Goal: Task Accomplishment & Management: Manage account settings

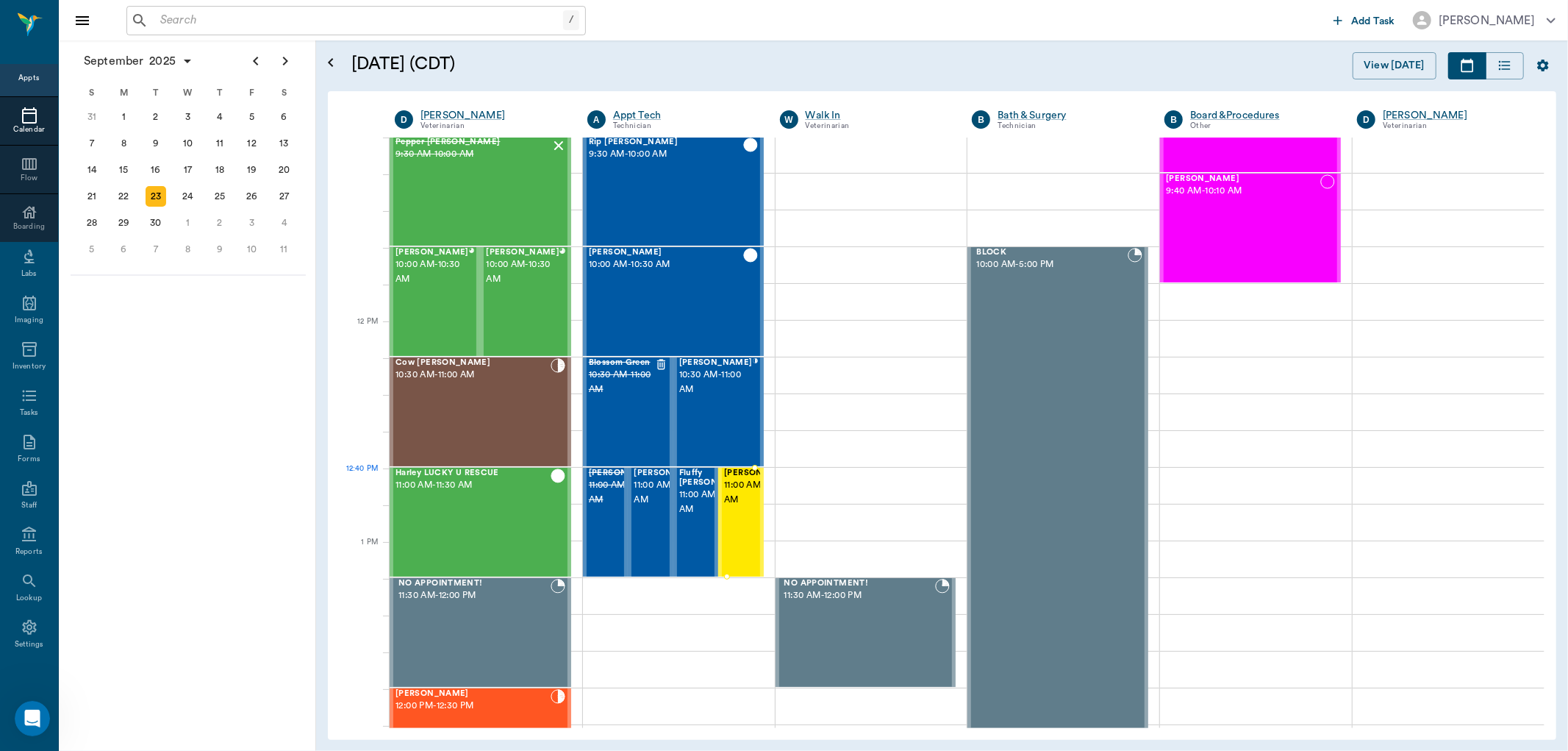
scroll to position [1326, 0]
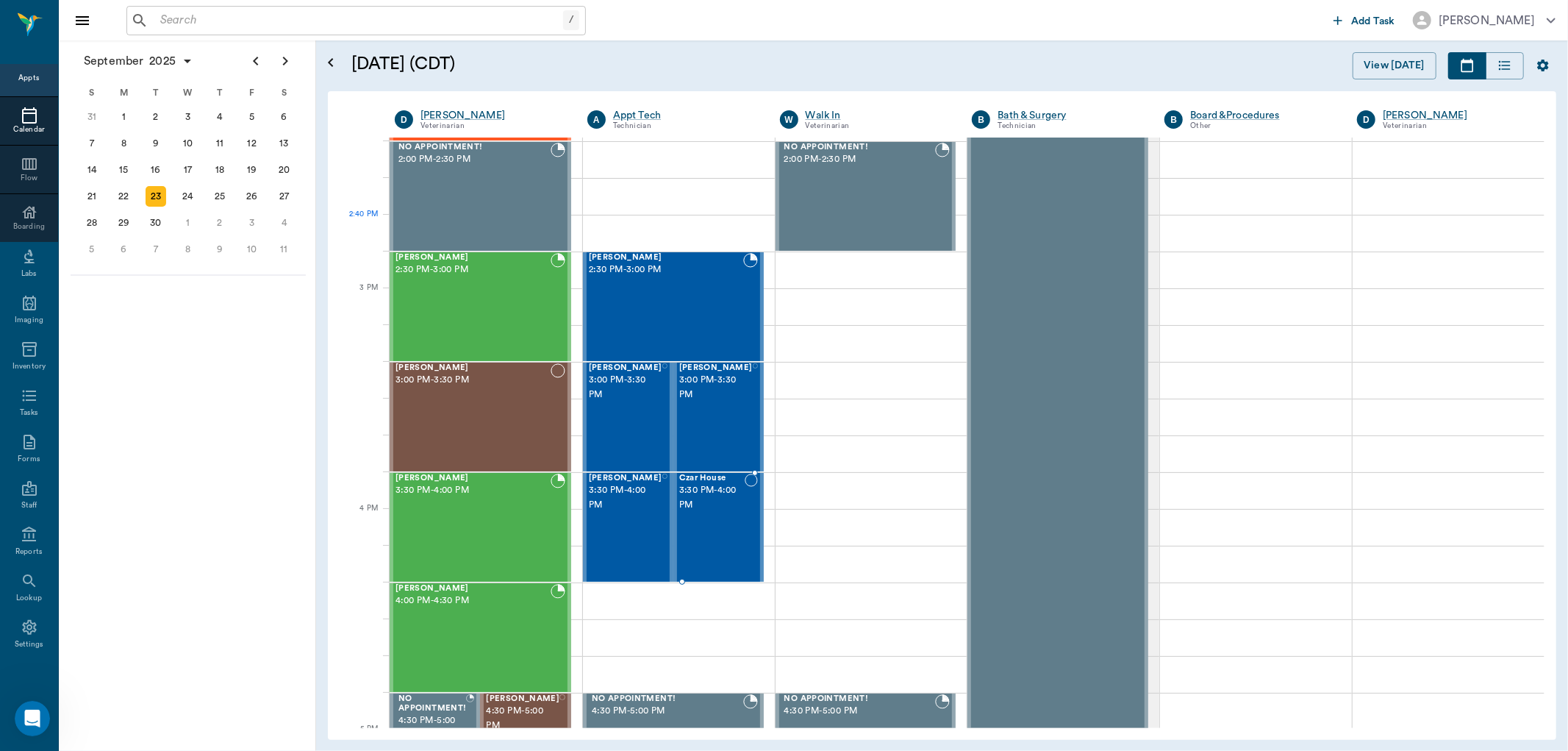
drag, startPoint x: 689, startPoint y: 243, endPoint x: 321, endPoint y: 72, distance: 405.8
click at [688, 253] on div "Bugs Lewis 2:30 PM - 3:00 PM" at bounding box center [666, 307] width 154 height 107
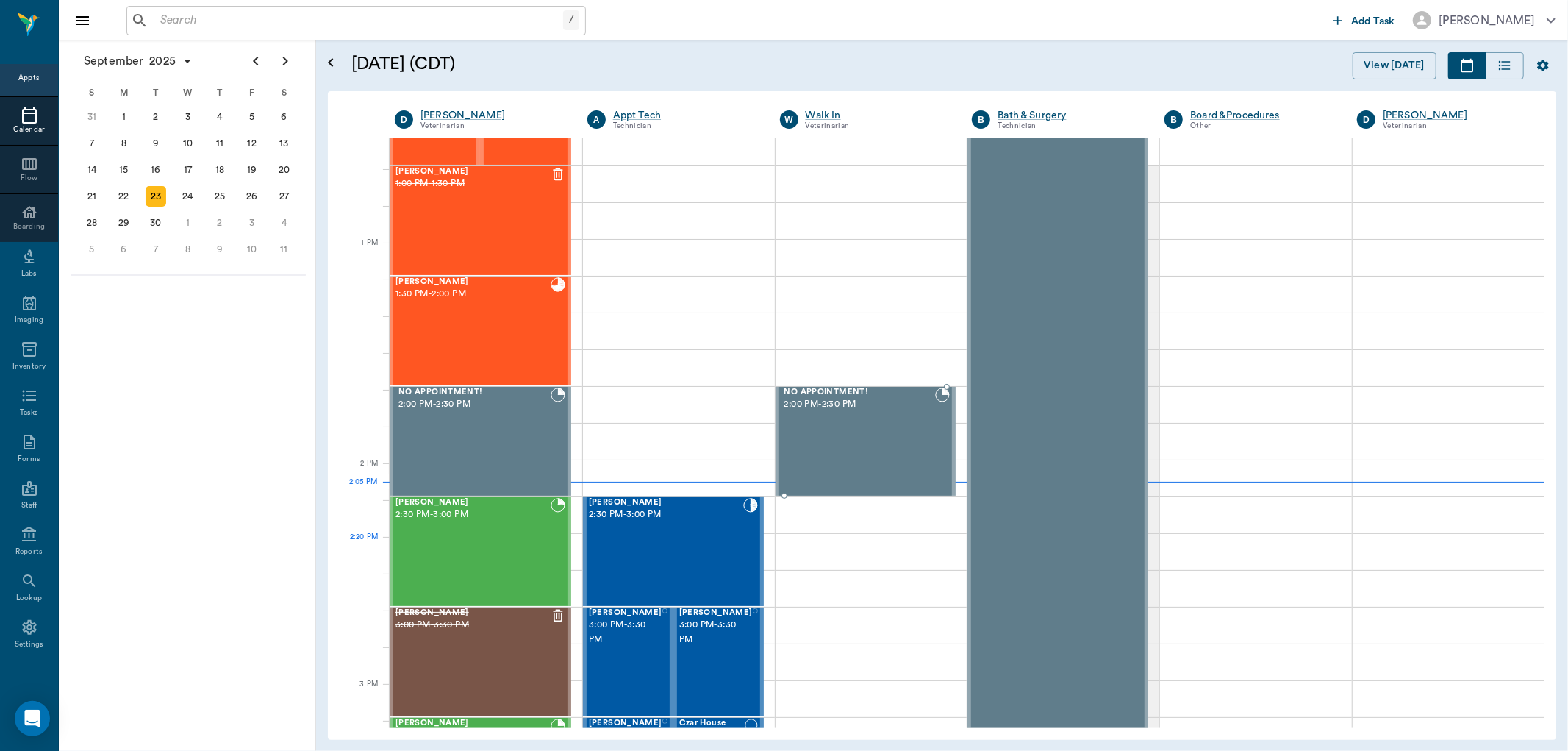
scroll to position [1237, 0]
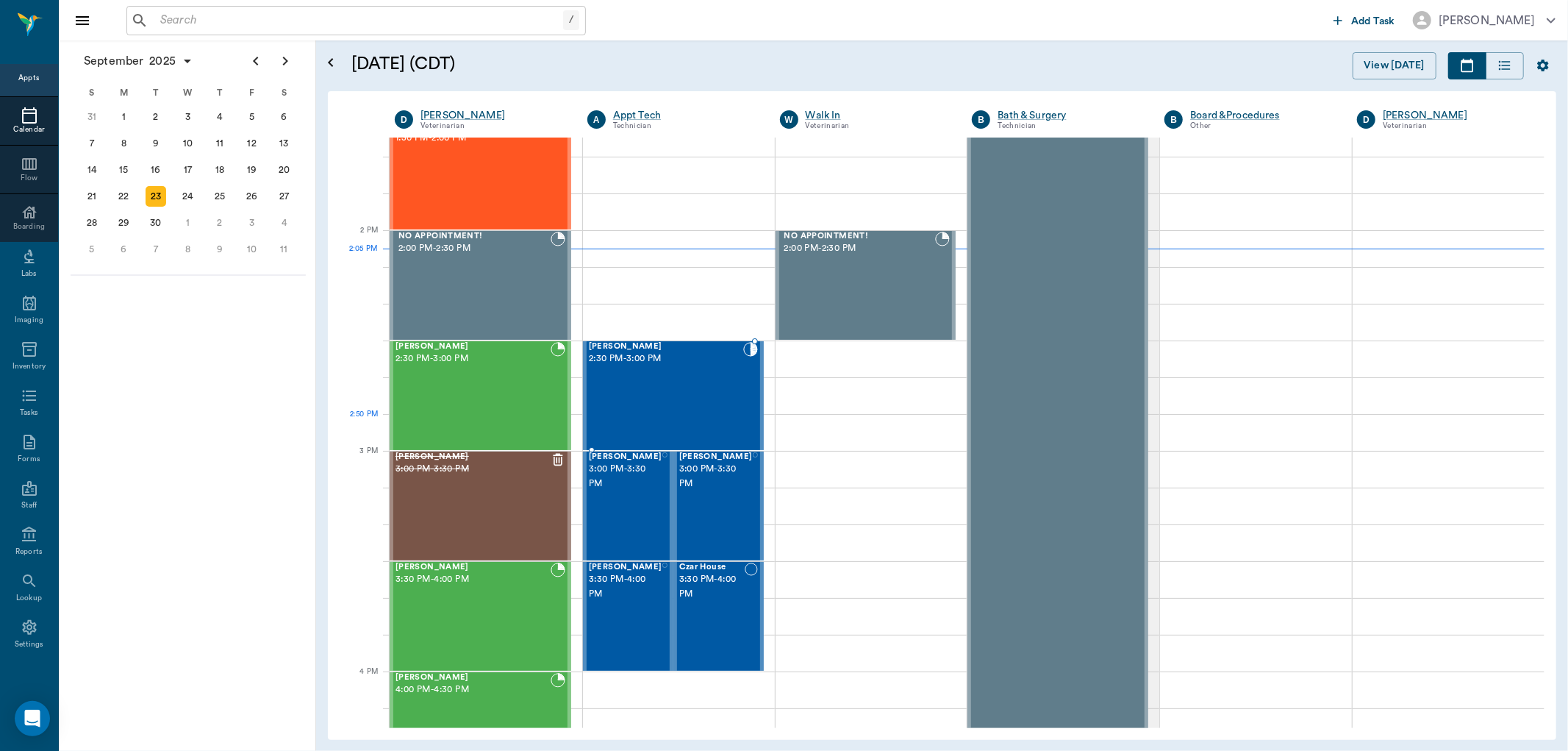
click at [650, 429] on div "[PERSON_NAME] 2:30 PM - 3:00 PM" at bounding box center [666, 395] width 154 height 107
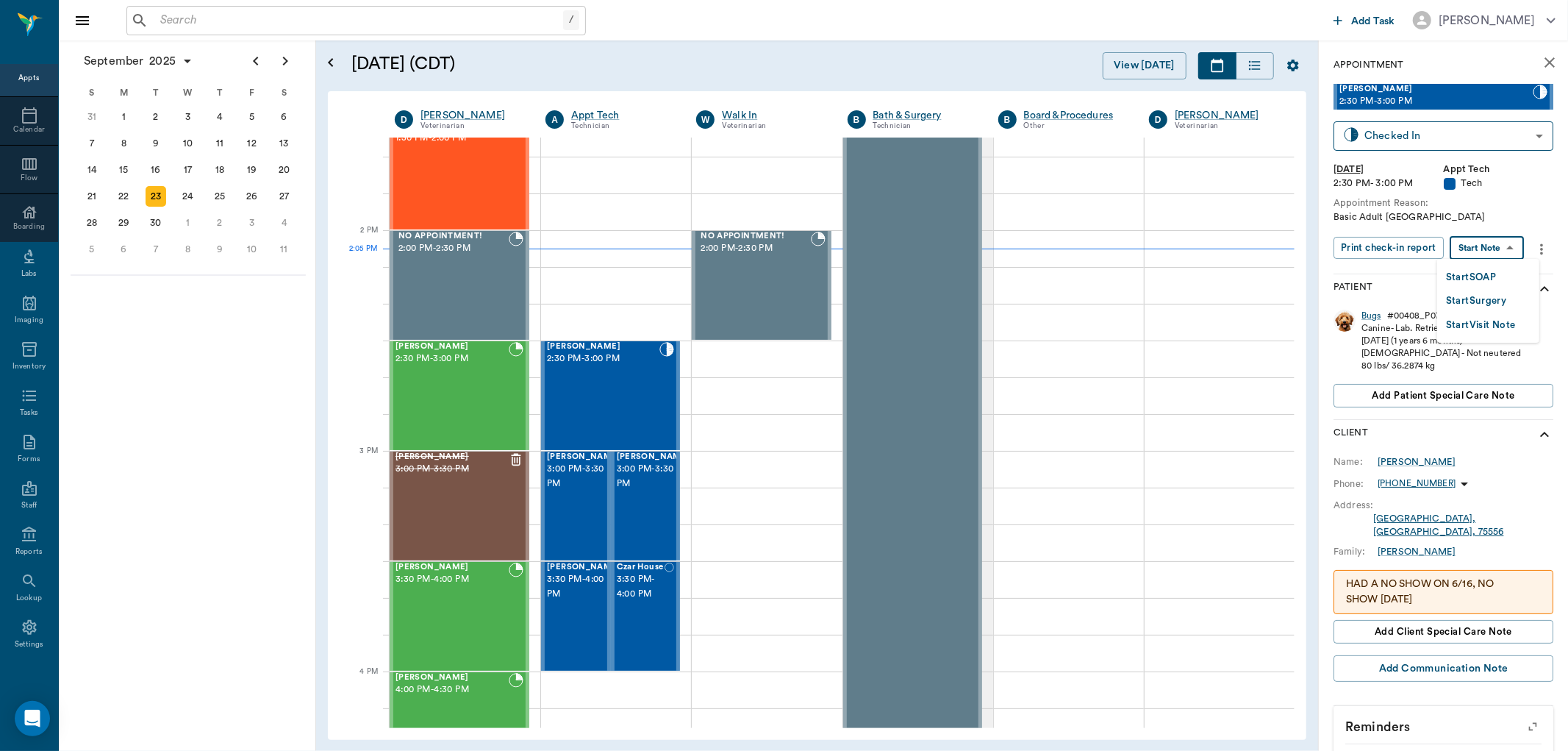
click at [1460, 238] on body "/ ​ Add Task [PERSON_NAME] Nectar Messages Appts Calendar Flow Boarding Labs Im…" at bounding box center [784, 375] width 1568 height 751
click at [1481, 280] on button "Start SOAP" at bounding box center [1471, 278] width 50 height 17
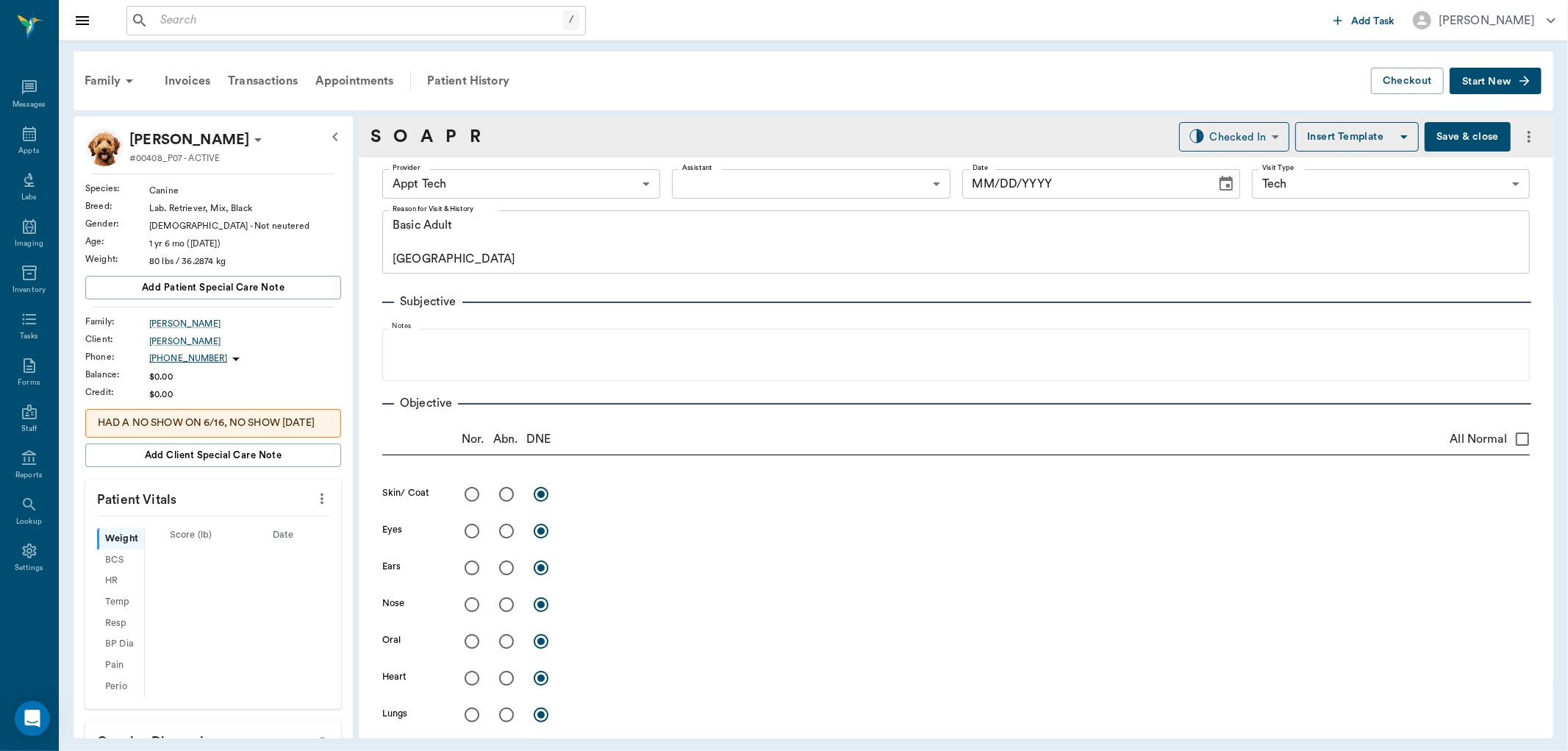
type input "63ec2f075fda476ae8351a4c"
type input "65d2be4f46e3a538d89b8c1a"
type textarea "Basic Adult Caryn"
type input "09/23/2025"
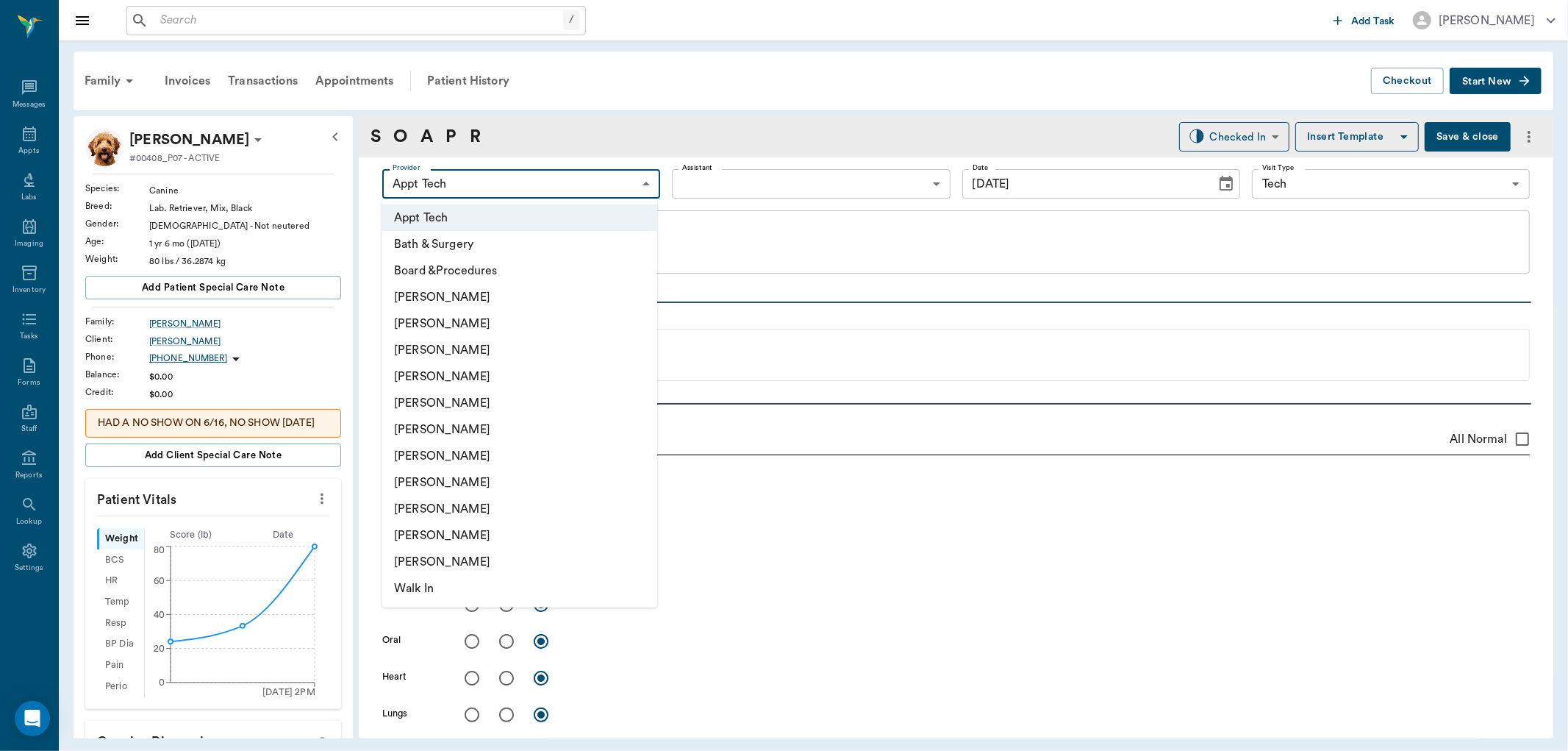
drag, startPoint x: 626, startPoint y: 195, endPoint x: 623, endPoint y: 260, distance: 65.1
click at [625, 194] on body "/ ​ Add Task Dr. Bert Ellsworth Nectar Messages Appts Labs Imaging Inventory Ta…" at bounding box center [784, 375] width 1568 height 751
click at [567, 456] on li "Hunter Graves" at bounding box center [519, 456] width 275 height 26
type input "682b670d8bdc6f7f8feef3db"
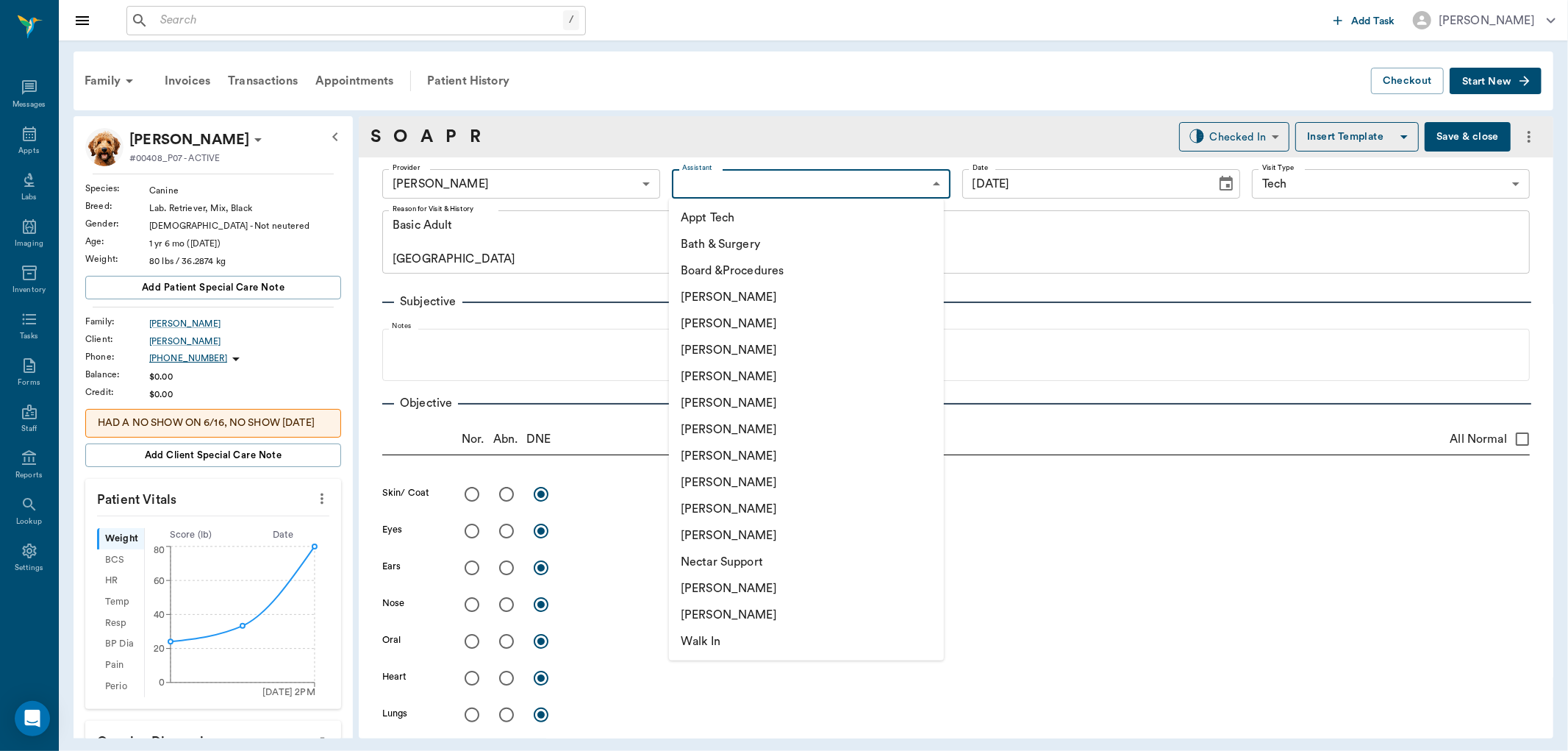
click at [746, 179] on body "/ ​ Add Task Dr. Bert Ellsworth Nectar Messages Appts Labs Imaging Inventory Ta…" at bounding box center [784, 375] width 1568 height 751
drag, startPoint x: 743, startPoint y: 215, endPoint x: 723, endPoint y: 261, distance: 50.2
click at [743, 219] on li "Appt Tech" at bounding box center [806, 218] width 275 height 26
type input "63ec2f075fda476ae8351a4c"
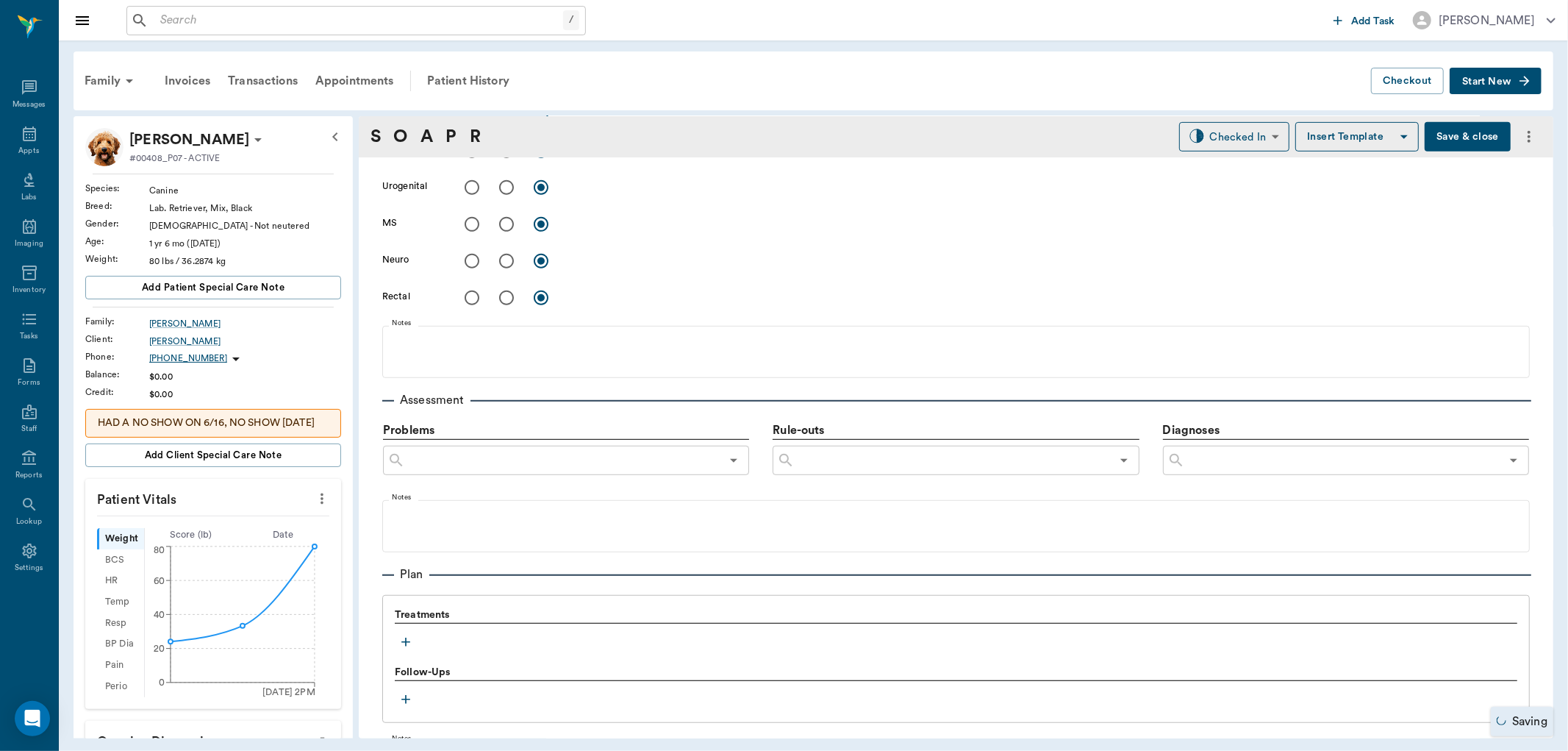
scroll to position [735, 0]
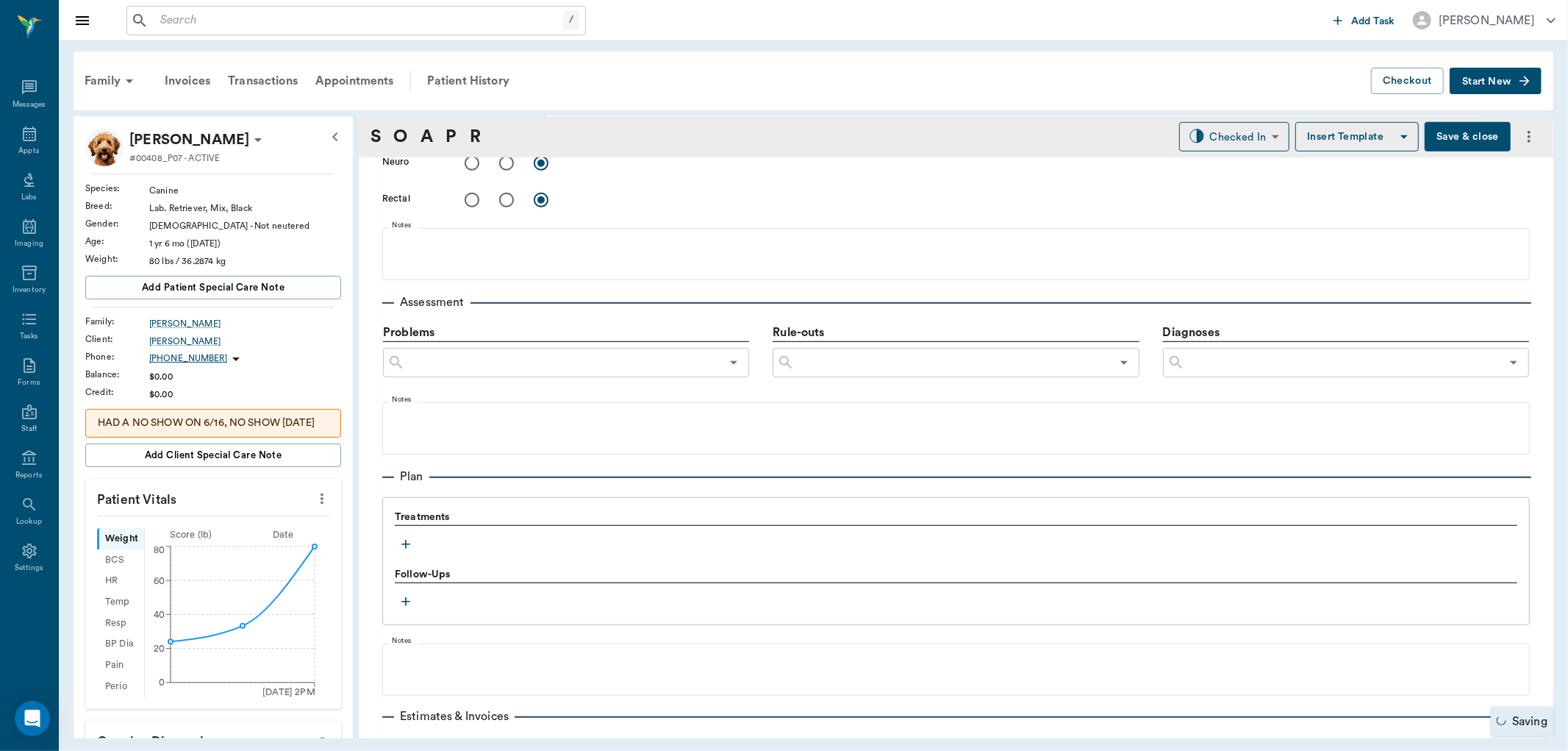
click at [418, 542] on div "Treatments" at bounding box center [956, 532] width 1122 height 46
click at [409, 544] on icon "button" at bounding box center [405, 544] width 9 height 9
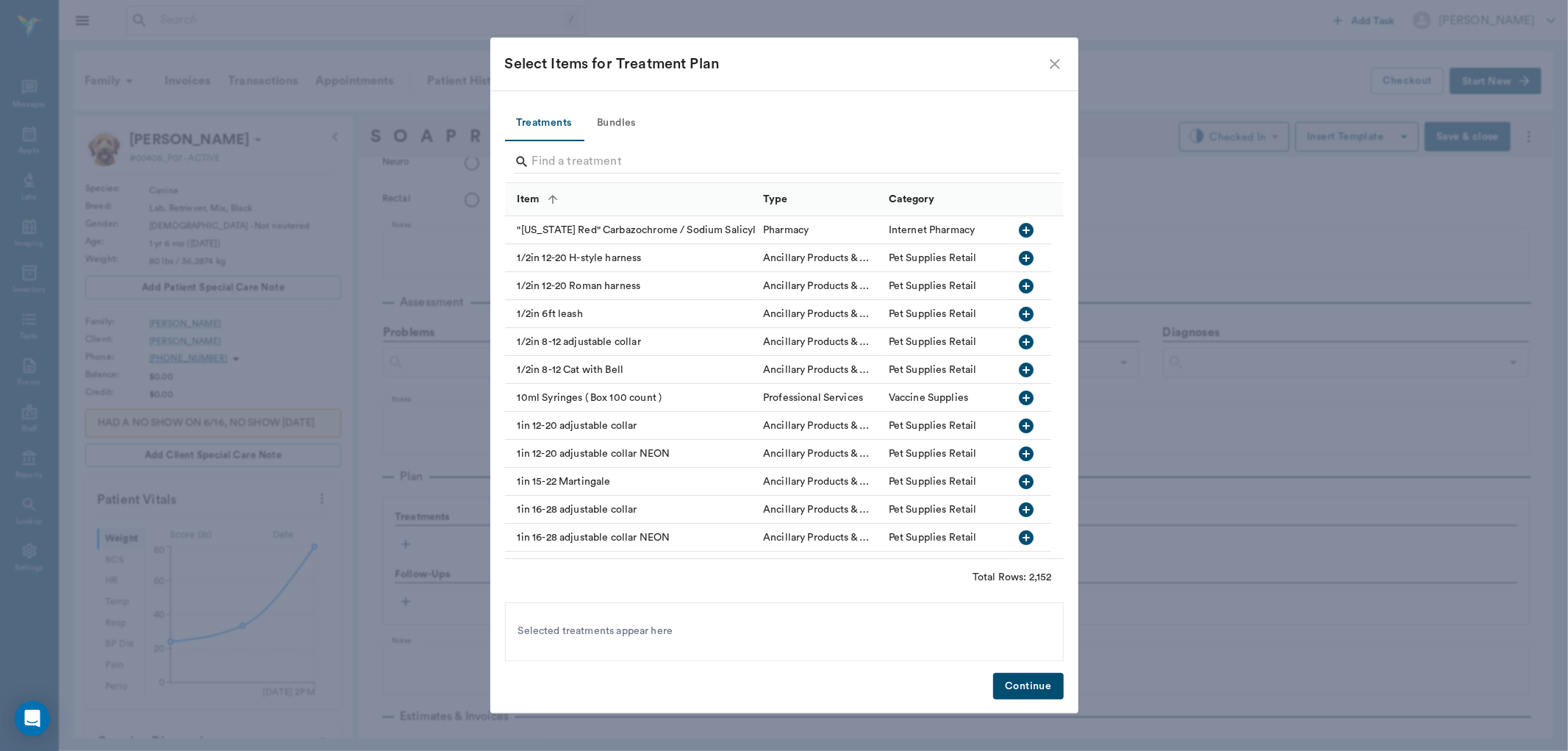
click at [611, 116] on button "Bundles" at bounding box center [616, 123] width 66 height 35
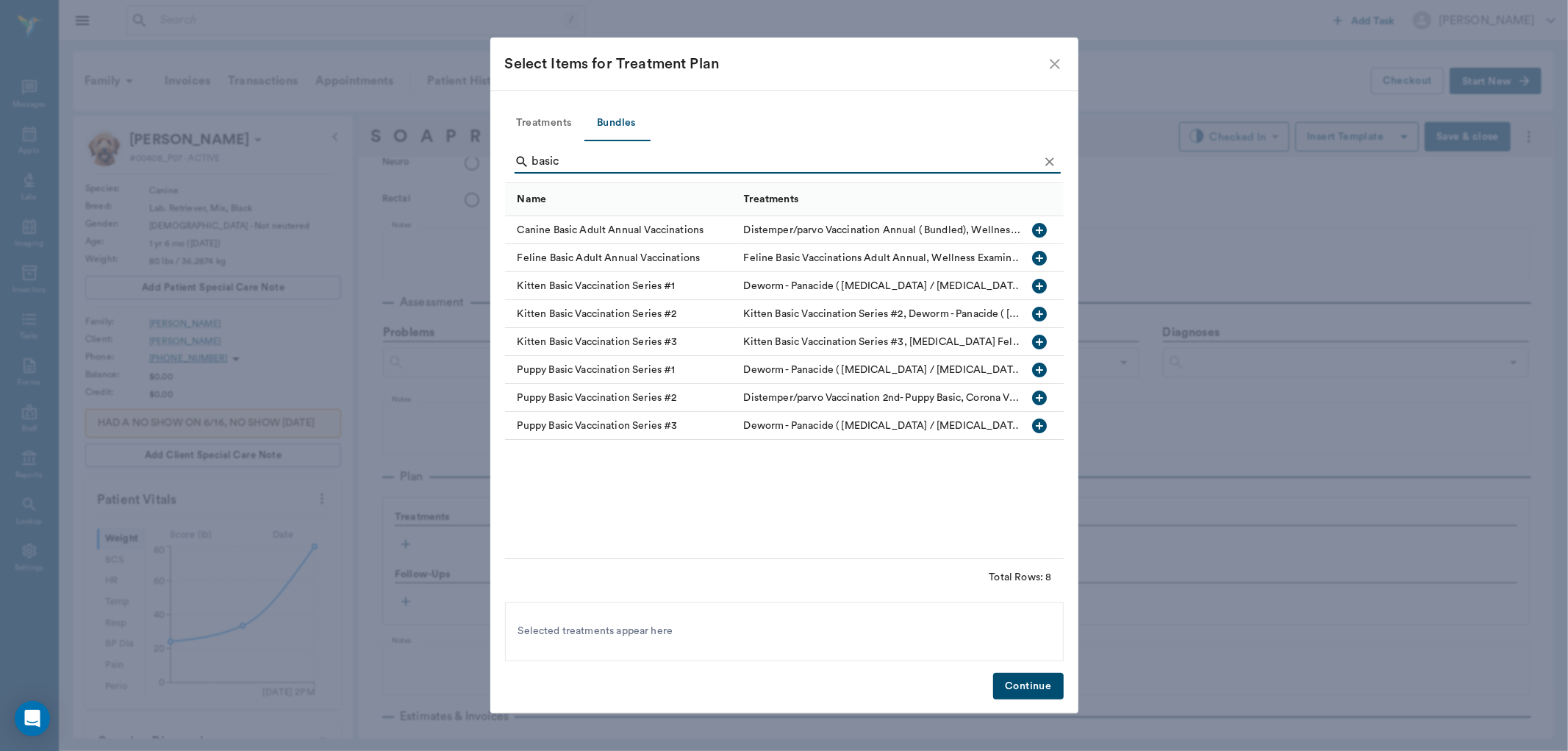
type input "basic"
click at [1038, 233] on icon "button" at bounding box center [1039, 230] width 18 height 18
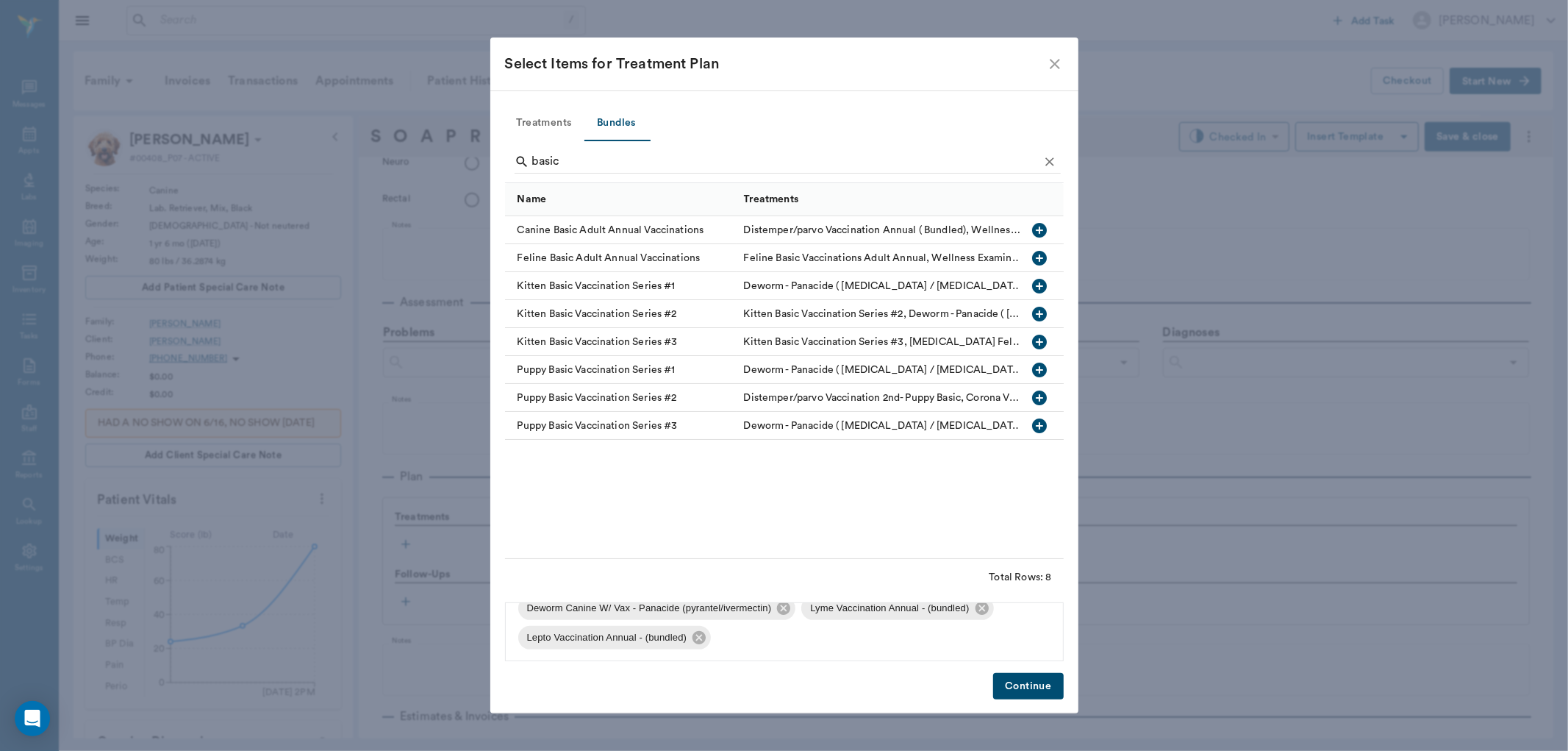
scroll to position [108, 0]
click at [698, 637] on icon at bounding box center [698, 637] width 16 height 16
click at [976, 630] on icon at bounding box center [982, 637] width 16 height 16
click at [1011, 683] on button "Continue" at bounding box center [1028, 686] width 70 height 27
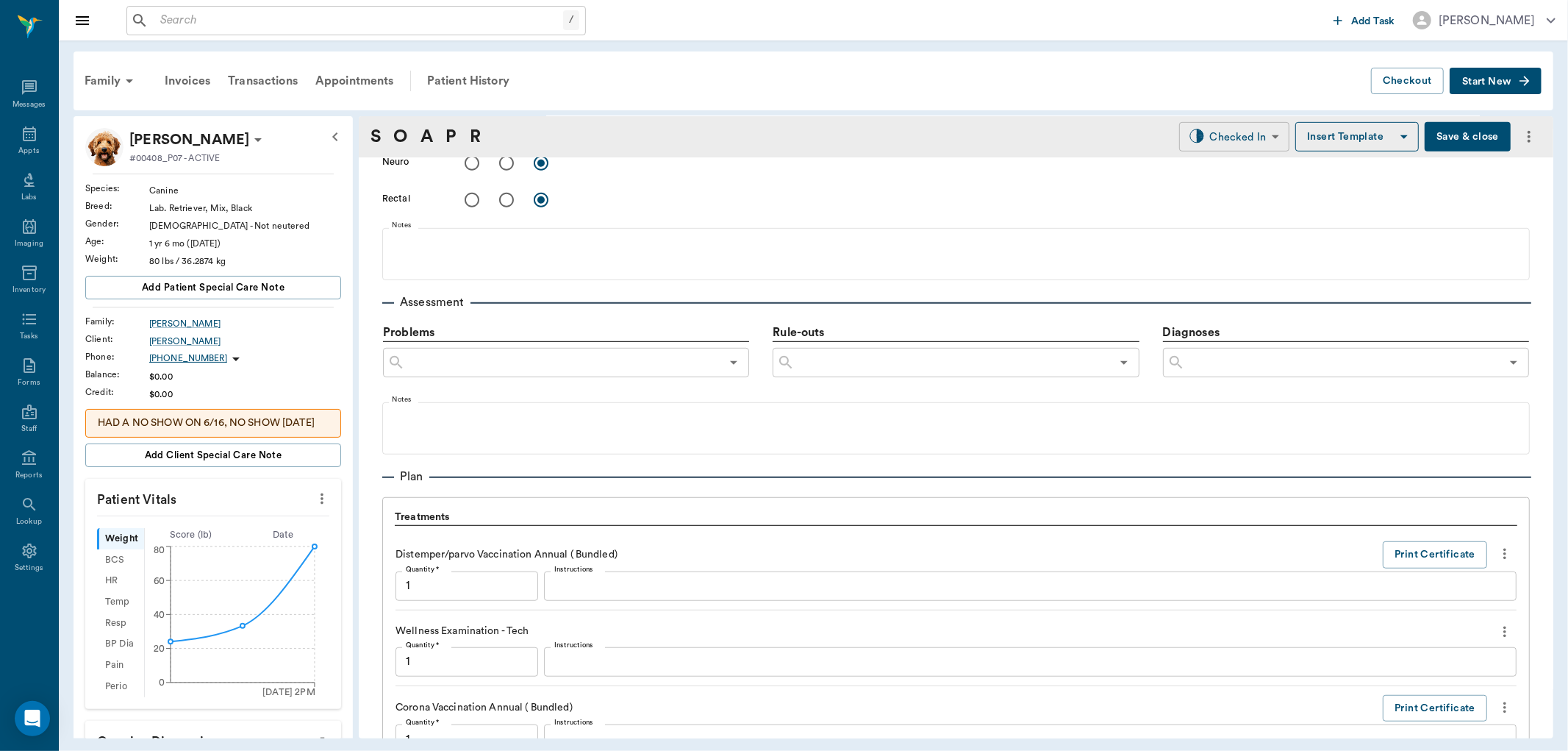
scroll to position [1376, 0]
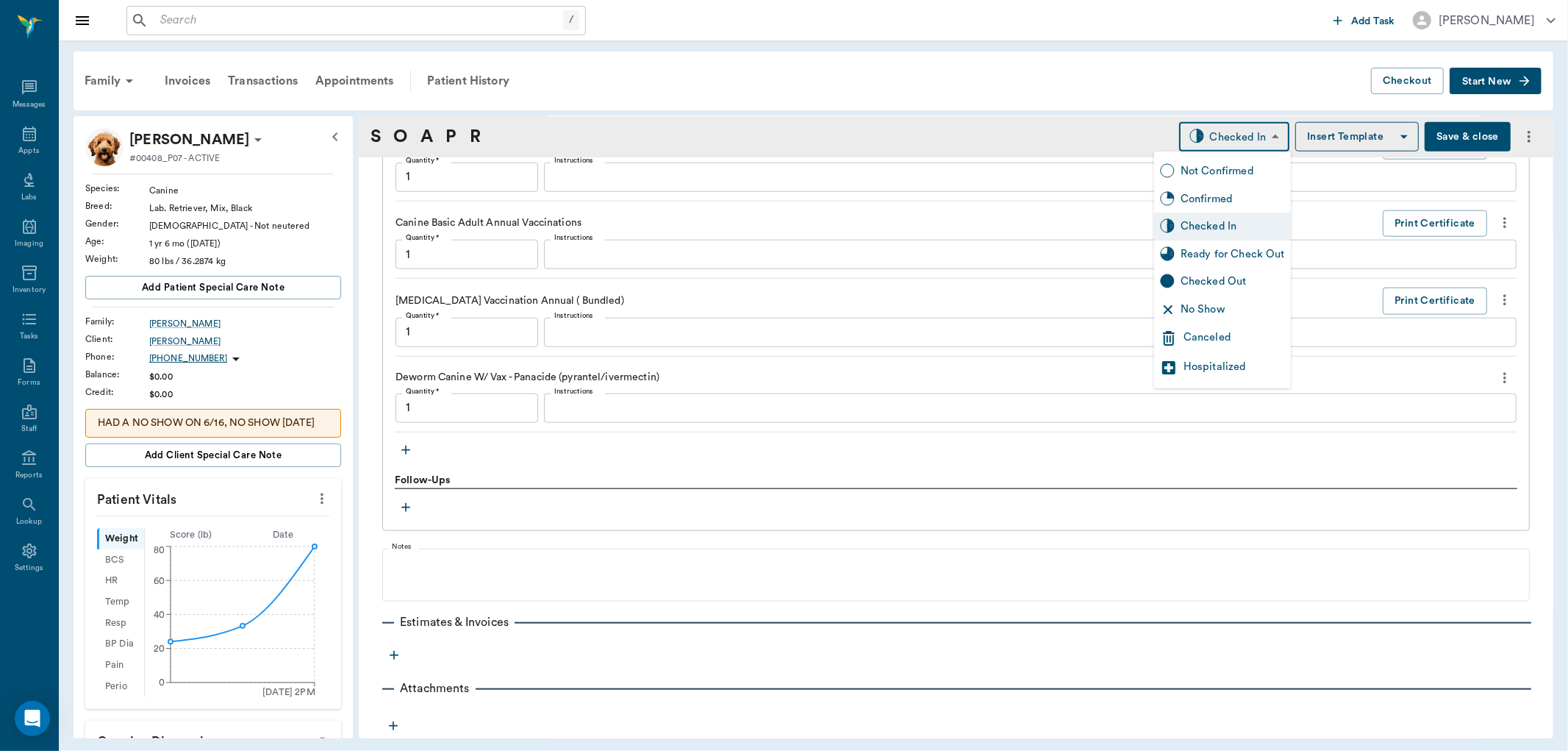
click at [1216, 141] on body "/ ​ Add Task Dr. Bert Ellsworth Nectar Messages Appts Labs Imaging Inventory Ta…" at bounding box center [784, 375] width 1568 height 751
type input "1.00"
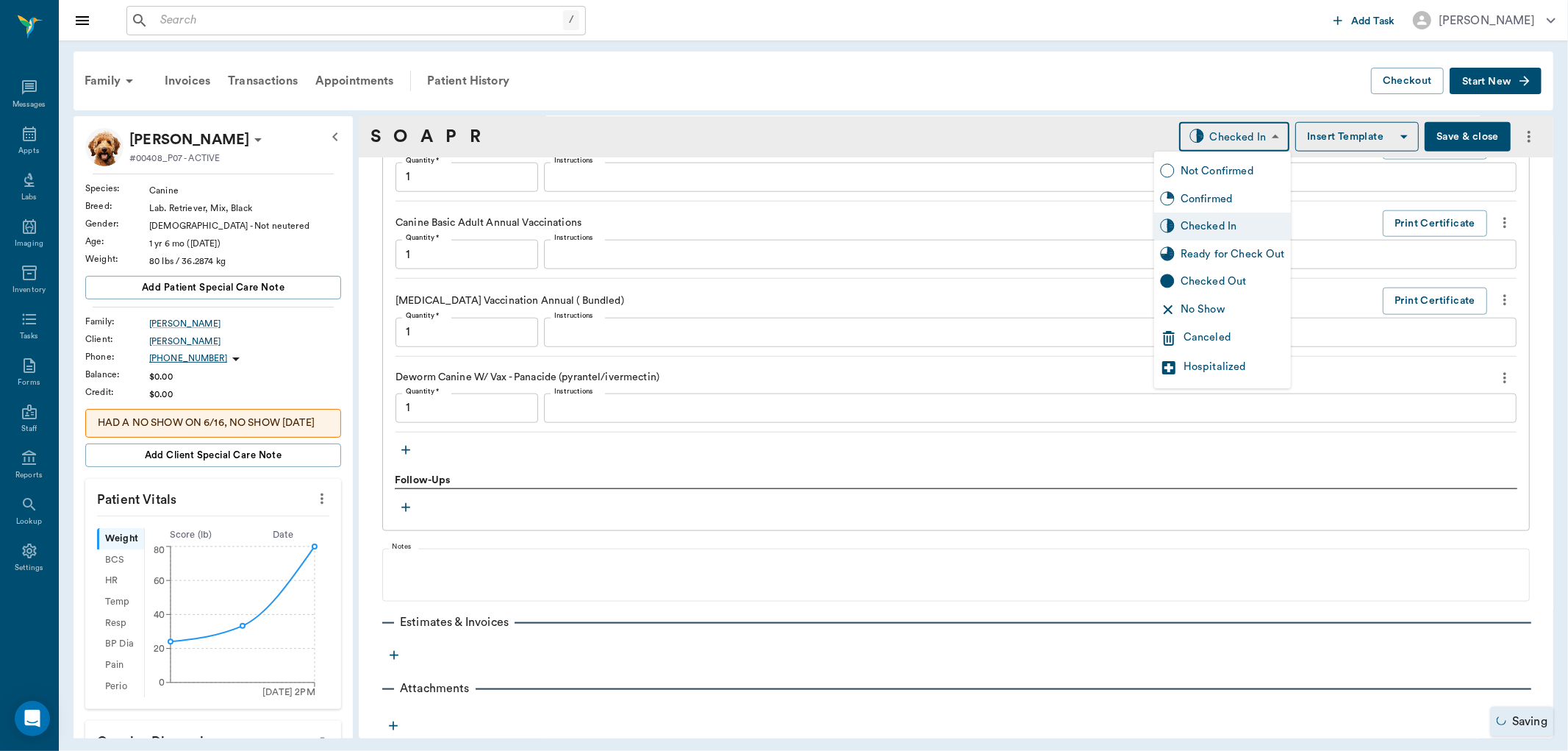
type input "1.00"
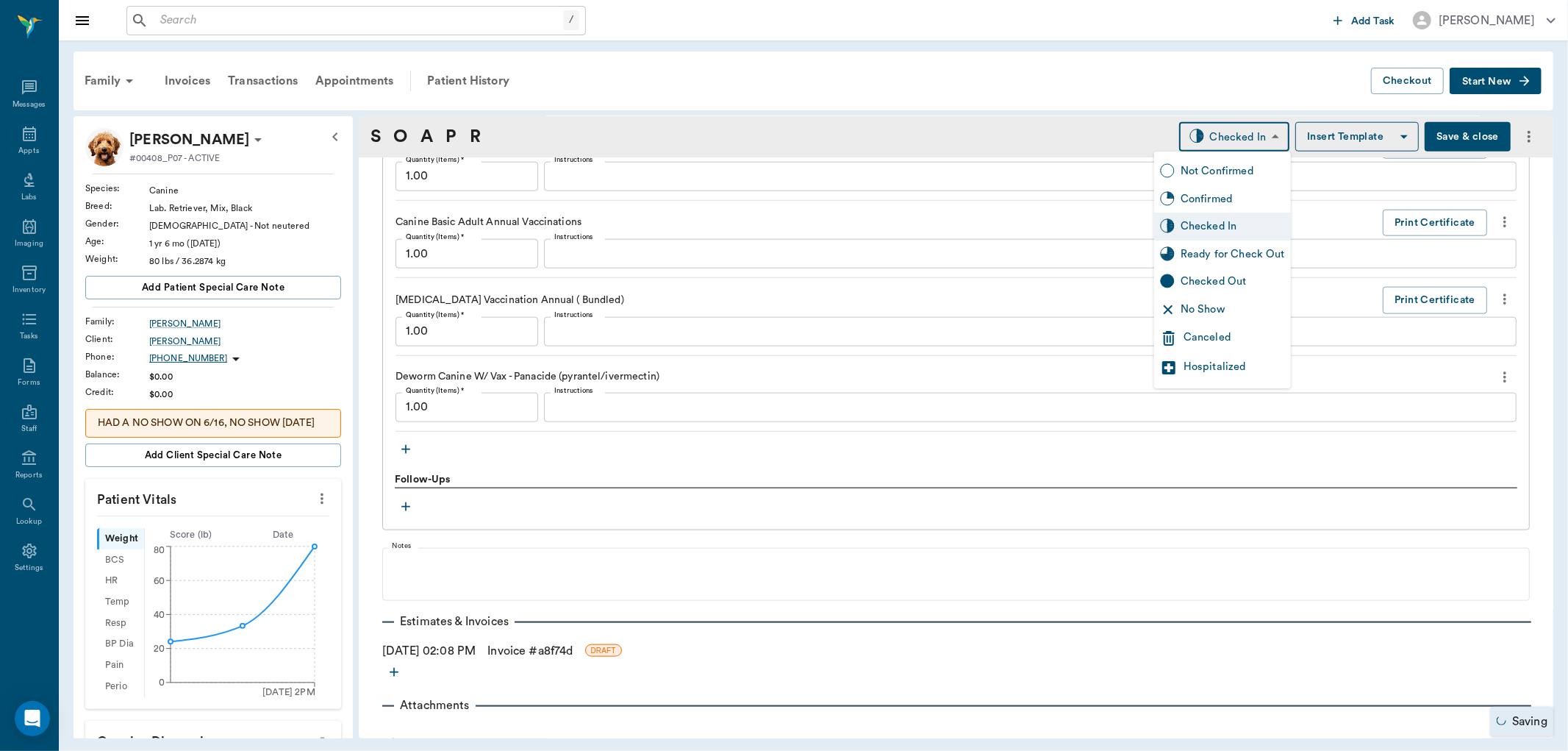
click at [1220, 248] on div "Ready for Check Out" at bounding box center [1233, 254] width 104 height 16
type input "READY_TO_CHECKOUT"
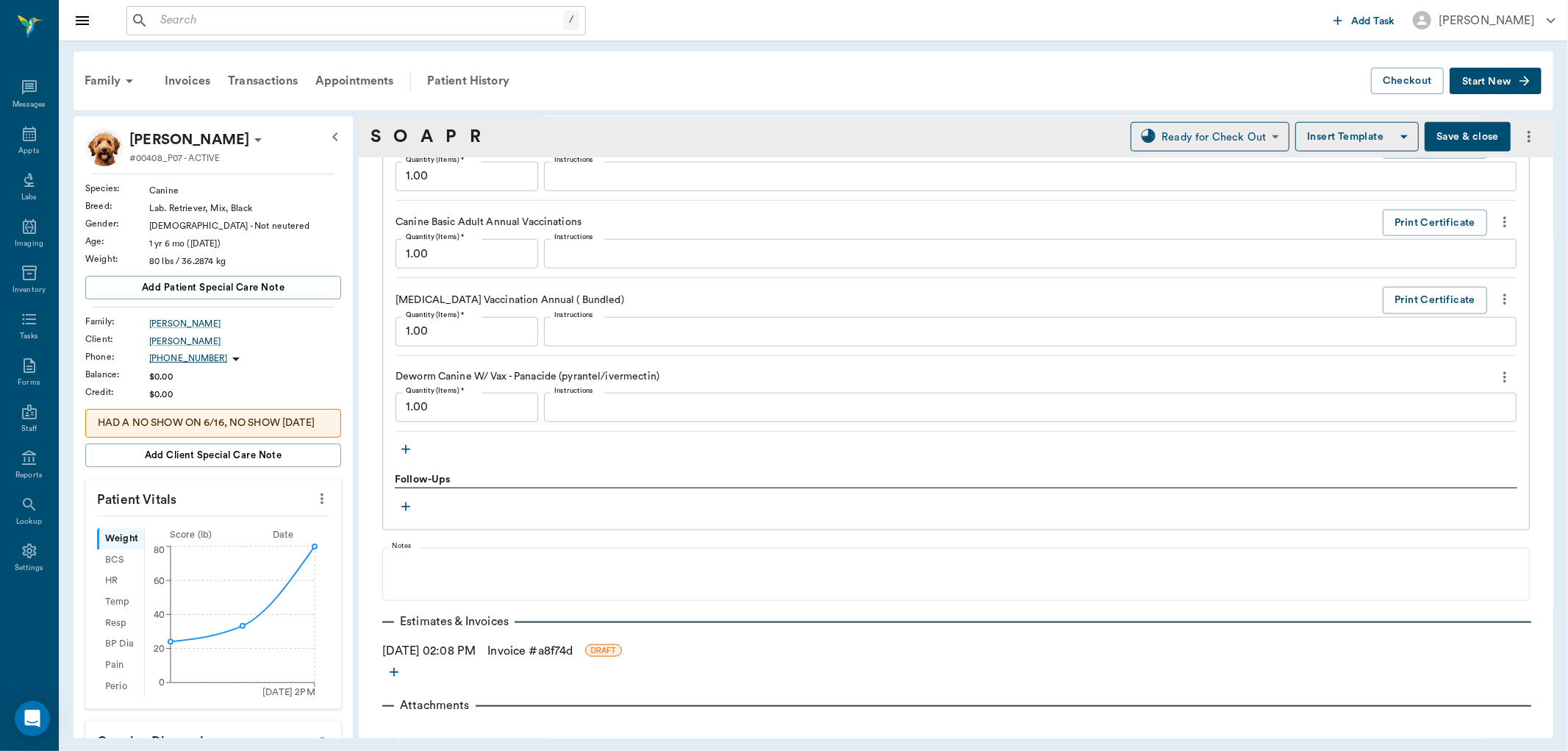
click at [310, 508] on button "more" at bounding box center [322, 499] width 23 height 25
click at [267, 534] on span "Enter Vitals" at bounding box center [247, 540] width 124 height 16
click at [233, 556] on input "text" at bounding box center [212, 543] width 128 height 30
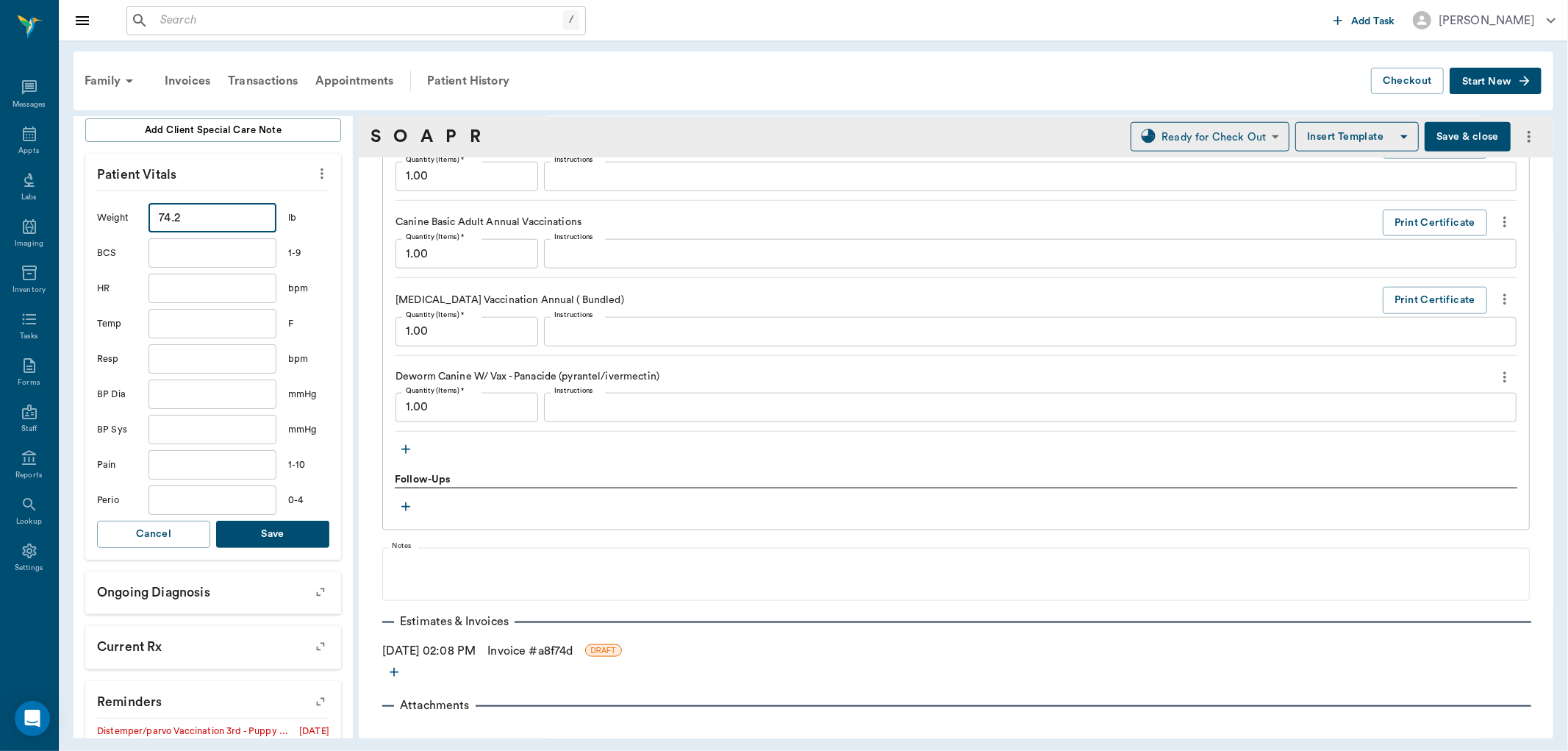
scroll to position [327, 0]
type input "74.2"
click at [278, 546] on button "Save" at bounding box center [273, 532] width 114 height 27
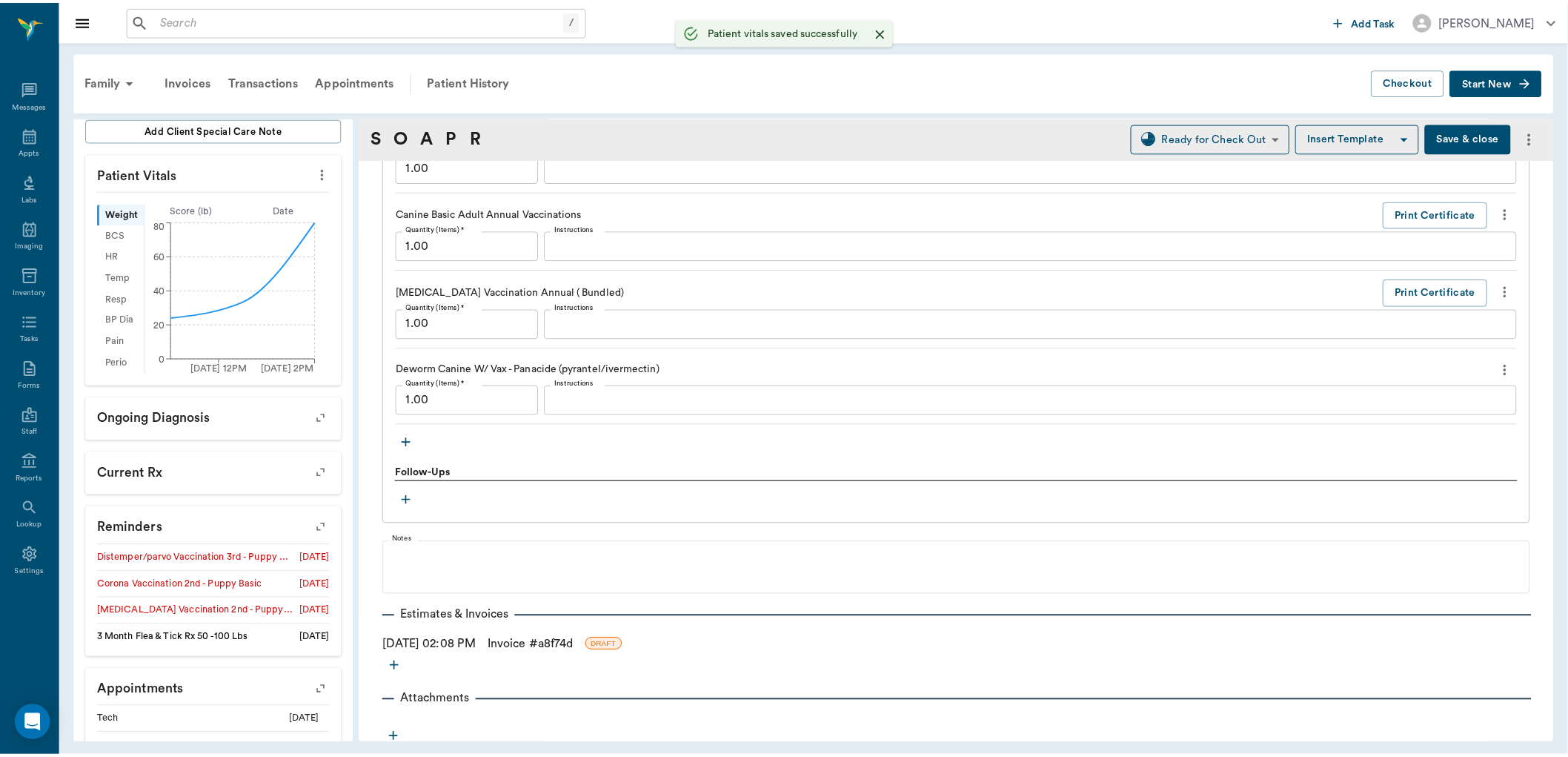
scroll to position [1404, 0]
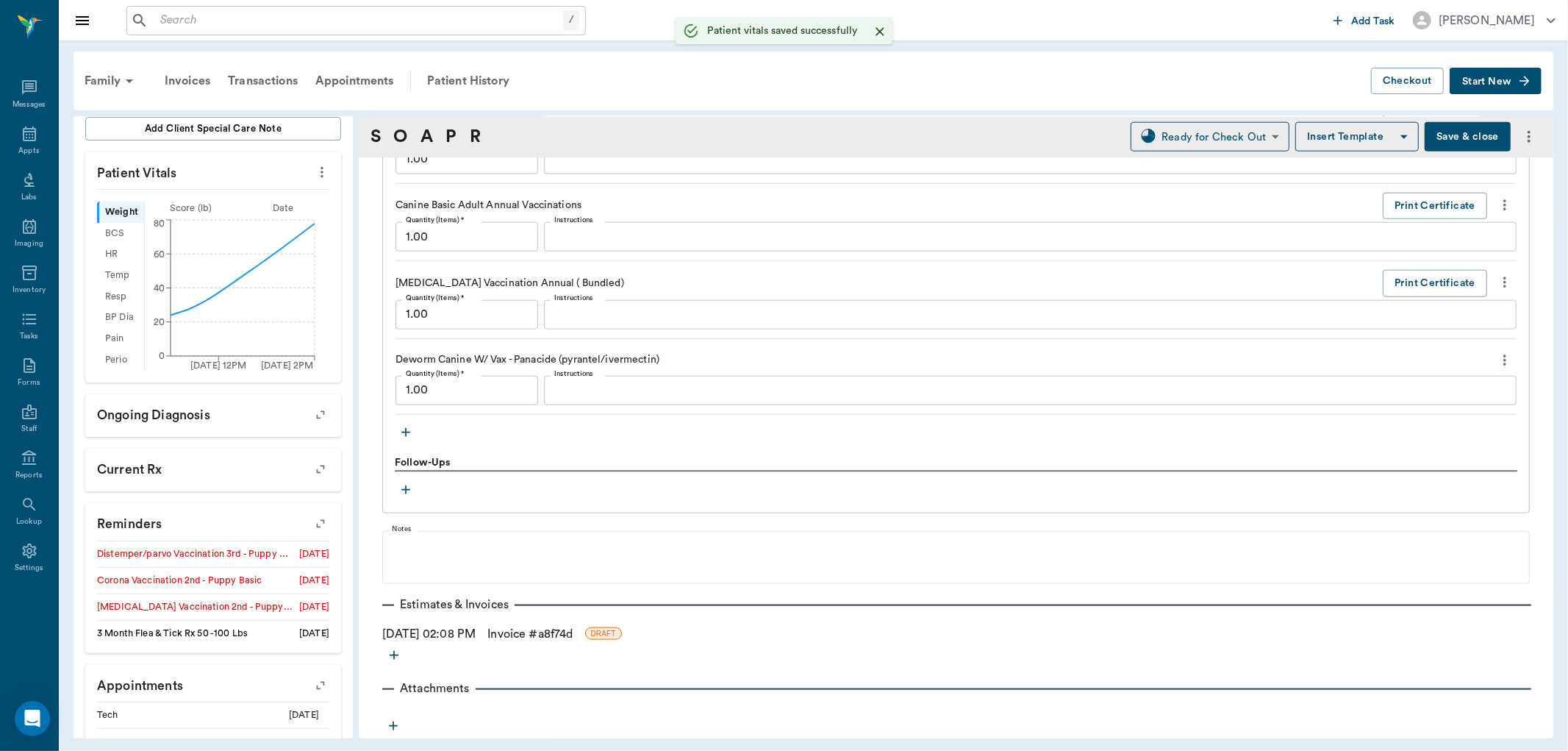
click at [524, 630] on link "Invoice # a8f74d" at bounding box center [530, 633] width 86 height 18
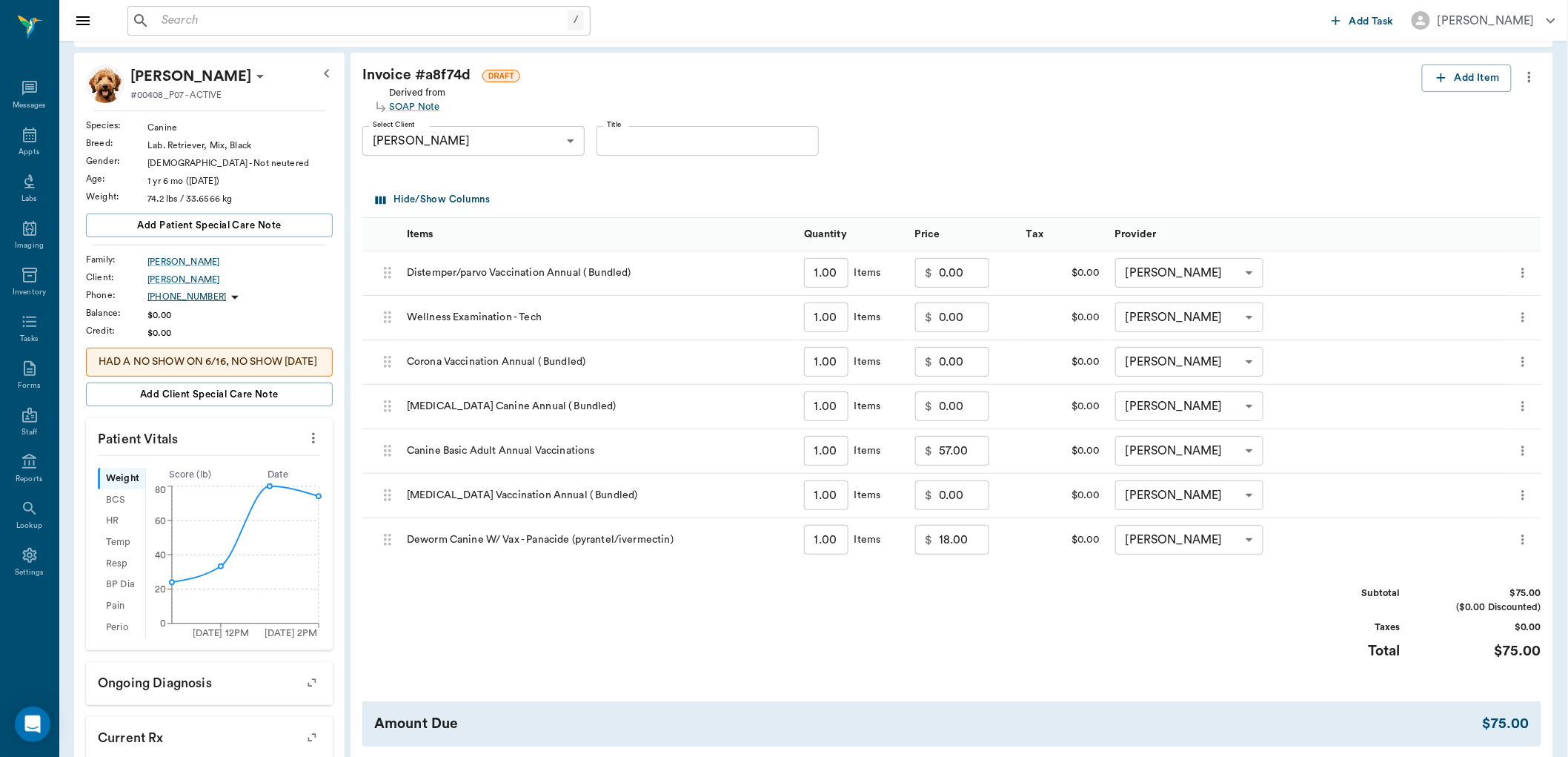
scroll to position [247, 0]
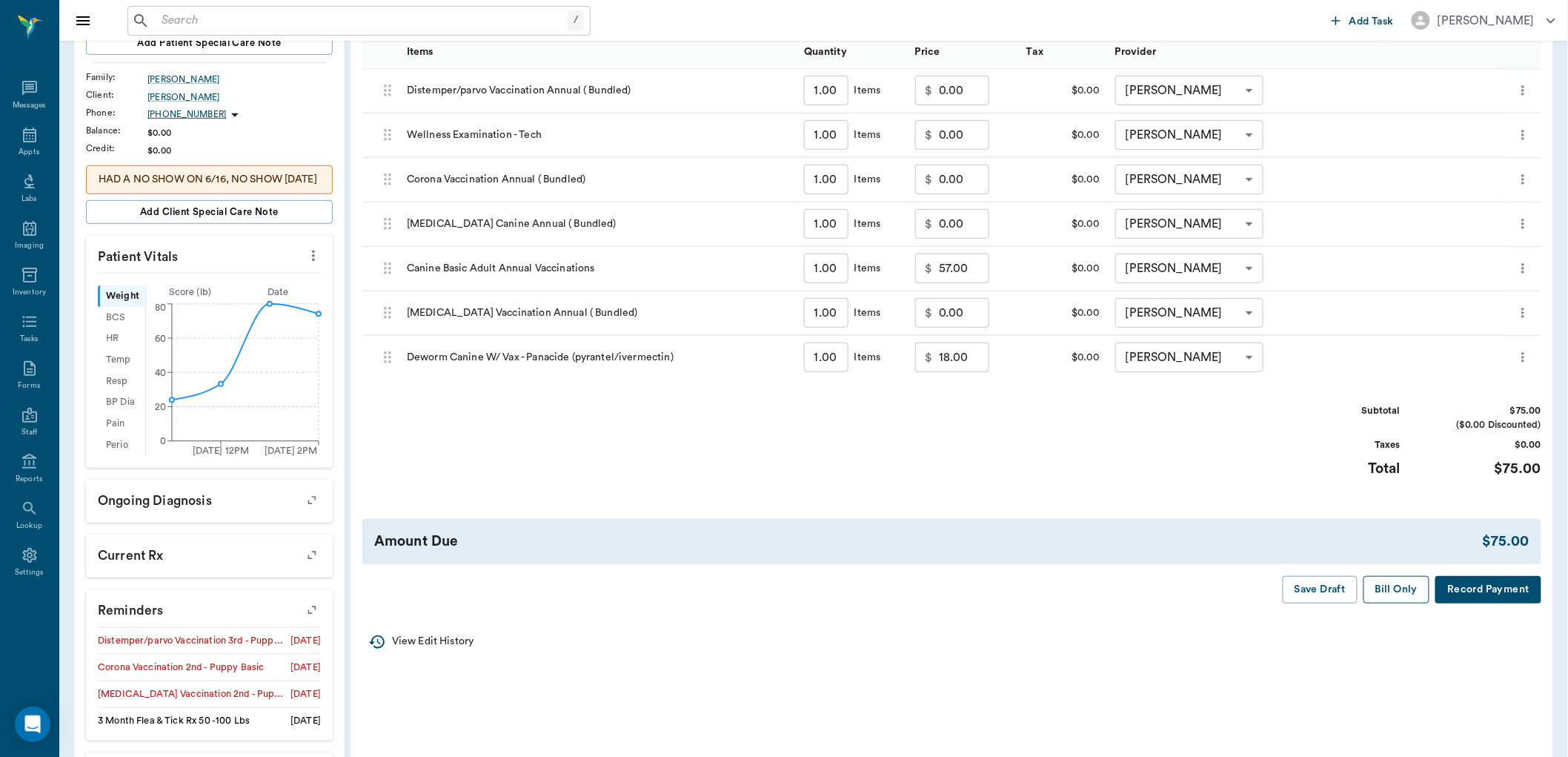
click at [1374, 583] on button "Bill Only" at bounding box center [1396, 589] width 67 height 27
click at [43, 141] on div "Appts" at bounding box center [29, 144] width 59 height 47
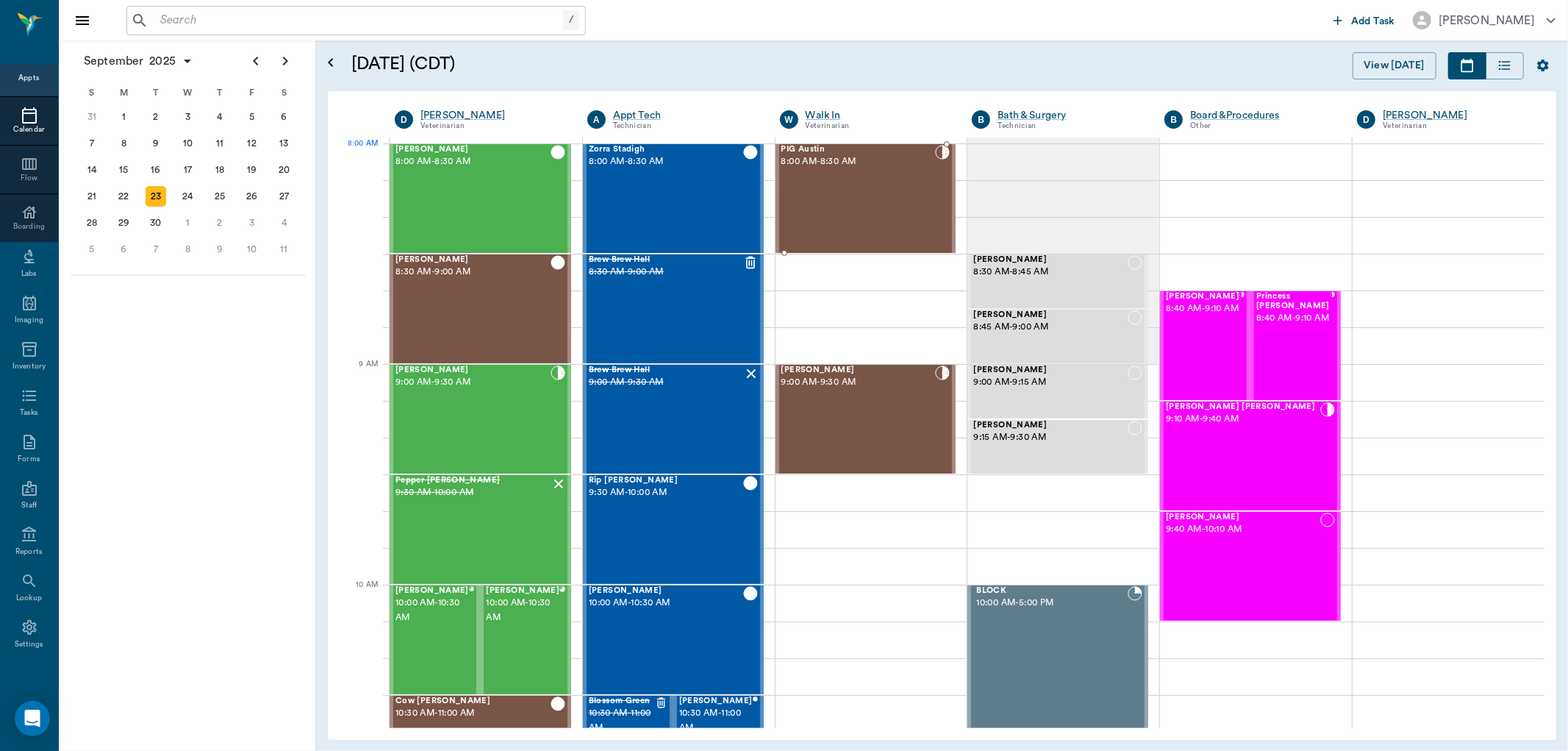
click at [831, 178] on div "PIG Austin 8:00 AM - 8:30 AM" at bounding box center [859, 198] width 154 height 107
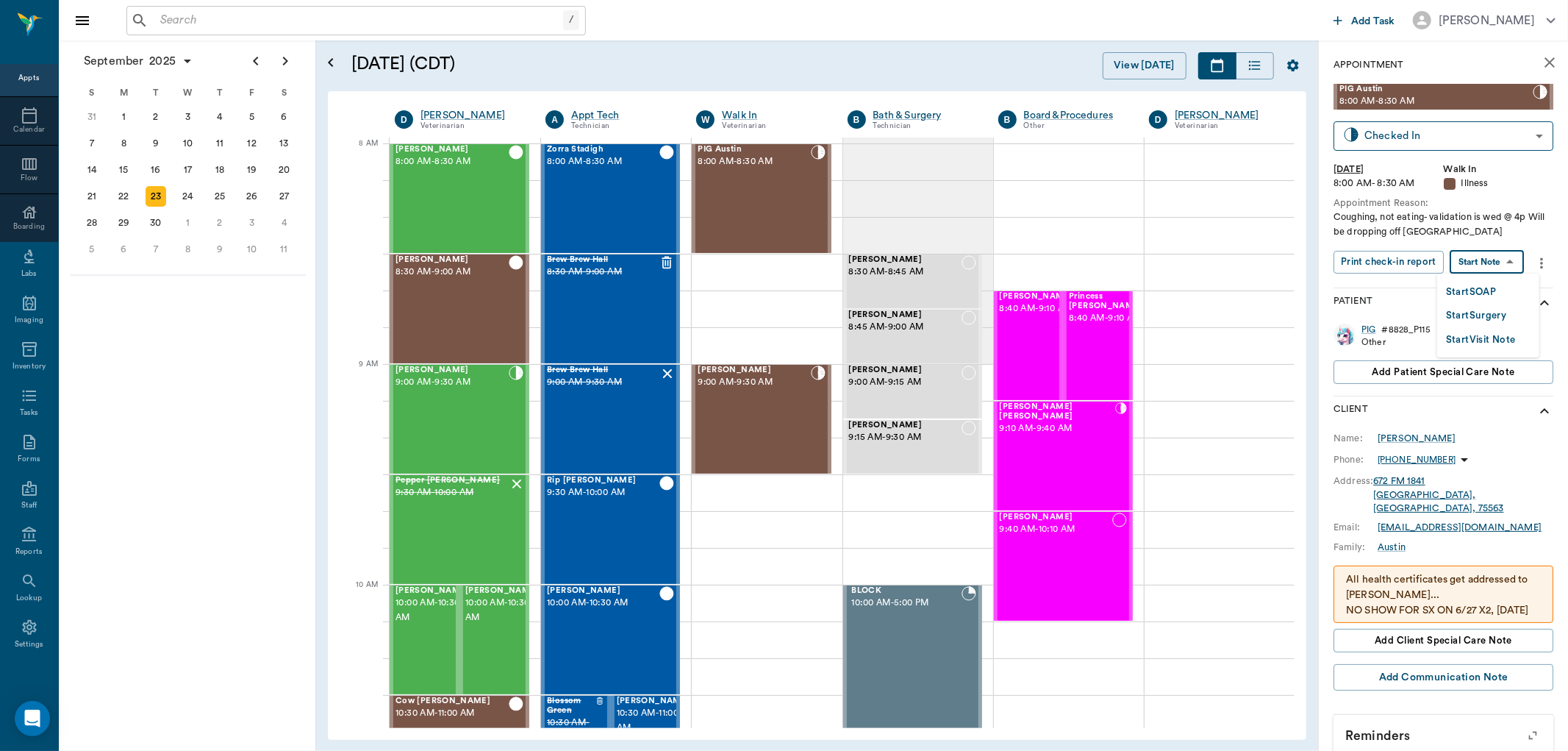
click at [1490, 254] on body "/ ​ Add Task Dr. Bert Ellsworth Nectar Messages Appts Calendar Flow Boarding La…" at bounding box center [784, 375] width 1568 height 751
click at [1472, 294] on button "Start SOAP" at bounding box center [1471, 293] width 50 height 17
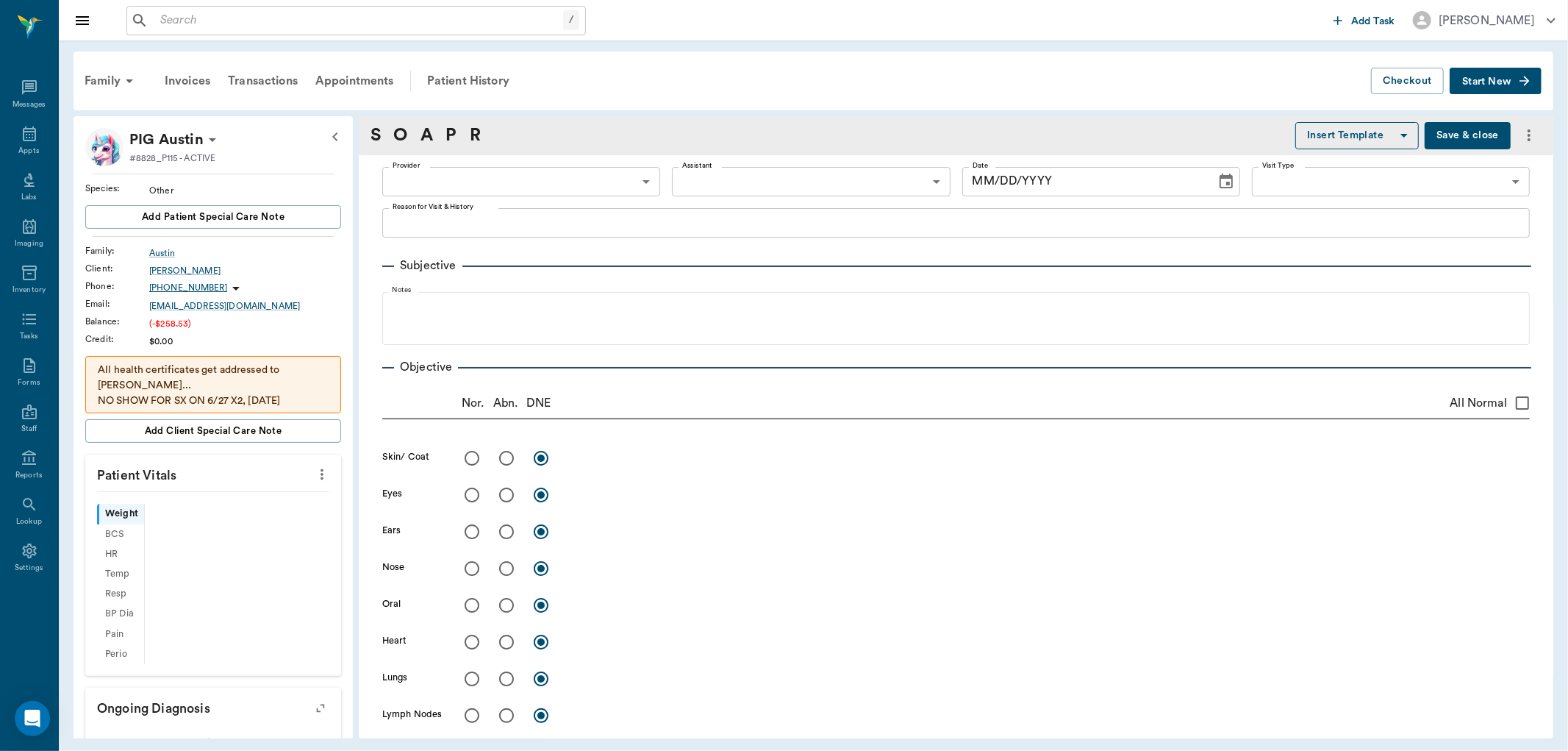
type input "63ee68728bdb516679580557"
type input "65d2be4f46e3a538d89b8c15"
type textarea "Coughing, not eating- validation is wed @ 4p Will be dropping off Caryn"
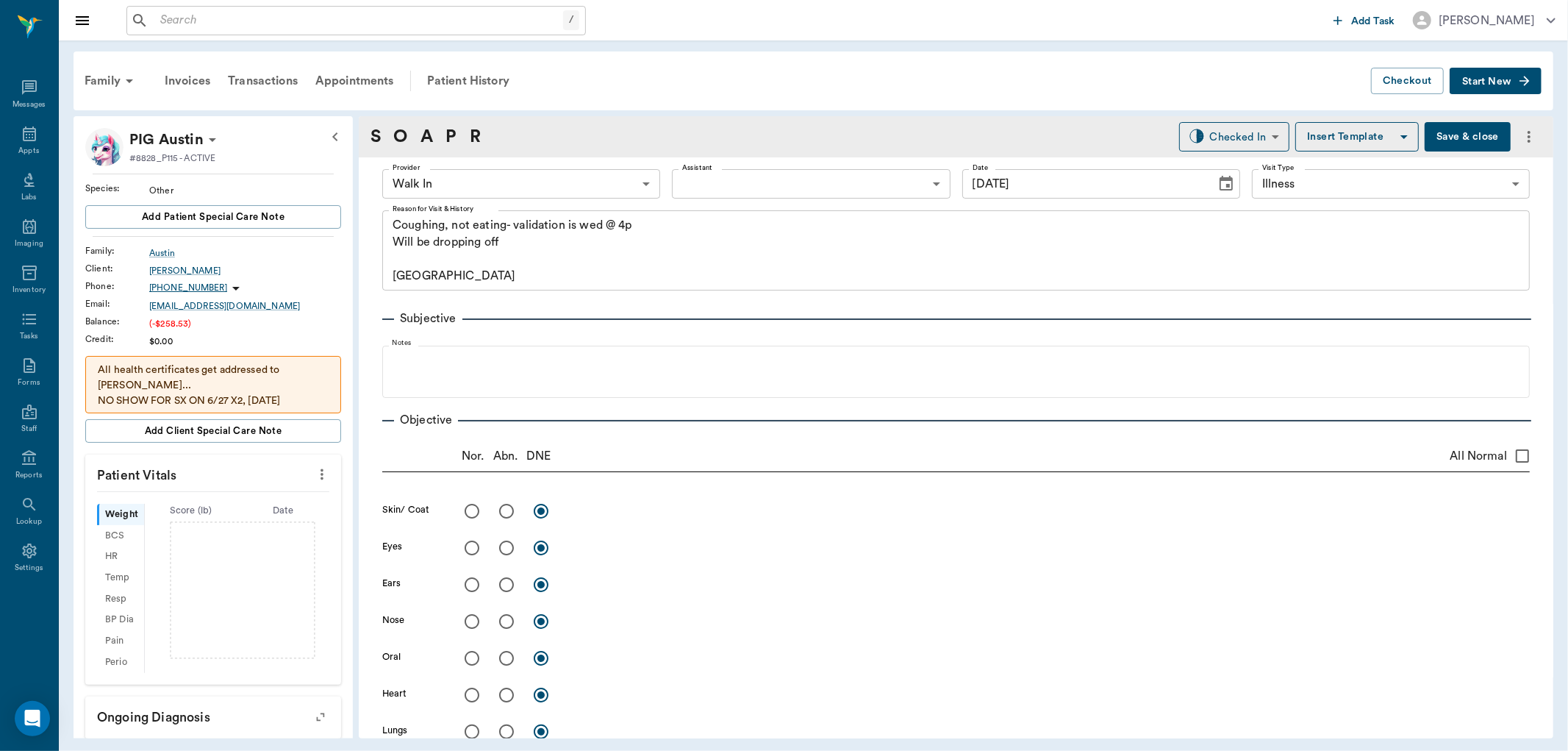
type input "09/23/2025"
click at [638, 188] on body "/ ​ Add Task Dr. Bert Ellsworth Nectar Messages Appts Labs Imaging Inventory Ta…" at bounding box center [784, 375] width 1568 height 751
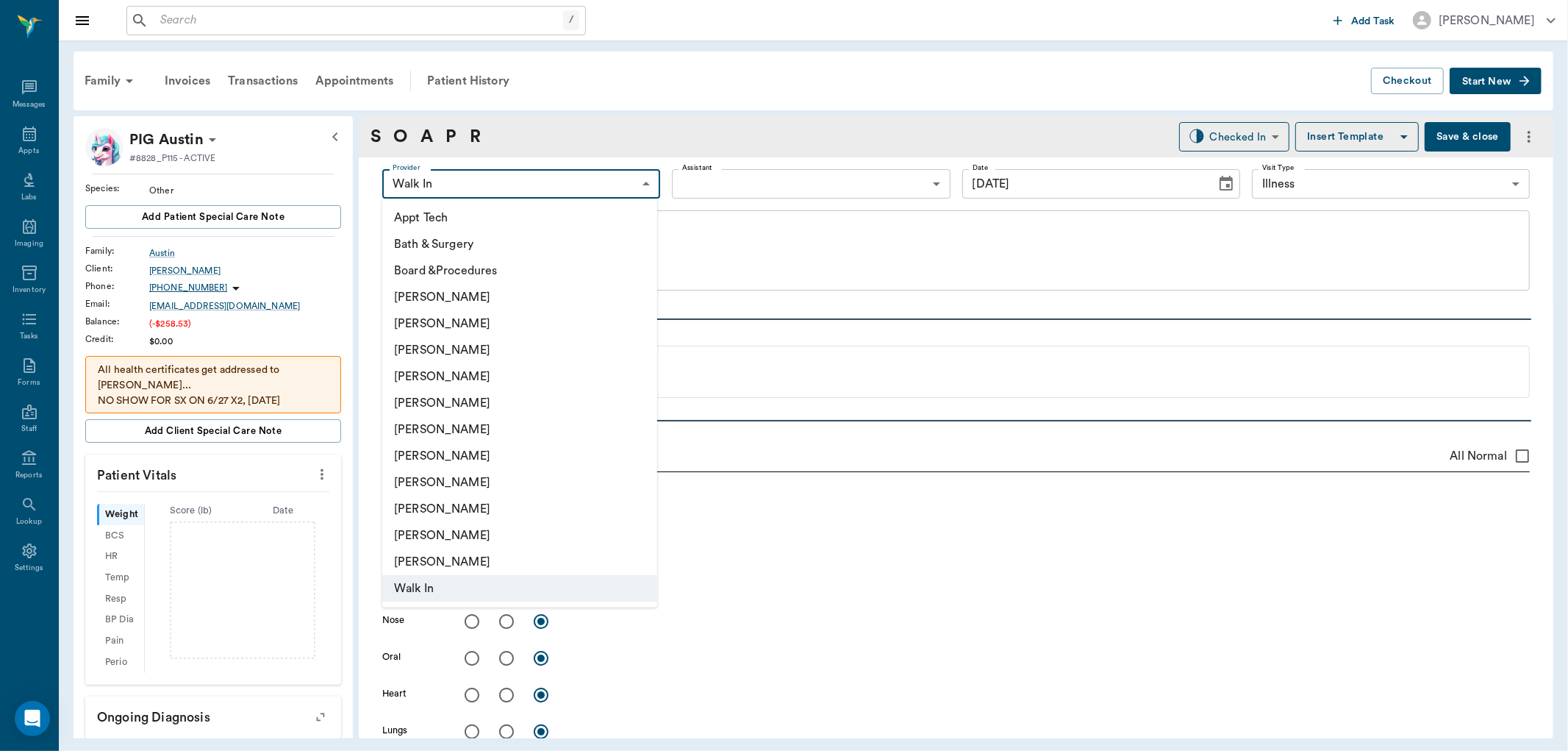
click at [488, 375] on li "[PERSON_NAME]" at bounding box center [519, 377] width 275 height 26
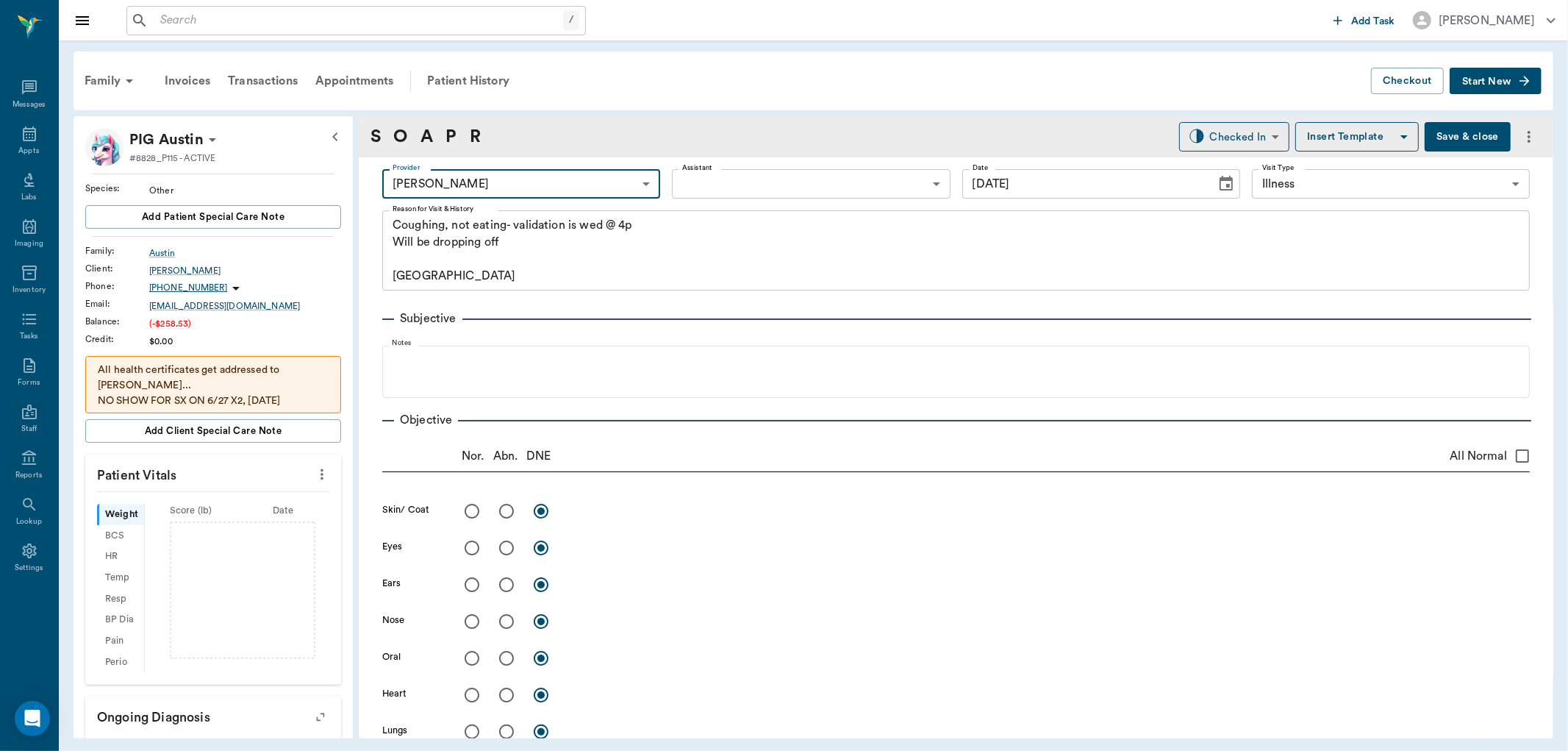
type input "63ec2f075fda476ae8351a4d"
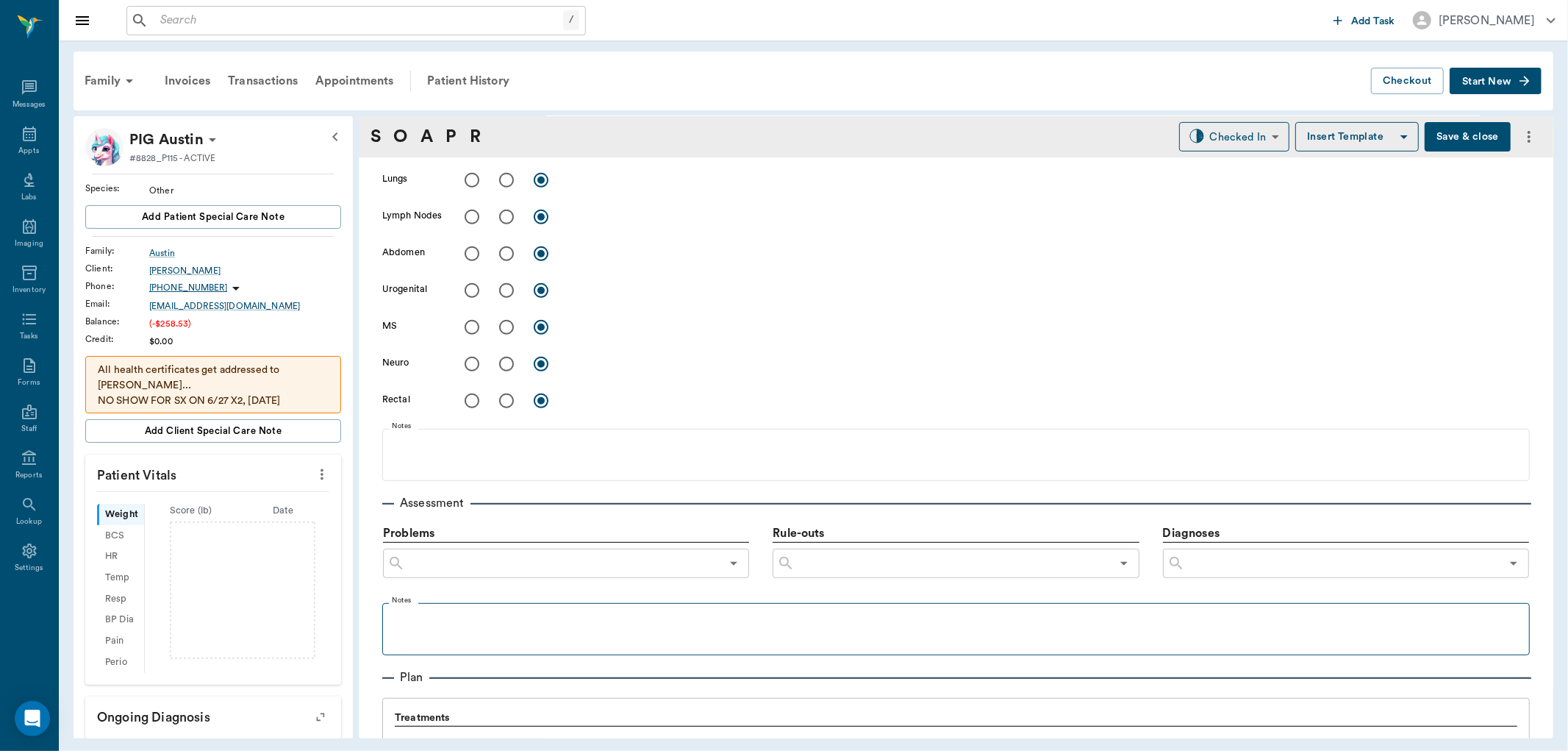
scroll to position [817, 0]
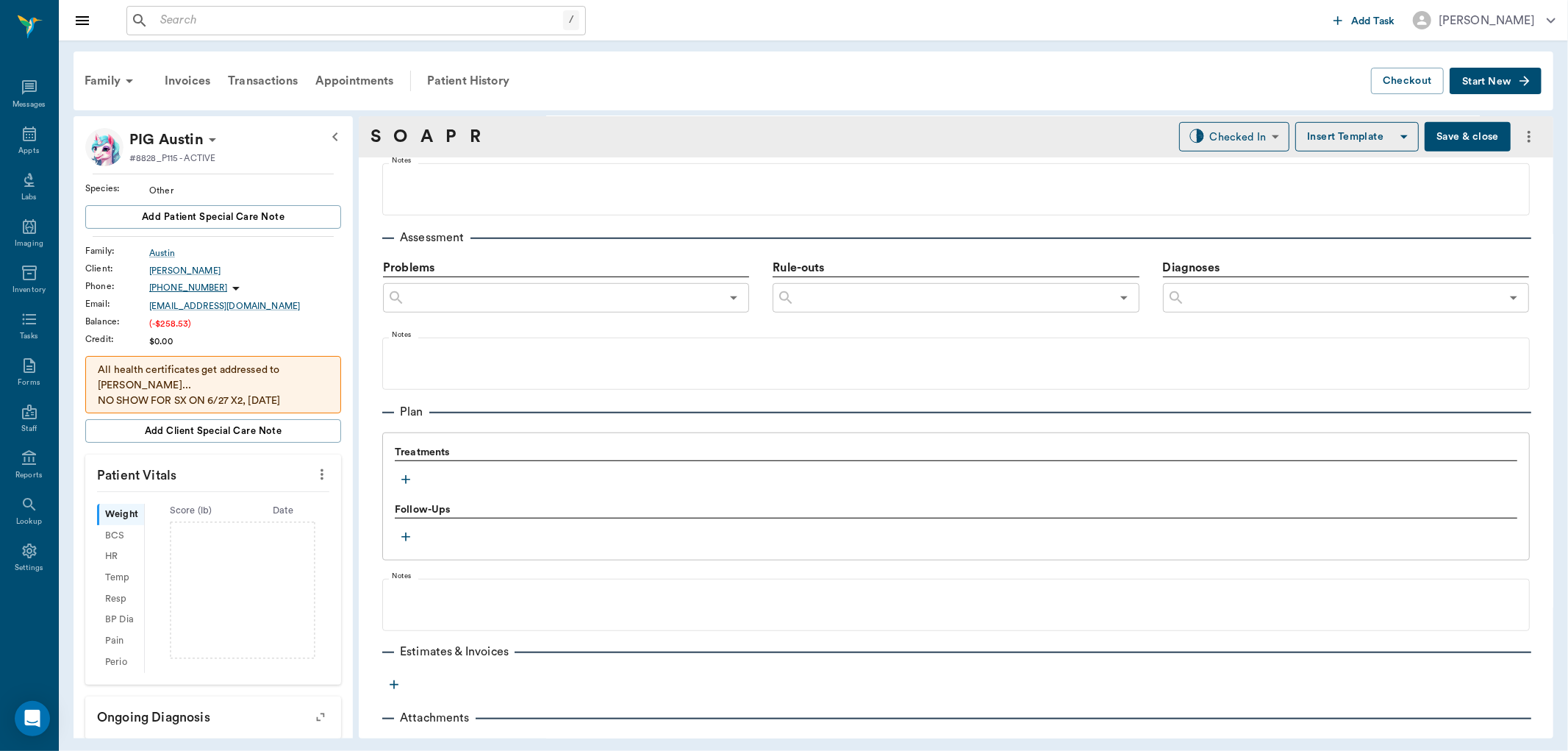
click at [408, 474] on icon "button" at bounding box center [405, 479] width 15 height 15
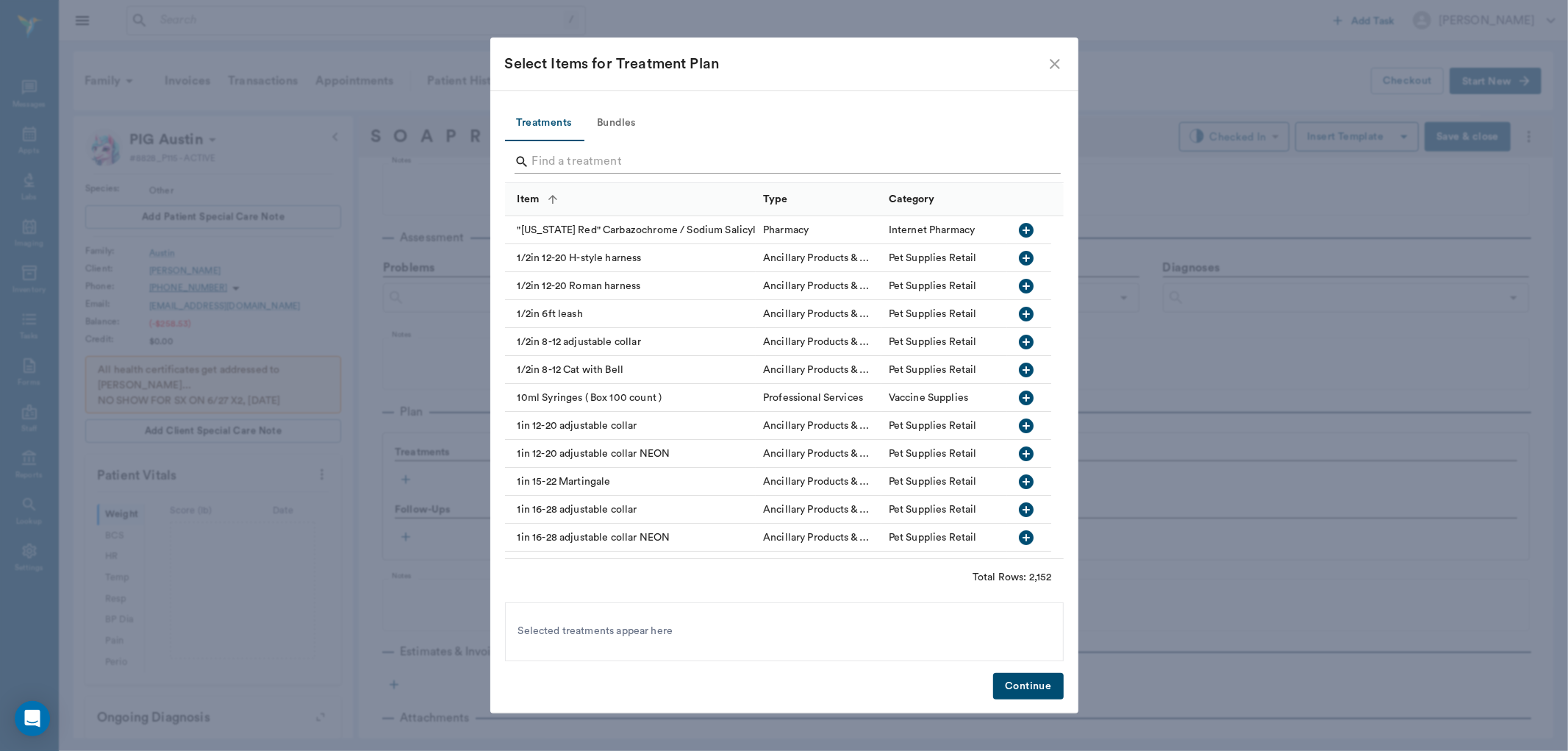
click at [576, 156] on input "Search" at bounding box center [785, 162] width 506 height 23
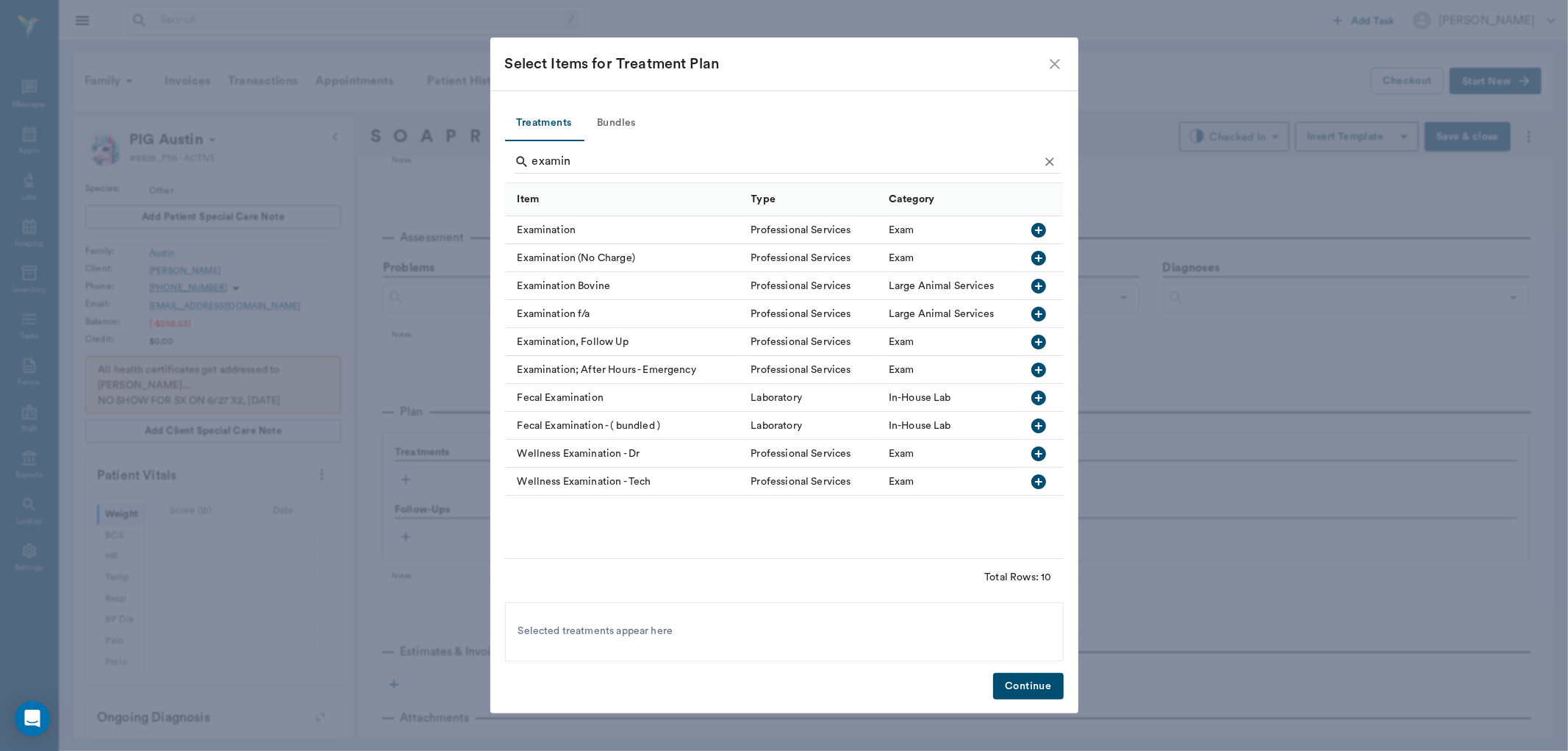
click at [1038, 313] on icon "button" at bounding box center [1038, 314] width 18 height 18
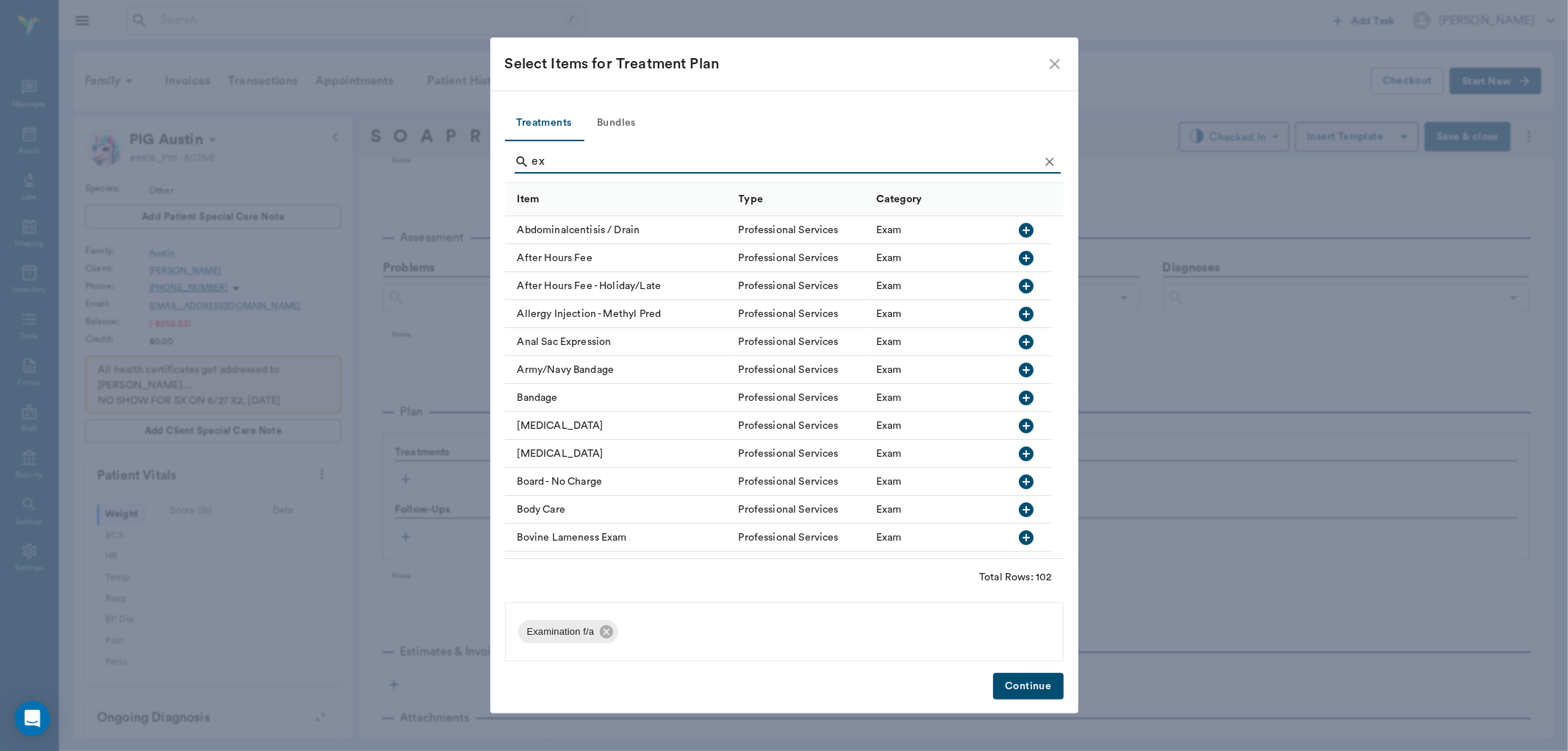
type input "e"
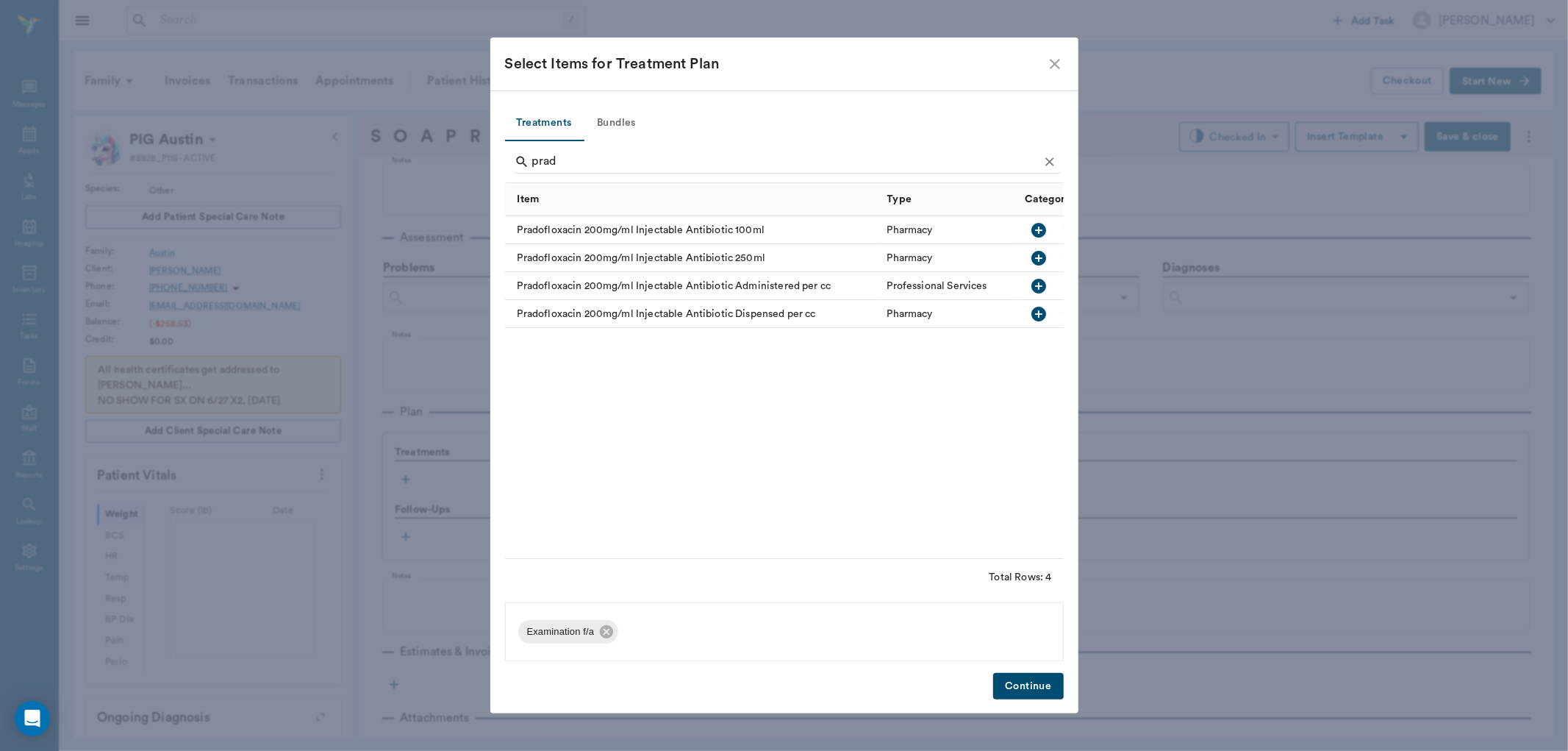
click at [1038, 286] on icon "button" at bounding box center [1038, 286] width 18 height 18
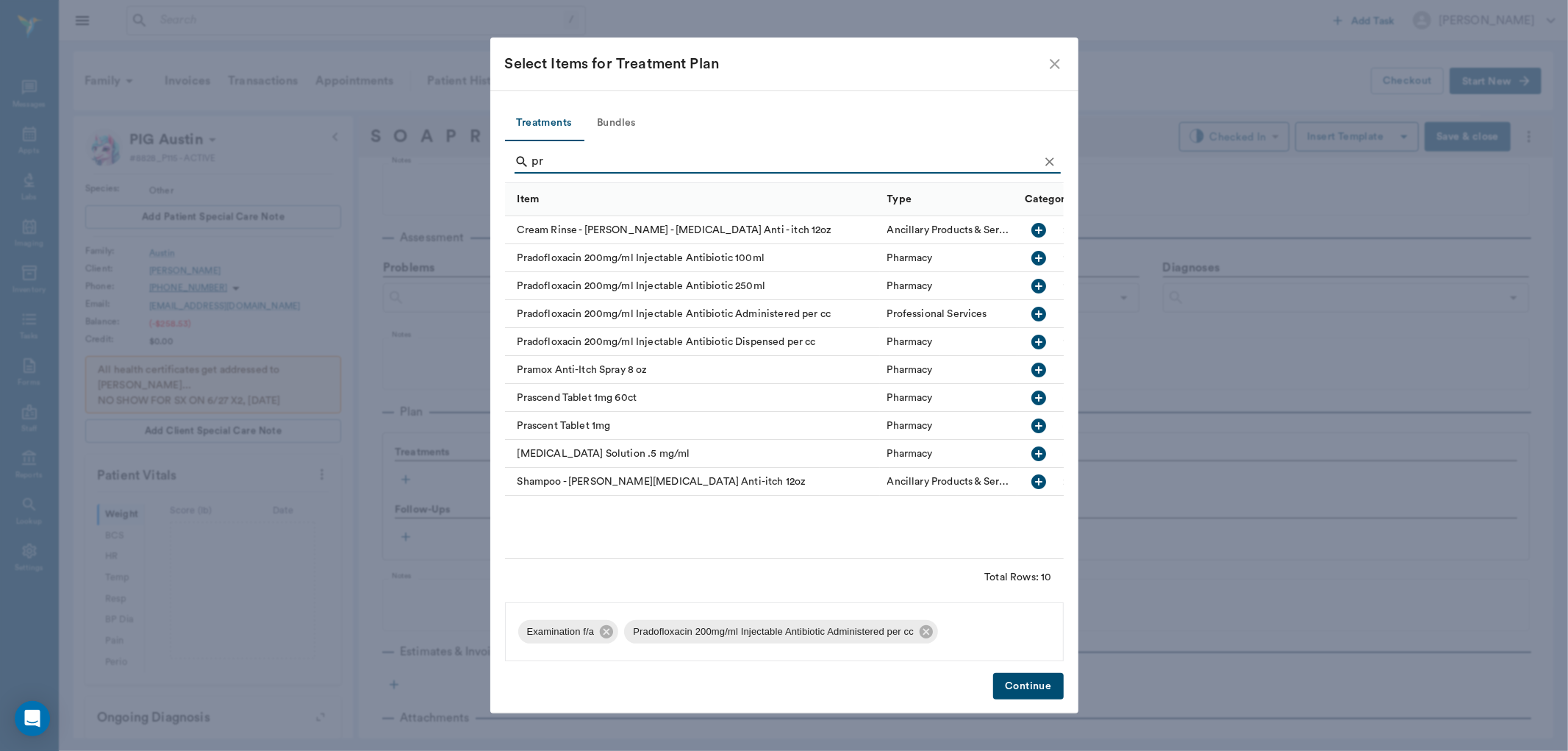
type input "p"
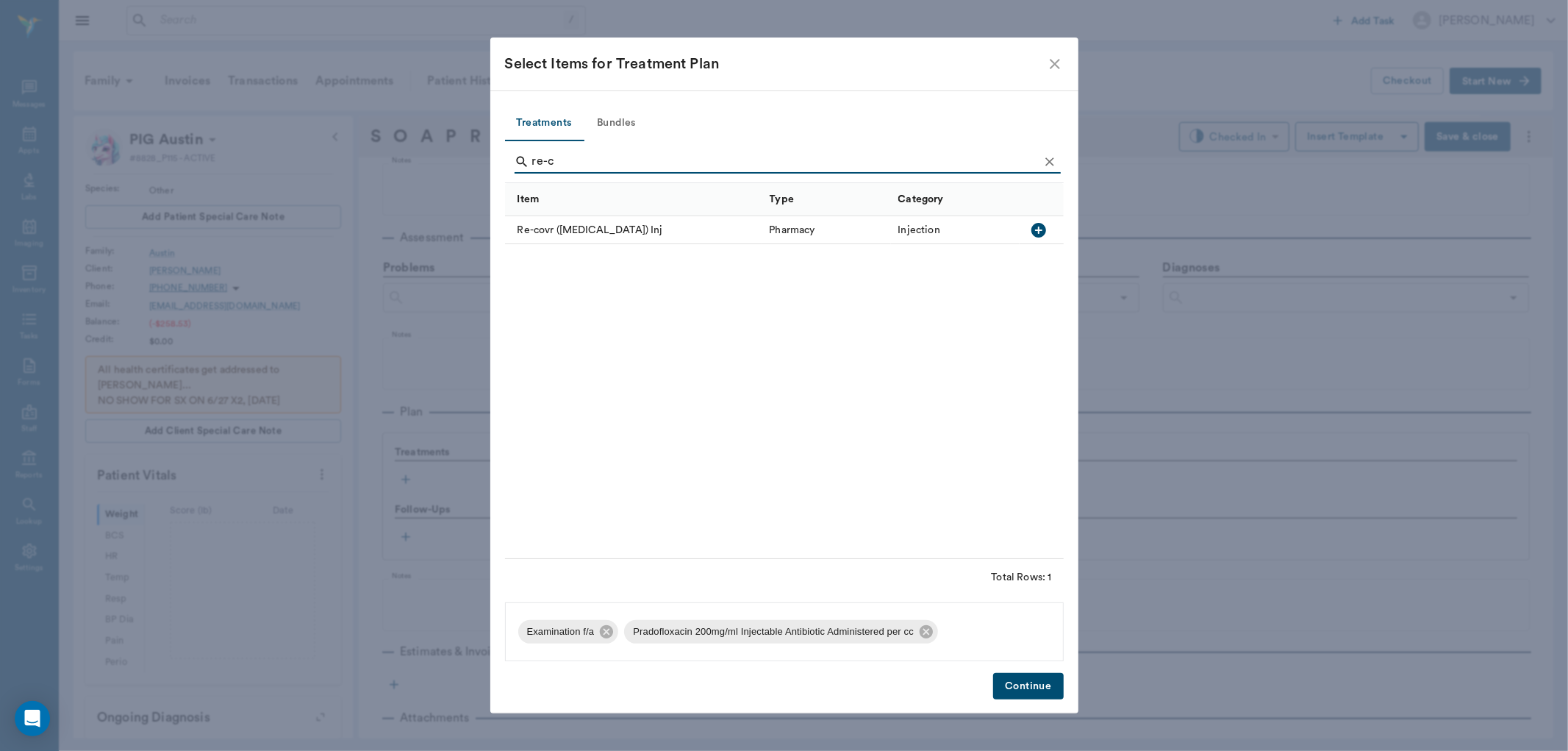
click at [1034, 231] on icon "button" at bounding box center [1038, 230] width 15 height 15
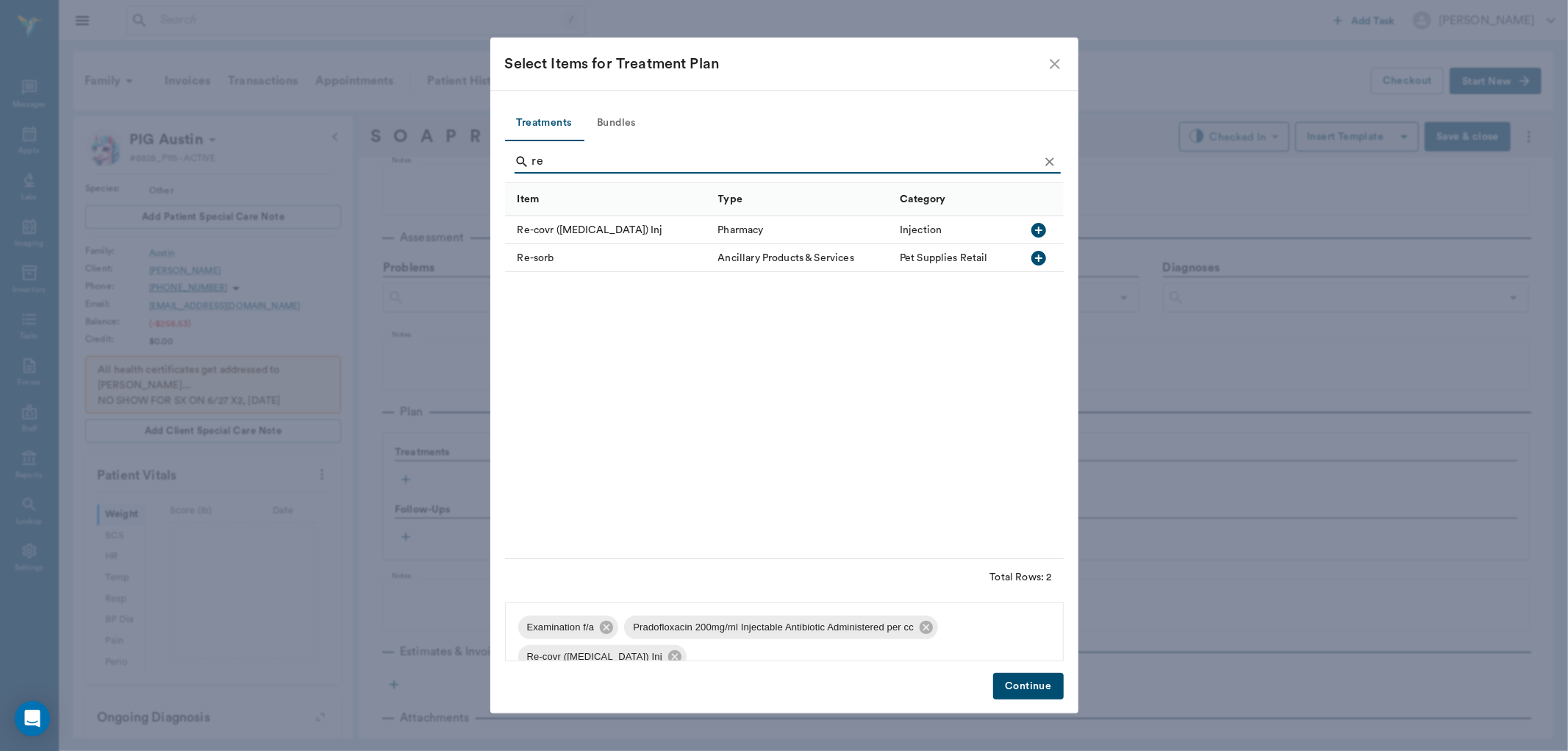
type input "r"
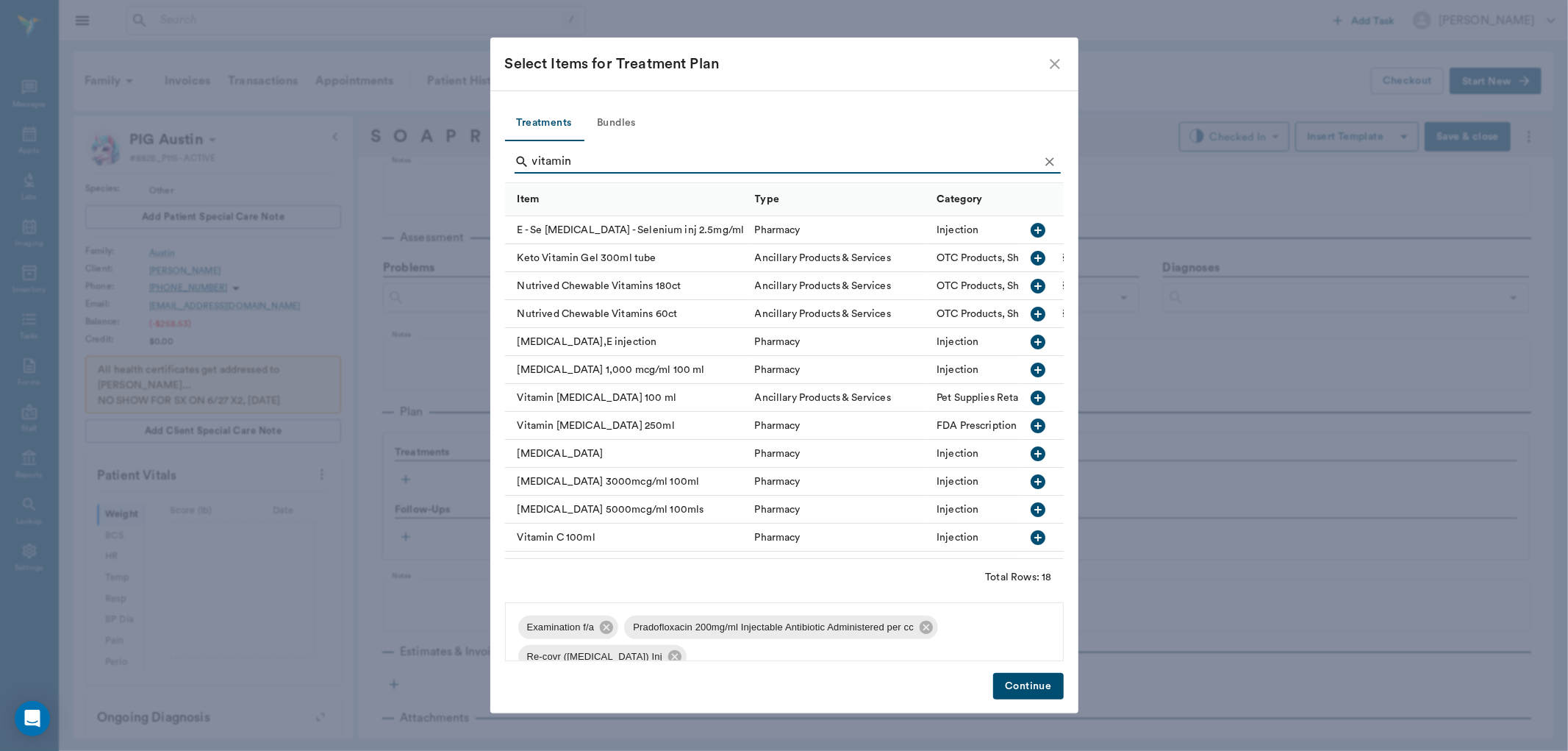
type input "vitamin"
click at [1030, 453] on icon "button" at bounding box center [1038, 454] width 18 height 18
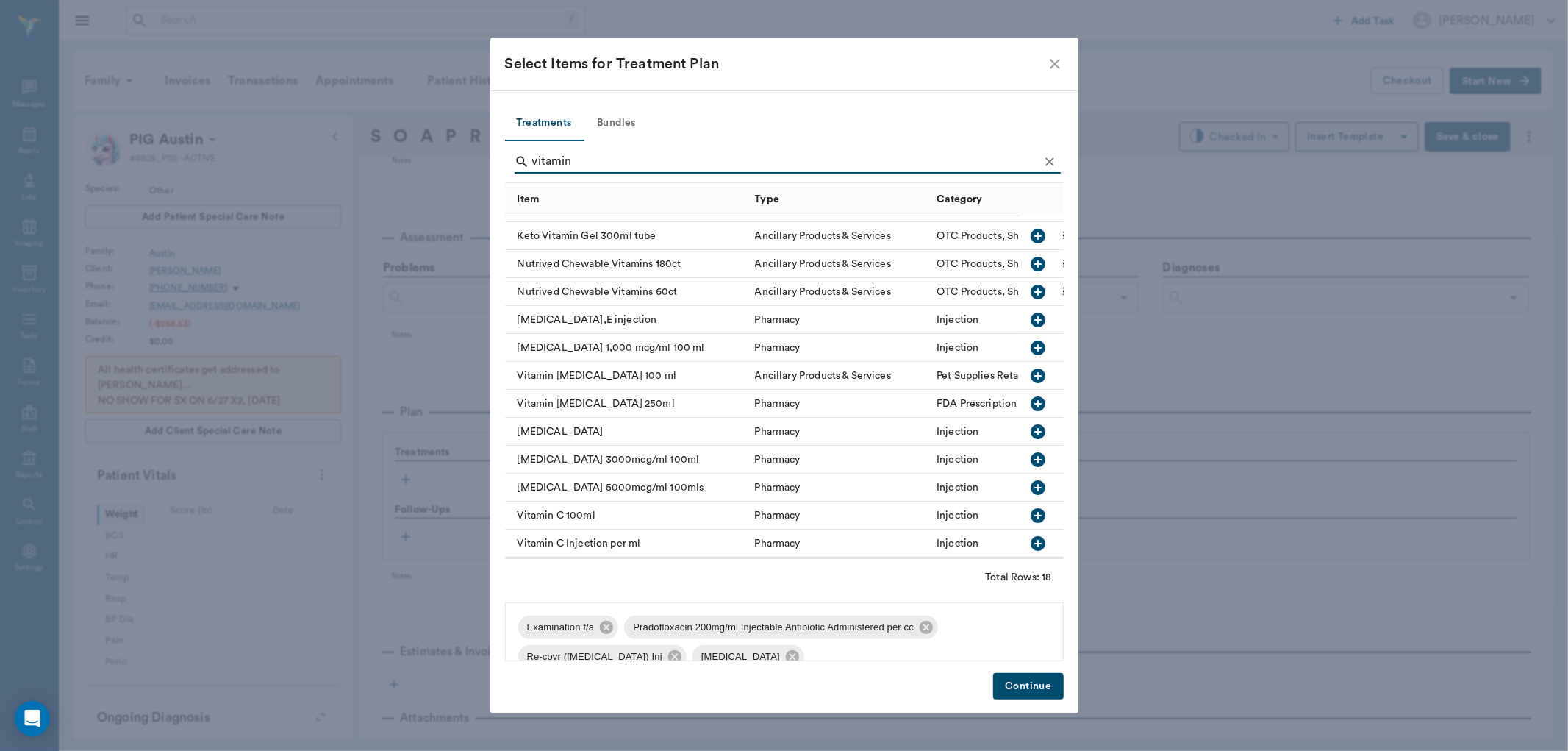
scroll to position [0, 0]
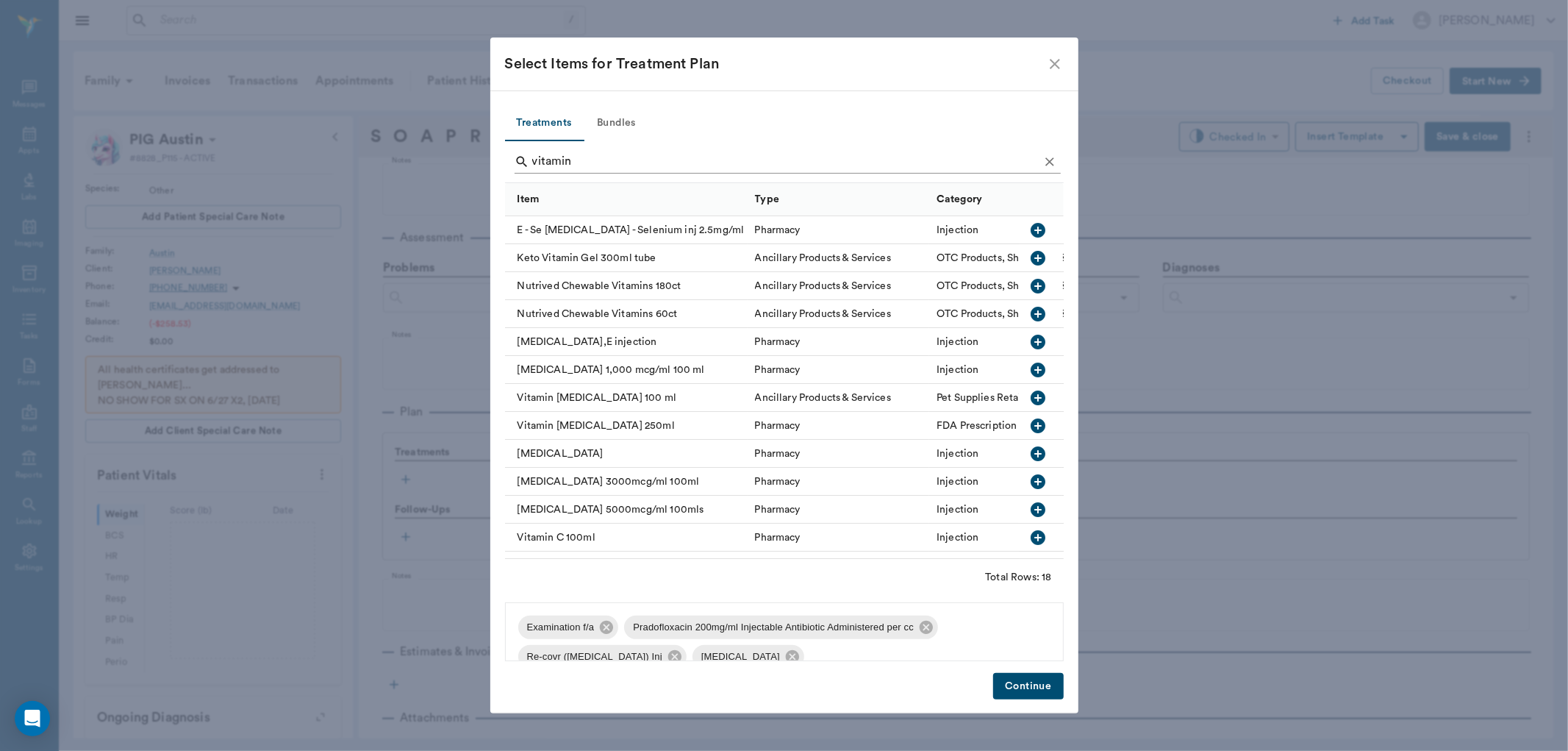
drag, startPoint x: 928, startPoint y: 359, endPoint x: 910, endPoint y: 149, distance: 210.8
click at [910, 150] on input "vitamin" at bounding box center [785, 162] width 506 height 23
click at [1031, 395] on icon "button" at bounding box center [1038, 398] width 15 height 15
click at [1020, 686] on button "Continue" at bounding box center [1028, 686] width 70 height 27
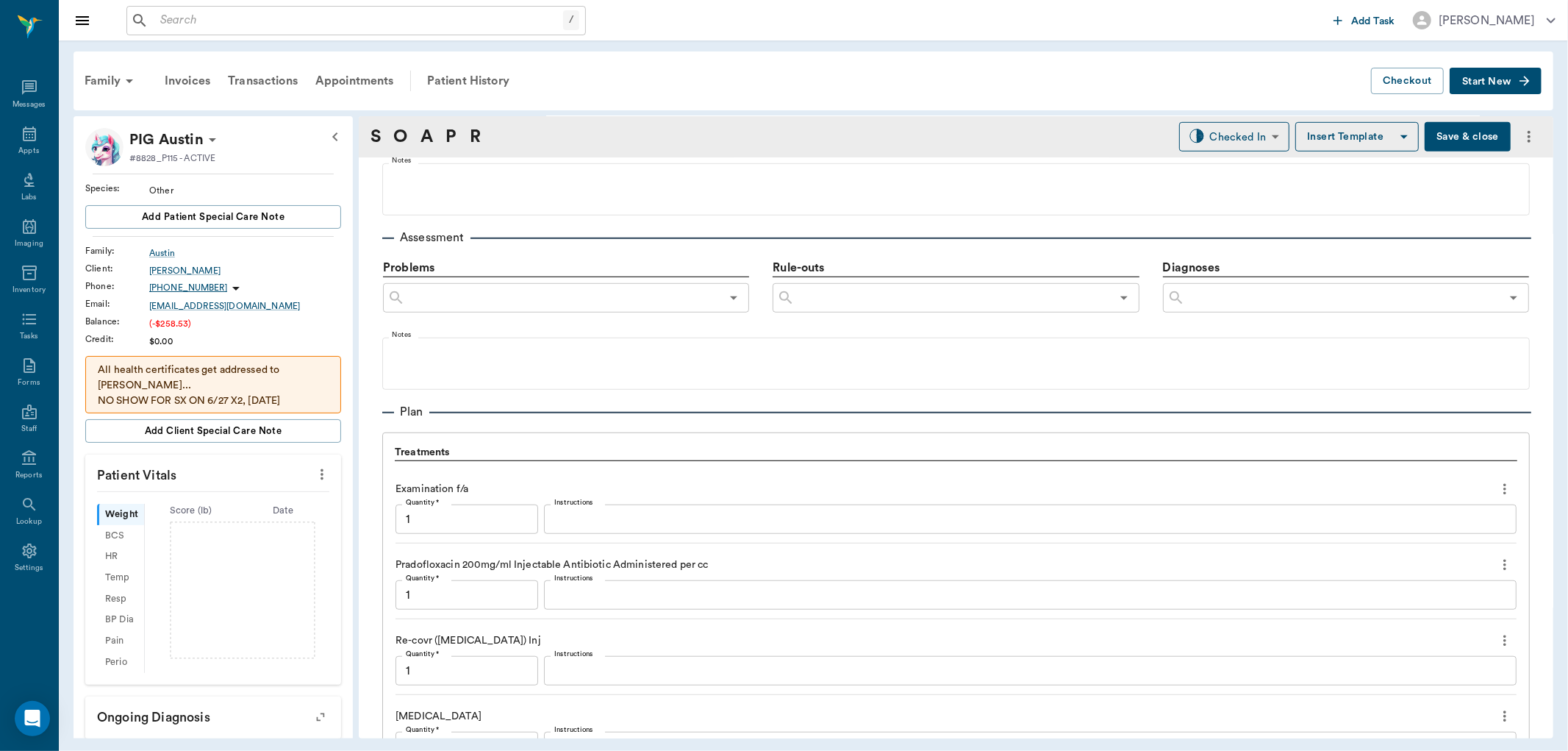
scroll to position [1231, 0]
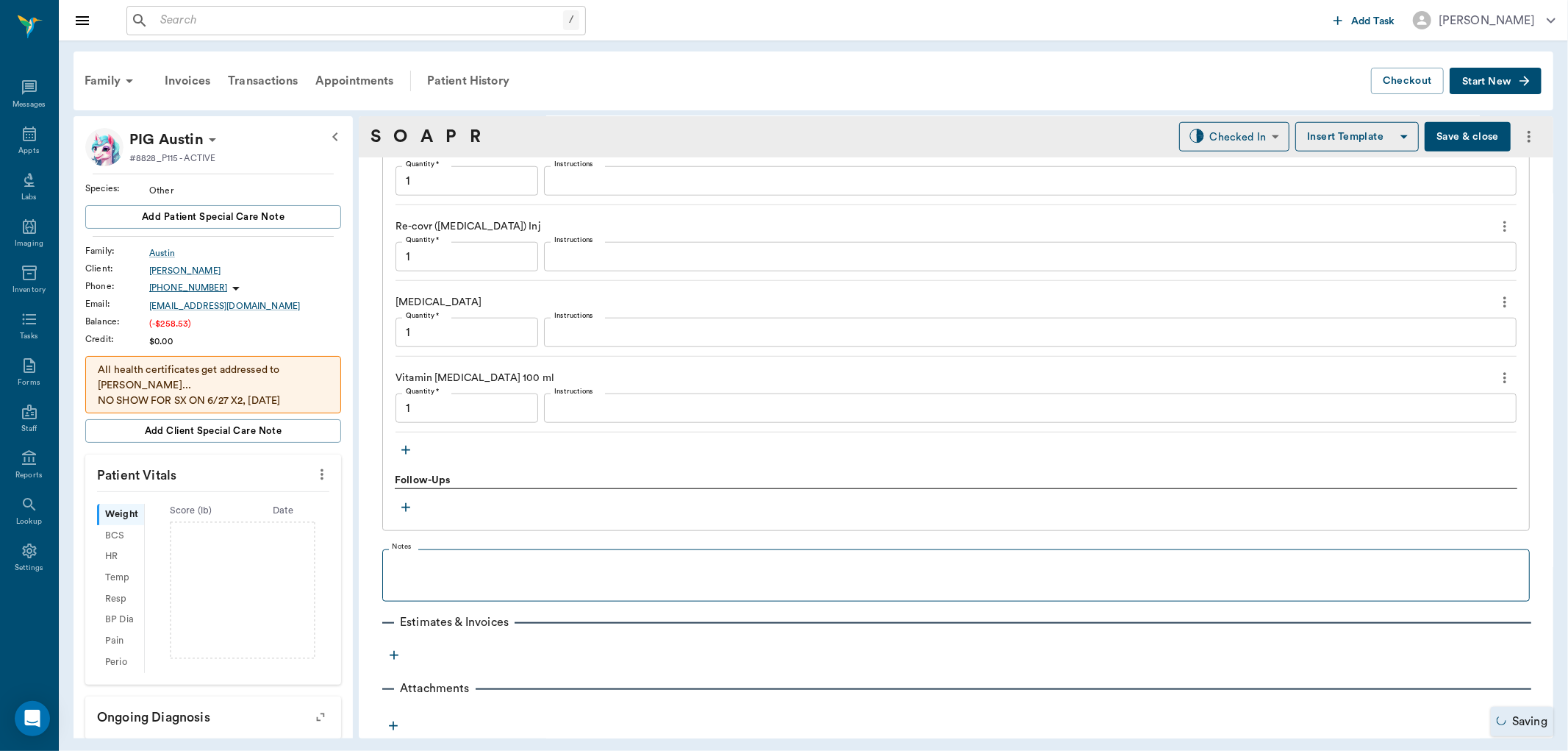
type input "1.00"
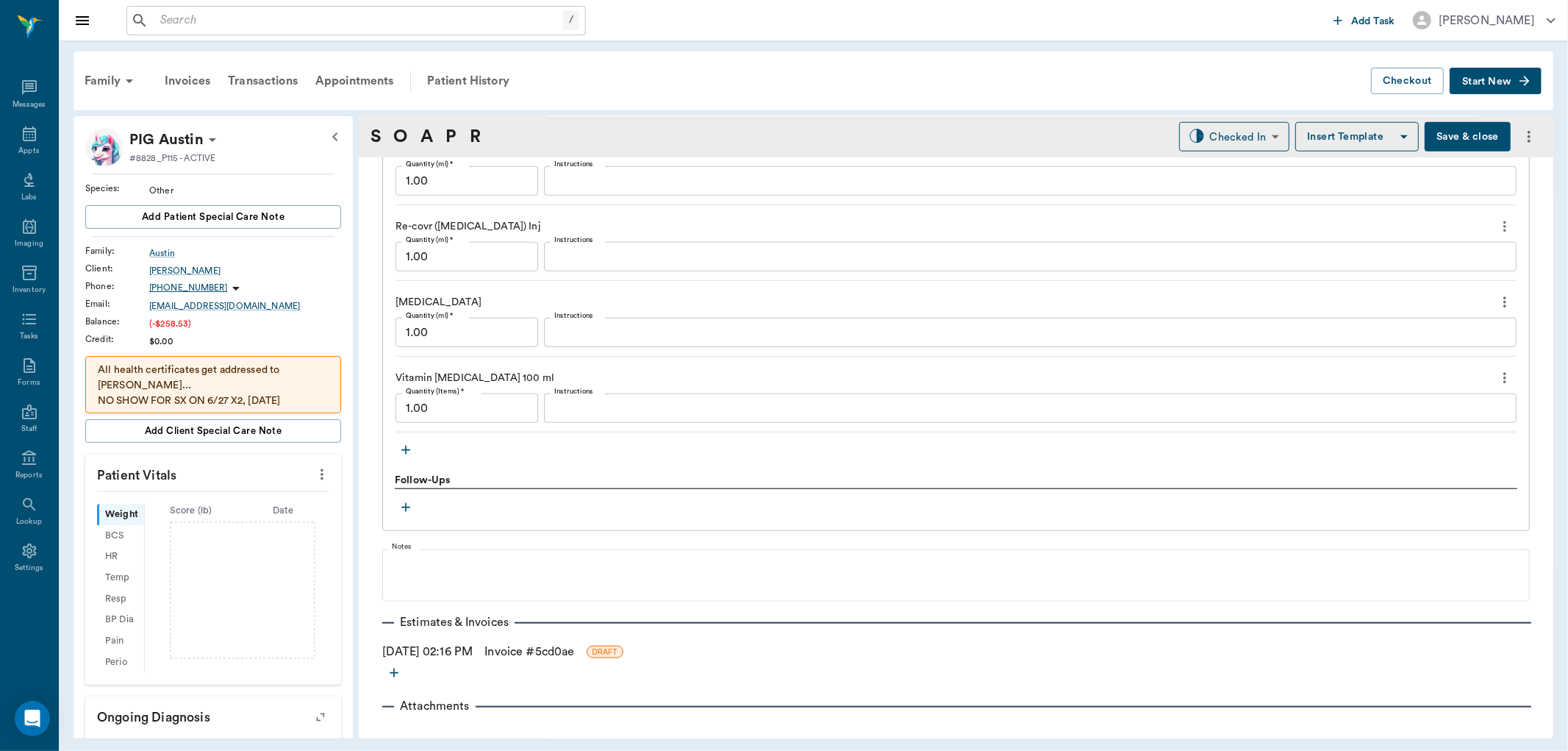
click at [489, 409] on input "1.00" at bounding box center [466, 409] width 142 height 30
type input "0.05"
click at [450, 340] on input "1.00" at bounding box center [466, 332] width 142 height 30
type input "2.00"
click at [460, 259] on input "1.00" at bounding box center [466, 257] width 142 height 30
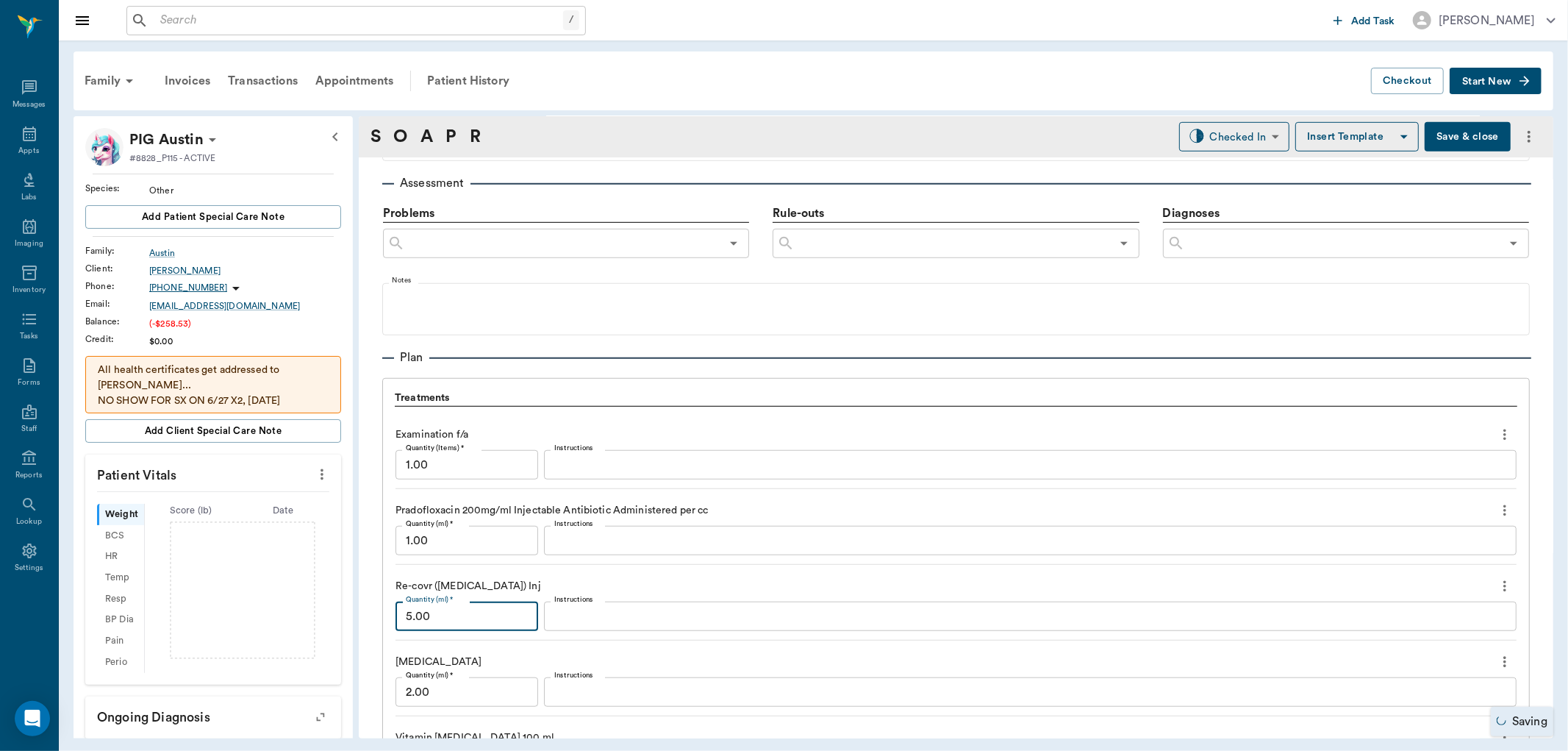
scroll to position [986, 0]
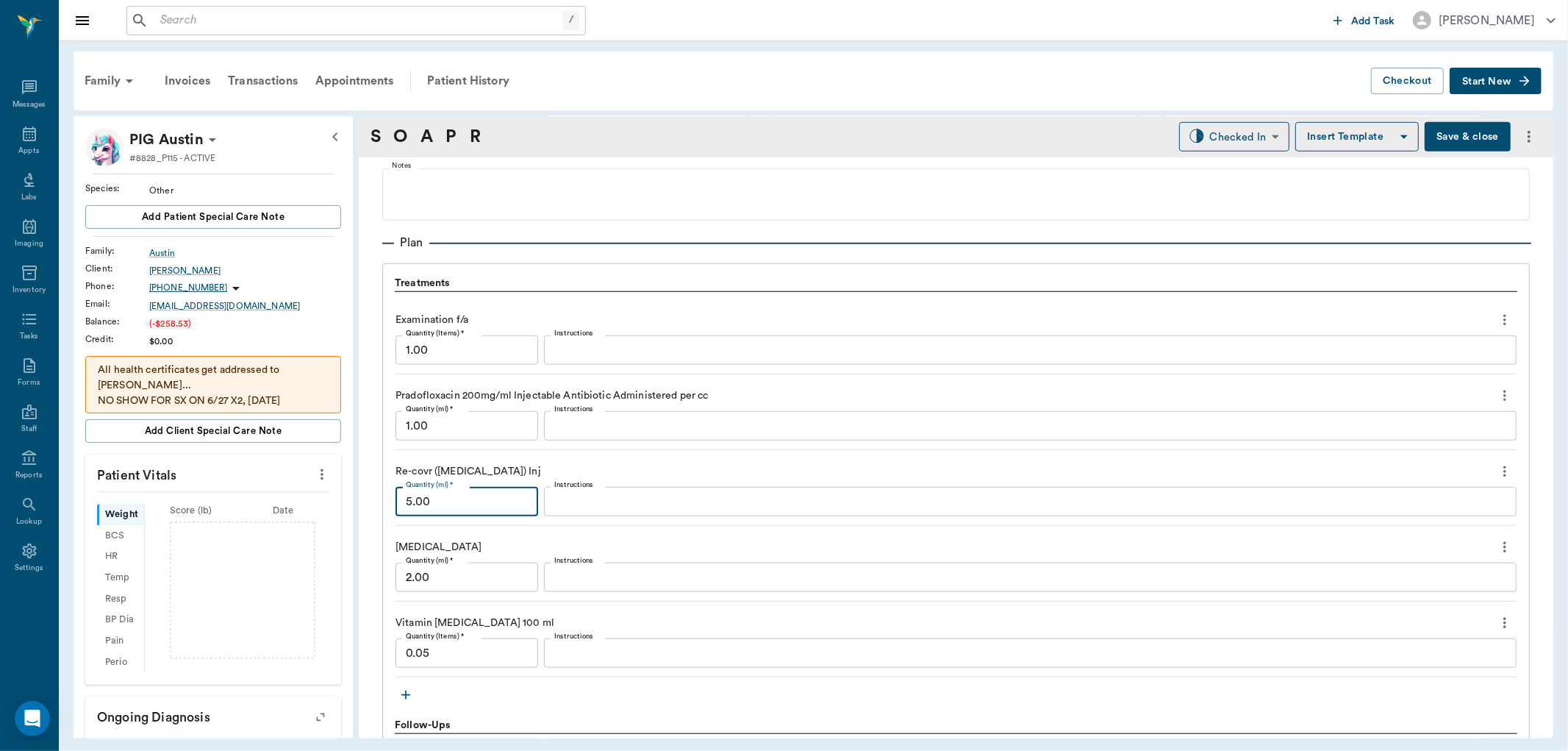
type input "5.00"
click at [501, 426] on input "1.00" at bounding box center [466, 426] width 142 height 30
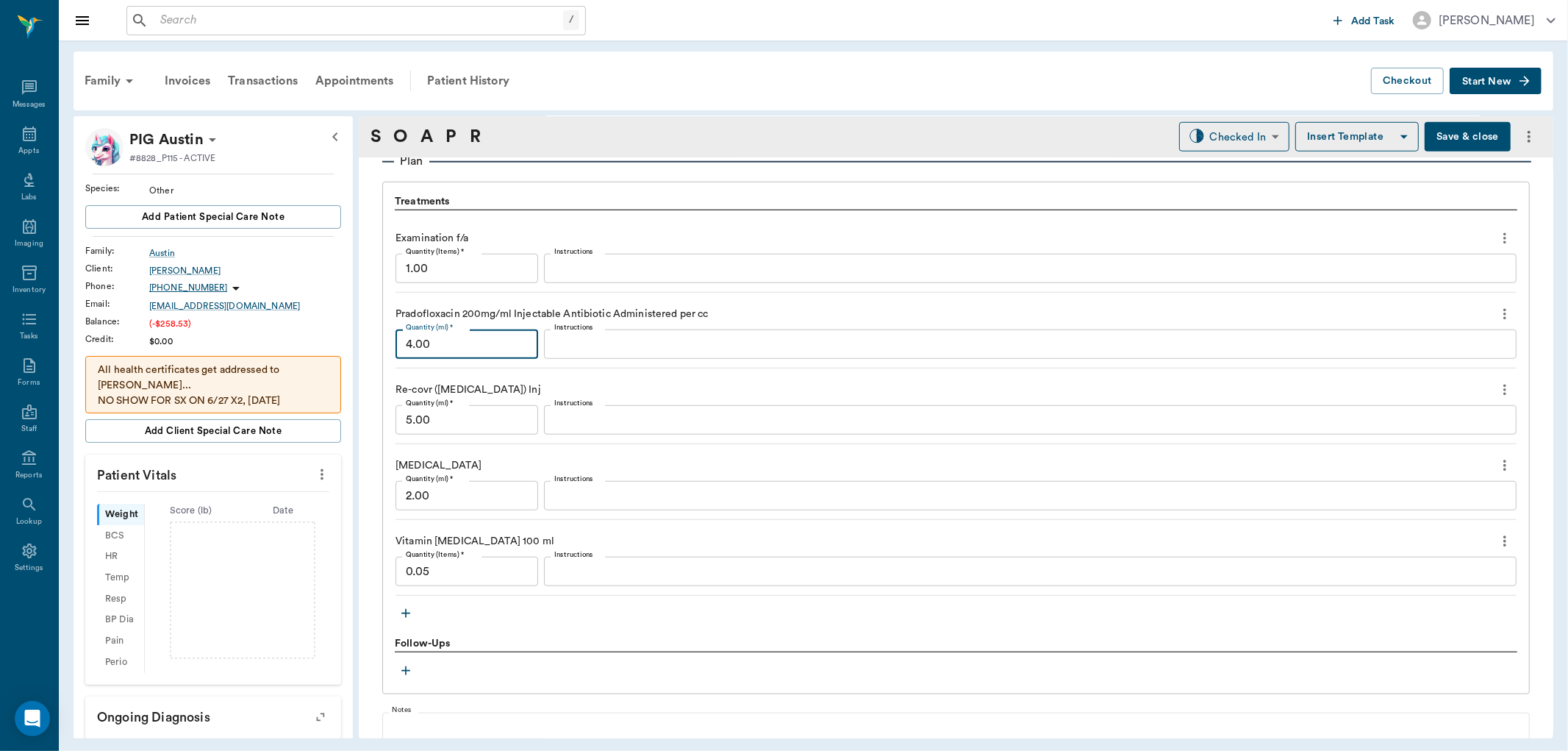
type input "4.00"
click at [400, 611] on icon "button" at bounding box center [405, 613] width 15 height 15
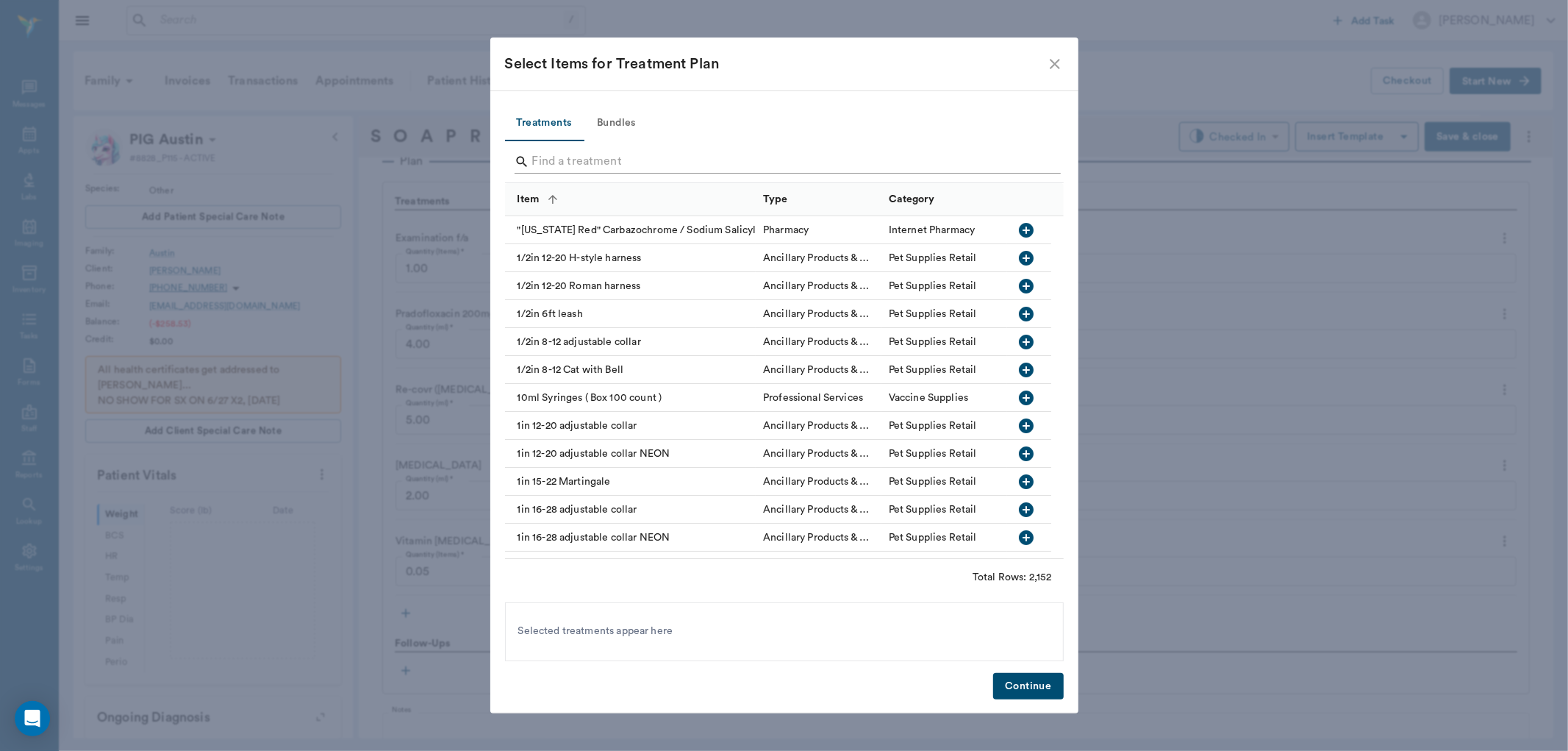
click at [573, 167] on input "Search" at bounding box center [785, 162] width 506 height 23
click at [572, 160] on input "Search" at bounding box center [785, 162] width 506 height 23
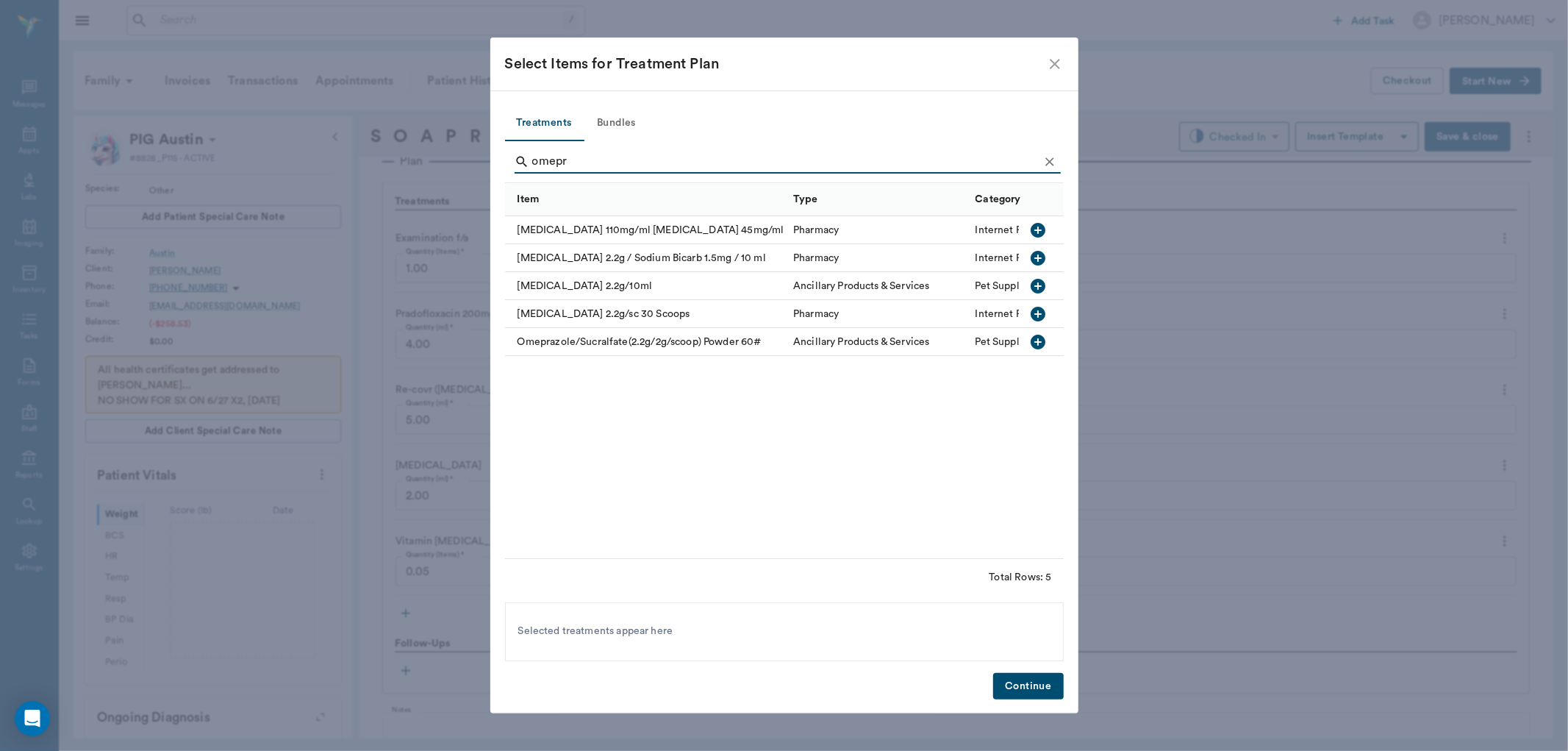
type input "omepr"
click at [1040, 256] on icon "button" at bounding box center [1038, 258] width 15 height 15
click at [1016, 686] on button "Continue" at bounding box center [1028, 686] width 70 height 27
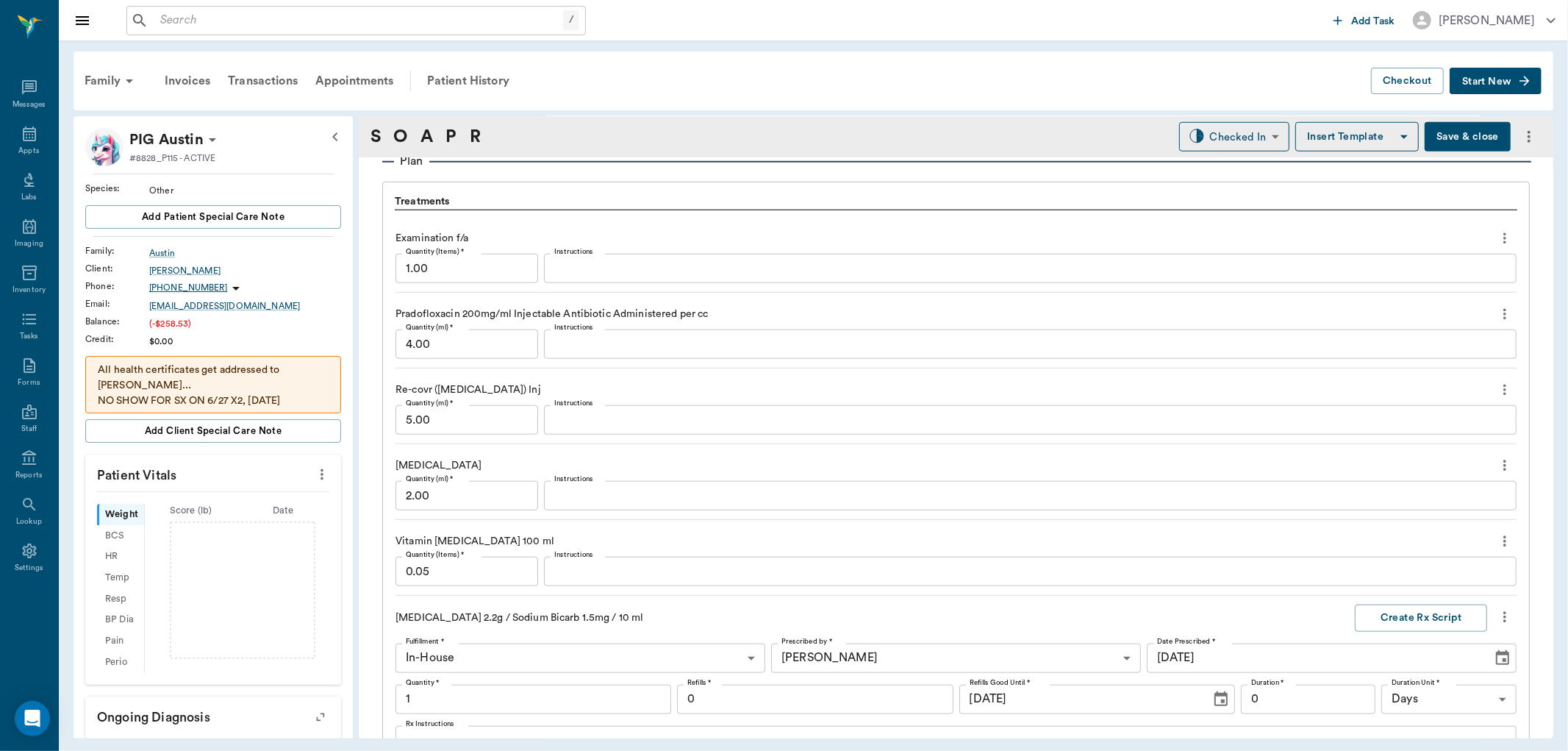
scroll to position [1417, 0]
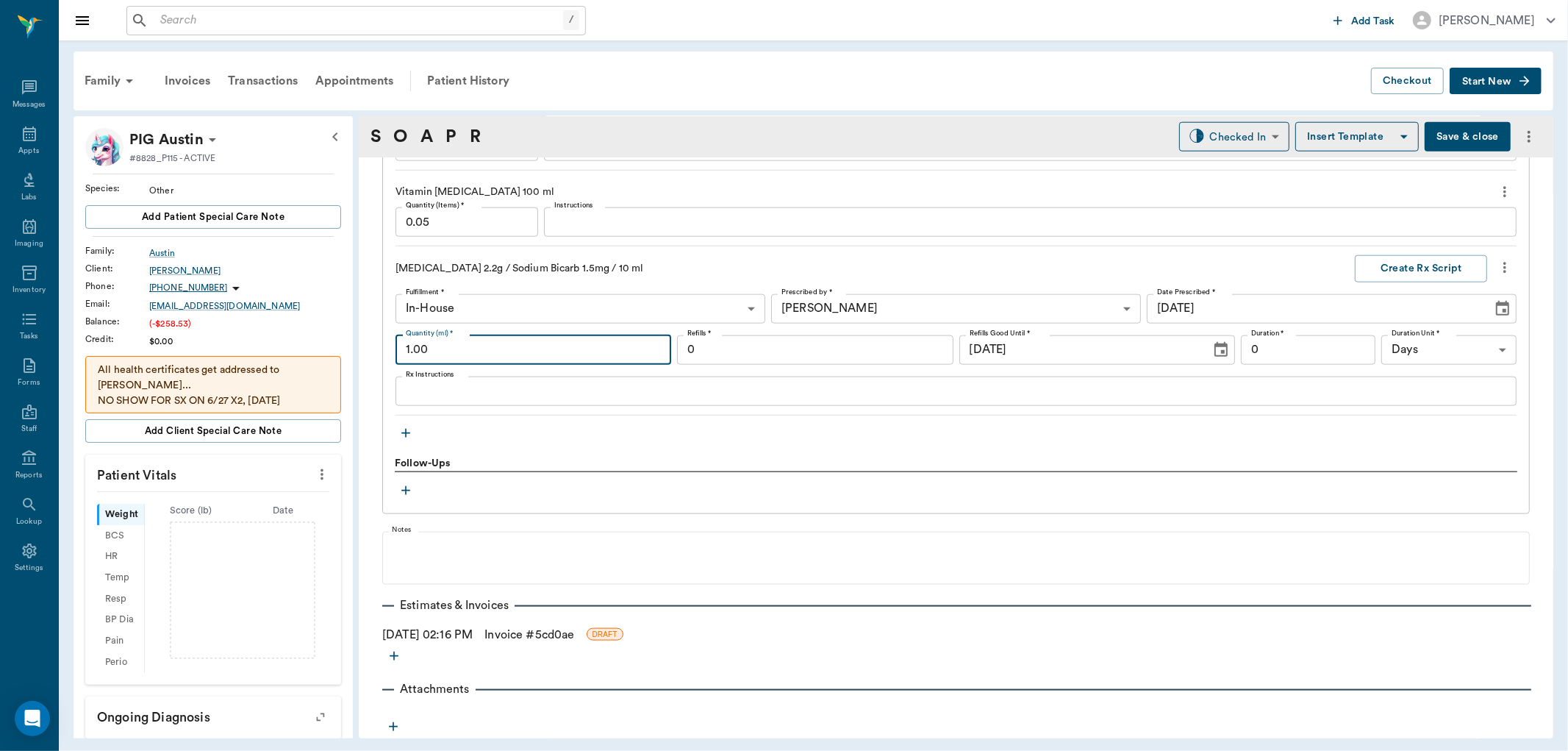
click at [478, 346] on input "1.00" at bounding box center [533, 350] width 275 height 30
click at [459, 380] on div "x Rx Instructions" at bounding box center [955, 391] width 1121 height 30
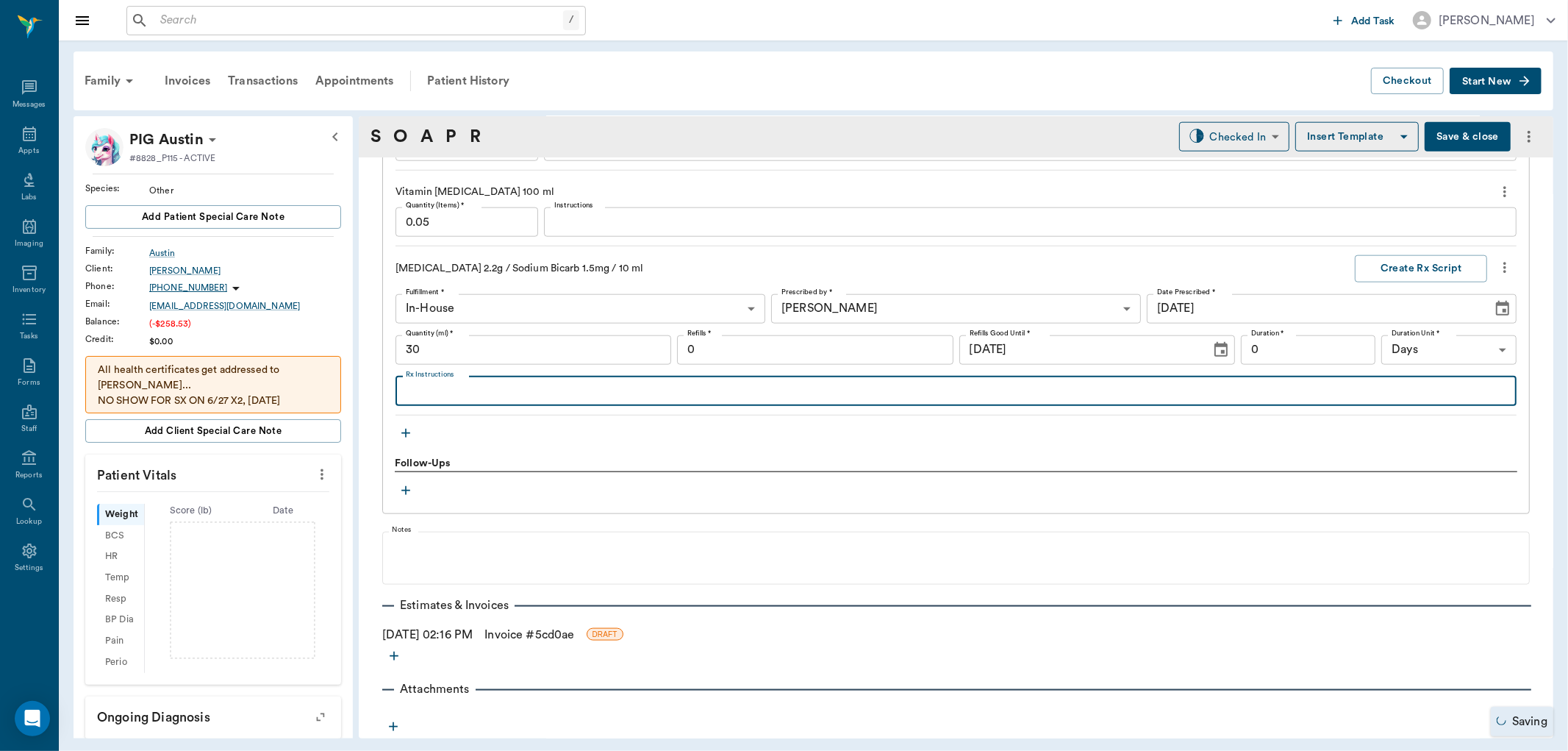
type input "30.00"
type textarea "Give 3 ccs by mouth daily"
click at [1305, 355] on input "0" at bounding box center [1308, 350] width 135 height 30
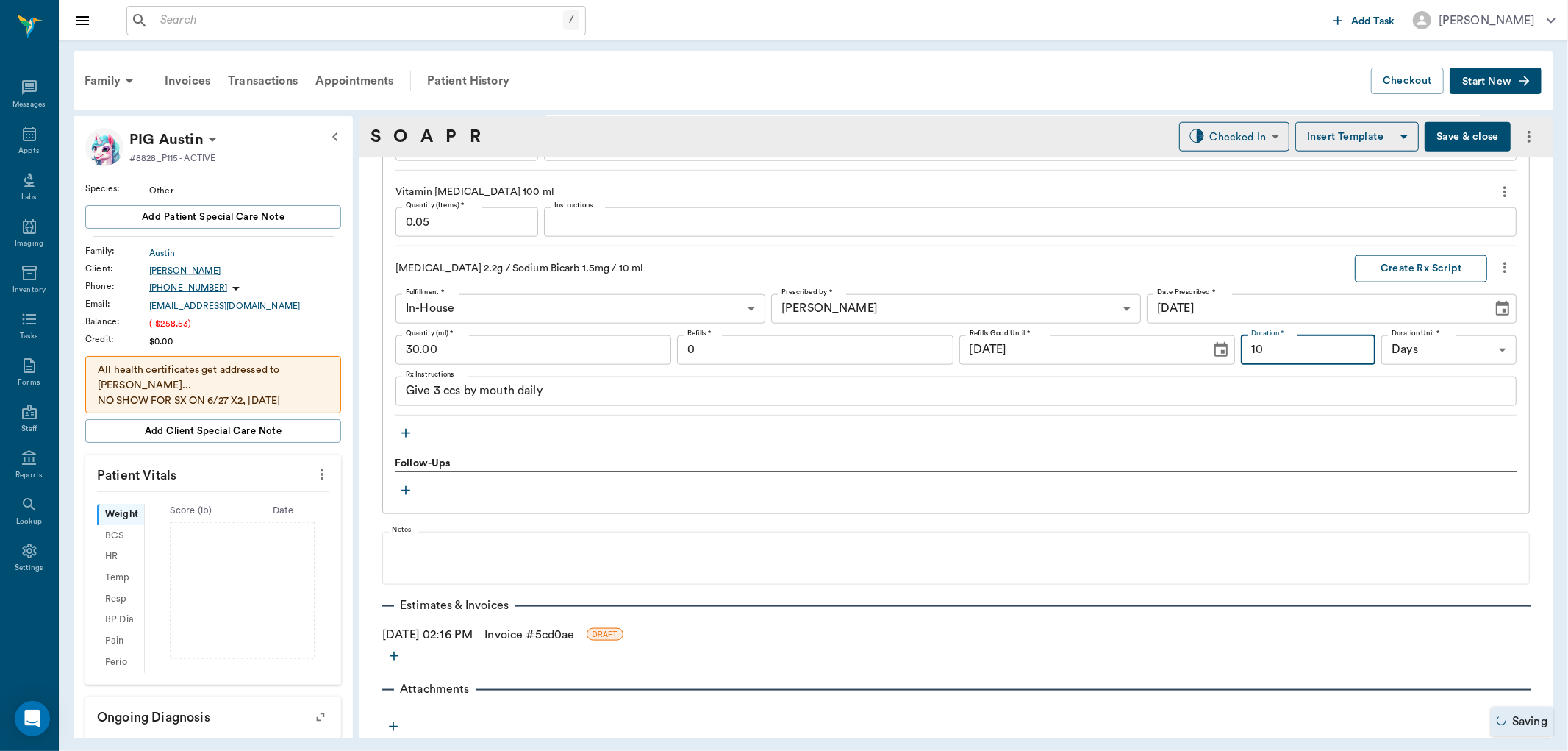
type input "10"
click at [1377, 266] on button "Create Rx Script" at bounding box center [1421, 268] width 132 height 27
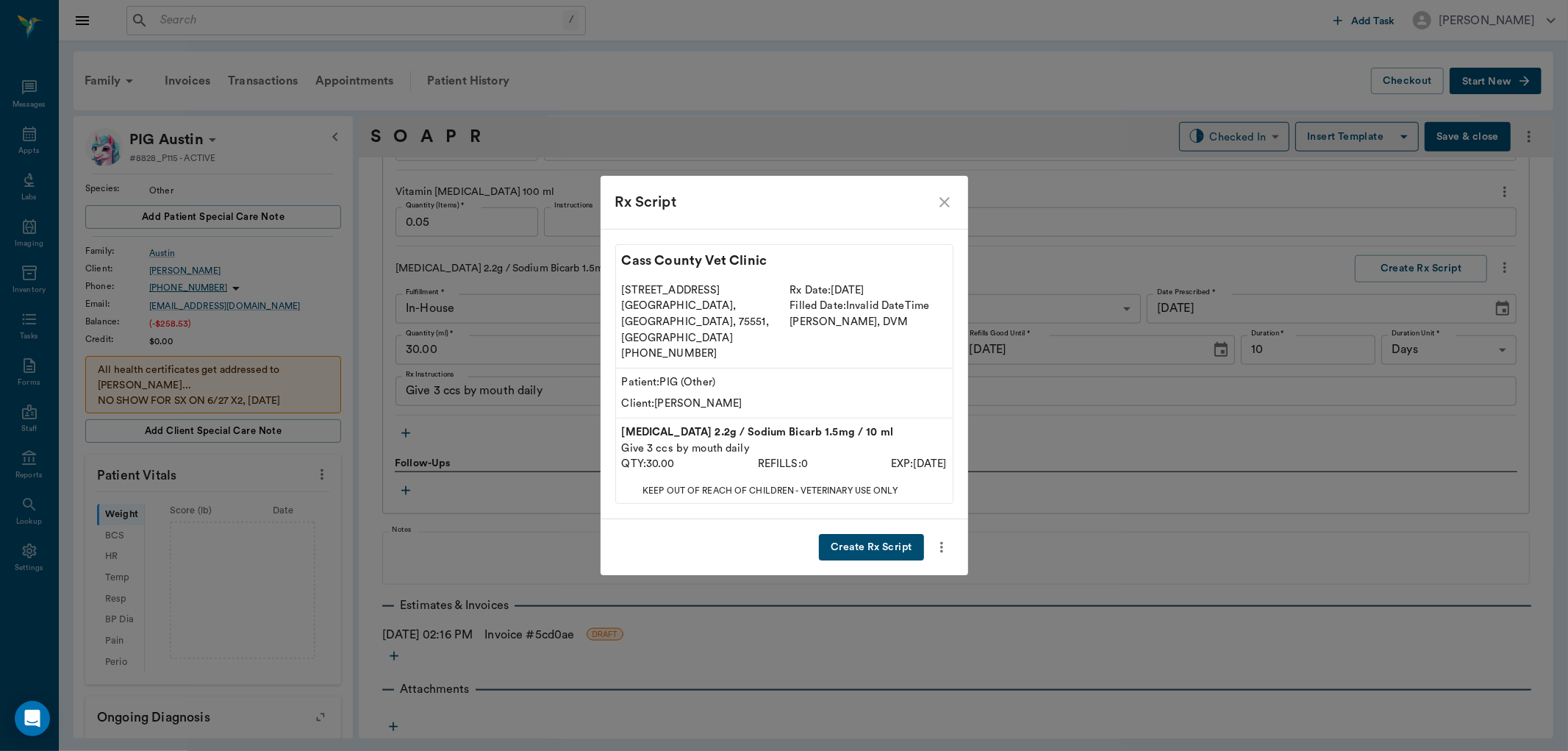
click at [842, 534] on button "Create Rx Script" at bounding box center [871, 547] width 104 height 27
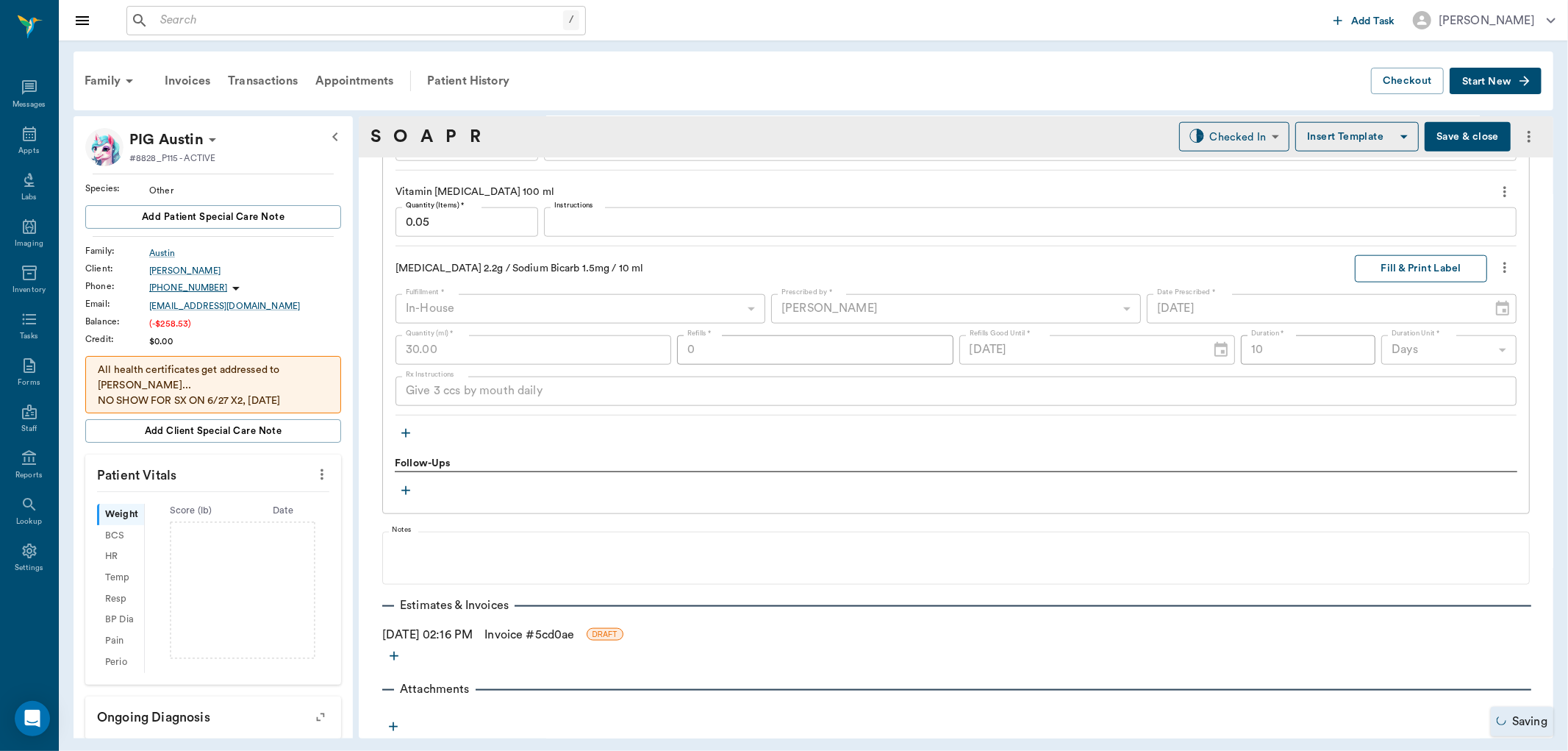
click at [1405, 267] on button "Fill & Print Label" at bounding box center [1421, 268] width 132 height 27
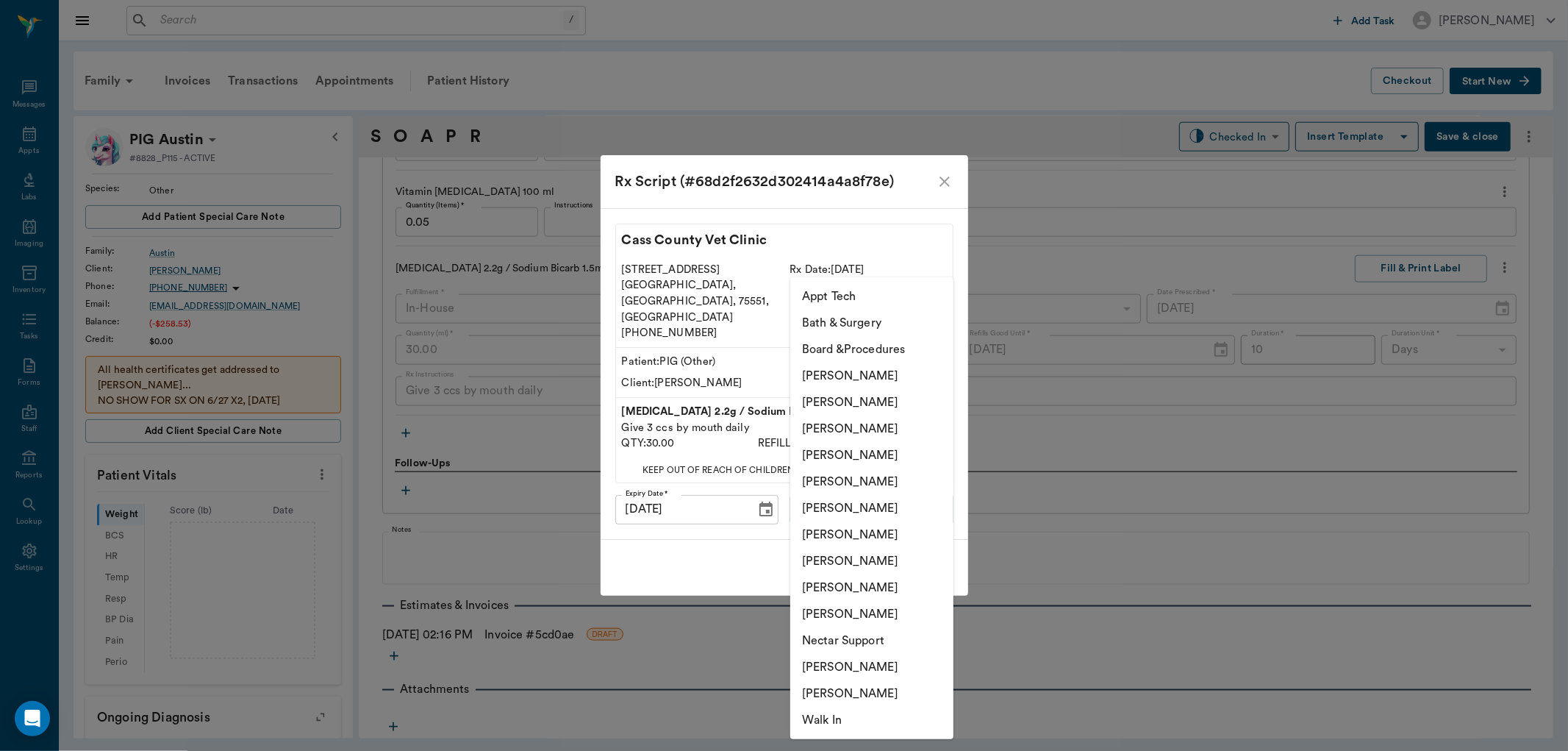
click at [887, 493] on body "/ ​ Add Task Dr. Bert Ellsworth Nectar Messages Appts Labs Imaging Inventory Ta…" at bounding box center [784, 375] width 1568 height 751
click at [870, 460] on li "[PERSON_NAME]" at bounding box center [872, 455] width 163 height 26
type input "63ec2f075fda476ae8351a4d"
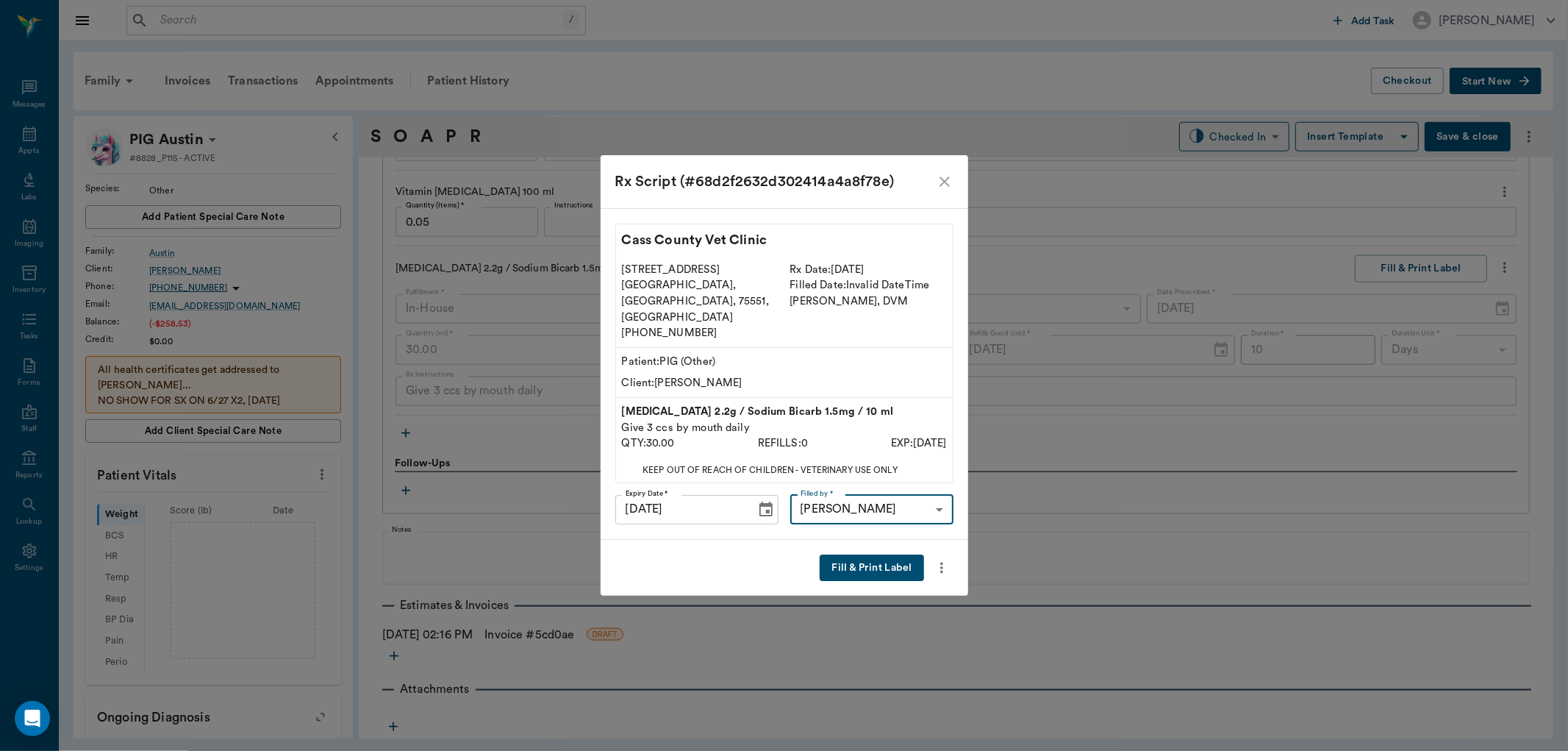
click at [858, 555] on button "Fill & Print Label" at bounding box center [871, 568] width 103 height 27
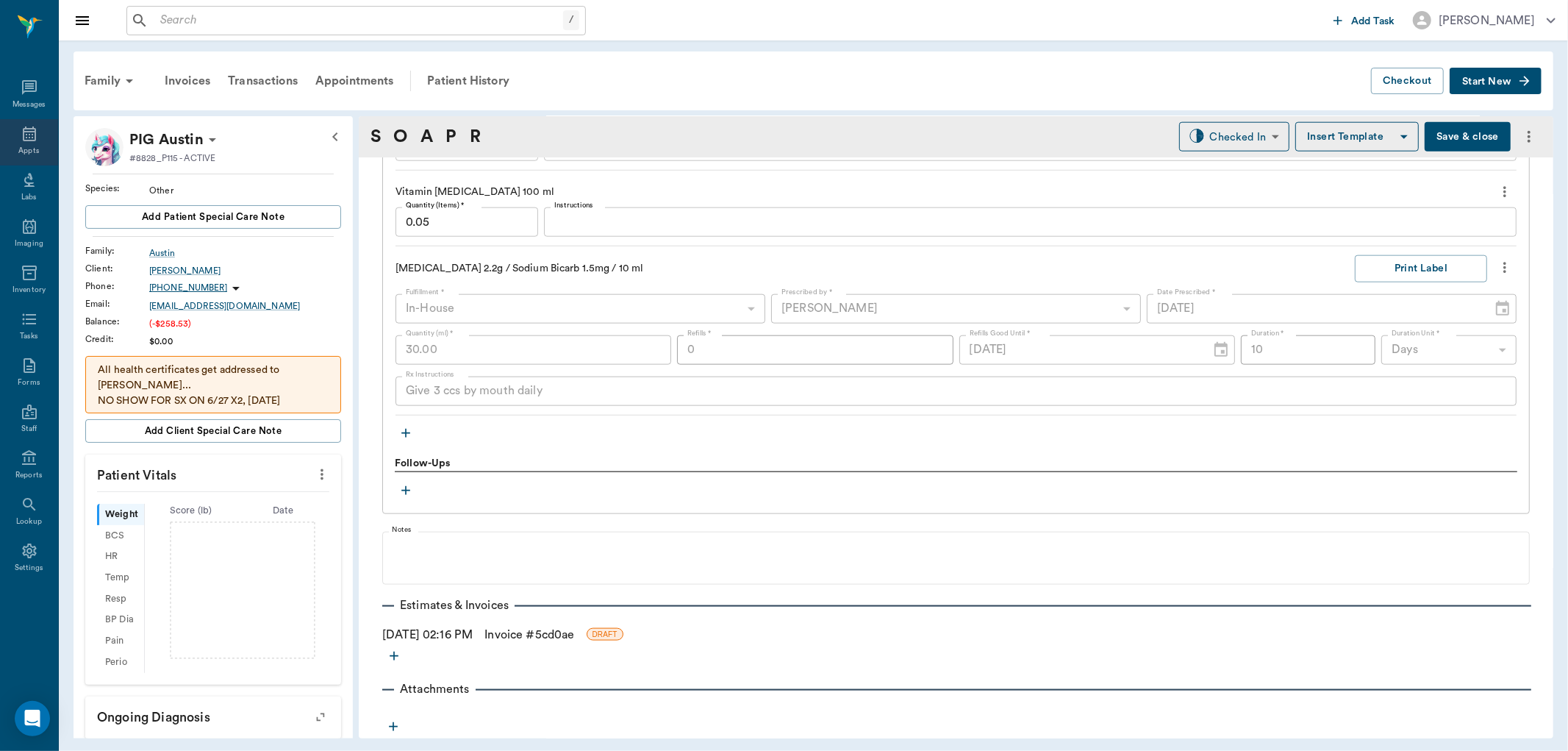
click at [35, 123] on div "Appts" at bounding box center [29, 142] width 58 height 47
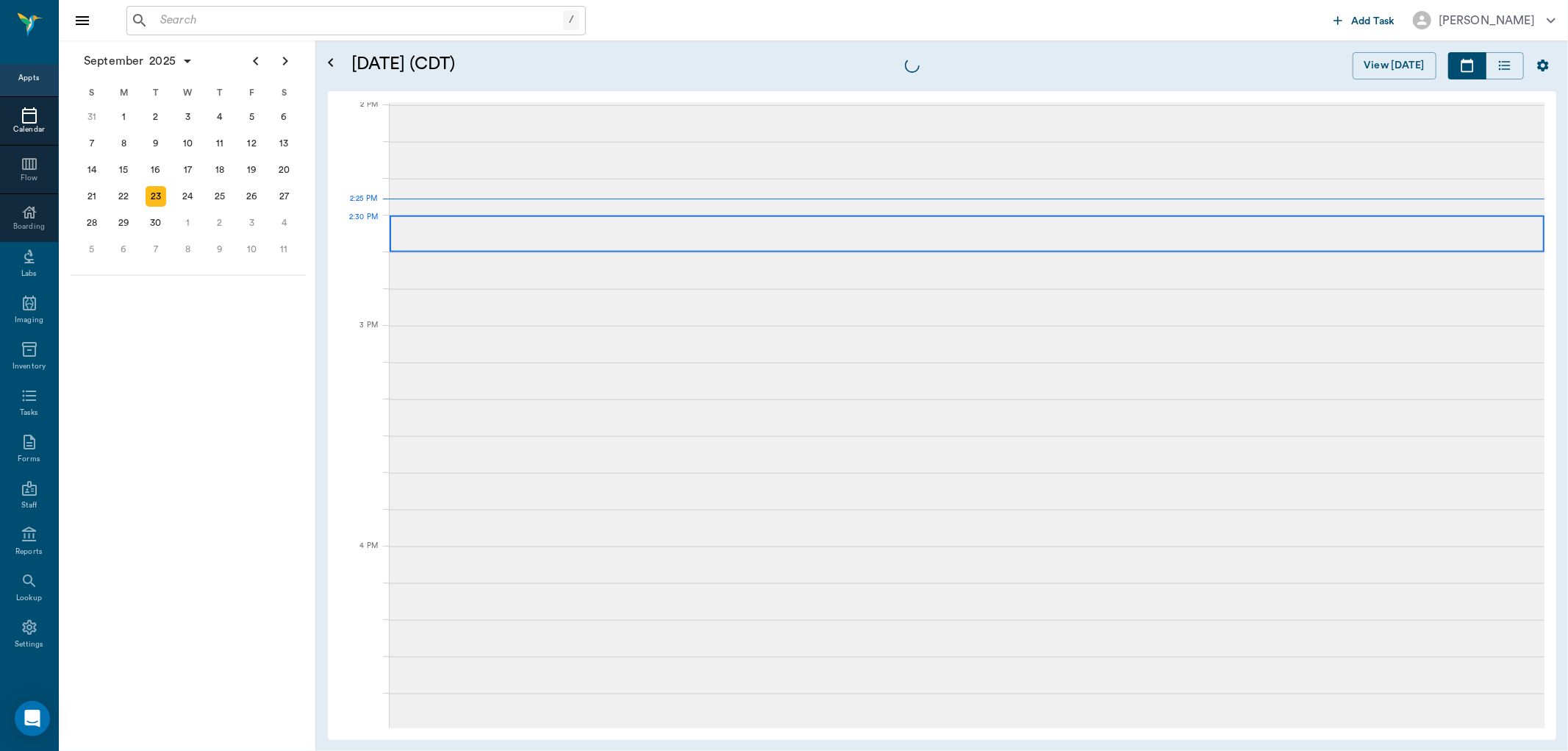
scroll to position [1325, 0]
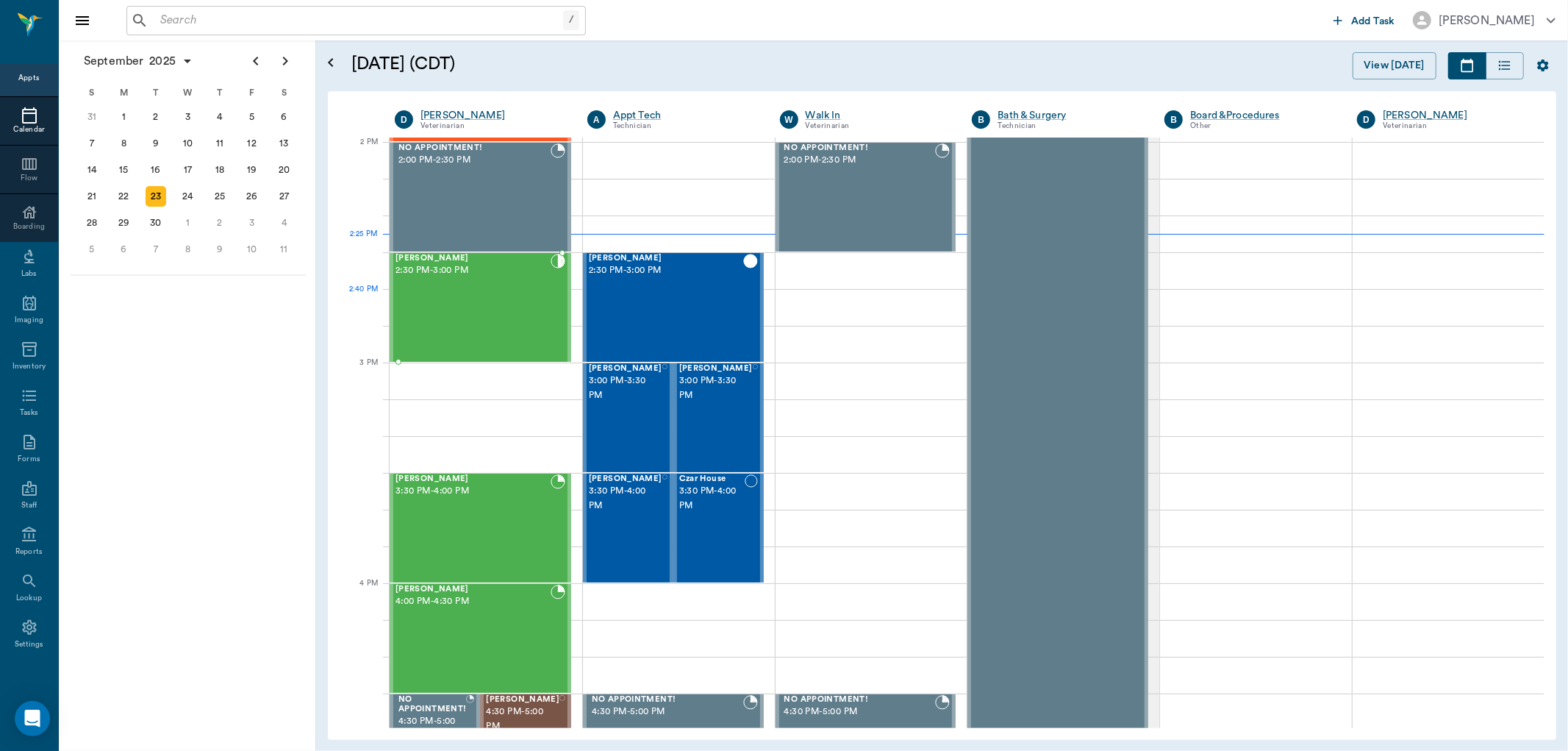
click at [492, 297] on div "Bebe Watson 2:30 PM - 3:00 PM" at bounding box center [472, 307] width 155 height 107
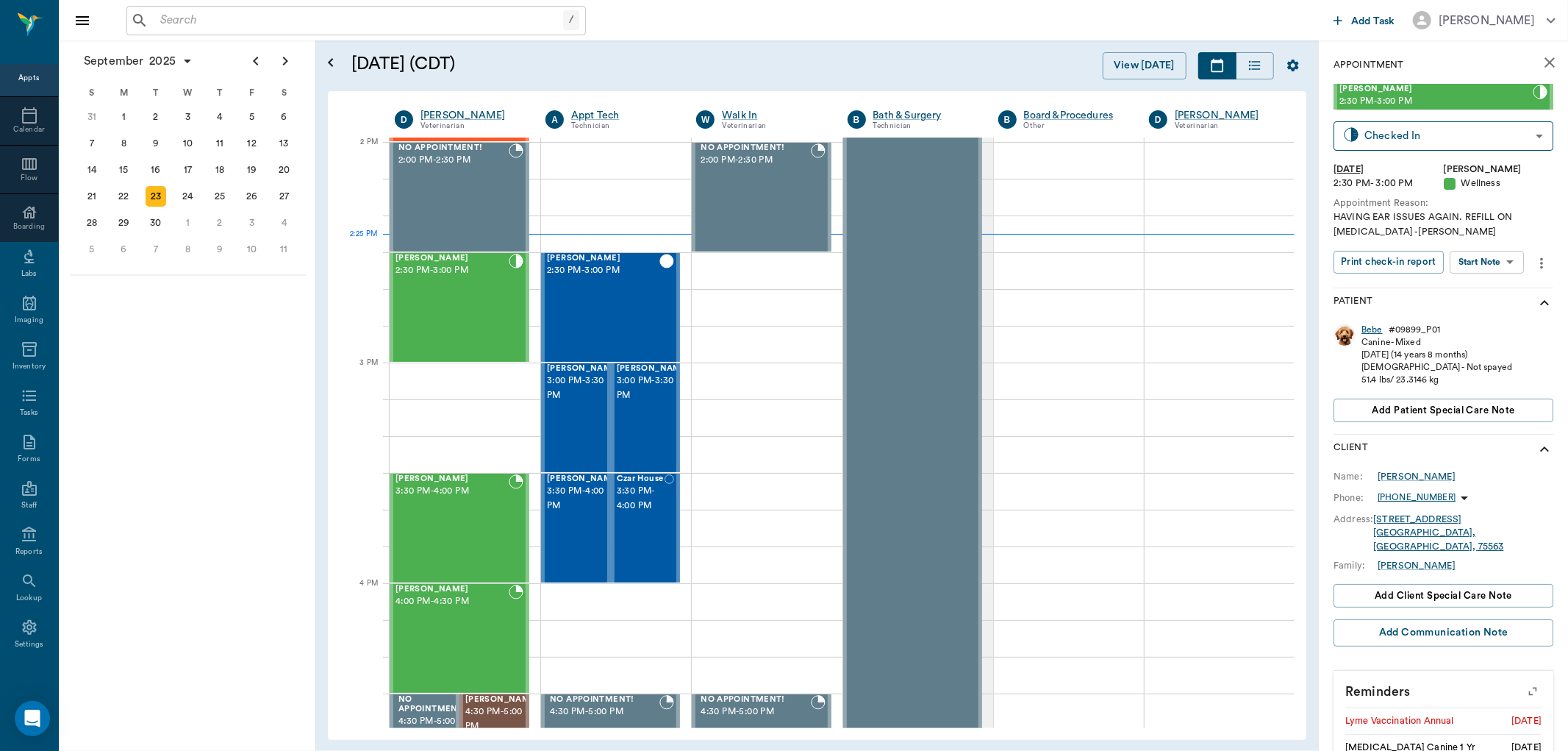
click at [1363, 332] on div "Bebe" at bounding box center [1371, 330] width 21 height 12
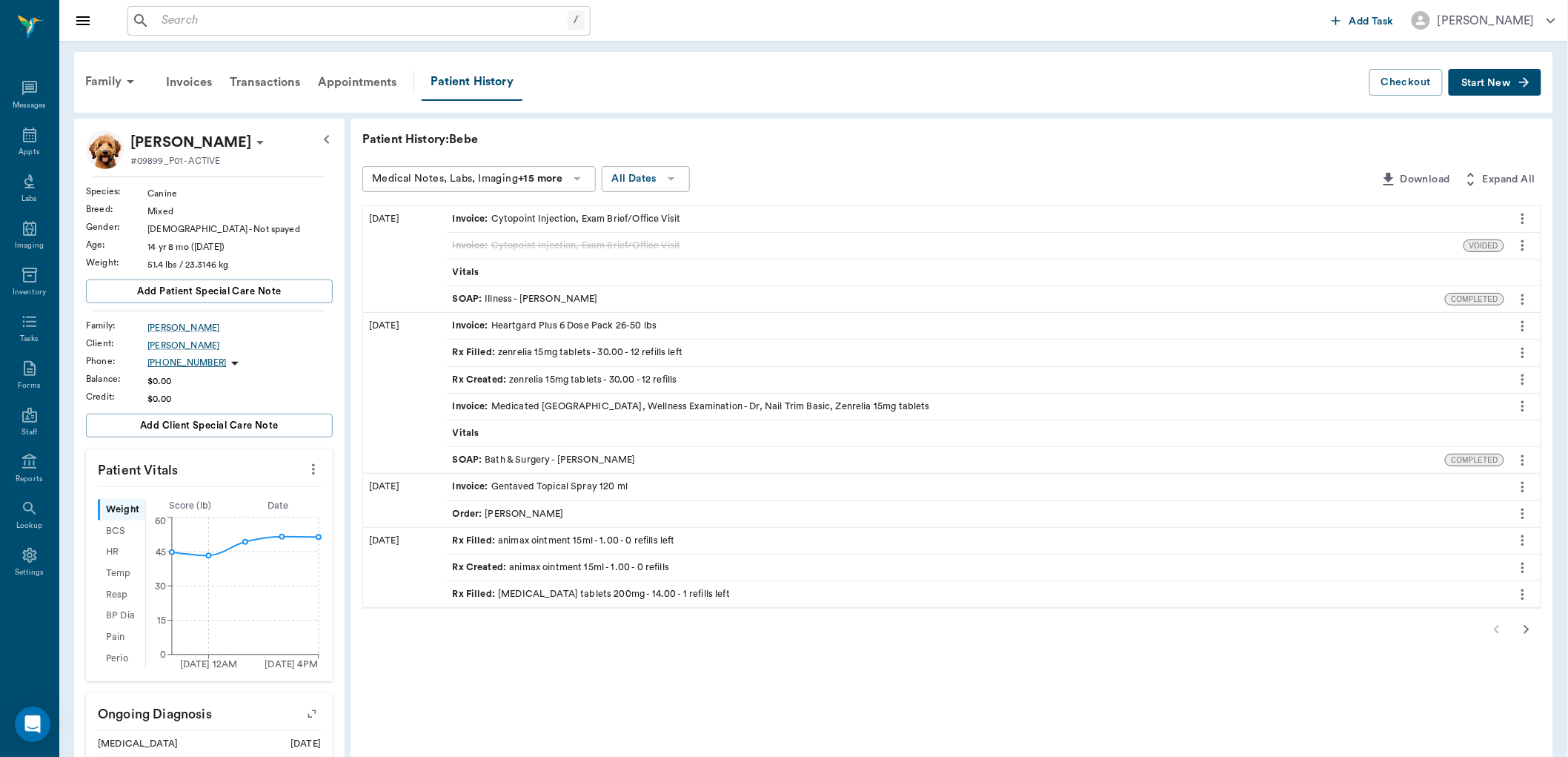
click at [1518, 615] on div at bounding box center [952, 630] width 1179 height 30
click at [1524, 625] on icon "button" at bounding box center [1526, 629] width 18 height 18
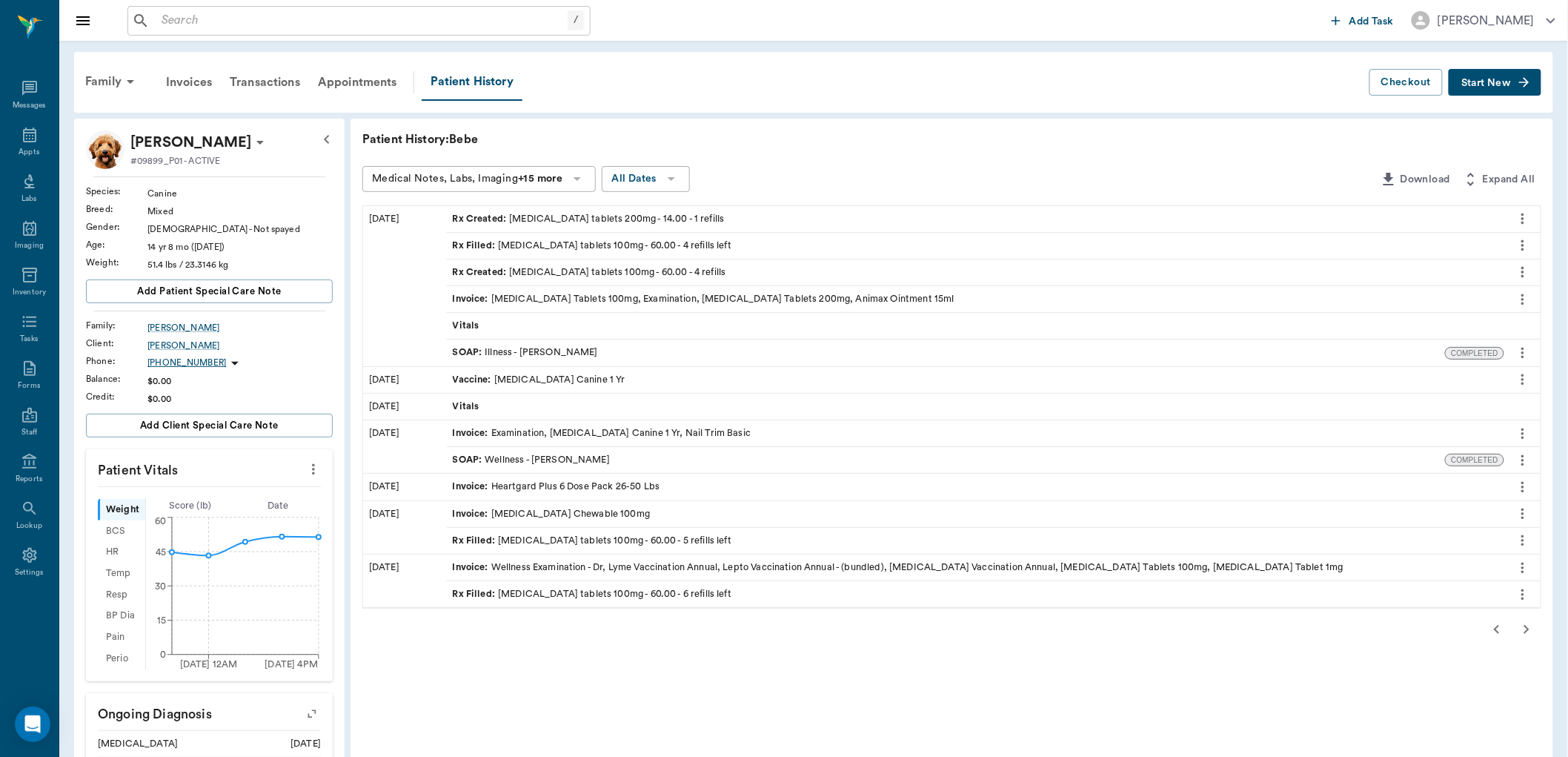
click at [506, 248] on div "Rx Filled : carprofen tablets 100mg - 60.00 - 4 refills left" at bounding box center [591, 246] width 278 height 14
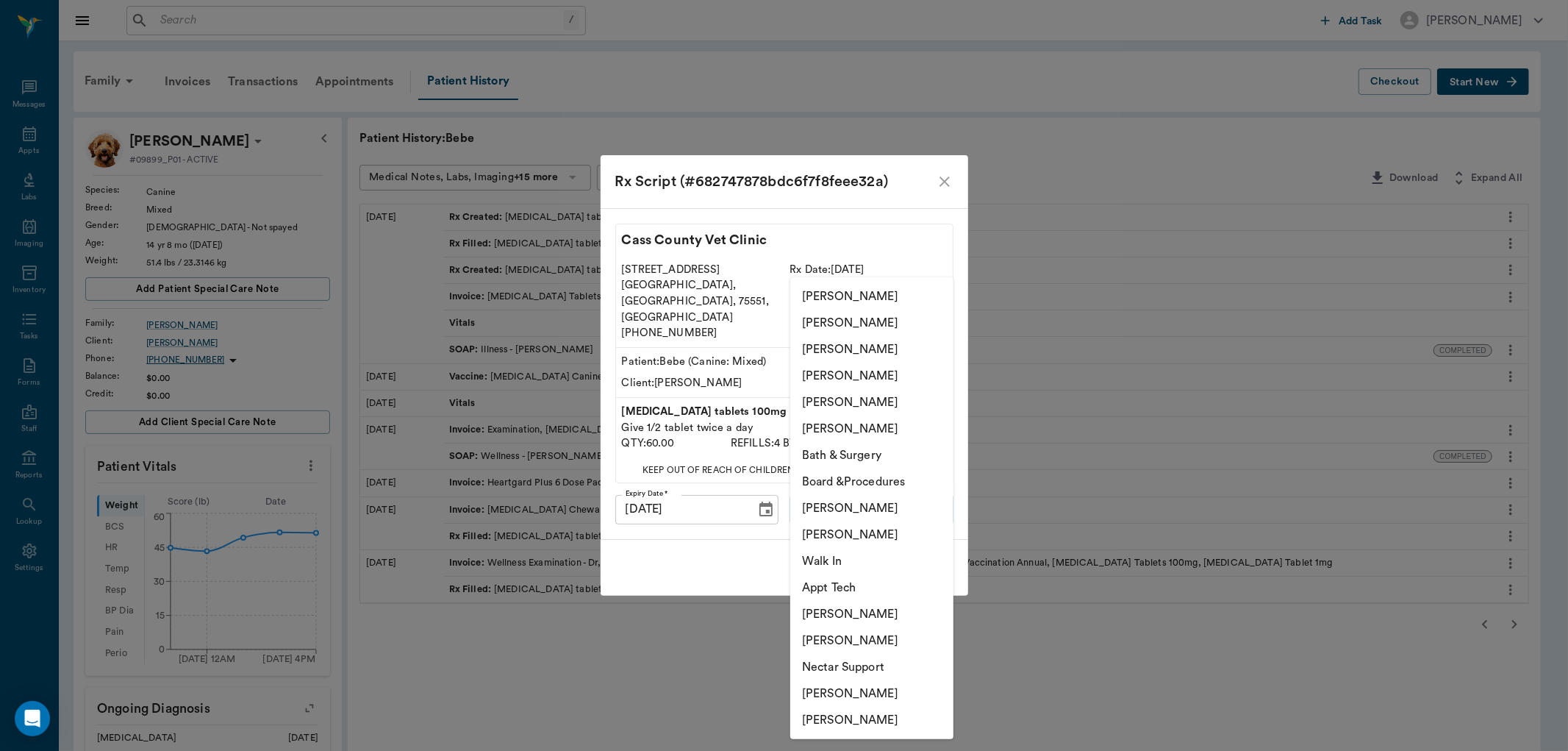
click at [870, 488] on body "/ ​ Add Task Dr. Bert Ellsworth Nectar Messages Appts Labs Imaging Inventory Ta…" at bounding box center [784, 606] width 1568 height 1213
click at [848, 344] on li "Julie Dickerson" at bounding box center [872, 349] width 163 height 26
type input "63ec2e7e52e12b0ba117b124"
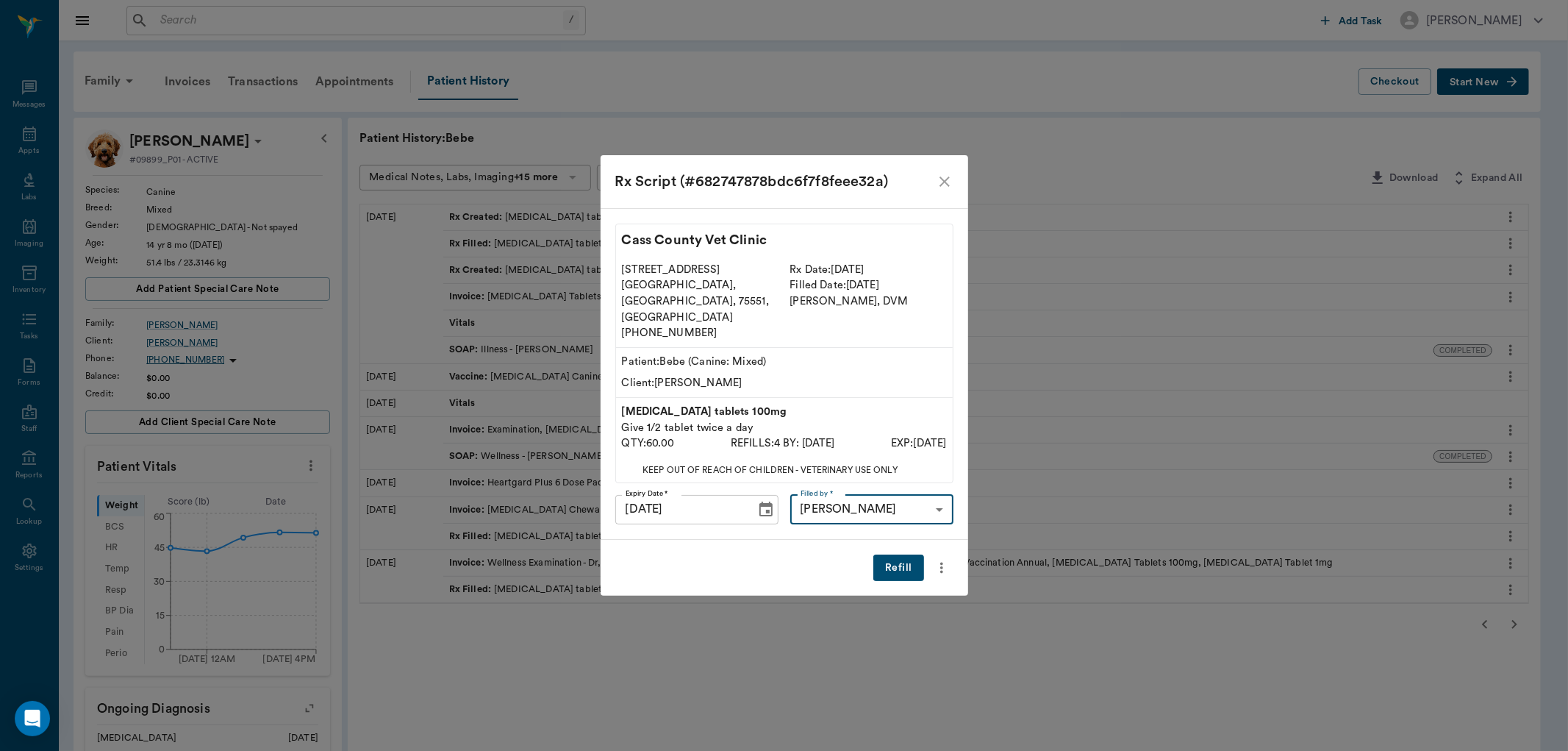
click at [894, 559] on button "Refill" at bounding box center [898, 568] width 50 height 27
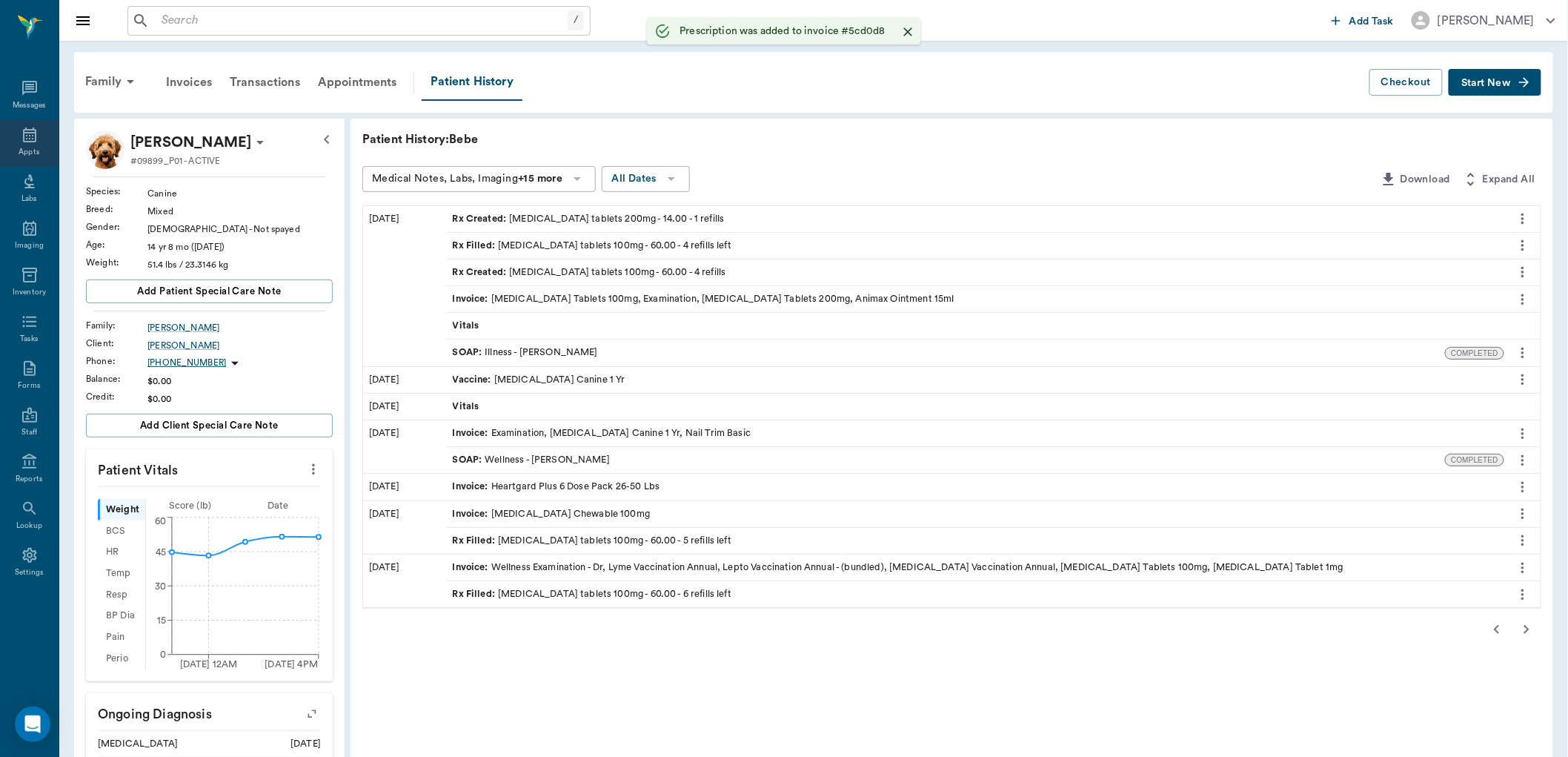
click at [33, 140] on icon at bounding box center [29, 135] width 18 height 18
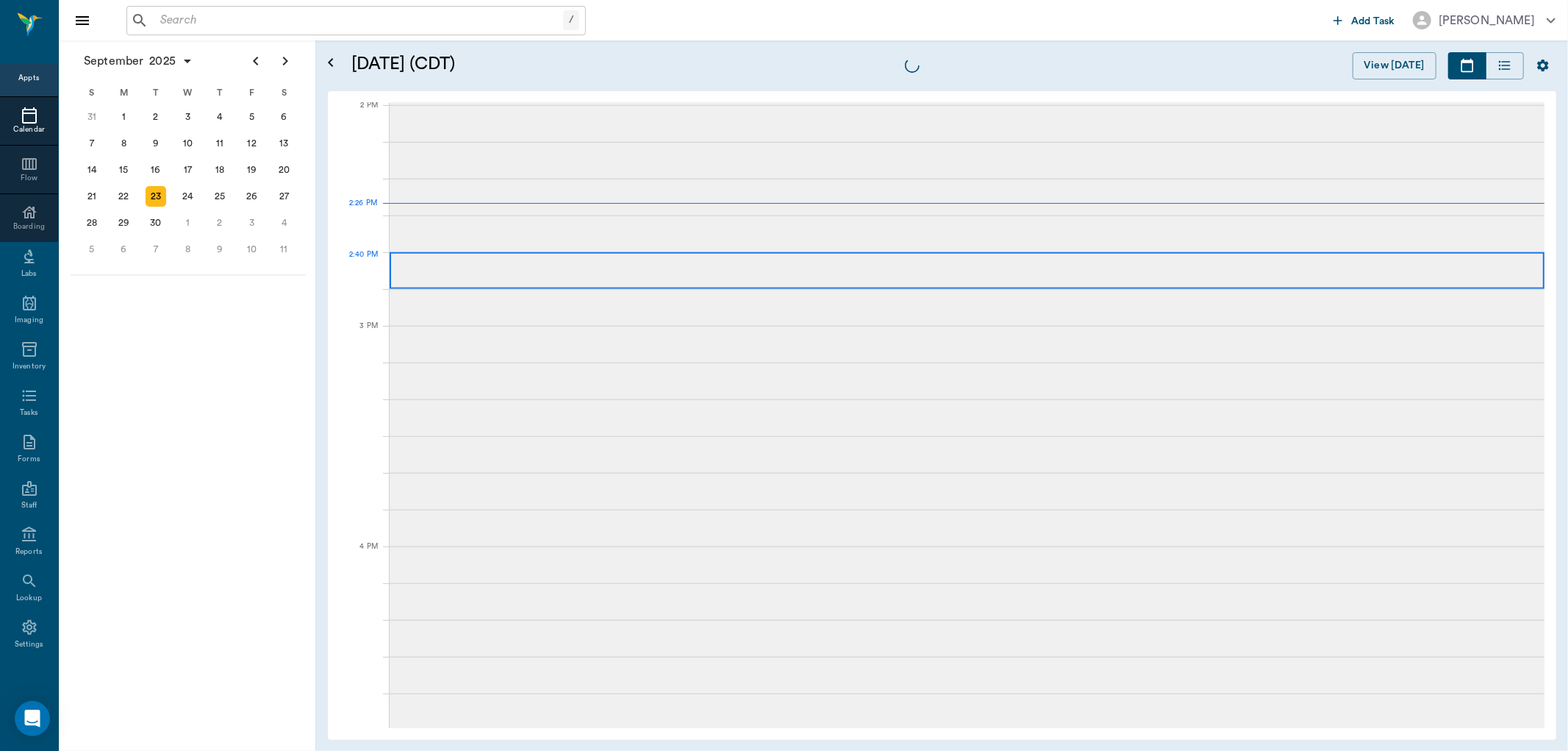
scroll to position [1325, 0]
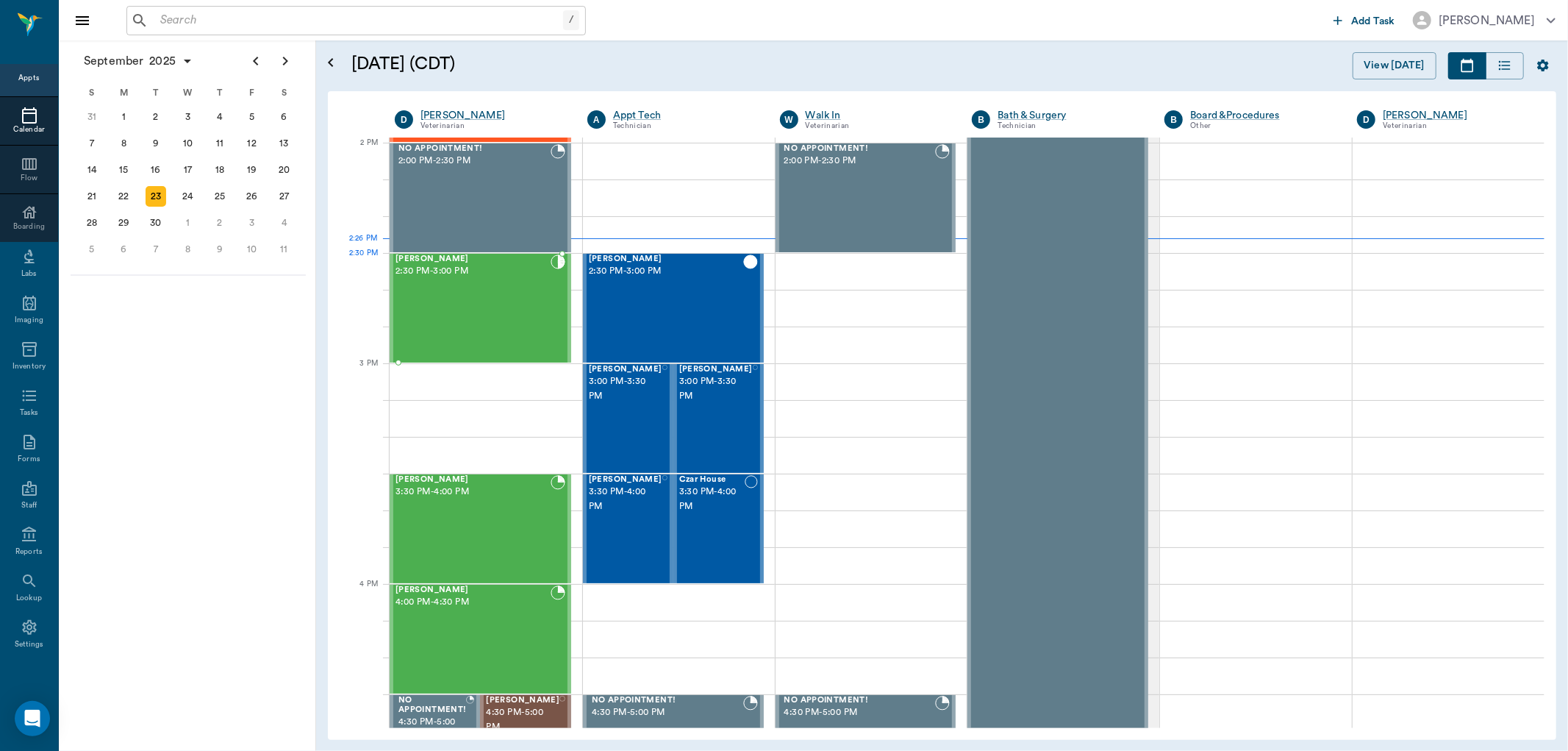
click at [484, 277] on span "2:30 PM - 3:00 PM" at bounding box center [472, 271] width 155 height 15
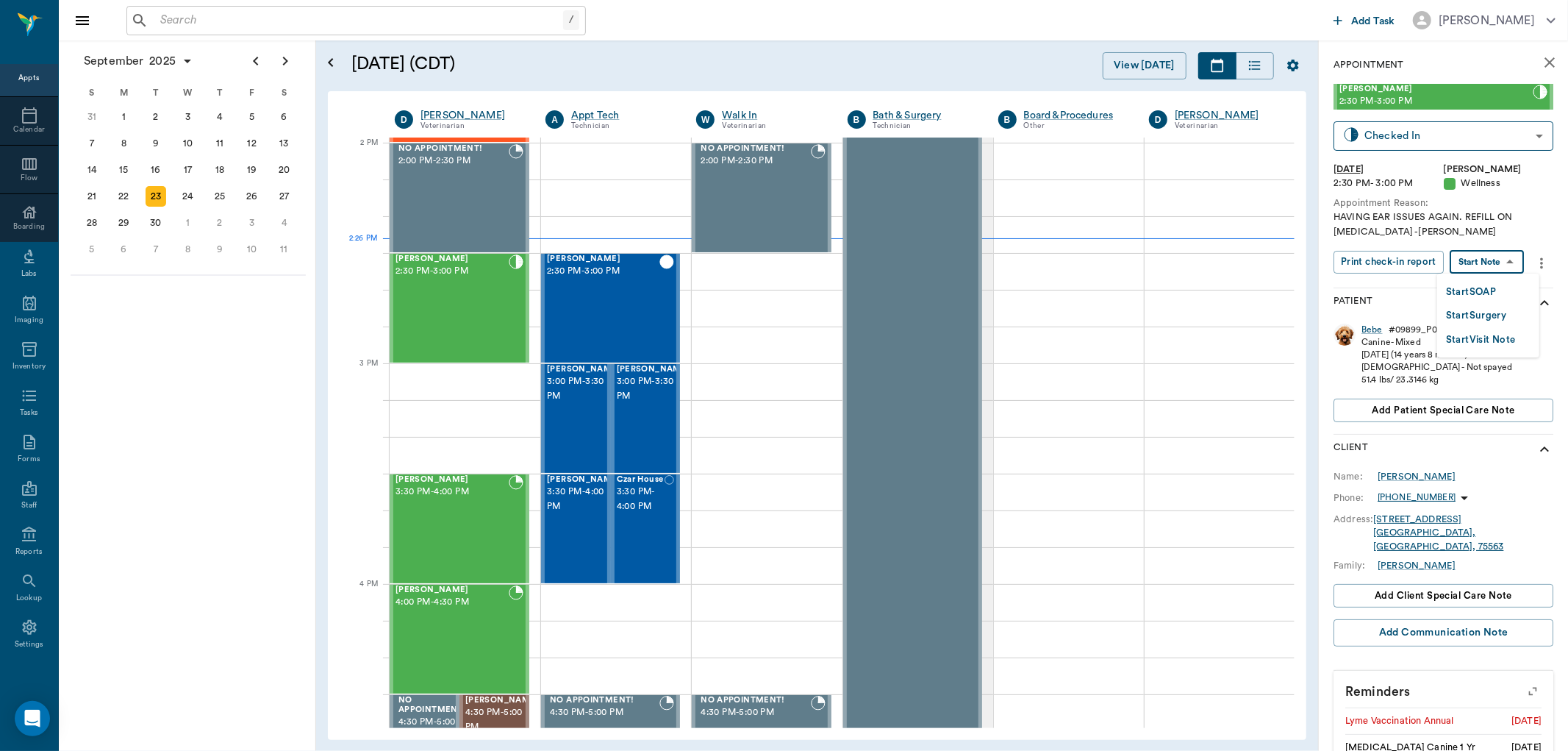
click at [1480, 271] on body "/ ​ Add Task Dr. Bert Ellsworth Nectar Messages Appts Calendar Flow Boarding La…" at bounding box center [784, 375] width 1568 height 751
click at [1478, 292] on button "Start SOAP" at bounding box center [1471, 293] width 50 height 17
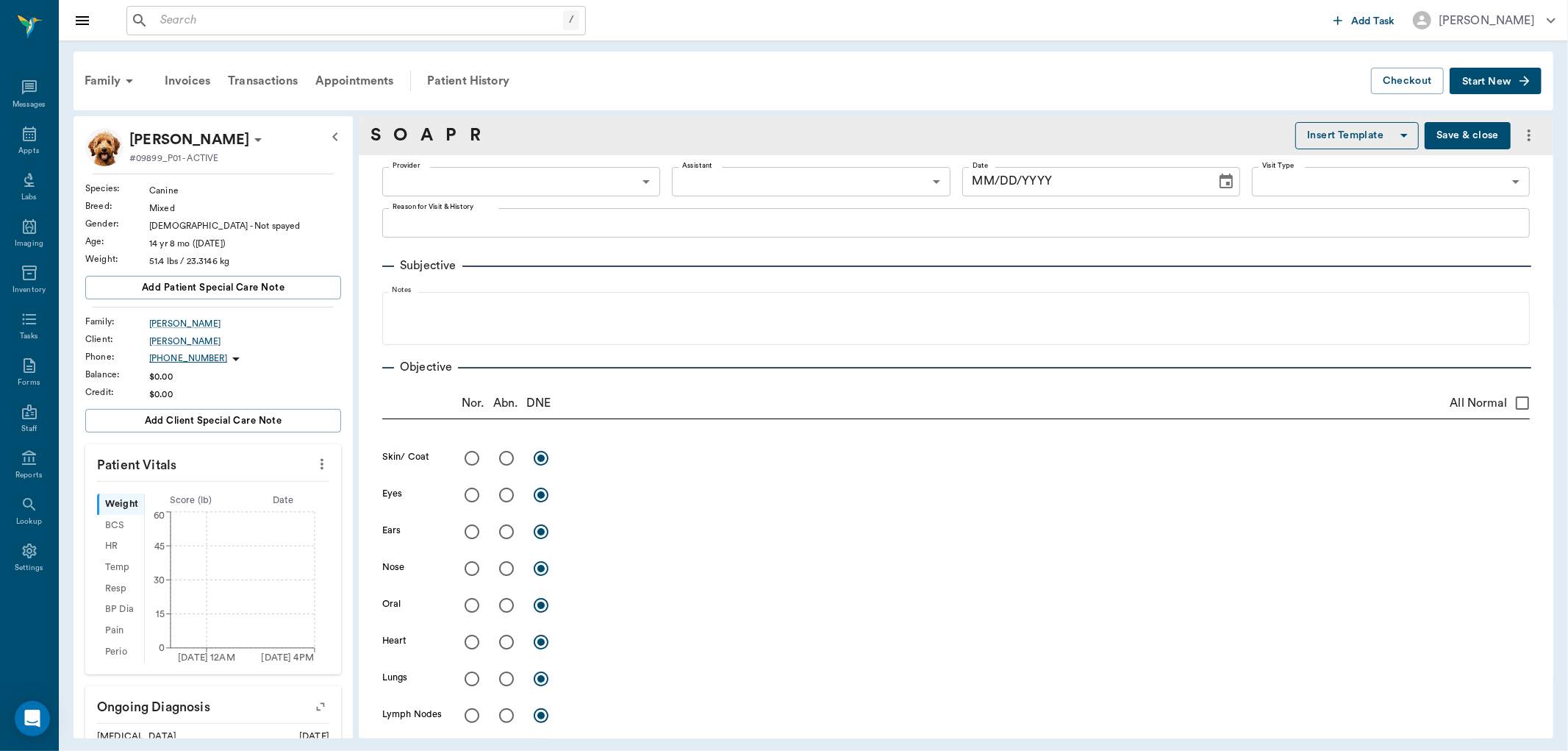
click at [314, 471] on icon "more" at bounding box center [322, 464] width 16 height 18
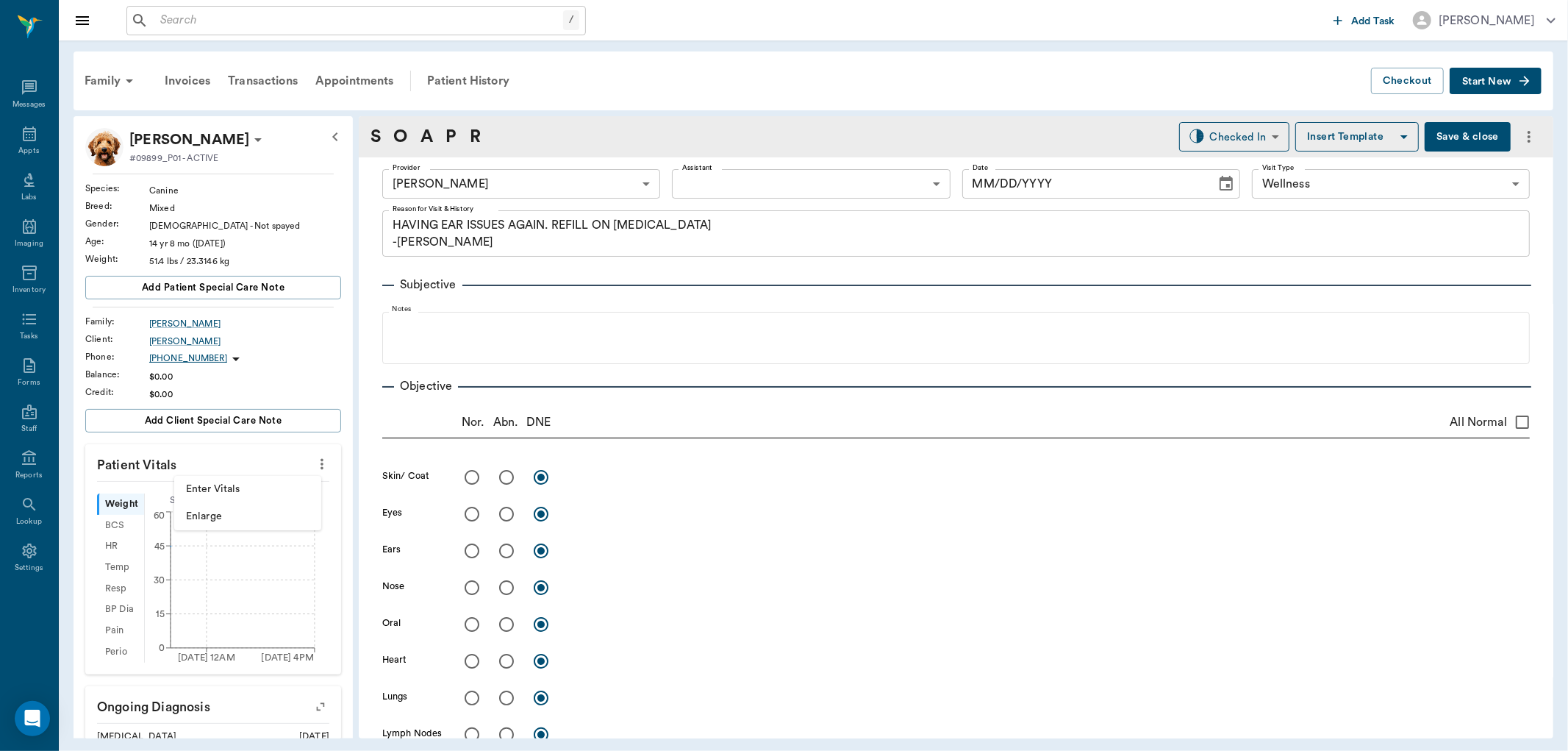
type input "63ec2f075fda476ae8351a4d"
type input "65d2be4f46e3a538d89b8c14"
type textarea "HAVING EAR ISSUES AGAIN. REFILL ON CARPROFEN -LORY"
type input "09/23/2025"
click at [251, 479] on li "Enter Vitals" at bounding box center [247, 489] width 147 height 27
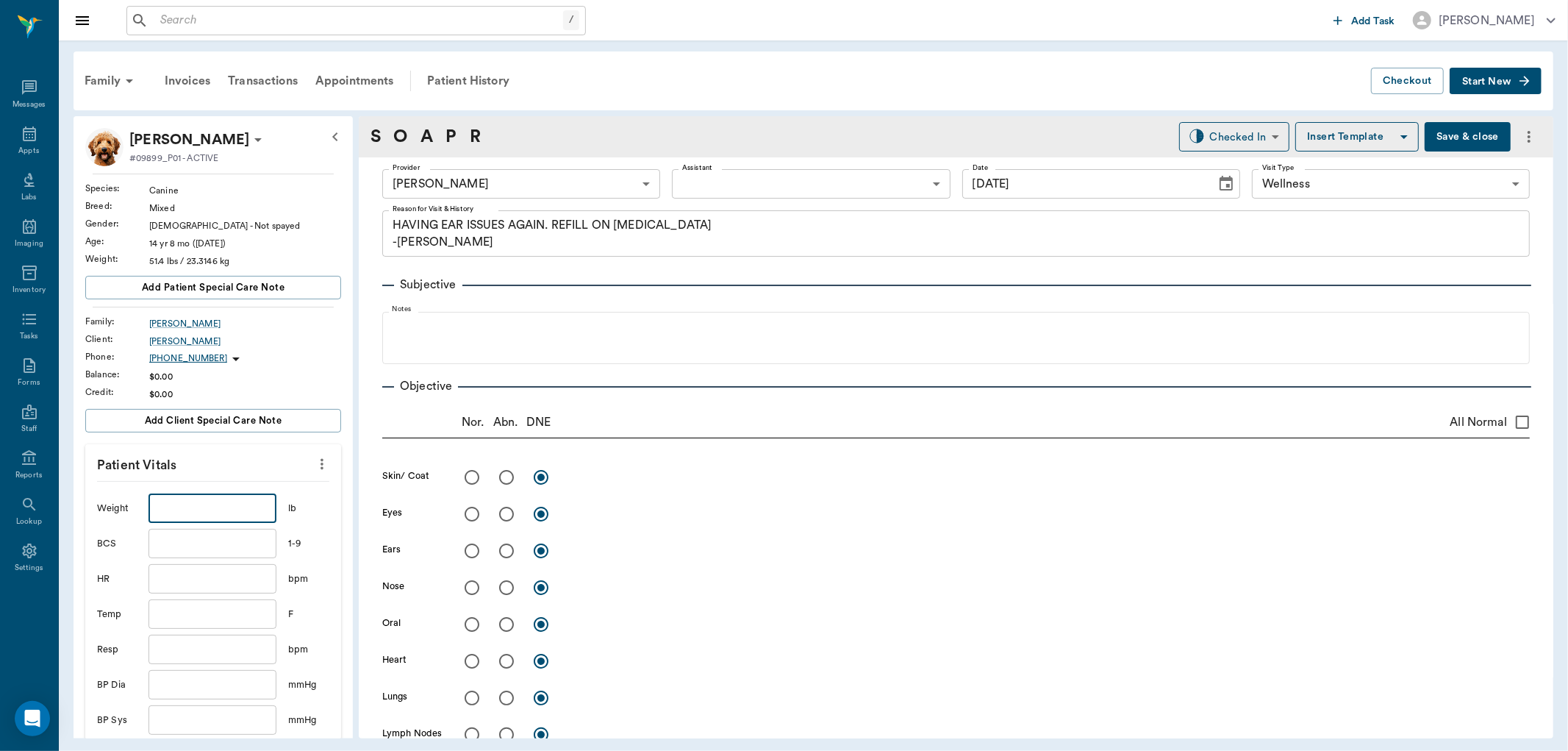
click at [233, 513] on input "text" at bounding box center [212, 508] width 128 height 30
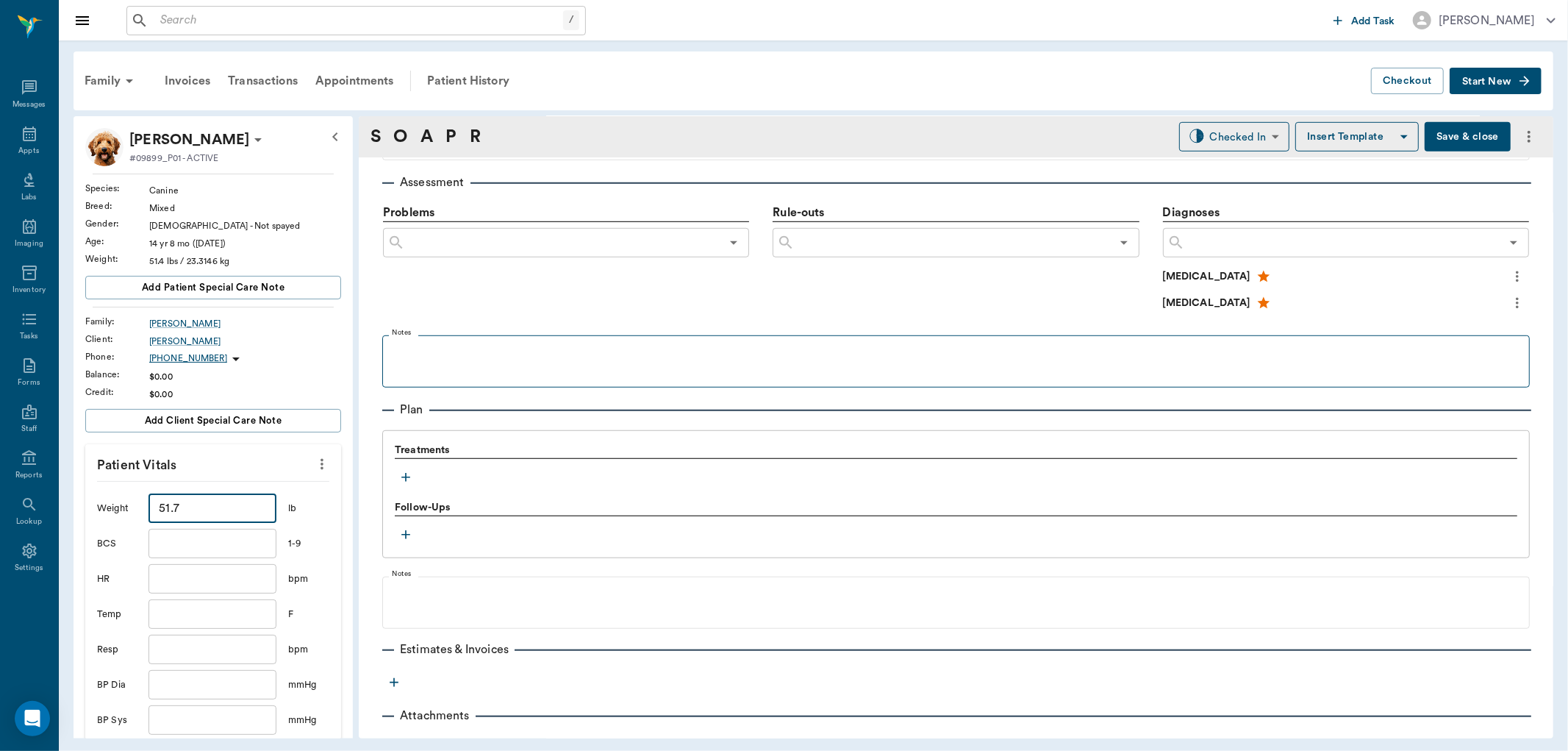
scroll to position [865, 0]
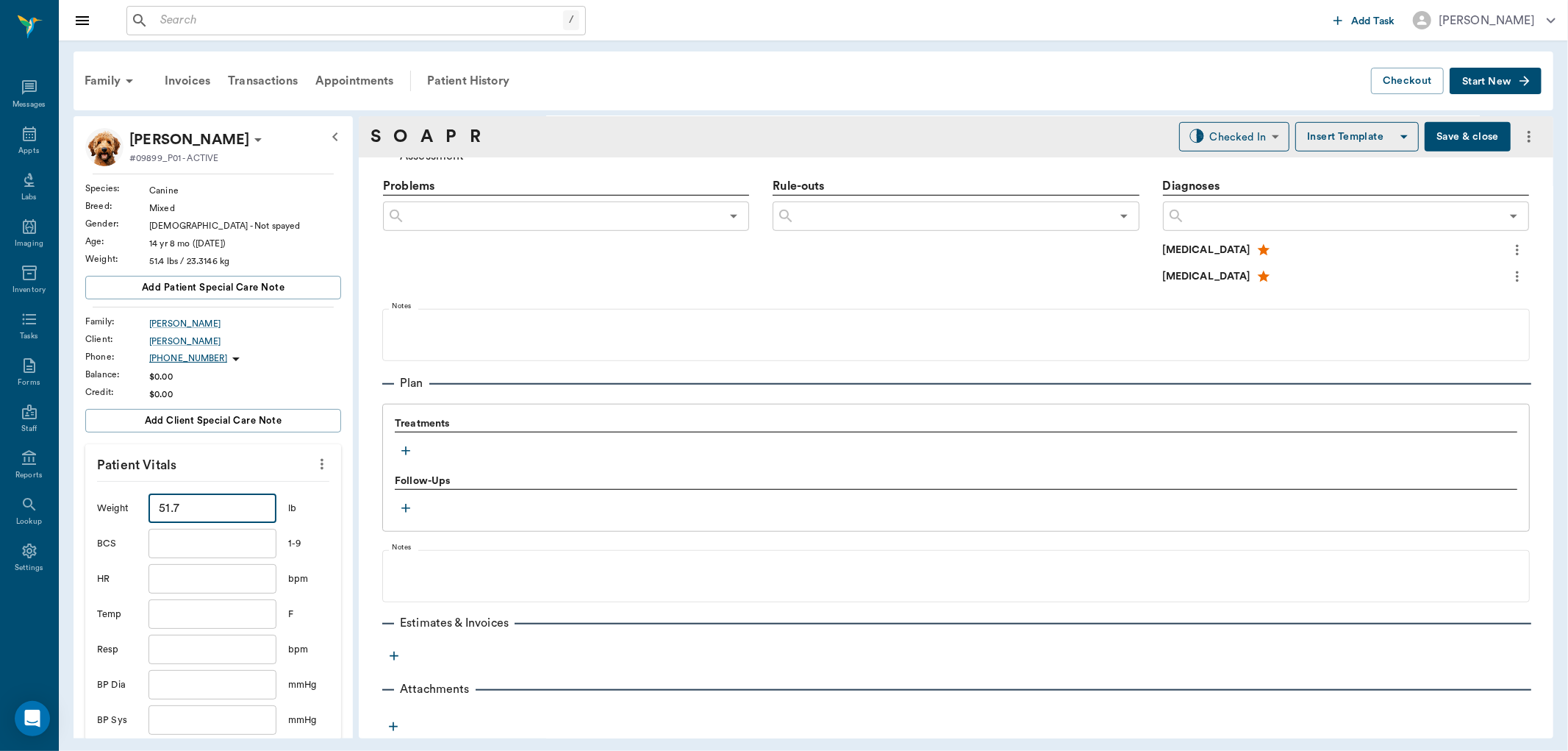
type input "51.7"
click at [398, 451] on icon "button" at bounding box center [405, 451] width 15 height 15
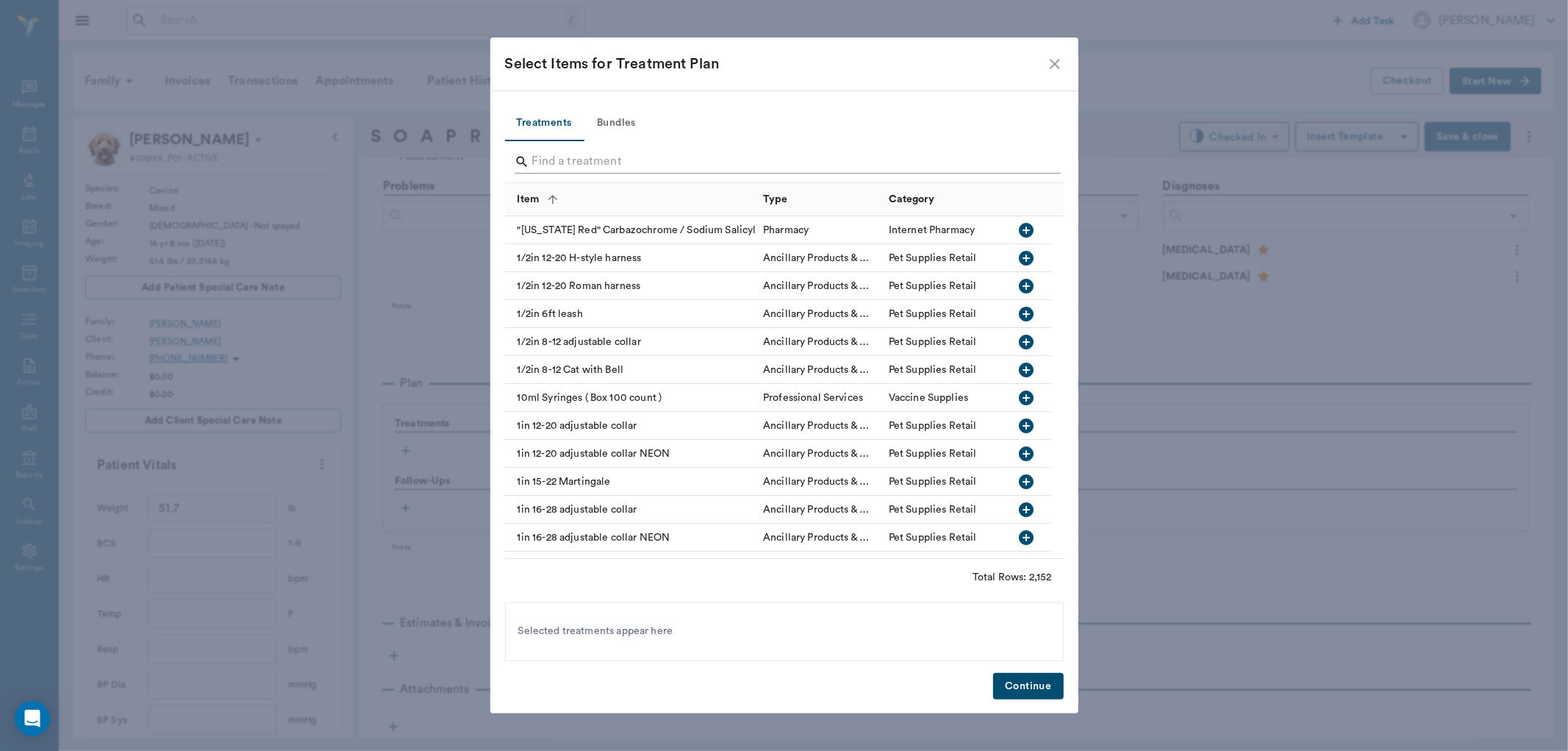
click at [537, 160] on input "Search" at bounding box center [785, 162] width 506 height 23
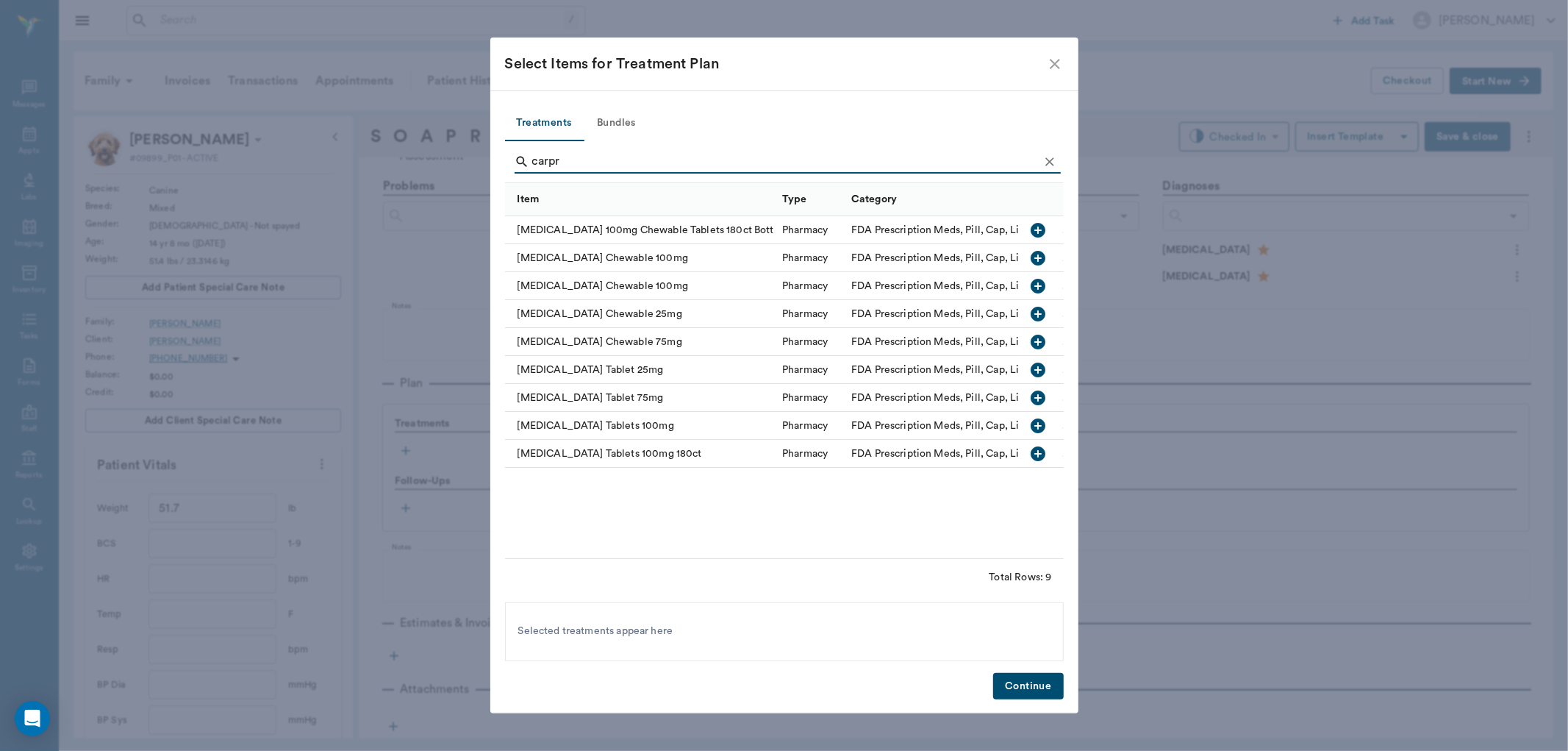
type input "carpr"
click at [1038, 419] on icon "button" at bounding box center [1038, 426] width 15 height 15
drag, startPoint x: 1027, startPoint y: 681, endPoint x: 914, endPoint y: 658, distance: 115.3
click at [1027, 682] on button "Continue" at bounding box center [1028, 686] width 70 height 27
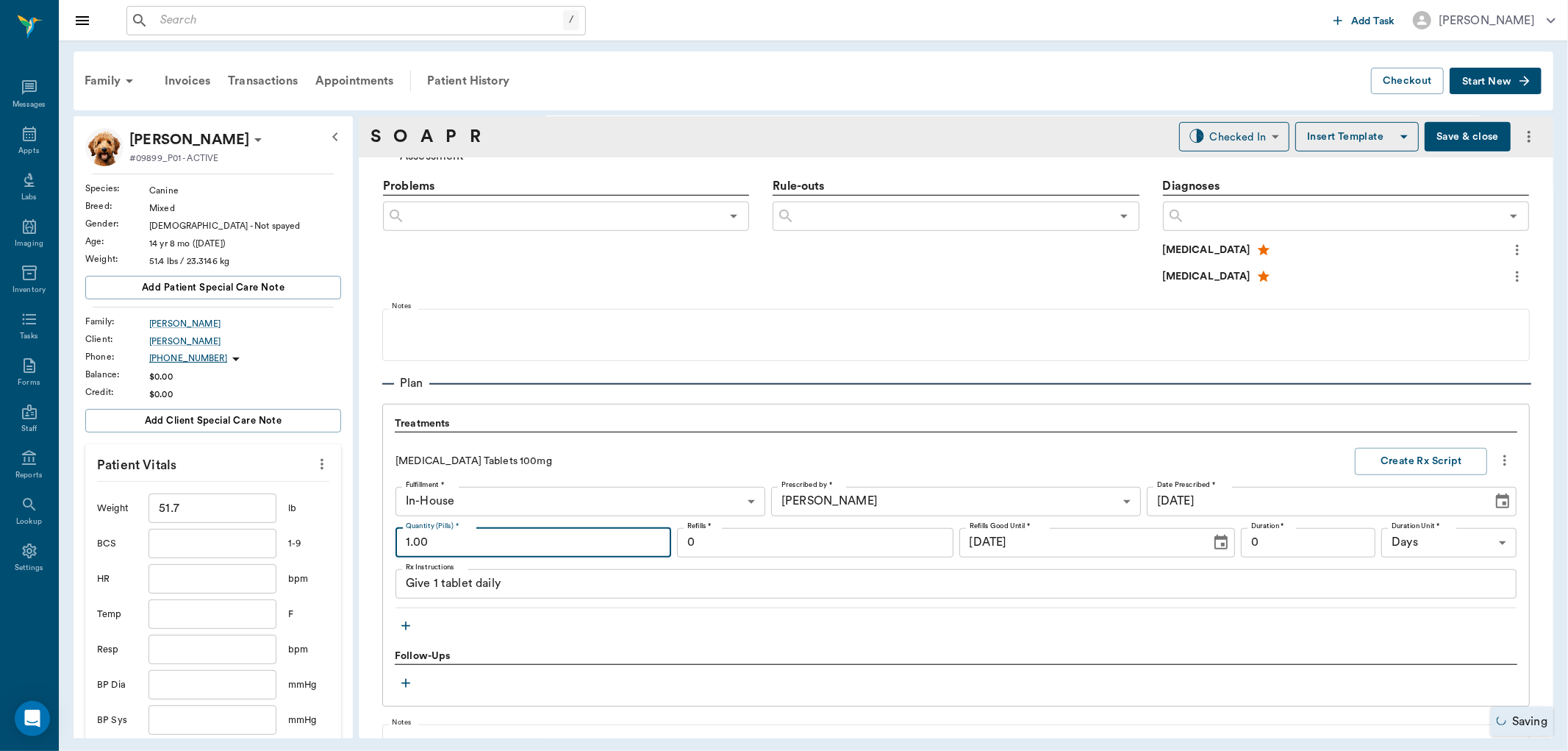
click at [449, 544] on input "1.00" at bounding box center [533, 543] width 275 height 30
type input "6"
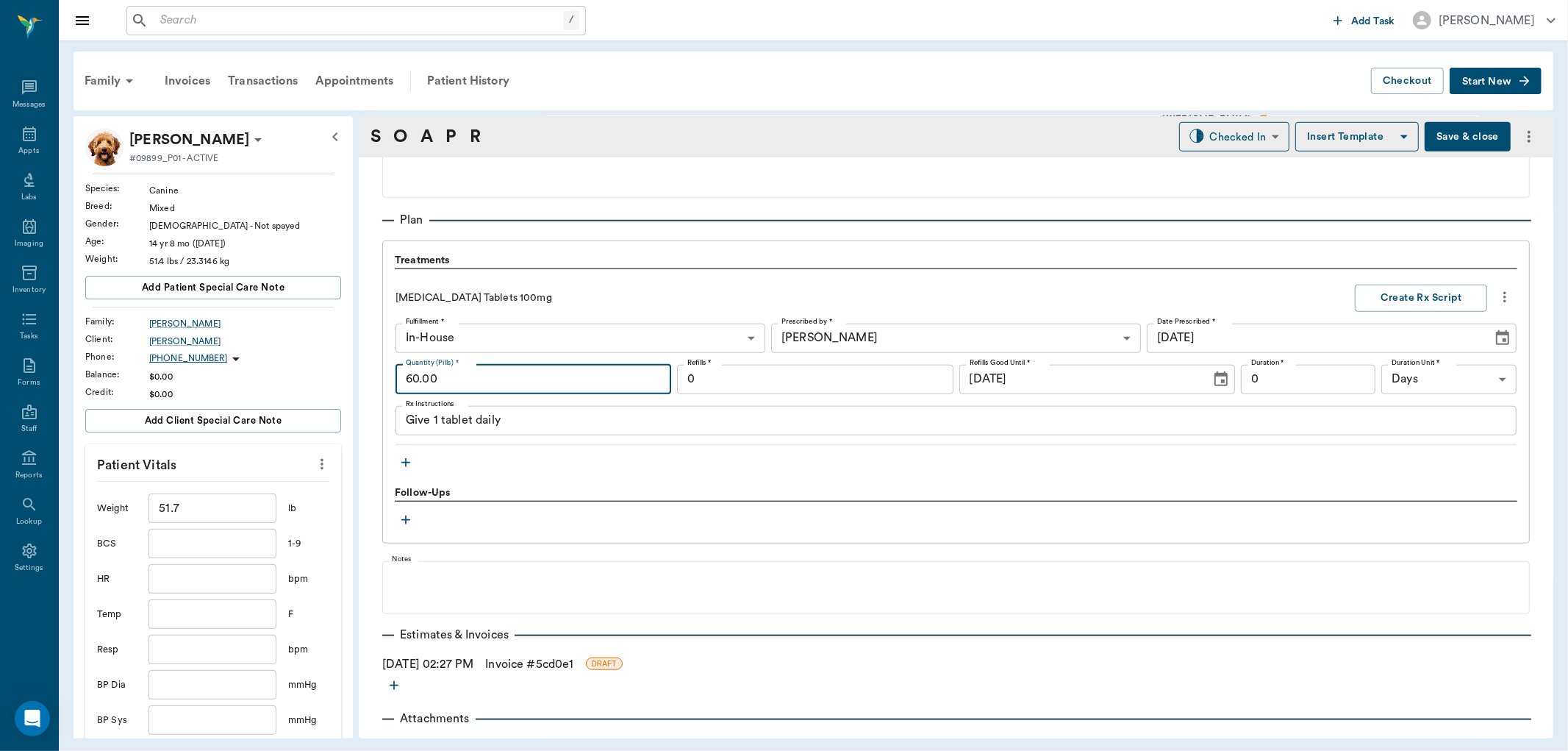
scroll to position [946, 0]
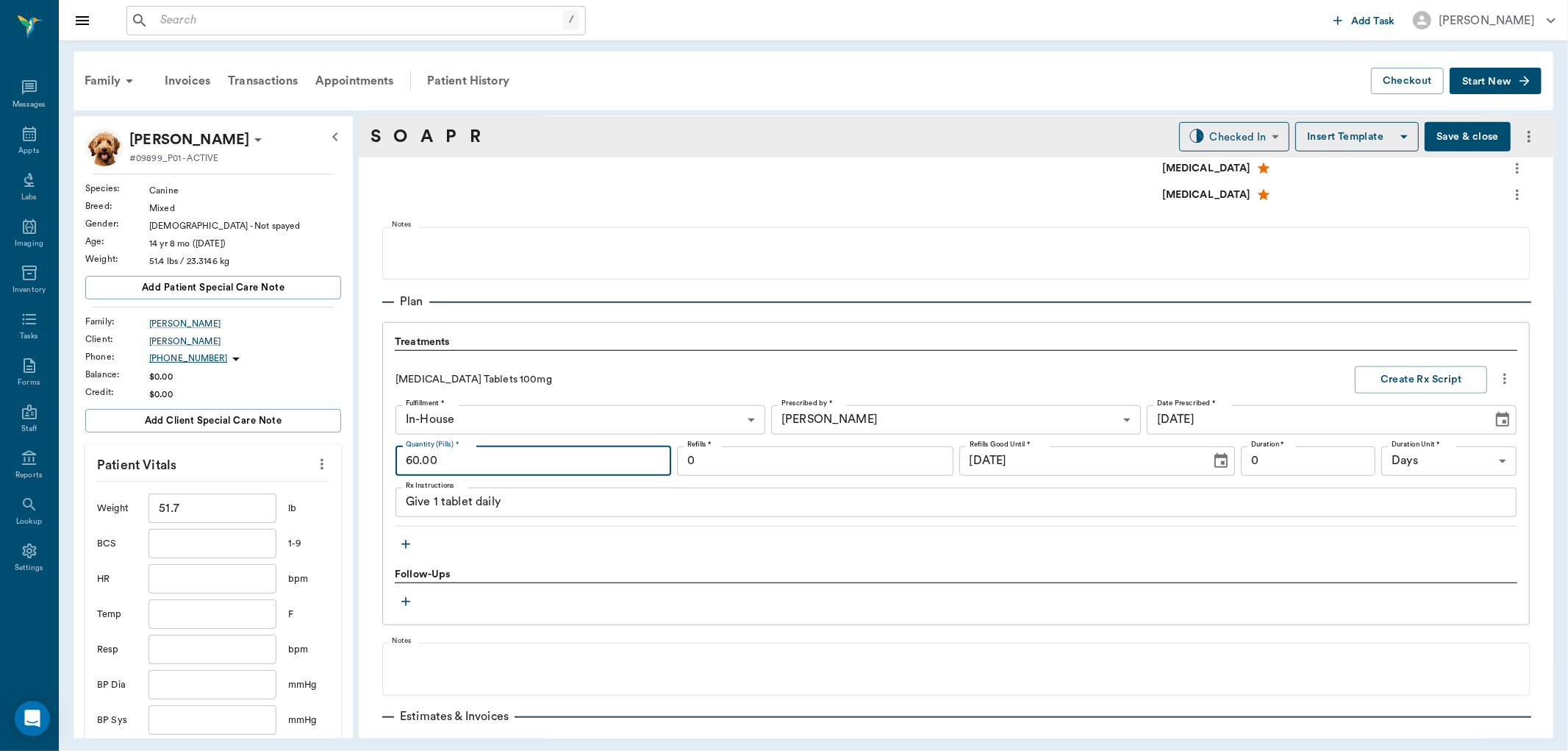
type input "60.00"
click at [562, 502] on textarea "Give 1 tablet daily" at bounding box center [956, 502] width 1101 height 17
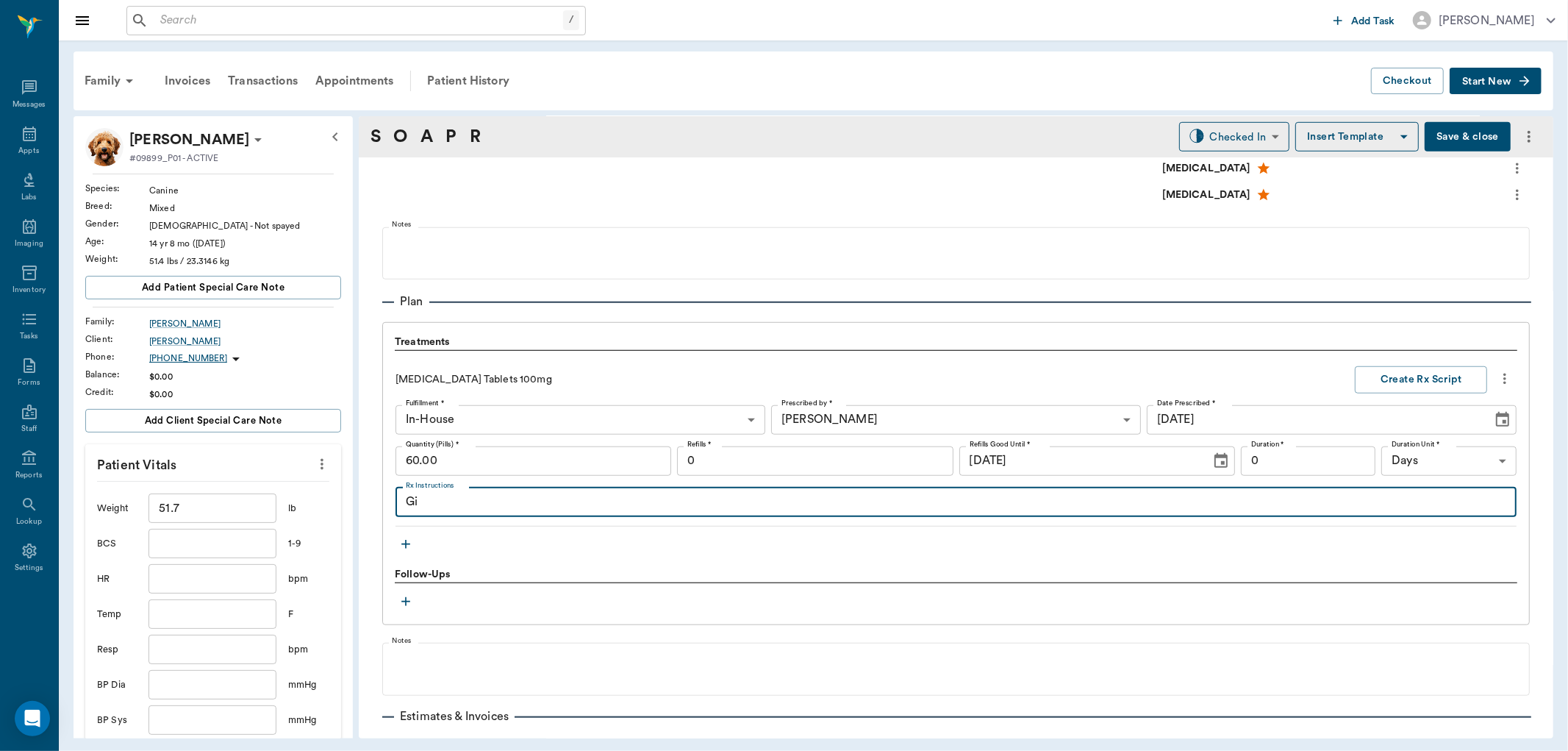
type textarea "G"
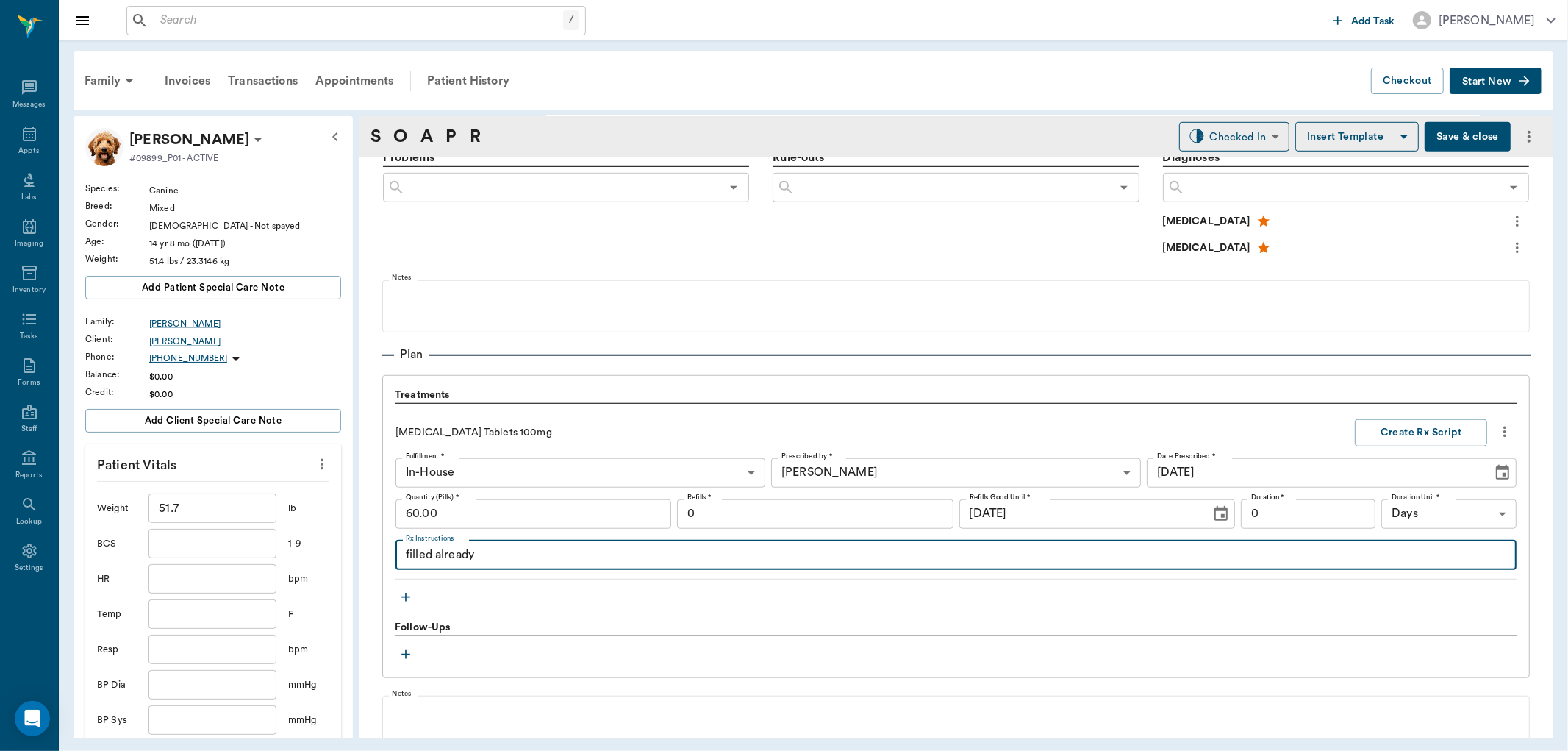
scroll to position [865, 0]
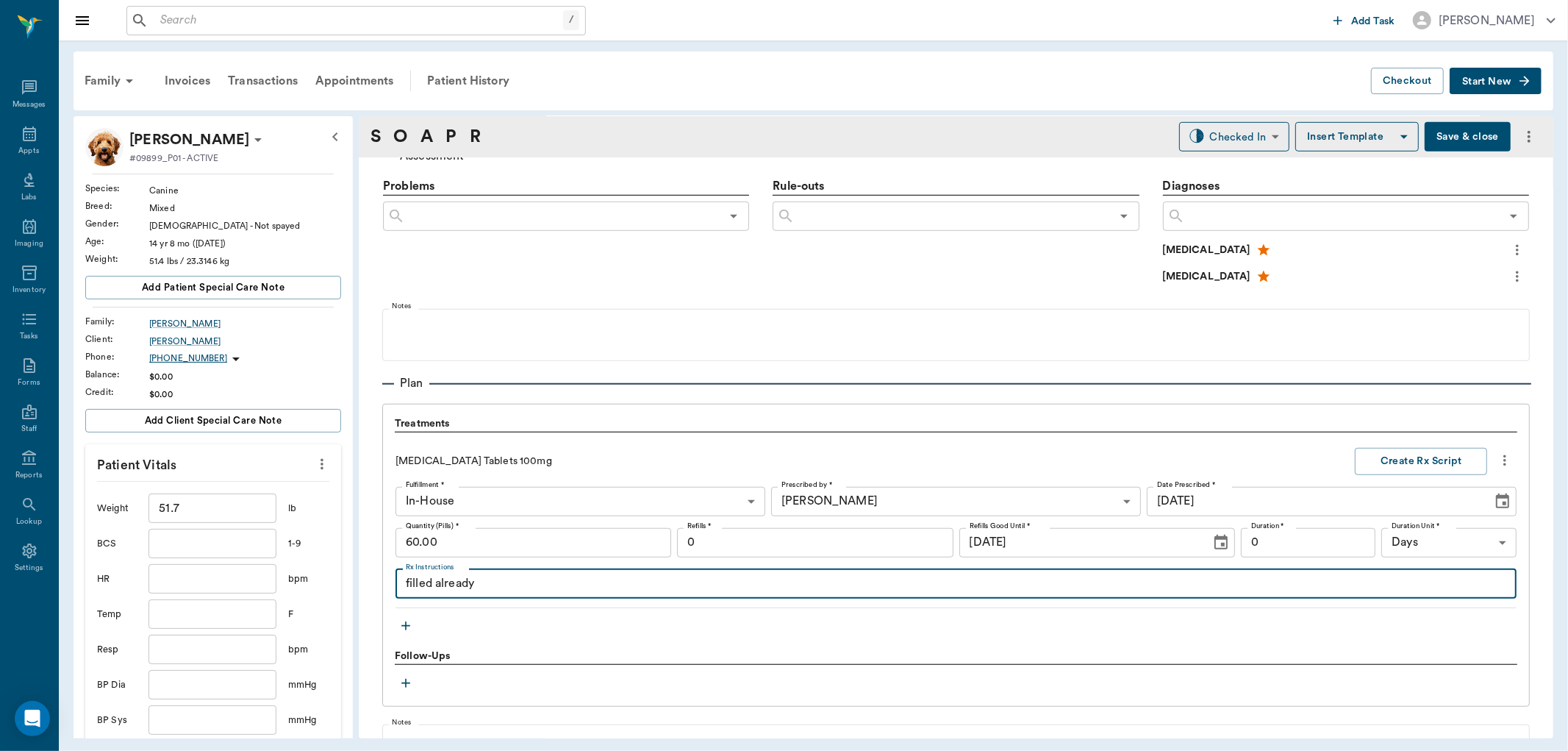
type textarea "filled already"
click at [1430, 133] on button "Save & close" at bounding box center [1468, 137] width 86 height 30
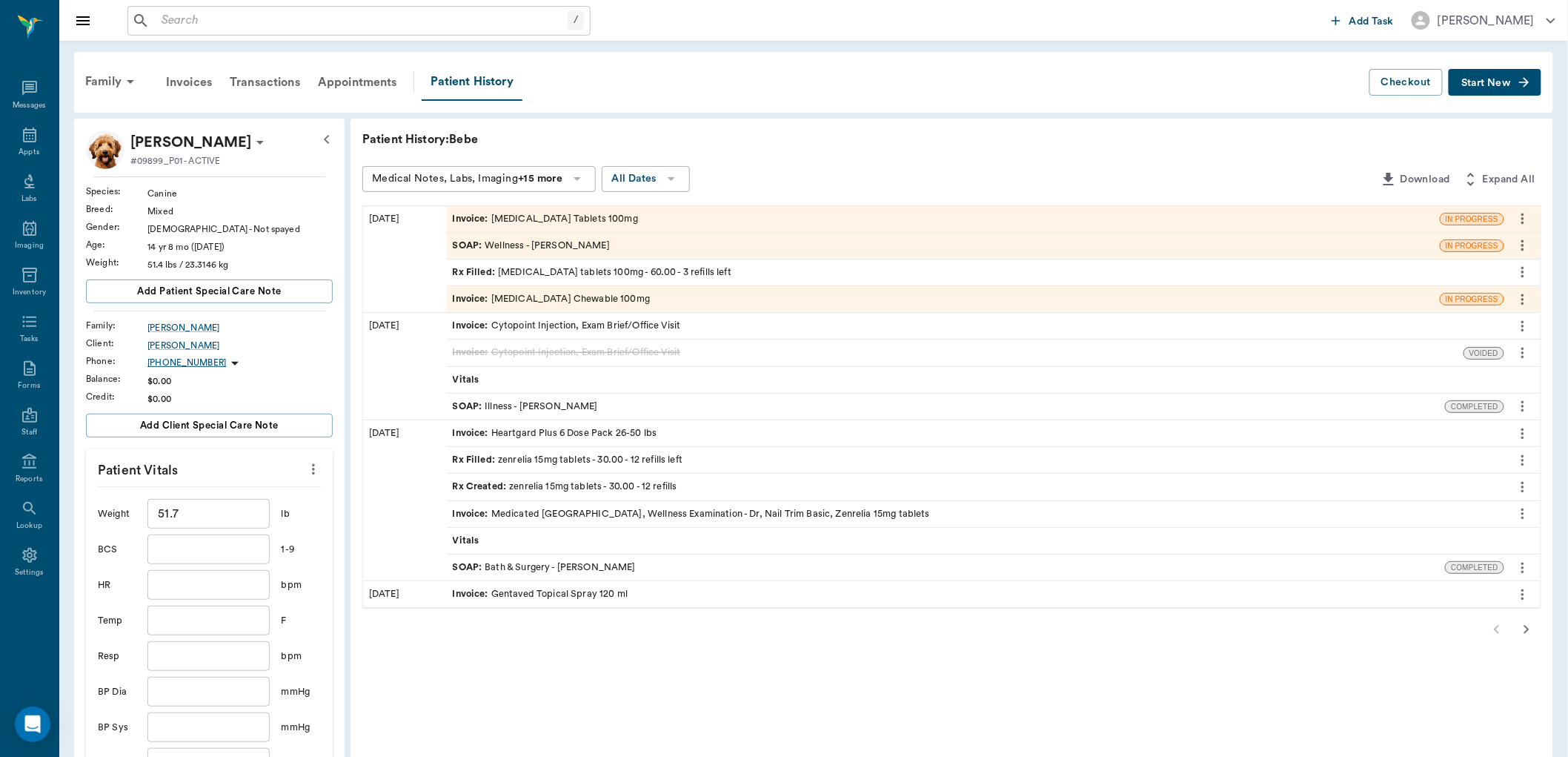
click at [467, 248] on span "SOAP :" at bounding box center [469, 246] width 33 height 14
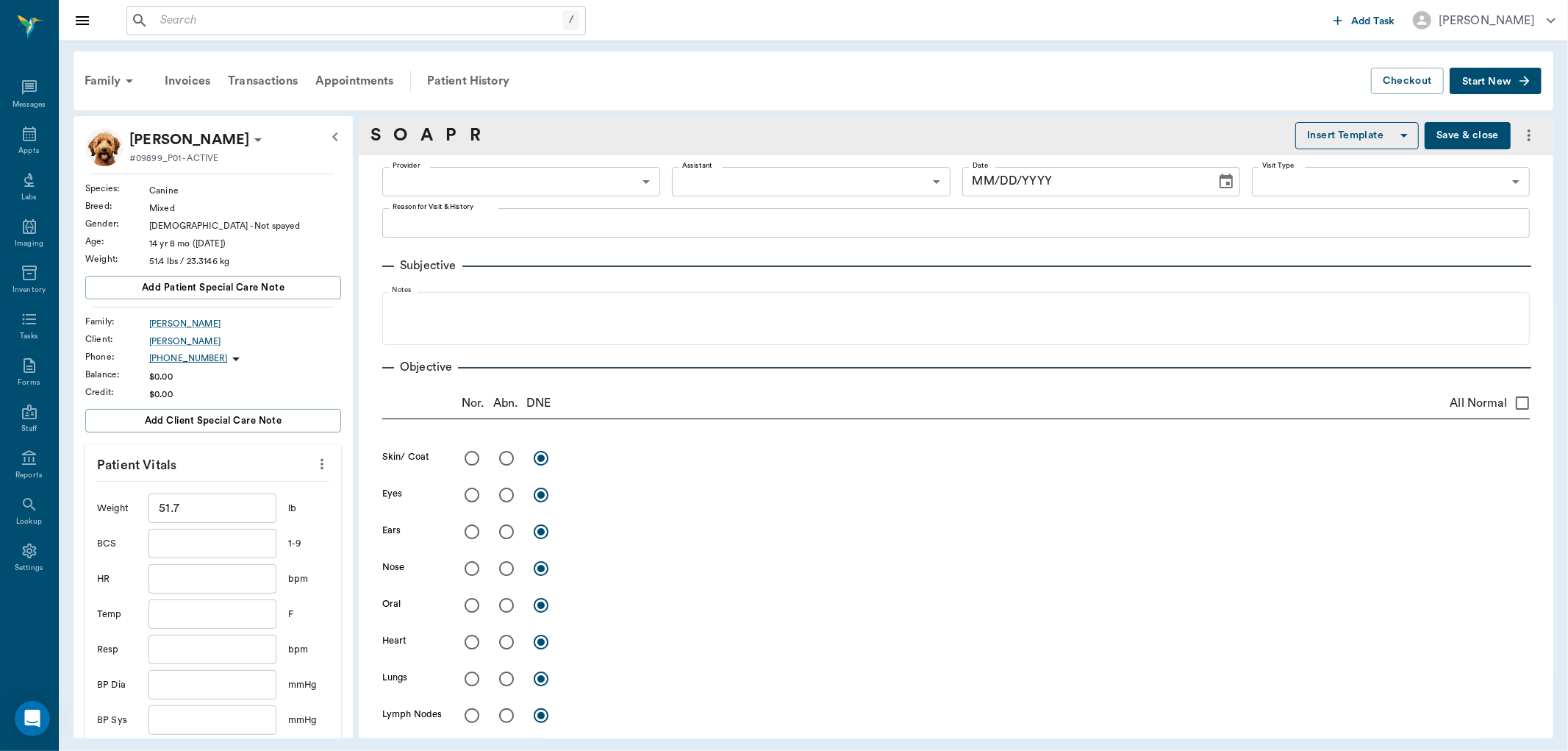
type input "63ec2f075fda476ae8351a4d"
type input "65d2be4f46e3a538d89b8c14"
type textarea "HAVING EAR ISSUES AGAIN. REFILL ON CARPROFEN -LORY"
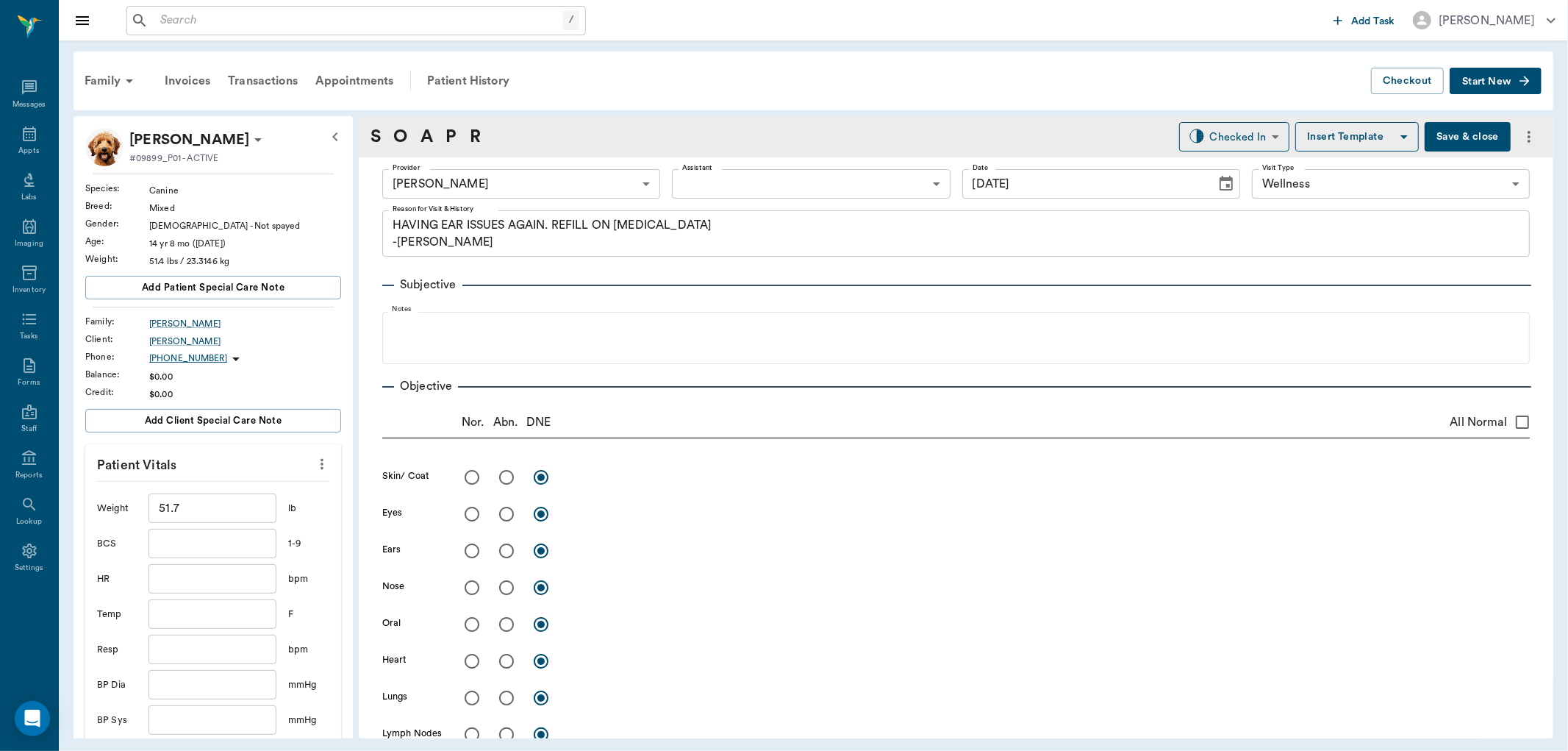
type input "09/23/2025"
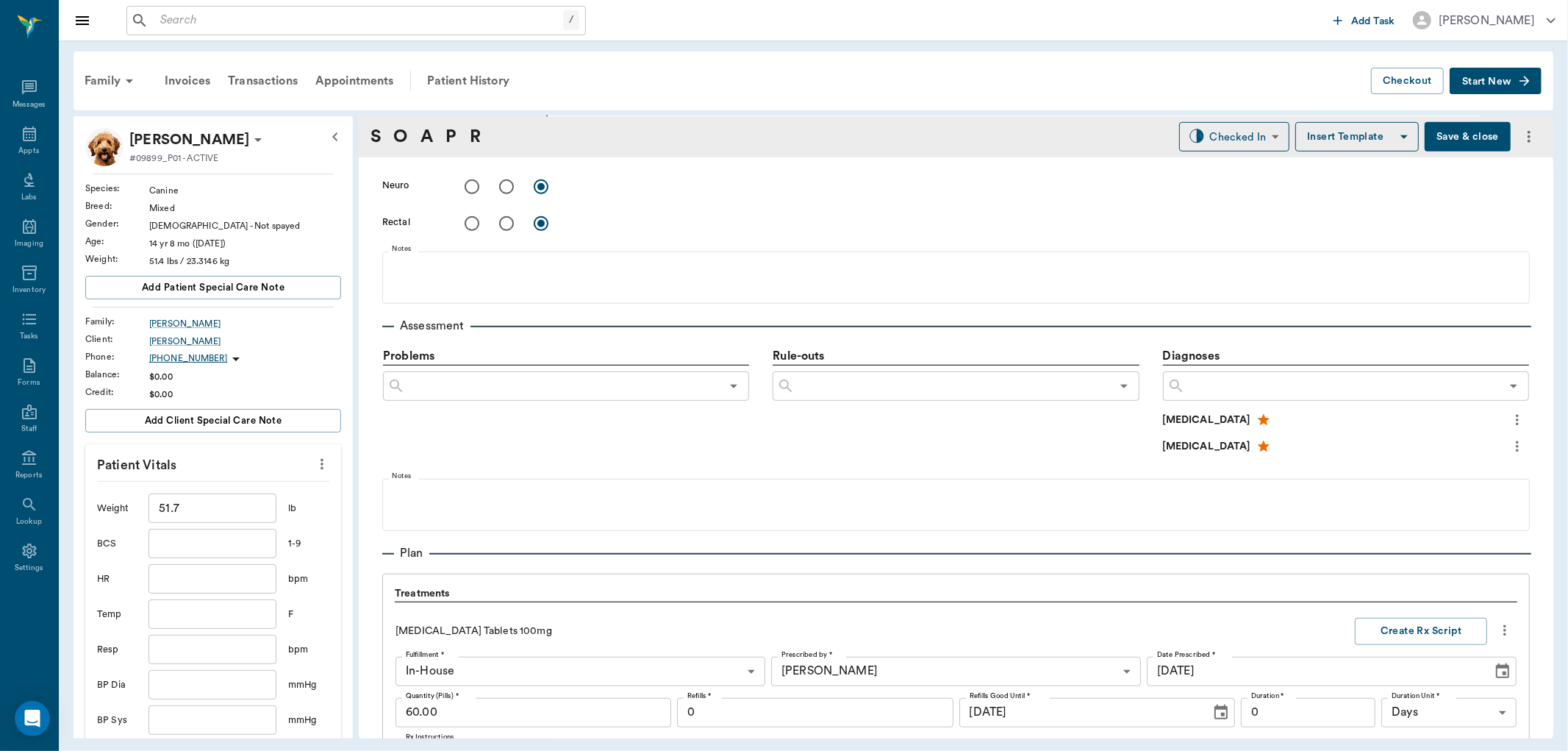
scroll to position [817, 0]
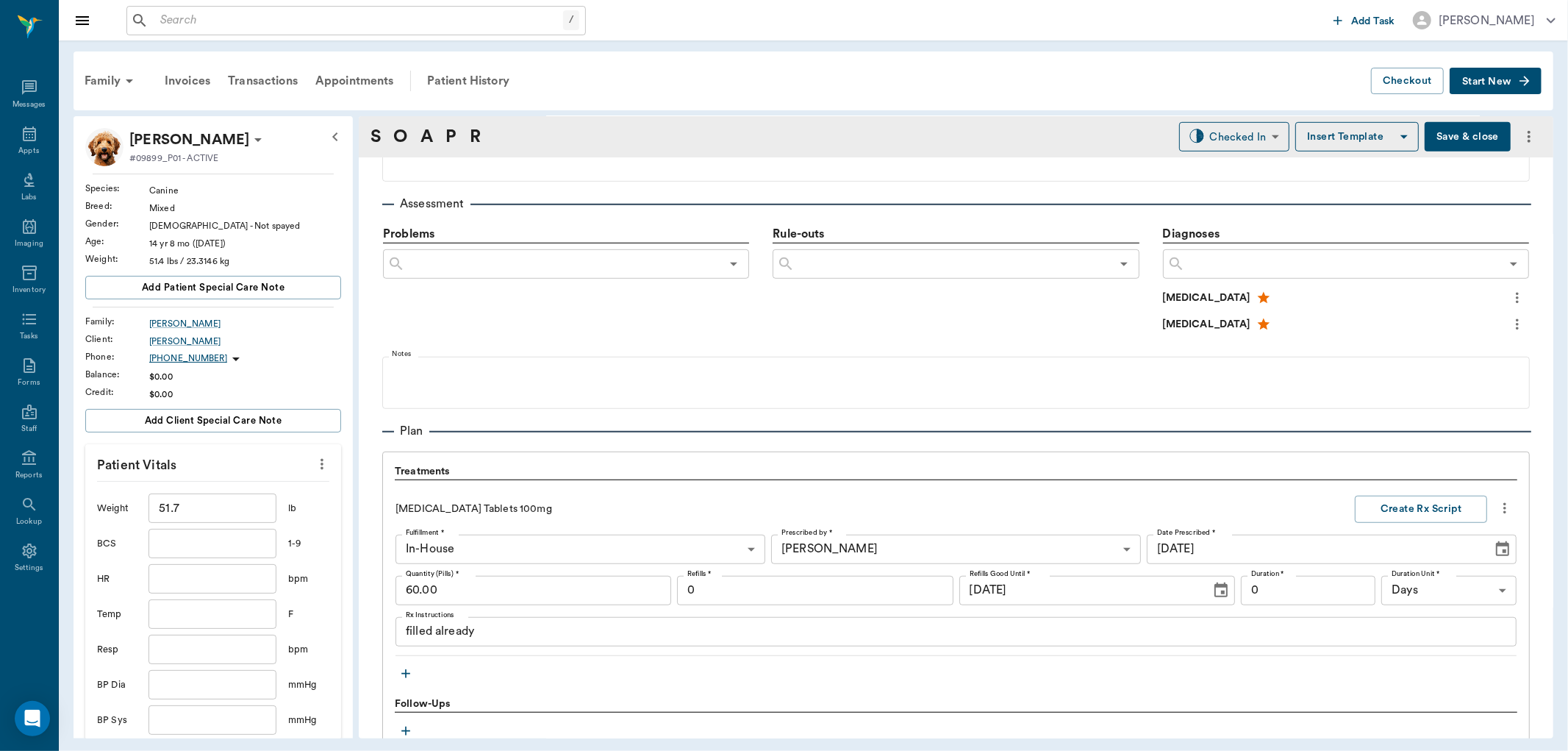
click at [1496, 500] on icon "more" at bounding box center [1504, 508] width 16 height 18
click at [1384, 555] on span "Delete" at bounding box center [1430, 561] width 124 height 16
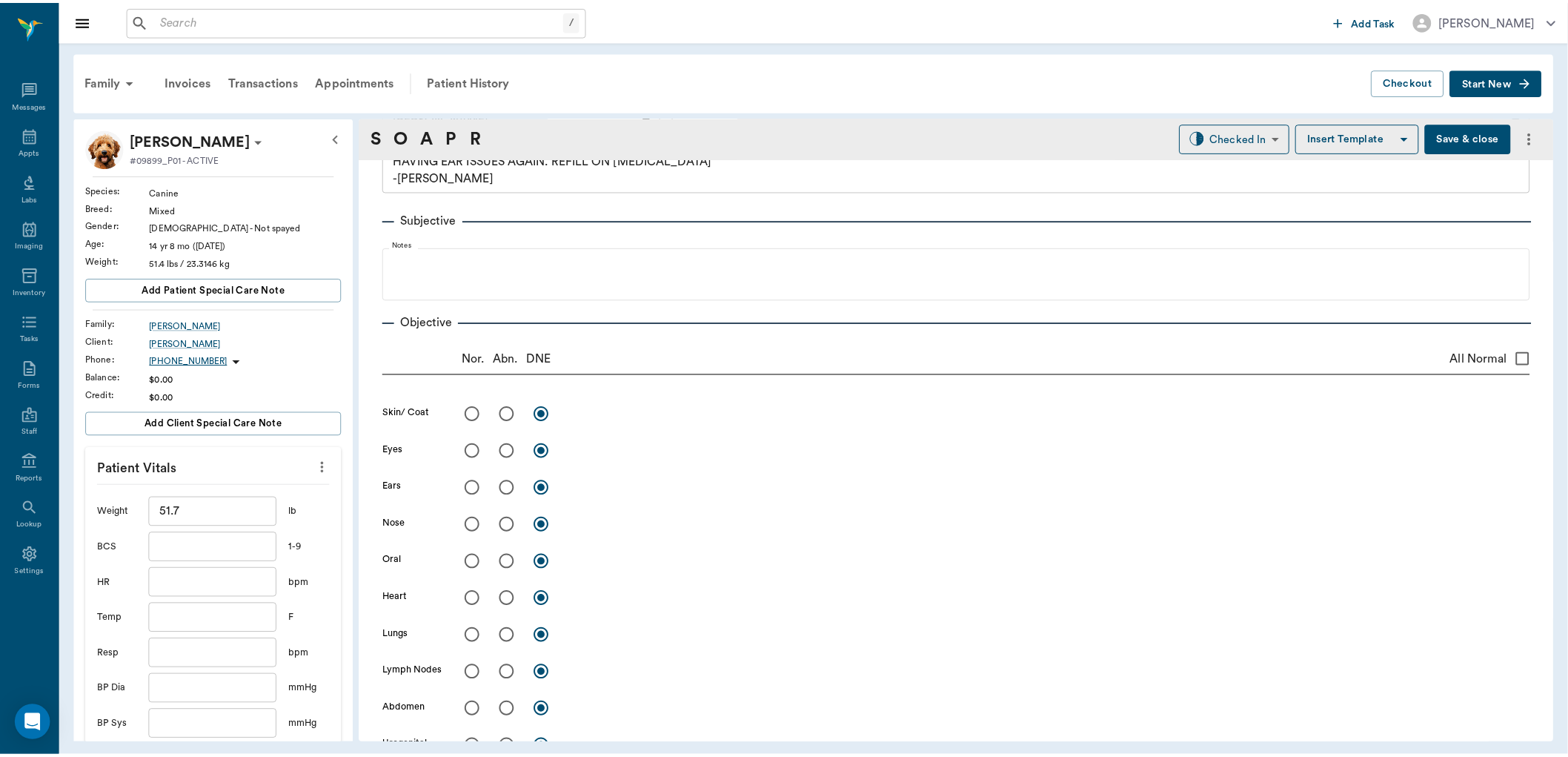
scroll to position [0, 0]
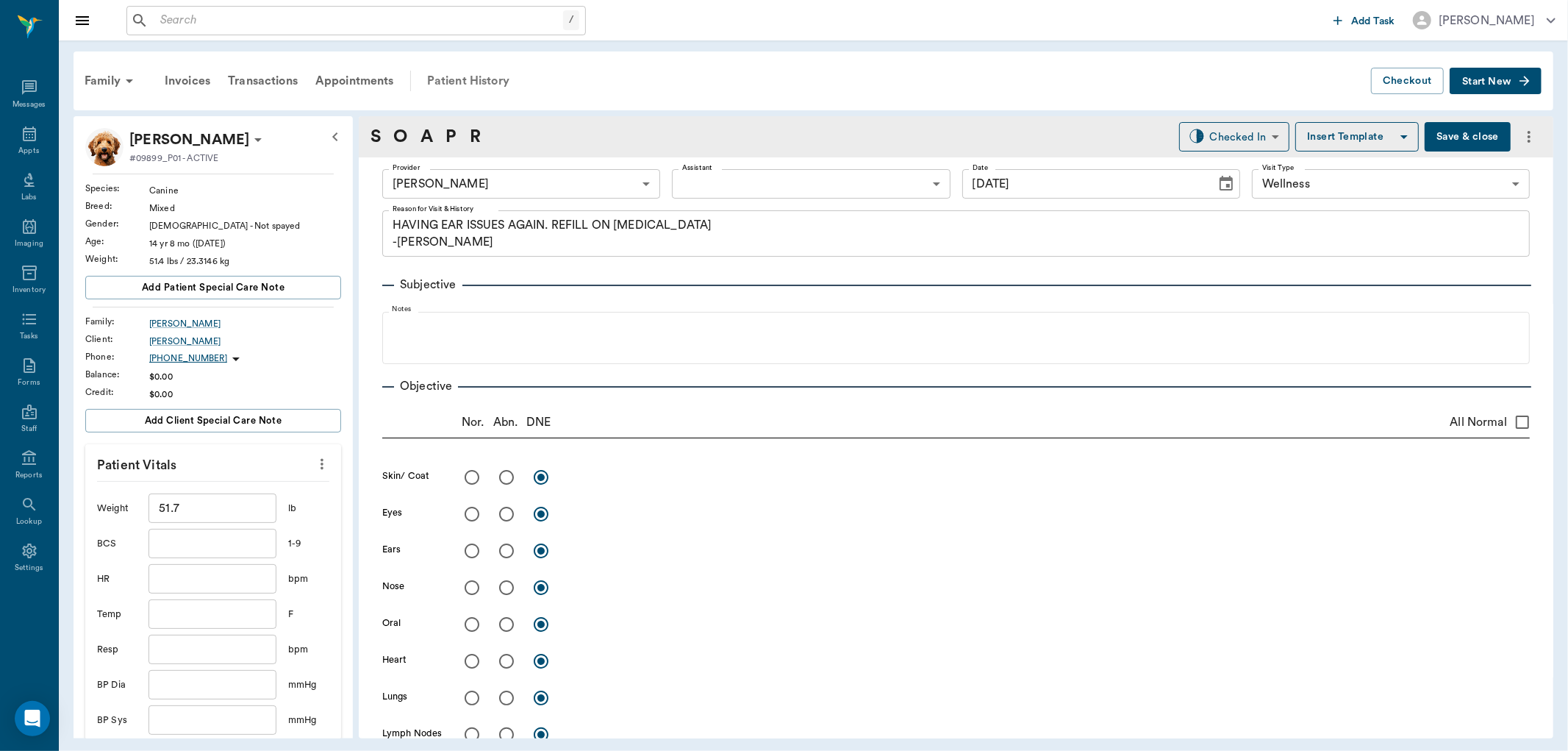
click at [439, 72] on div "Patient History" at bounding box center [468, 80] width 100 height 35
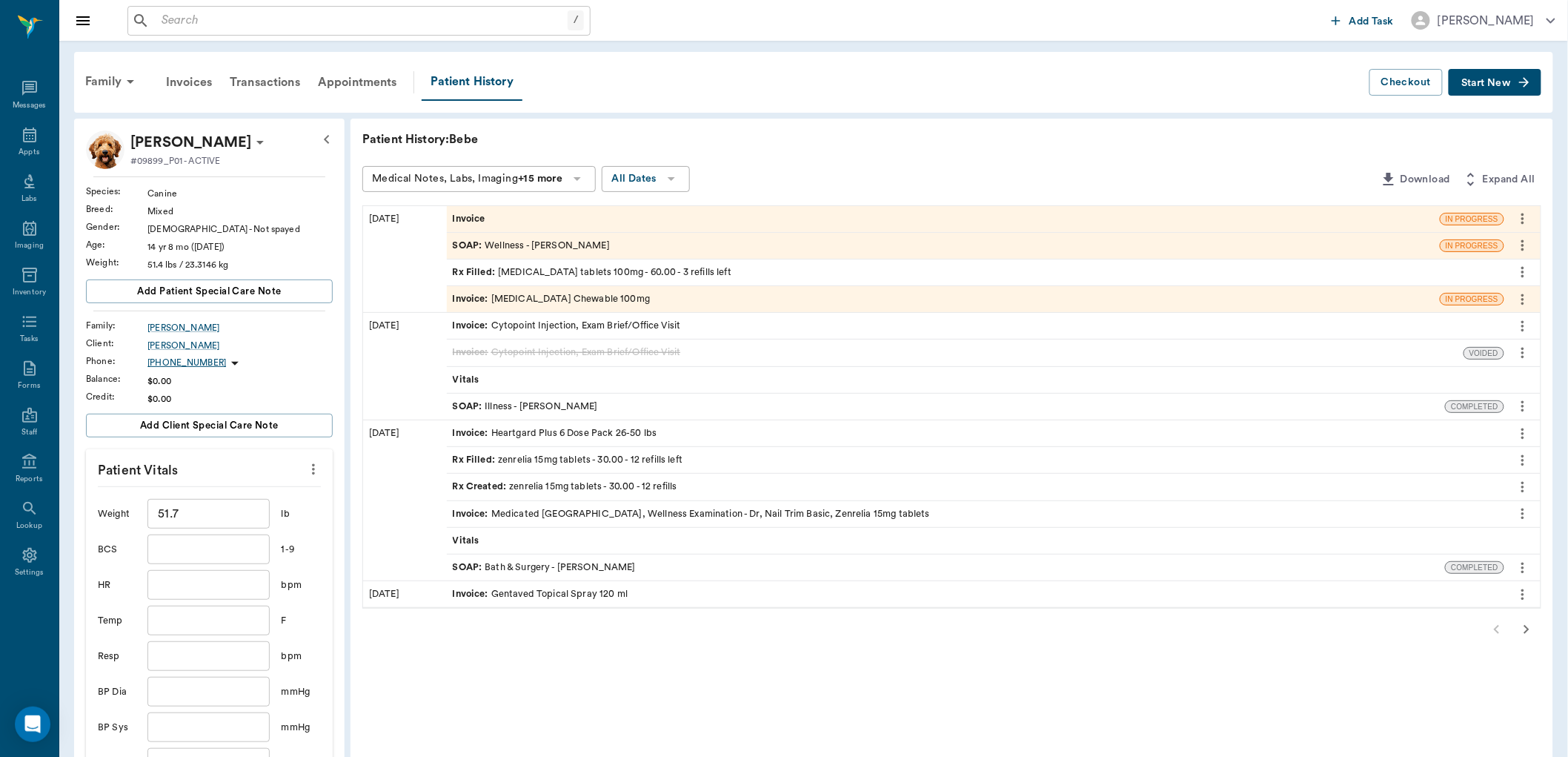
click at [471, 208] on div "Invoice" at bounding box center [943, 219] width 993 height 26
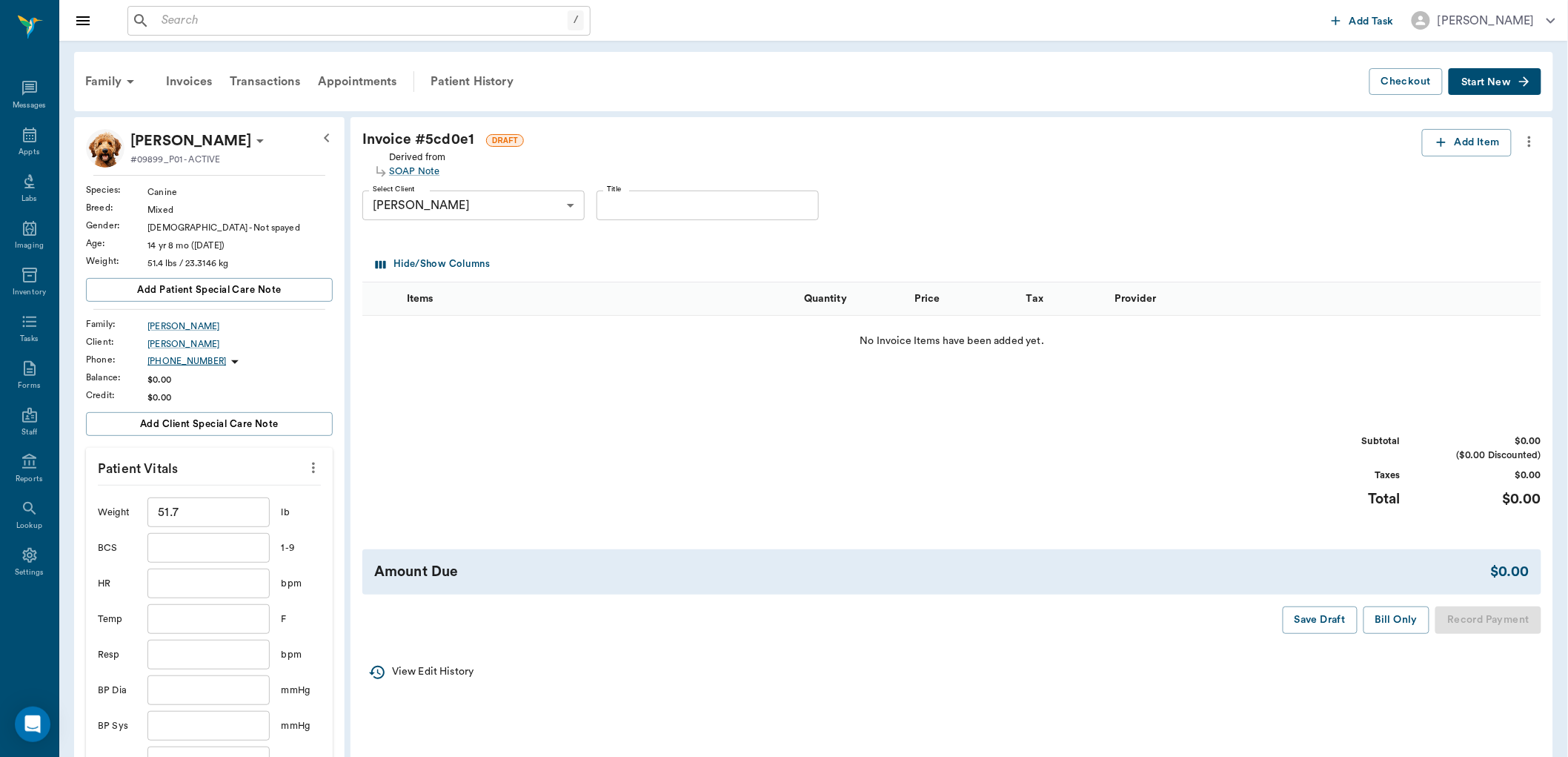
click at [1524, 138] on icon "more" at bounding box center [1529, 141] width 16 height 18
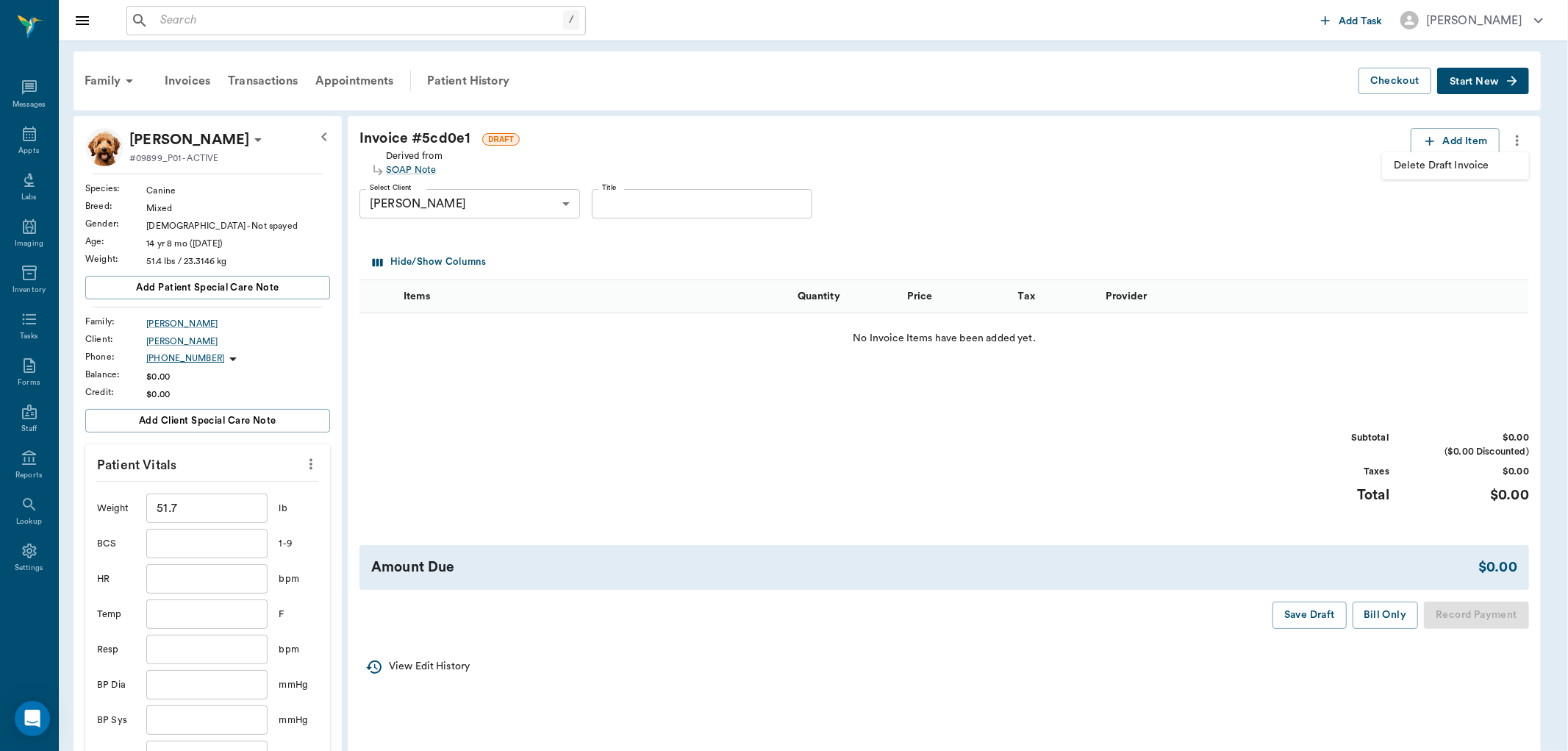
click at [1414, 165] on span "Delete Draft Invoice" at bounding box center [1455, 166] width 124 height 16
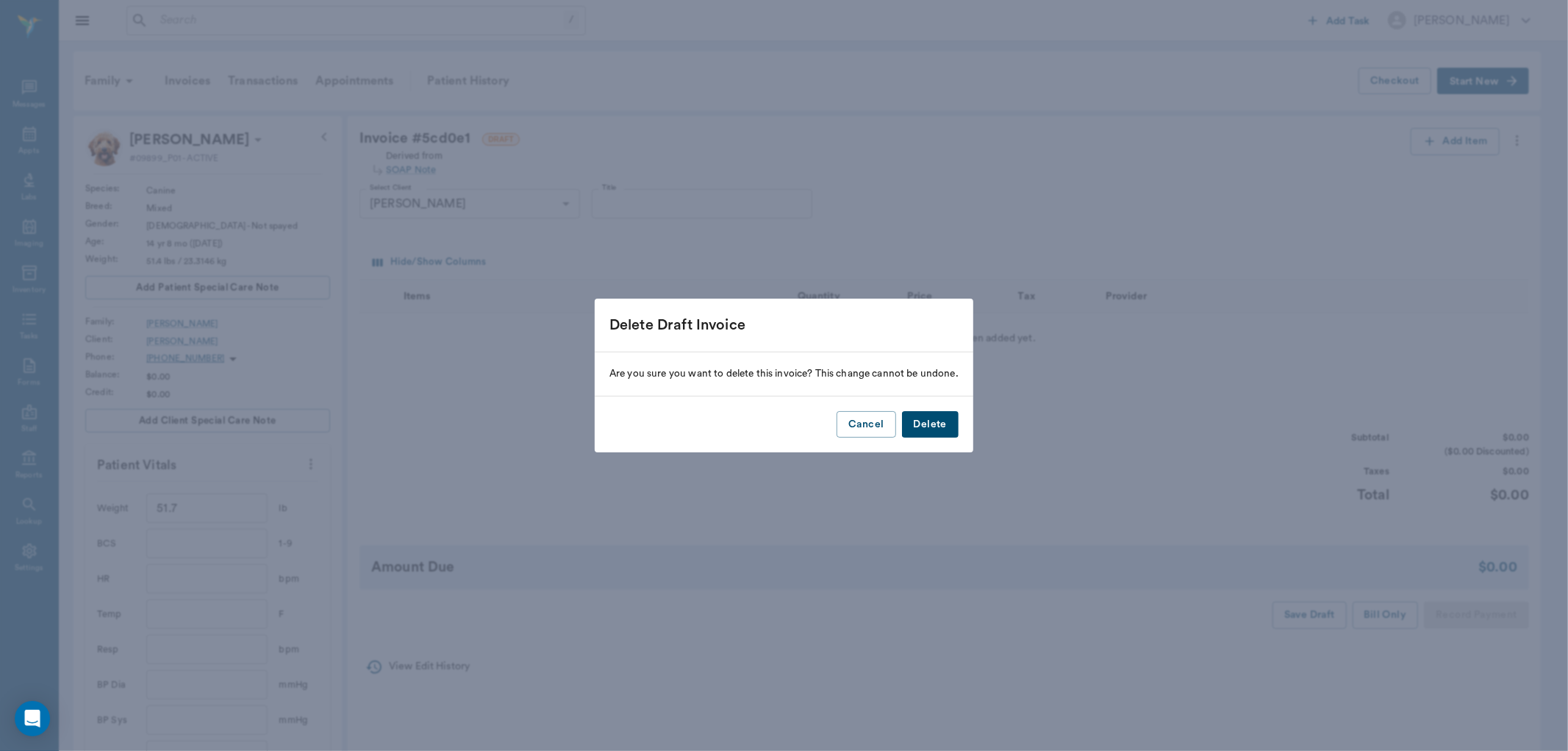
click at [947, 423] on button "Delete" at bounding box center [930, 424] width 57 height 27
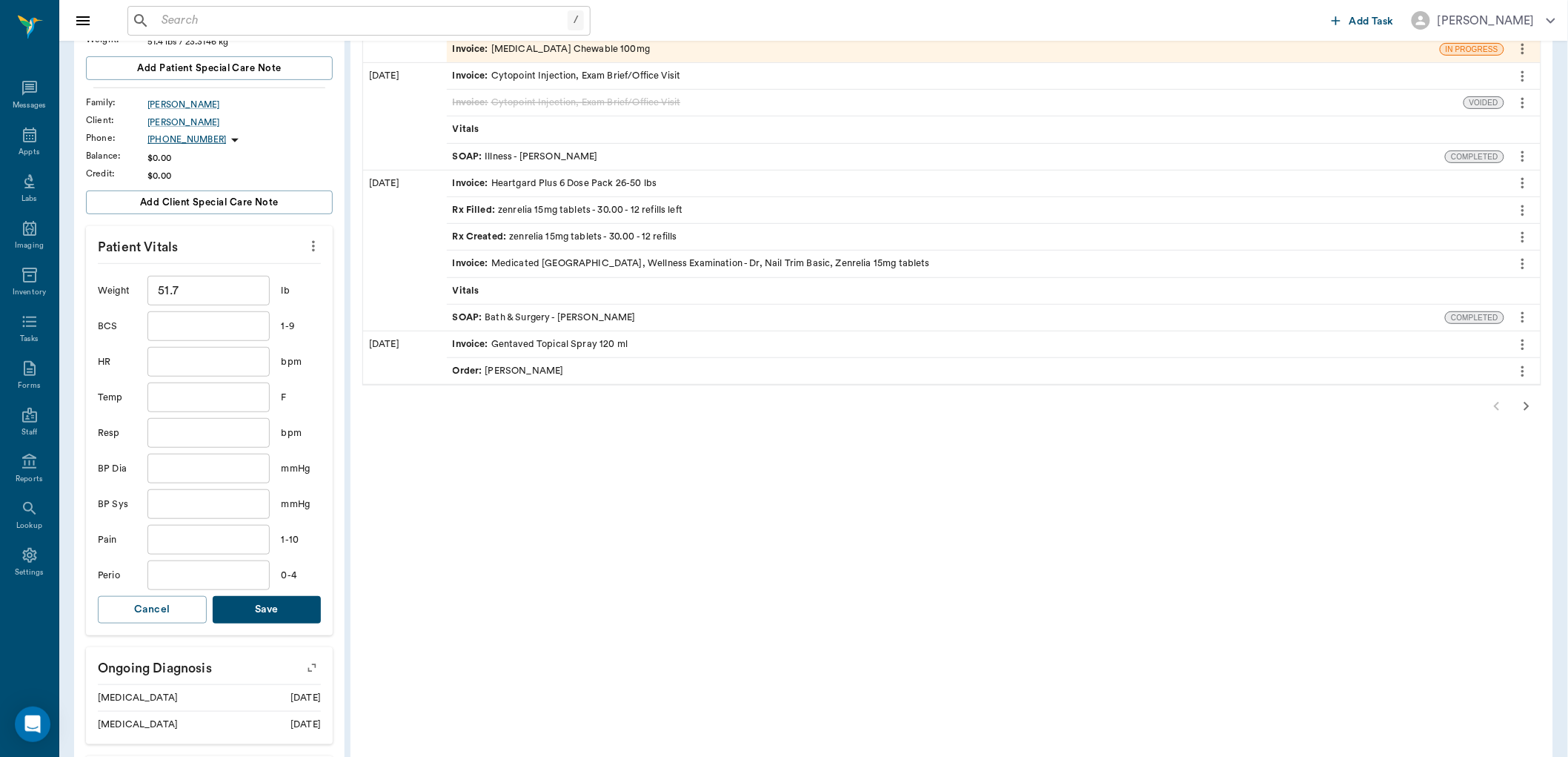
scroll to position [329, 0]
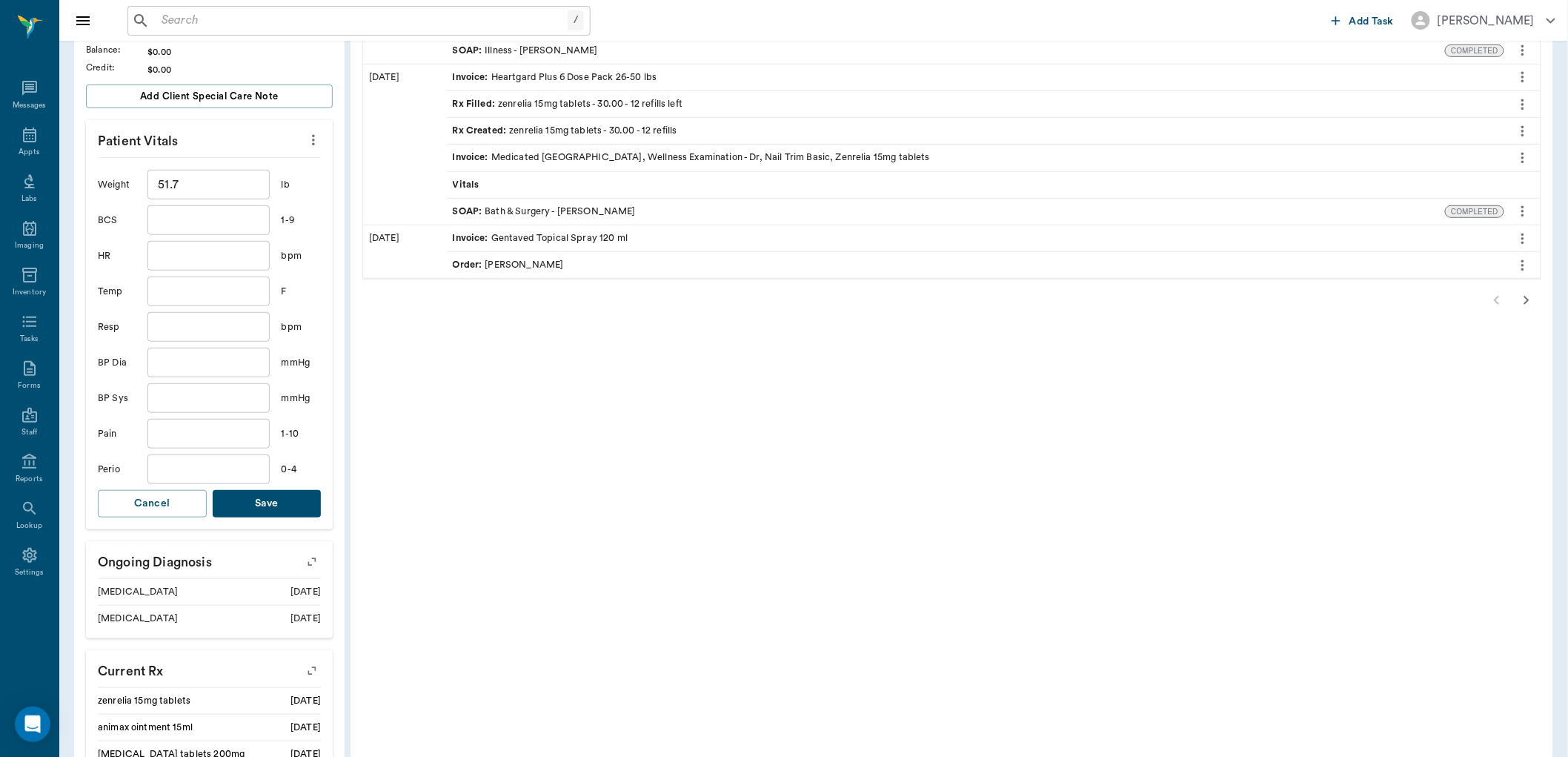
click at [258, 507] on button "Save" at bounding box center [267, 504] width 109 height 27
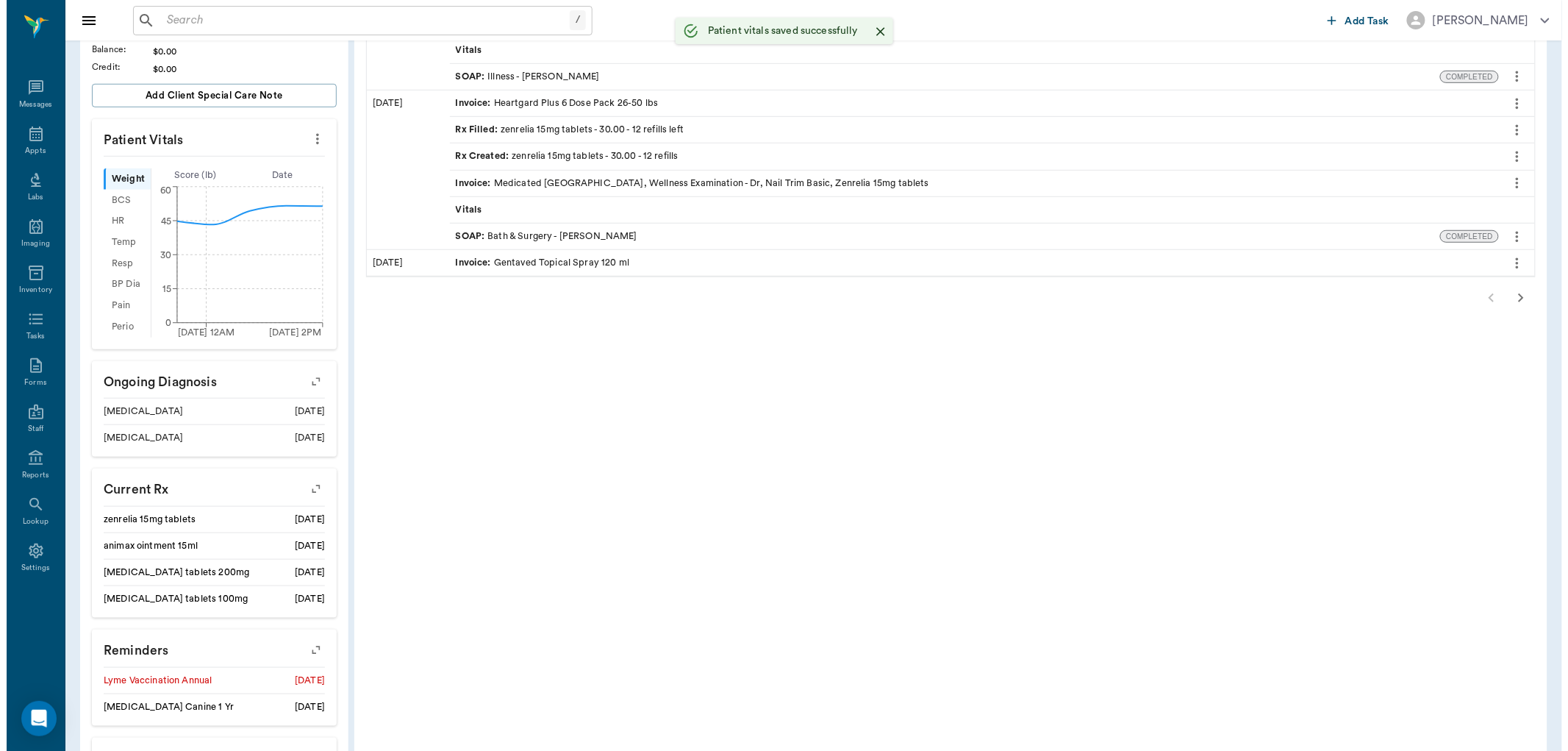
scroll to position [463, 0]
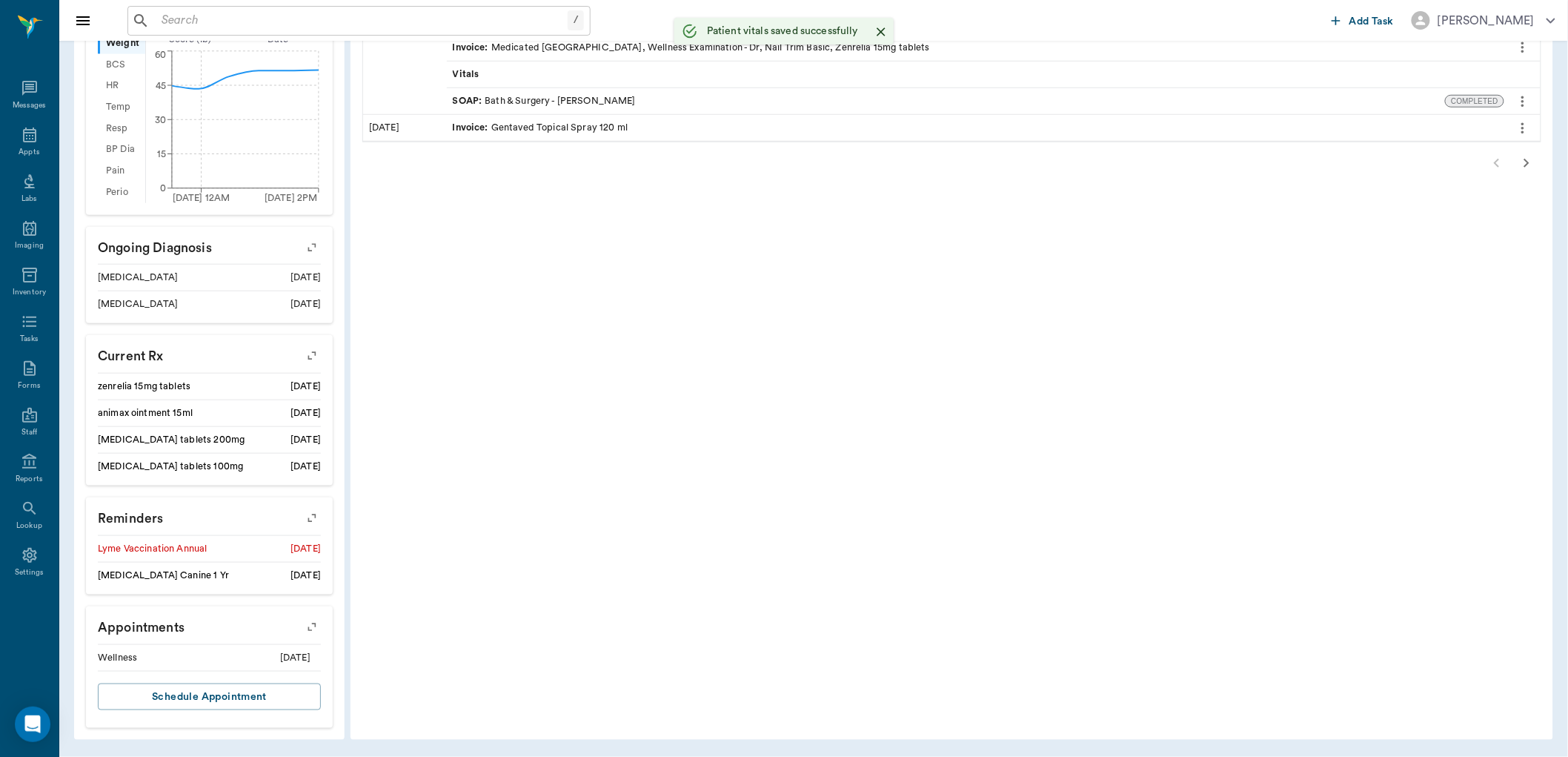
click at [317, 515] on icon "button" at bounding box center [312, 518] width 20 height 20
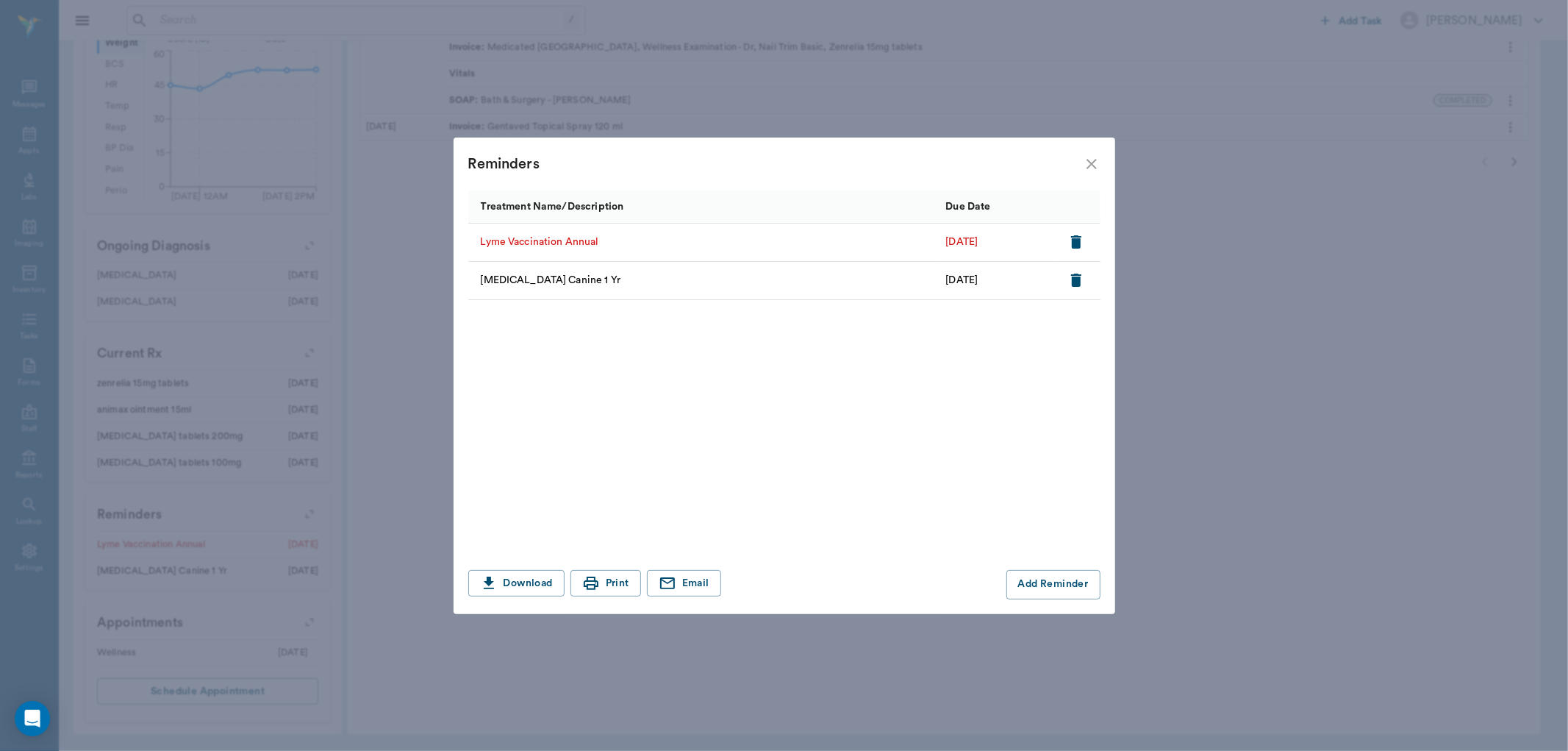
drag, startPoint x: 1066, startPoint y: 240, endPoint x: 1062, endPoint y: 335, distance: 95.1
click at [1064, 243] on button "button" at bounding box center [1076, 242] width 25 height 25
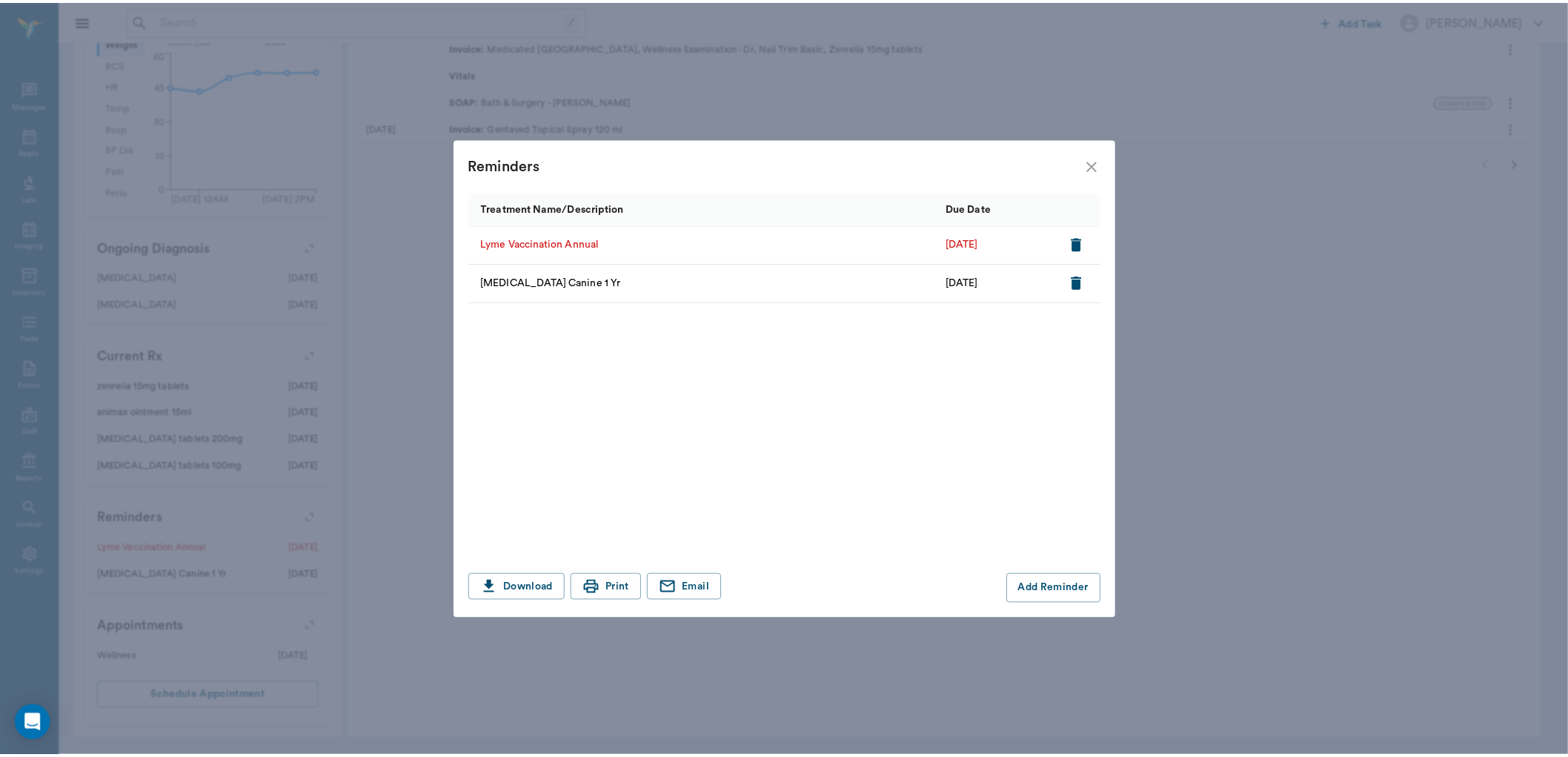
scroll to position [439, 0]
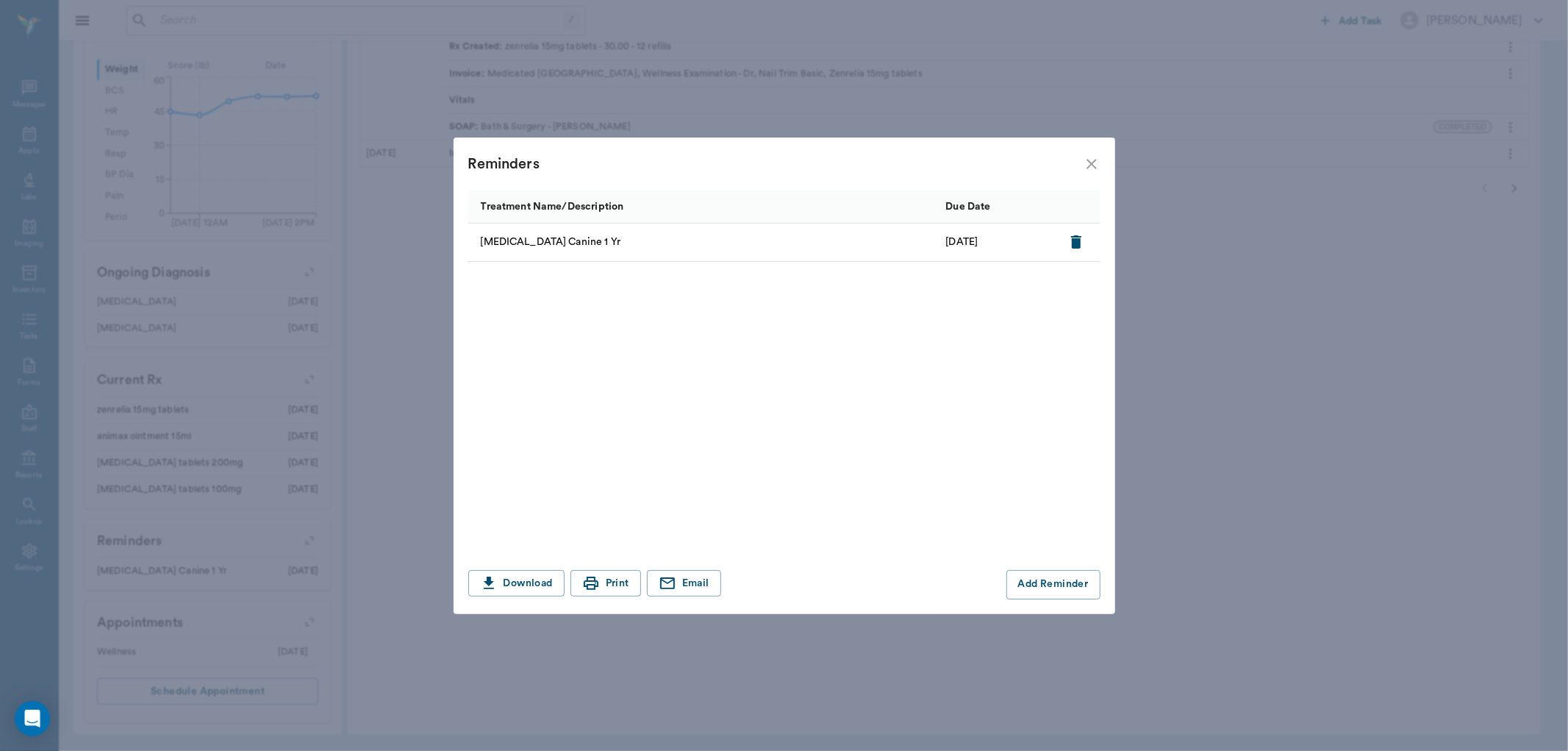
click at [1097, 159] on icon "close" at bounding box center [1091, 163] width 18 height 18
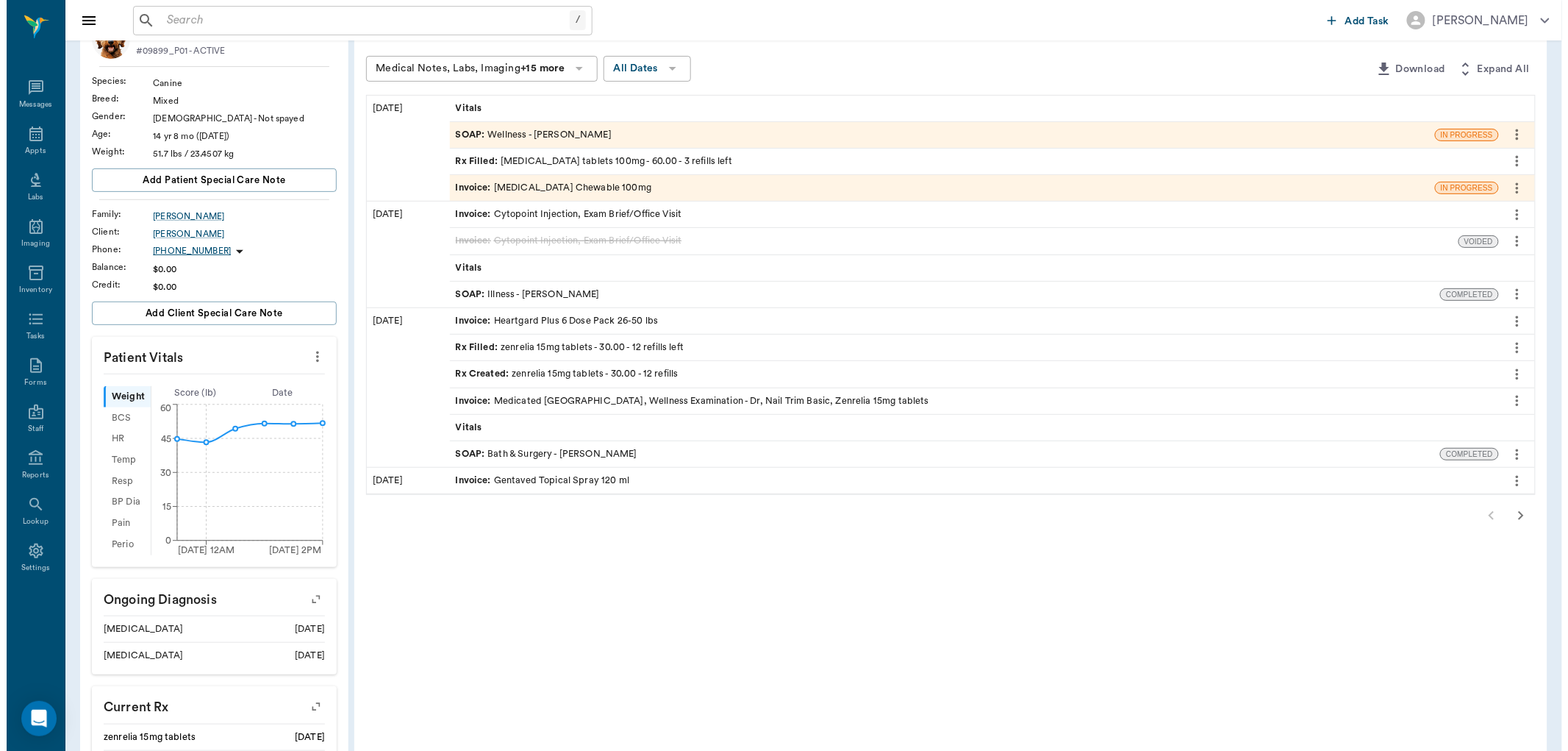
scroll to position [0, 0]
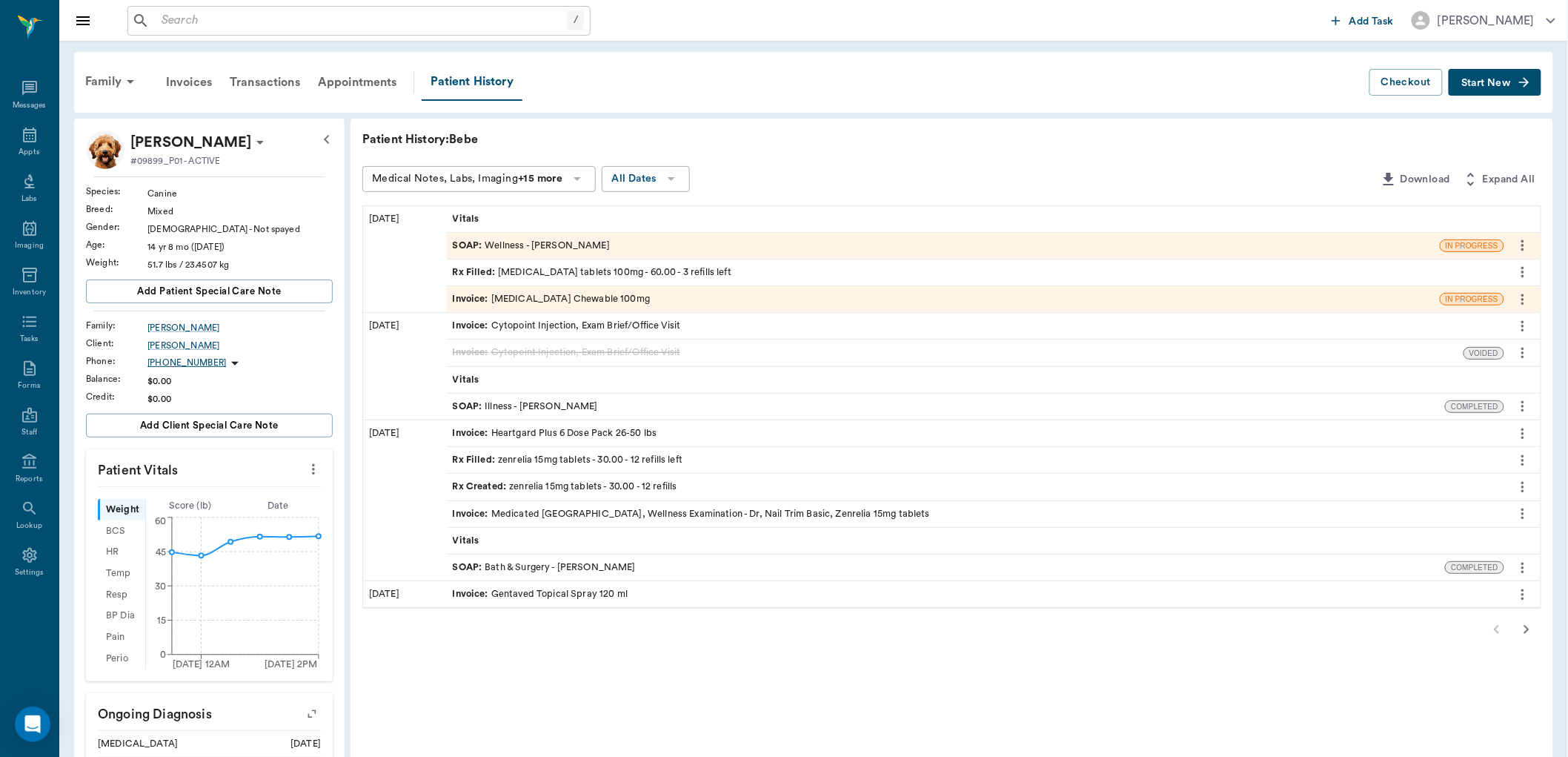
click at [461, 239] on span "SOAP :" at bounding box center [469, 246] width 33 height 14
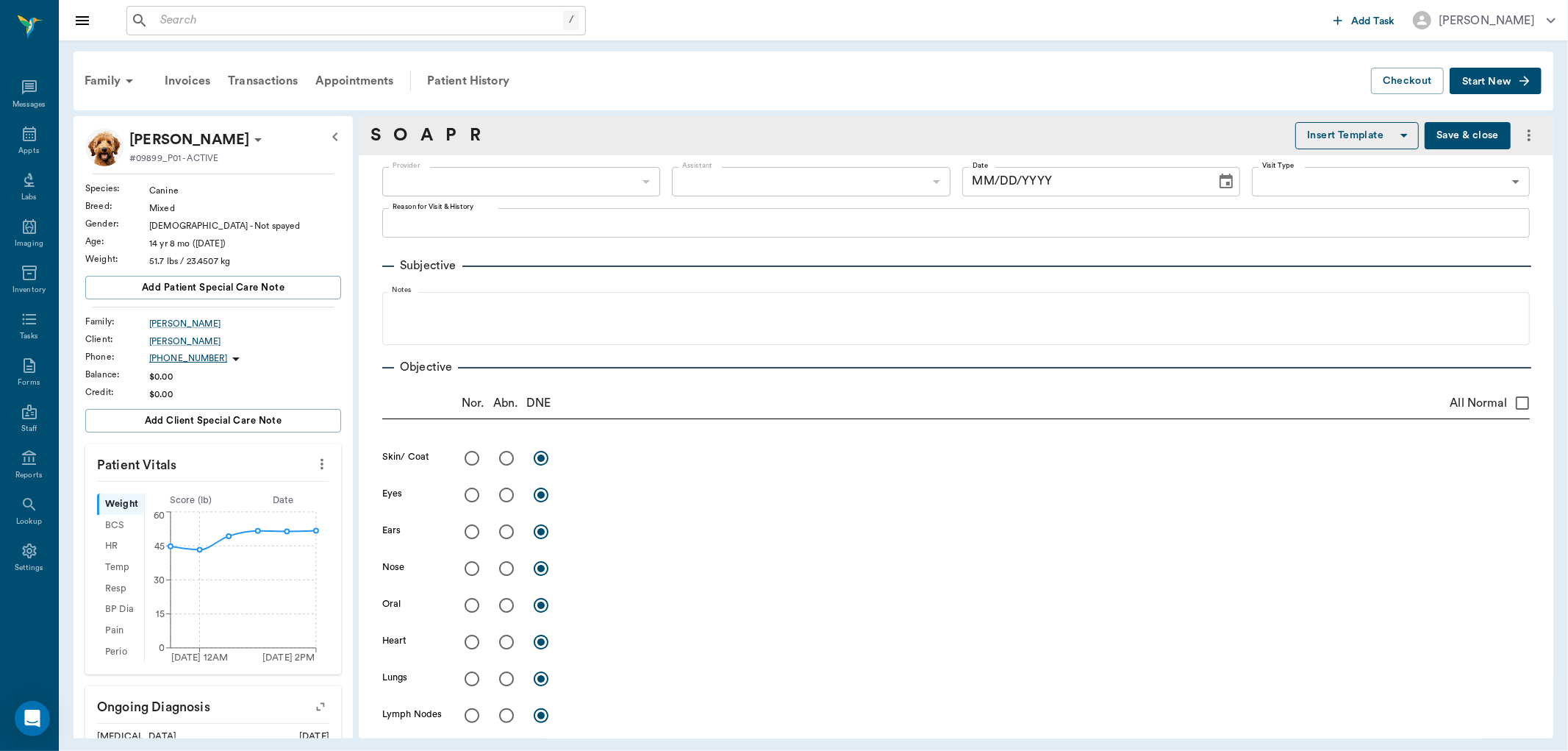
type input "63ec2f075fda476ae8351a4d"
type input "65d2be4f46e3a538d89b8c14"
type textarea "HAVING EAR ISSUES AGAIN. REFILL ON CARPROFEN -LORY"
type input "09/23/2025"
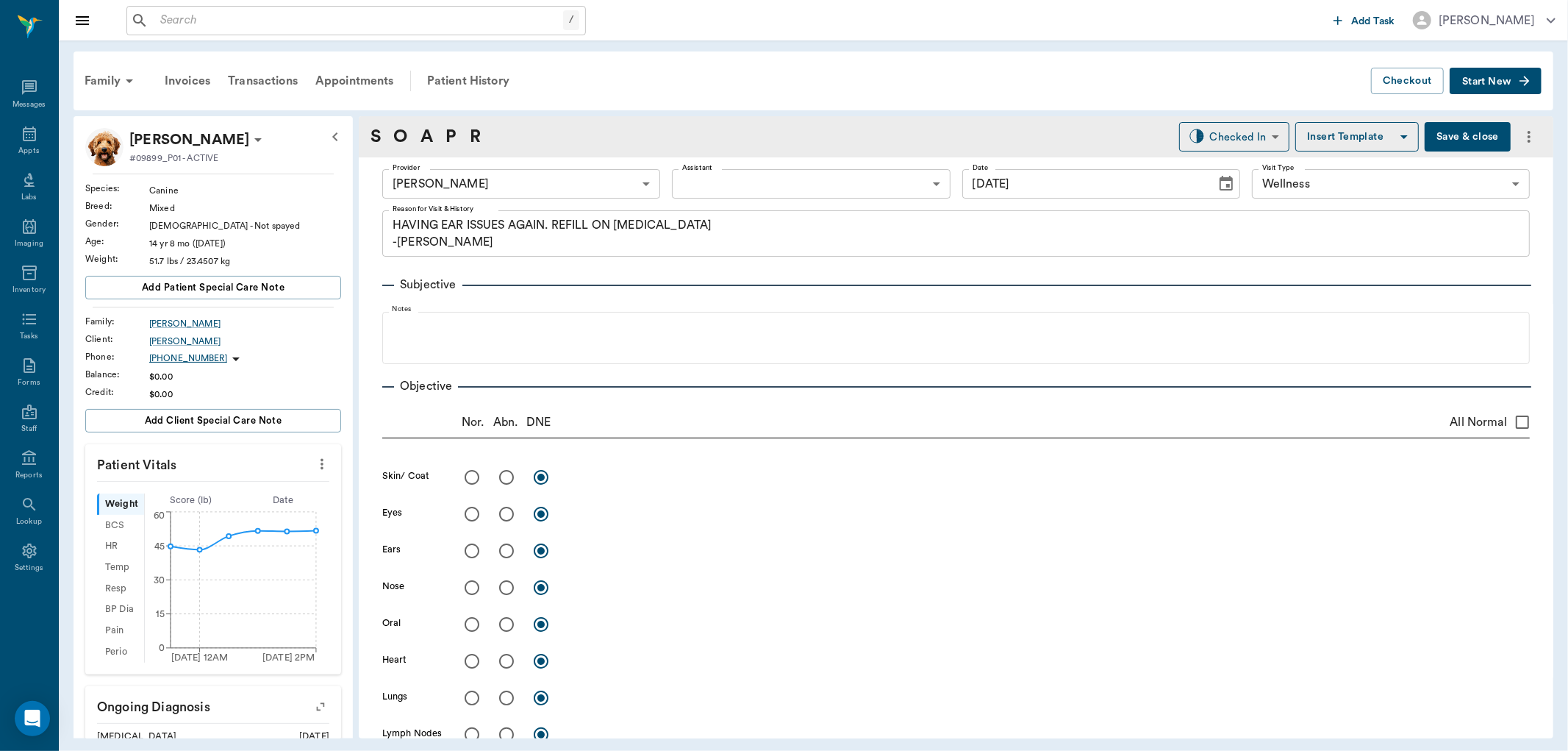
click at [757, 188] on body "/ ​ Add Task Dr. Bert Ellsworth Nectar Messages Appts Labs Imaging Inventory Ta…" at bounding box center [784, 375] width 1568 height 751
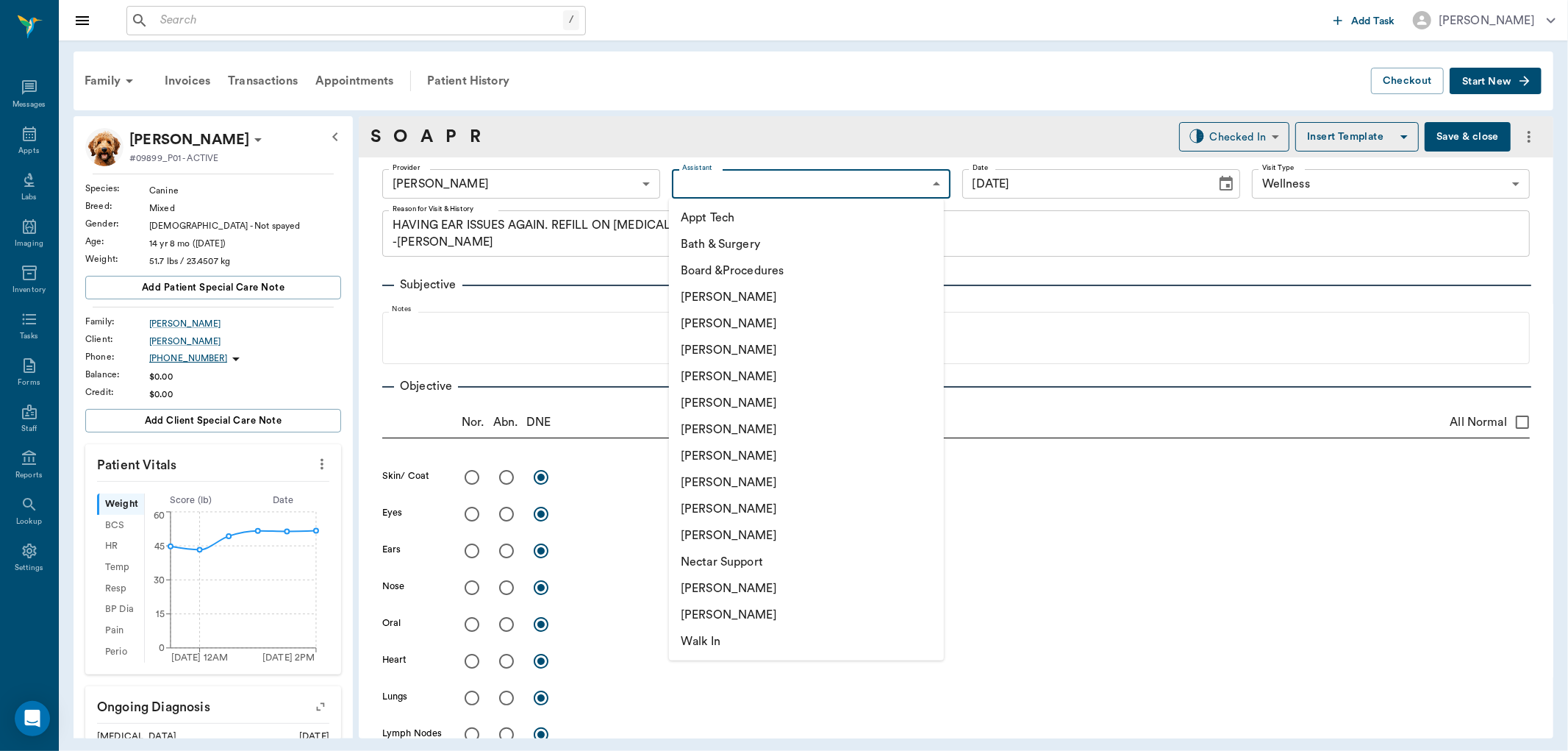
click at [733, 486] on li "Julie Dickerson" at bounding box center [806, 483] width 275 height 26
type input "63ec2e7e52e12b0ba117b124"
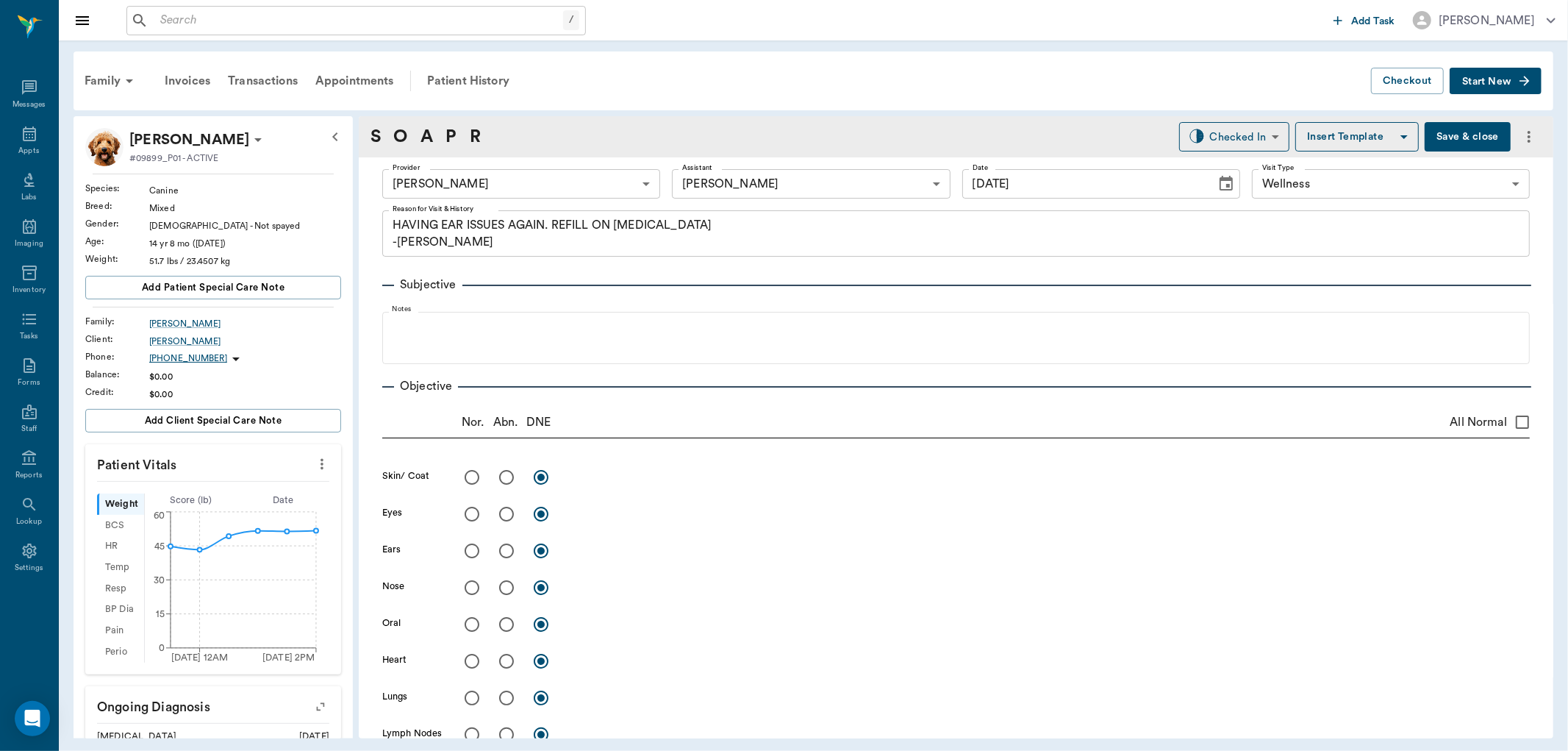
click at [1441, 142] on button "Save & close" at bounding box center [1468, 137] width 86 height 30
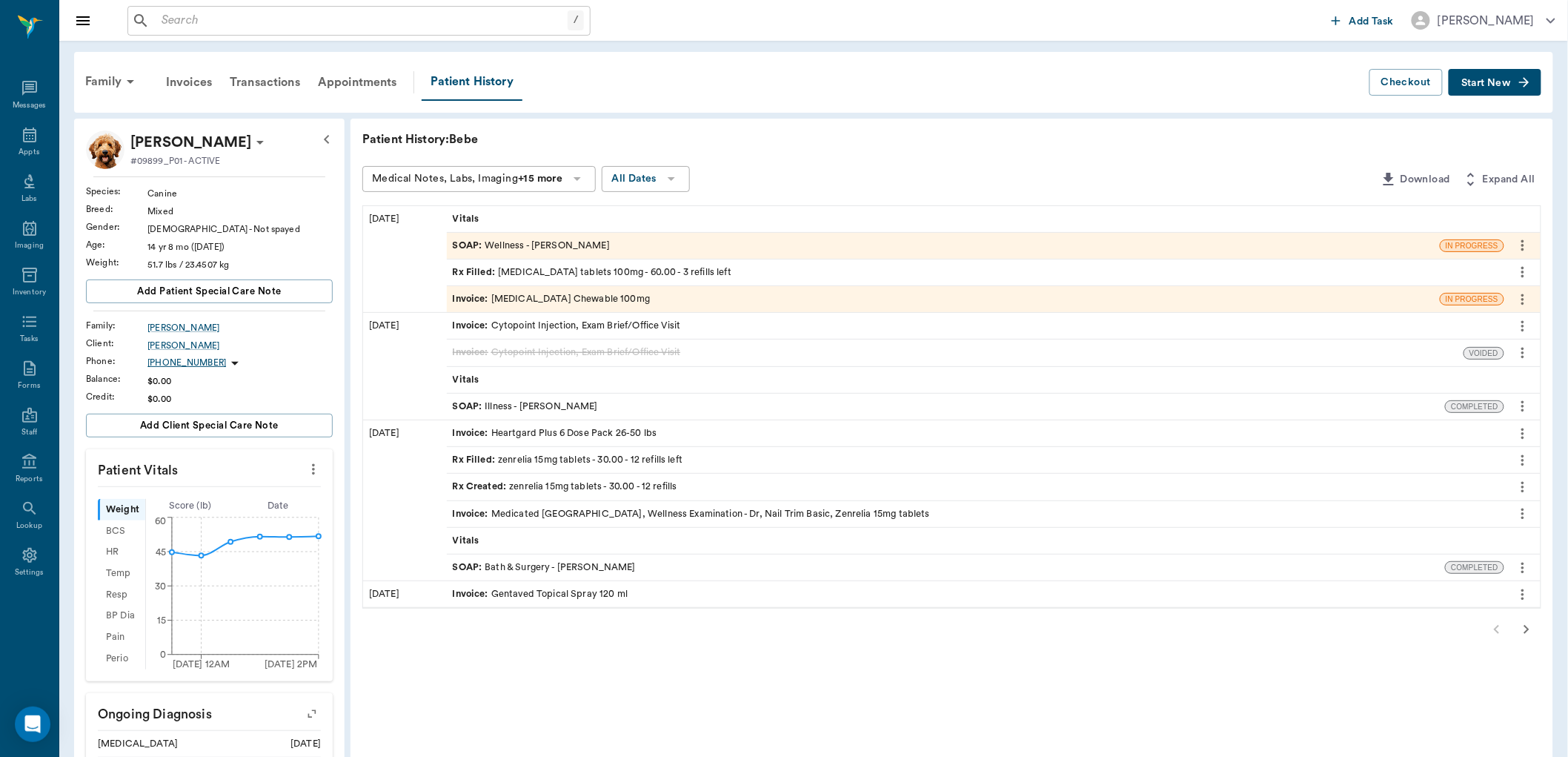
click at [470, 246] on span "SOAP :" at bounding box center [469, 246] width 33 height 14
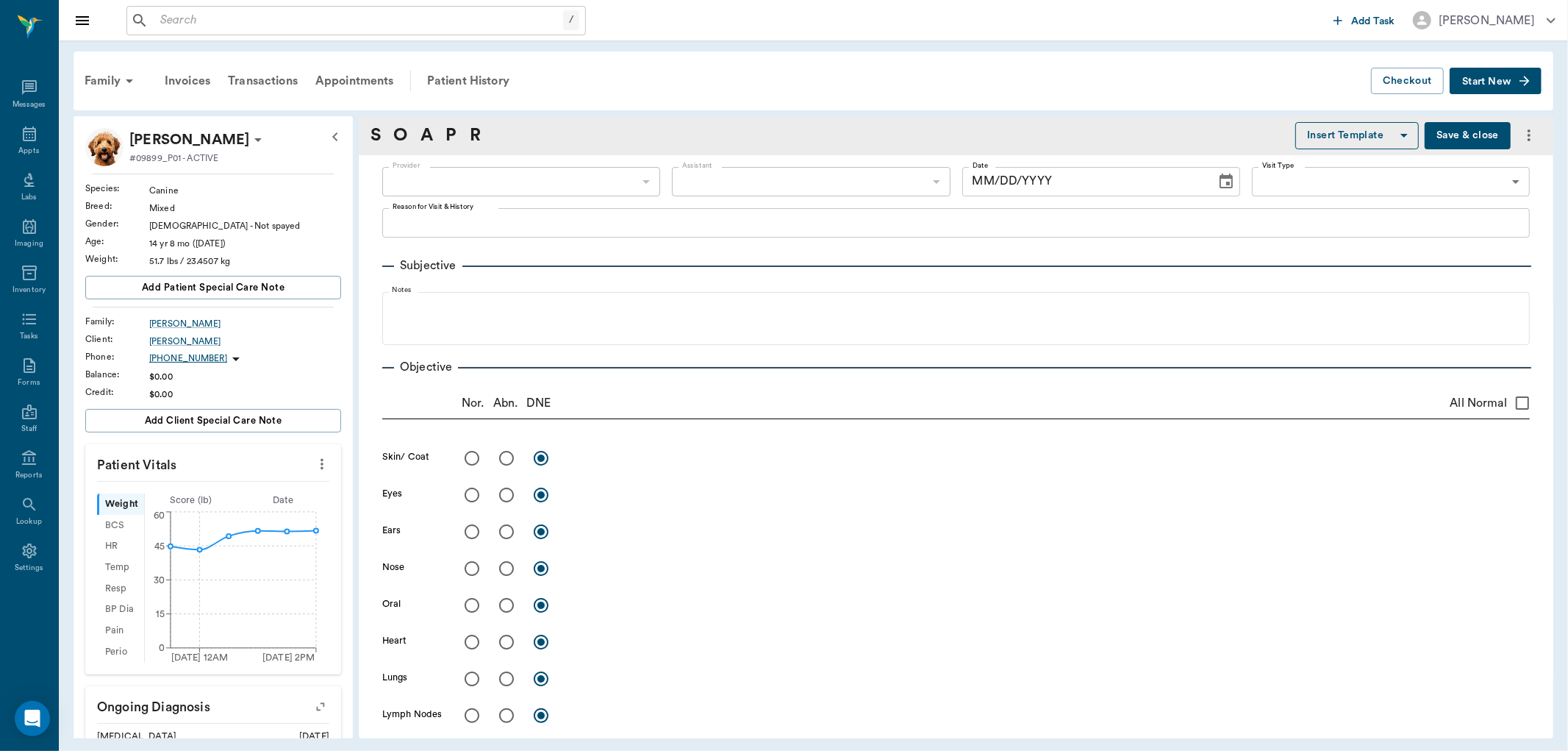
type input "63ec2f075fda476ae8351a4d"
type input "63ec2e7e52e12b0ba117b124"
type input "65d2be4f46e3a538d89b8c14"
type textarea "HAVING EAR ISSUES AGAIN. REFILL ON CARPROFEN -LORY"
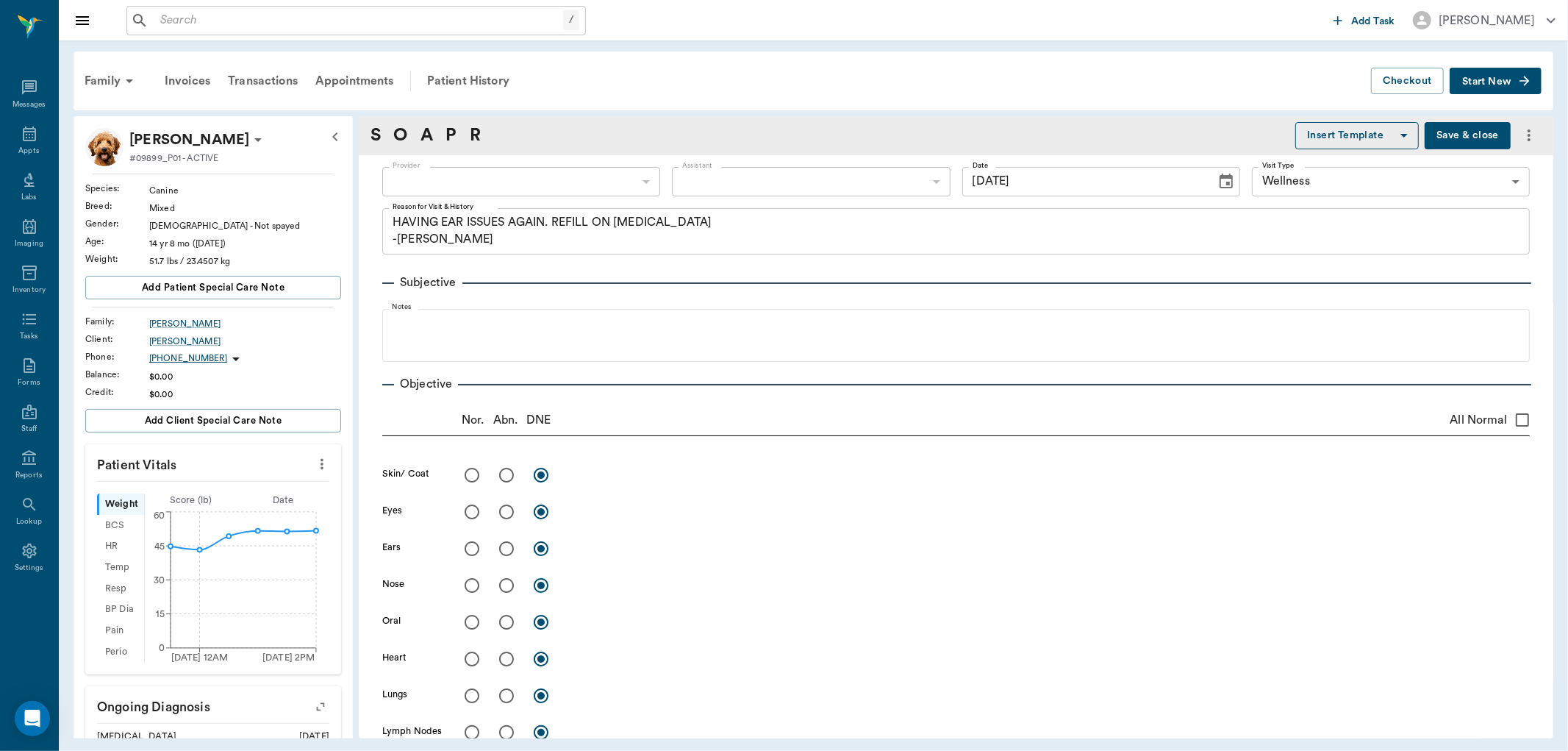
type input "09/23/2025"
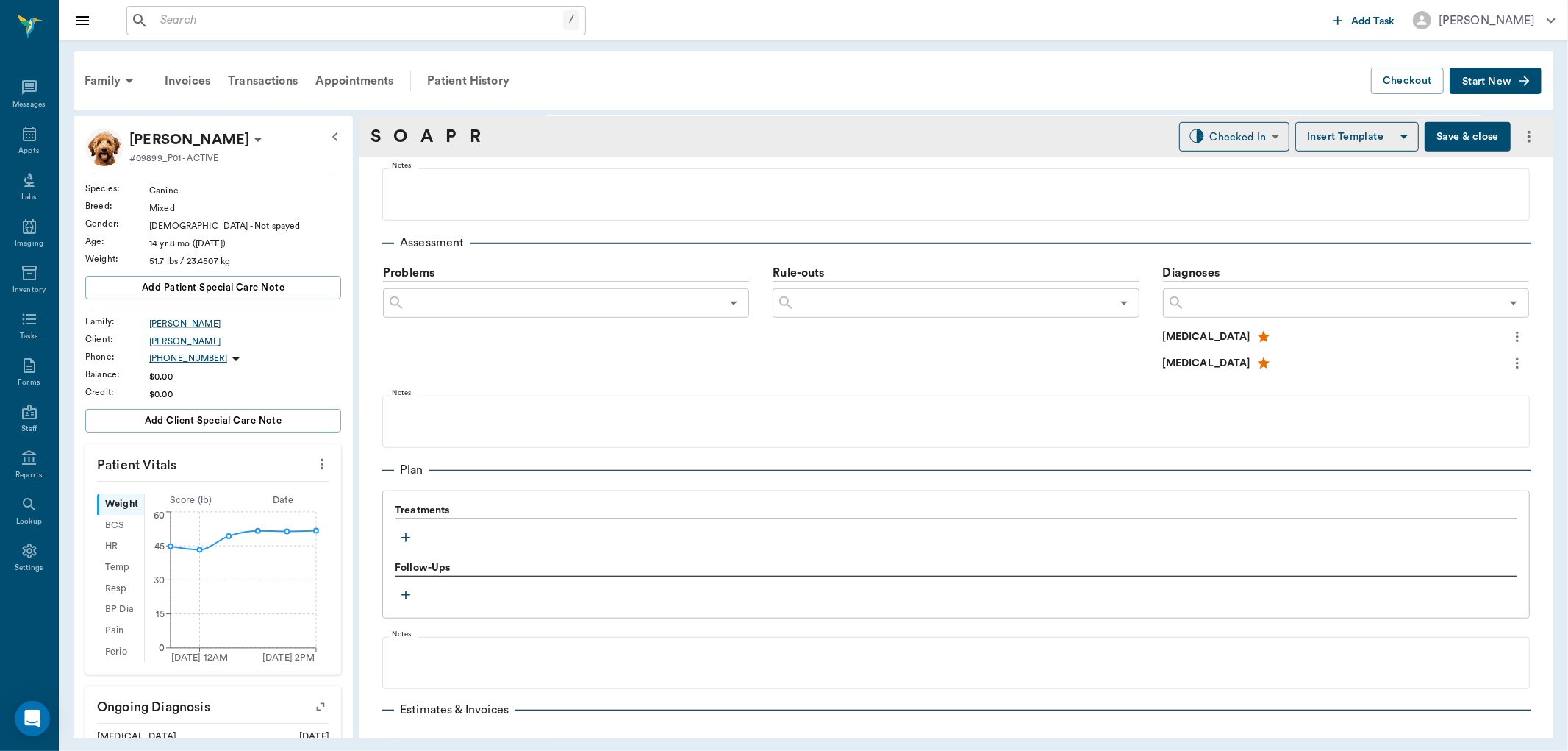
scroll to position [817, 0]
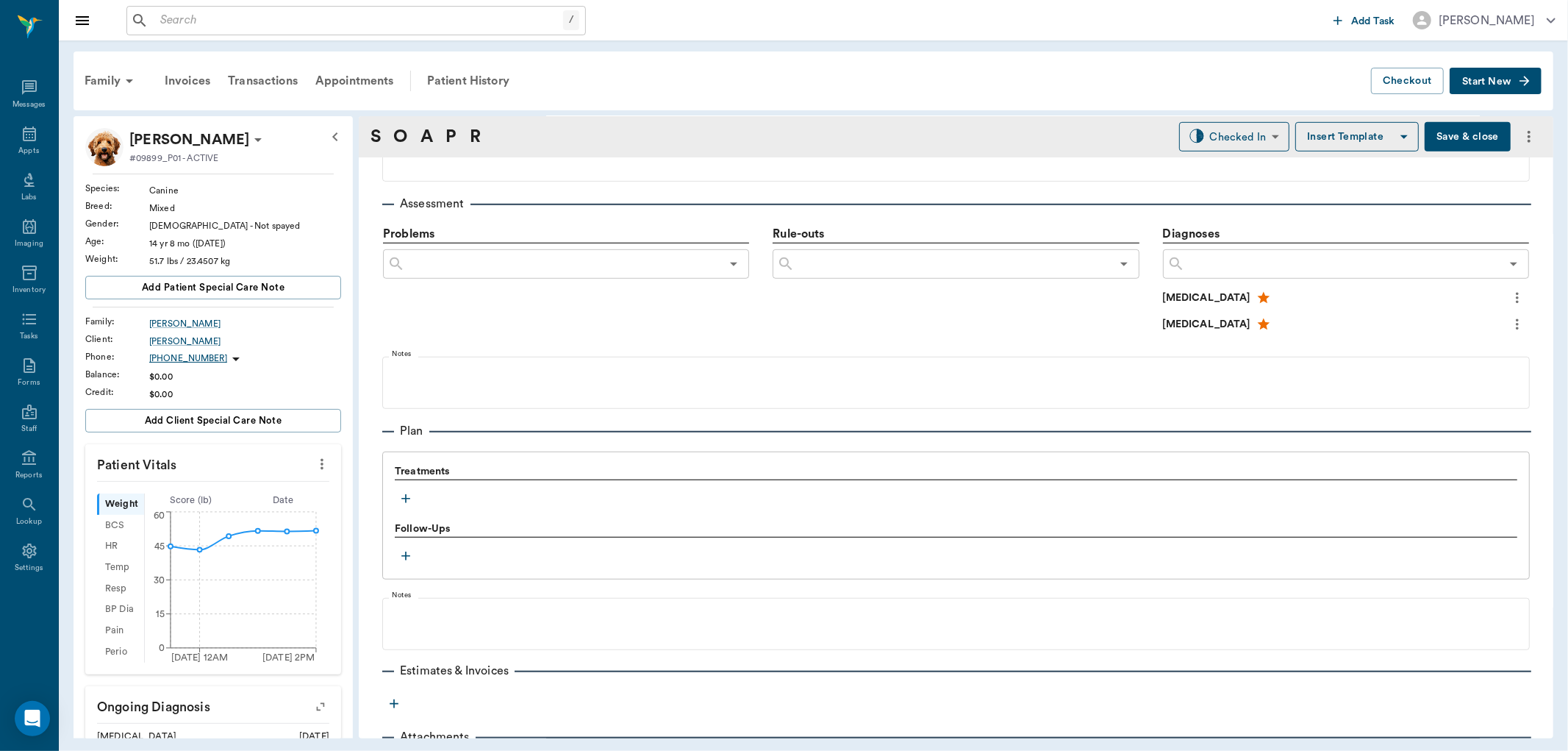
click at [400, 502] on icon "button" at bounding box center [405, 498] width 15 height 15
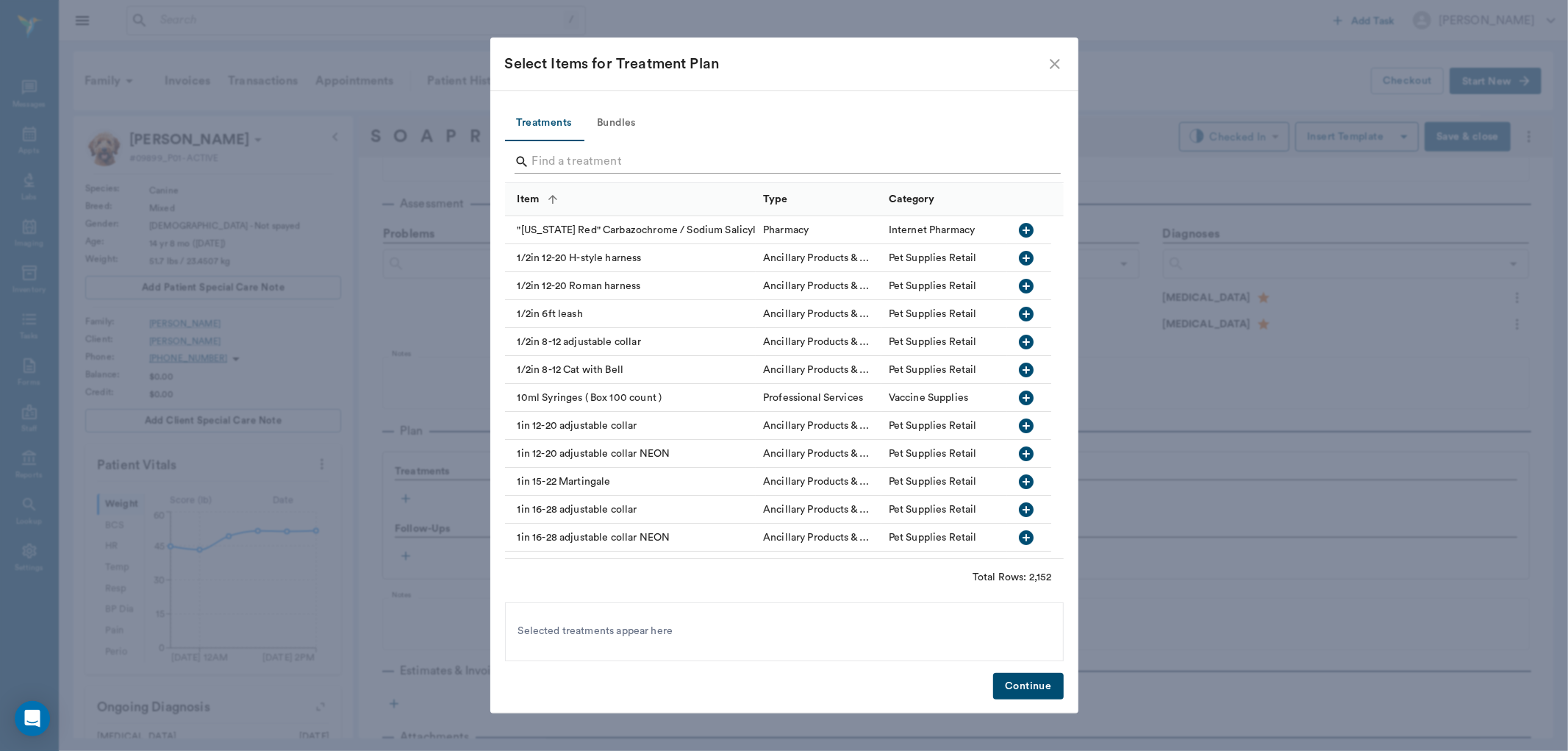
click at [548, 160] on input "Search" at bounding box center [785, 162] width 506 height 23
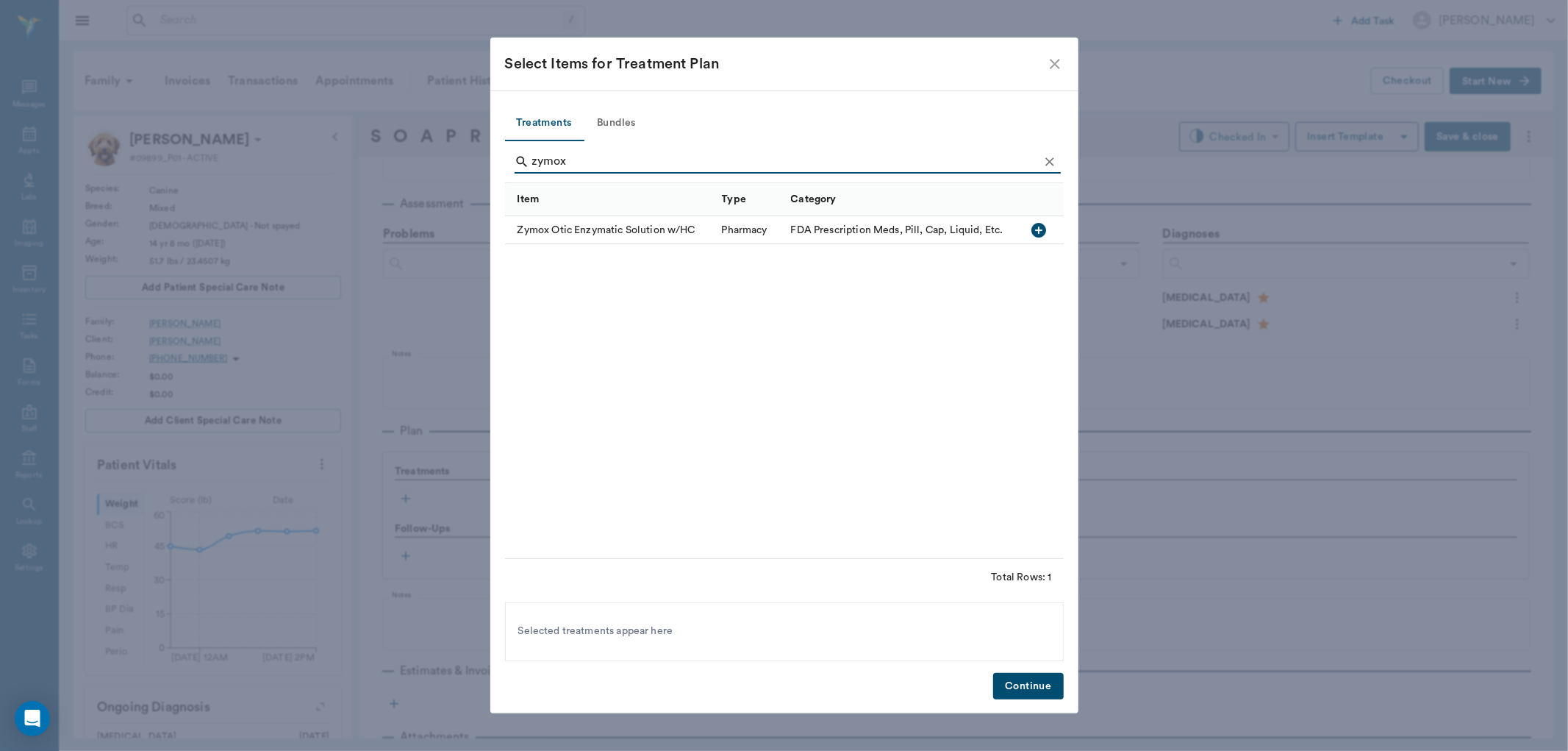
type input "zymox"
click at [1038, 230] on icon "button" at bounding box center [1038, 230] width 18 height 18
click at [1023, 684] on button "Continue" at bounding box center [1028, 686] width 70 height 27
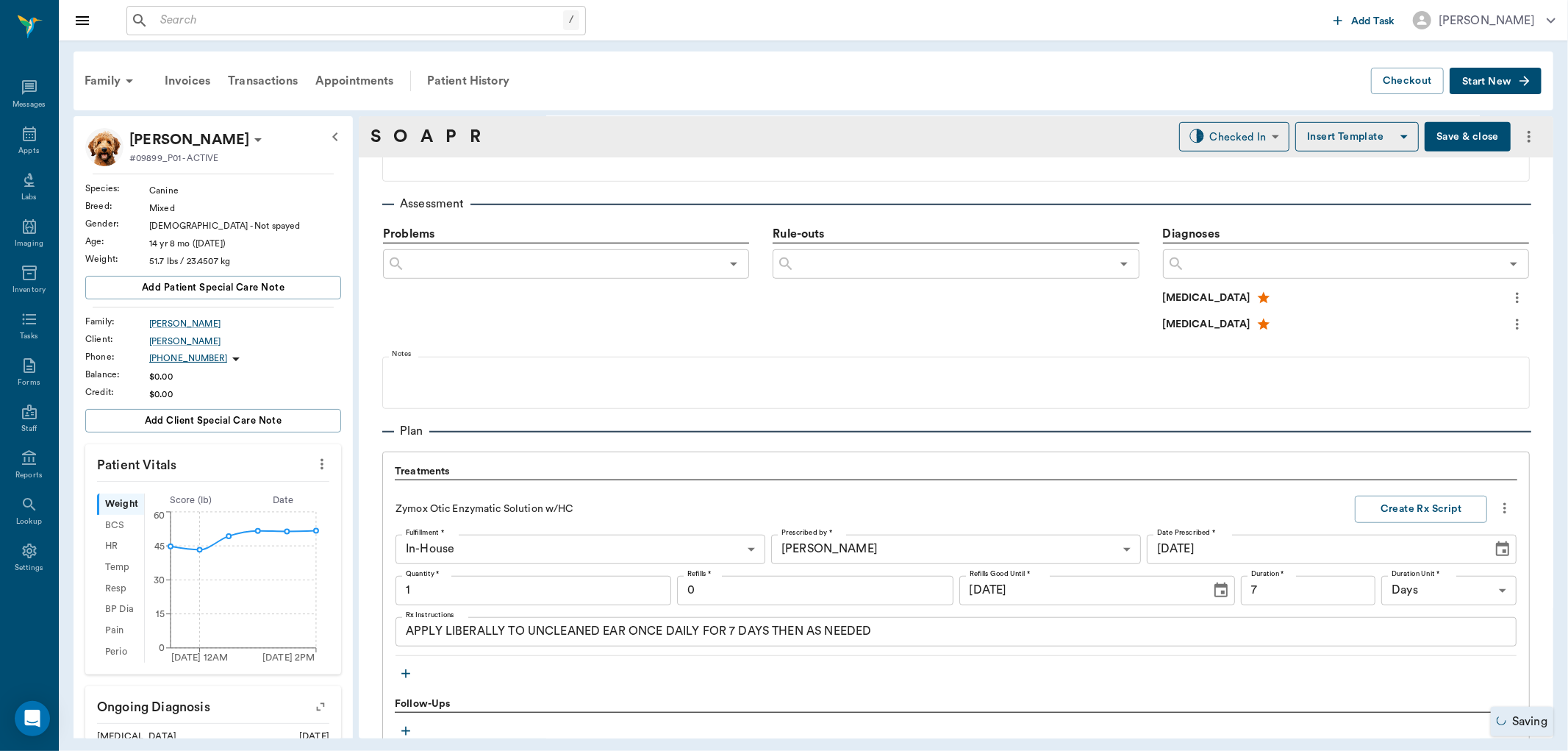
type input "1.00"
click at [502, 630] on textarea "APPLY LIBERALLY TO UNCLEANED EAR ONCE DAILY FOR 7 DAYS THEN AS NEEDED" at bounding box center [956, 632] width 1101 height 17
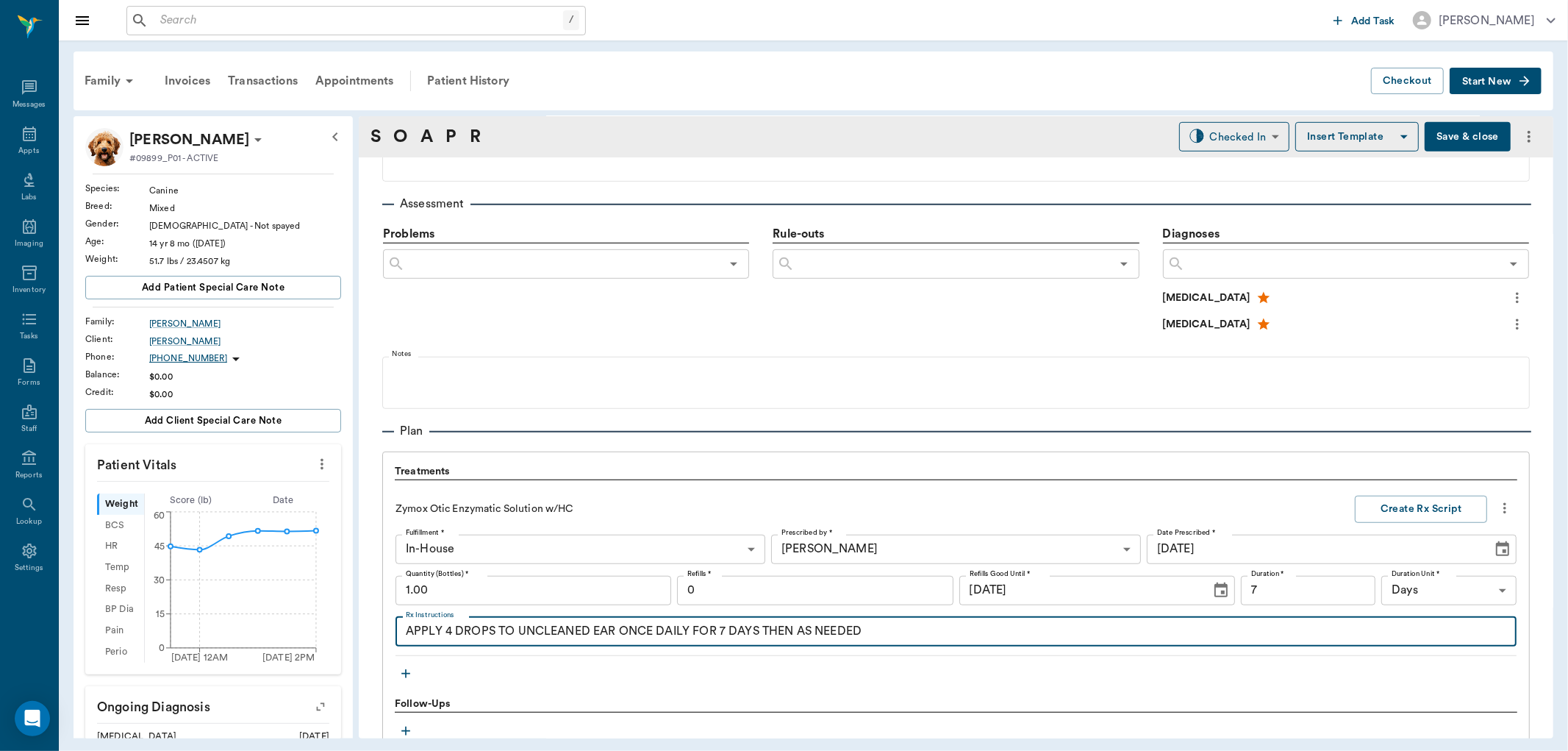
click at [614, 627] on textarea "APPLY 4 DROPS TO UNCLEANED EAR ONCE DAILY FOR 7 DAYS THEN AS NEEDED" at bounding box center [956, 632] width 1101 height 17
type textarea "APPLY 4 DROPS TO UNCLEANED EARS ONCE DAILY FOR 7 DAYS THEN AS NEEDED"
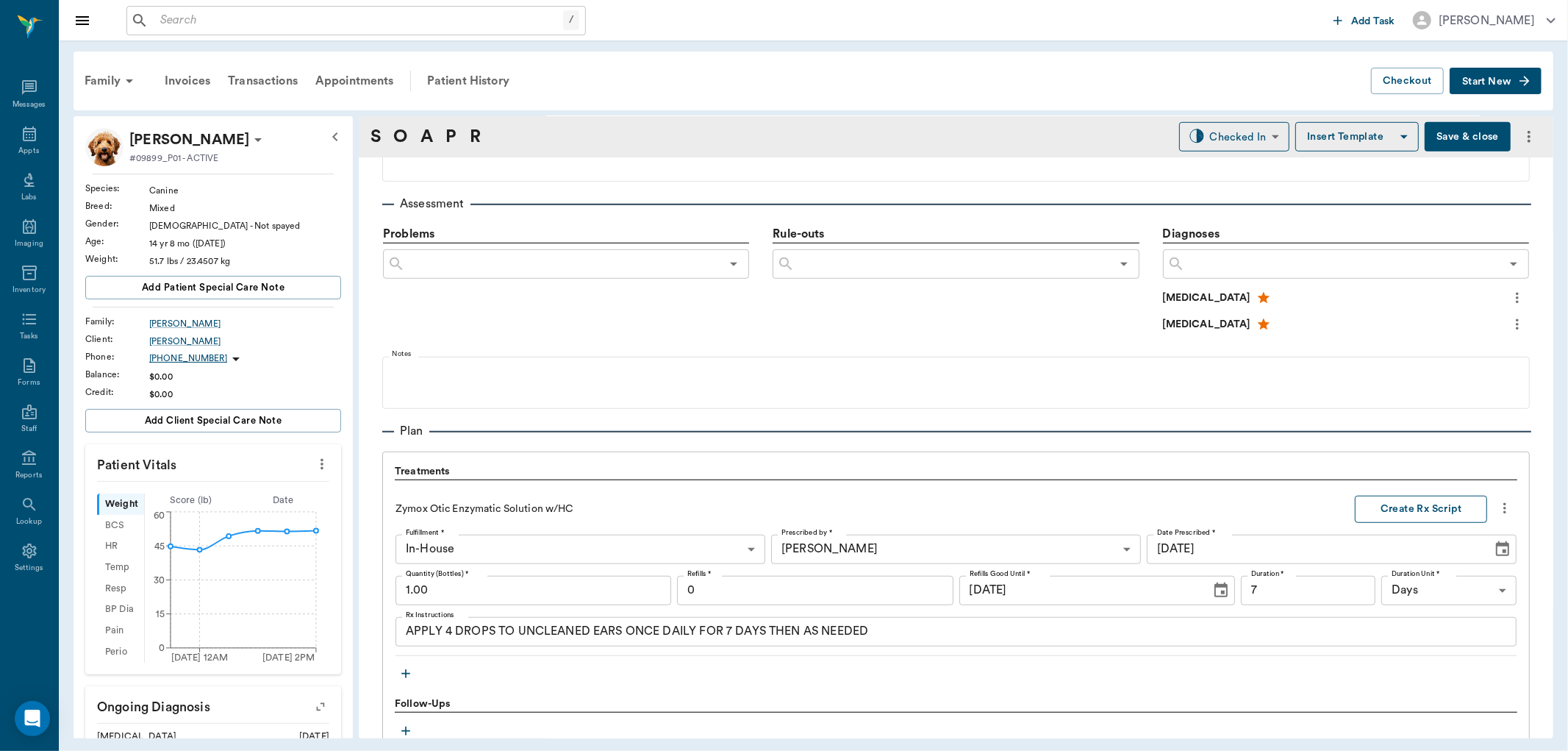
click at [1387, 514] on button "Create Rx Script" at bounding box center [1421, 509] width 132 height 27
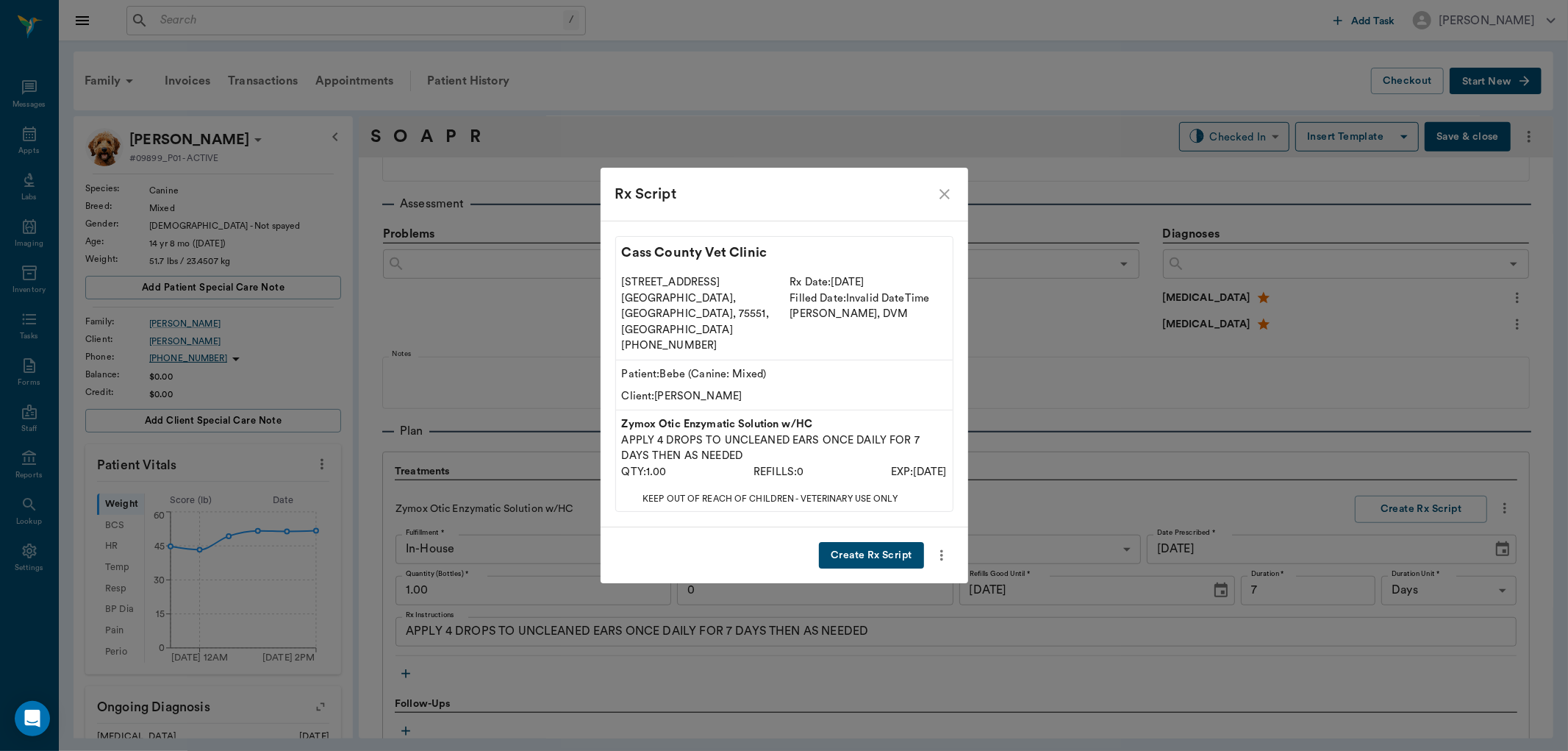
click at [915, 542] on button "Create Rx Script" at bounding box center [871, 556] width 104 height 27
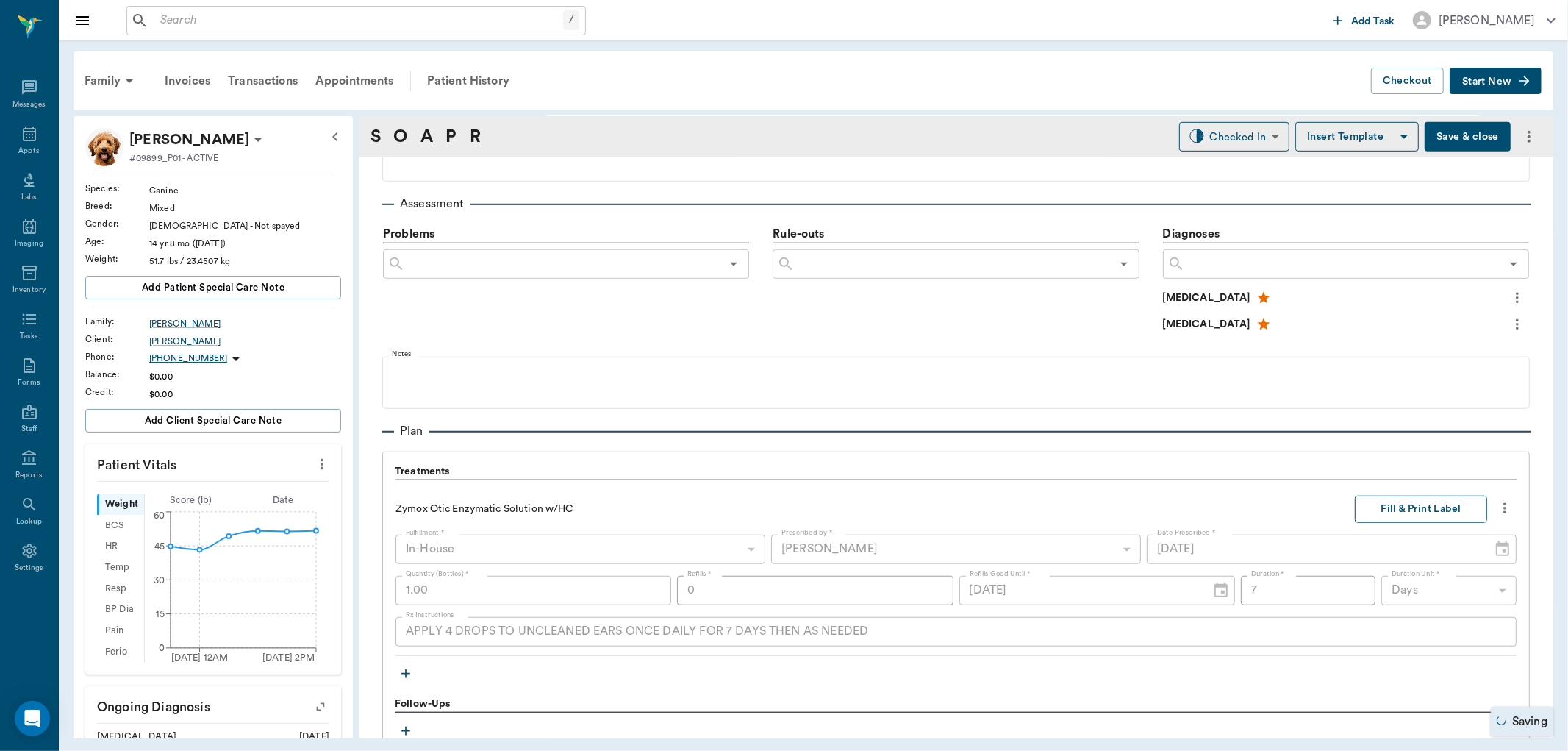
click at [1402, 507] on button "Fill & Print Label" at bounding box center [1421, 509] width 132 height 27
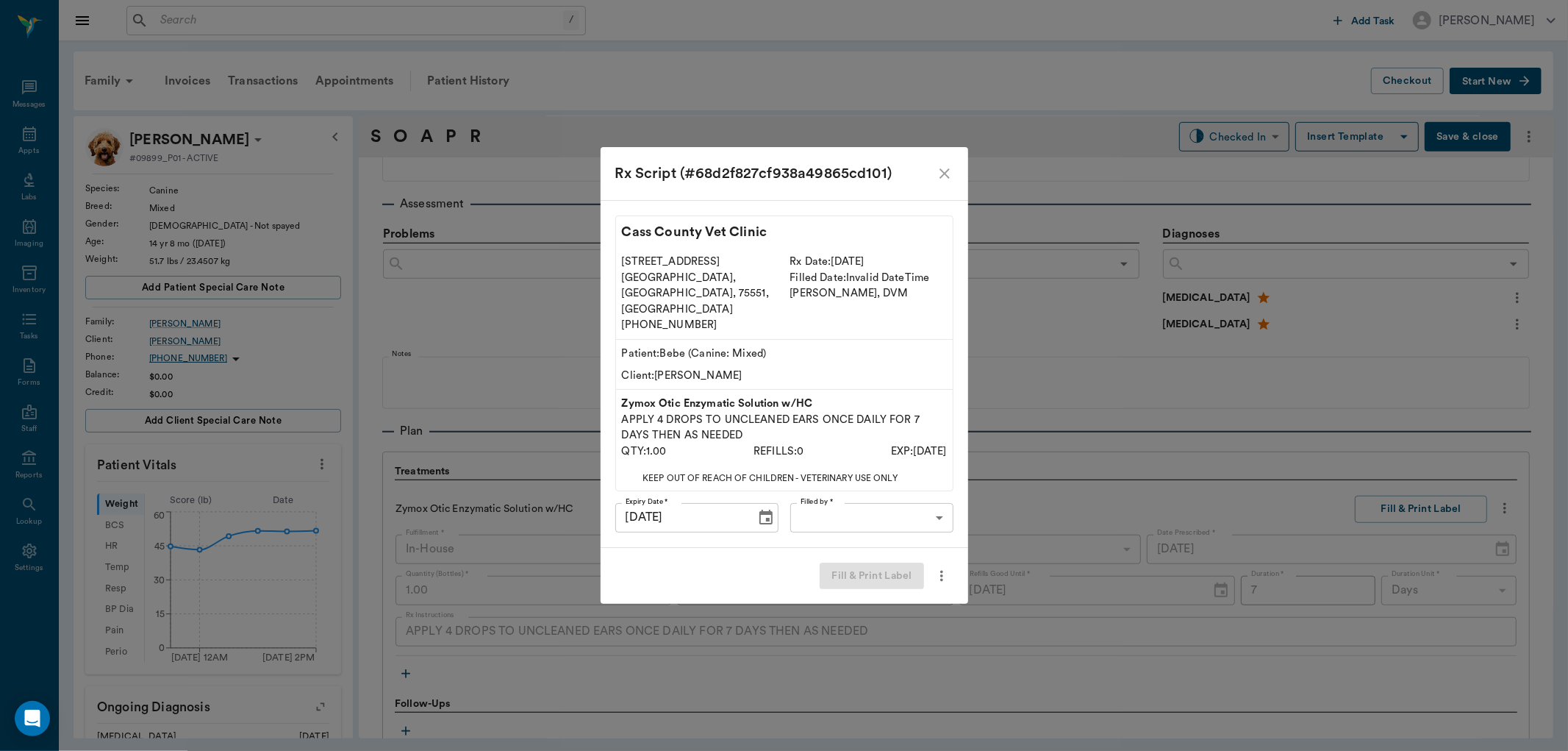
click at [860, 503] on body "/ ​ Add Task Dr. Bert Ellsworth Nectar Messages Appts Labs Imaging Inventory Ta…" at bounding box center [784, 375] width 1568 height 751
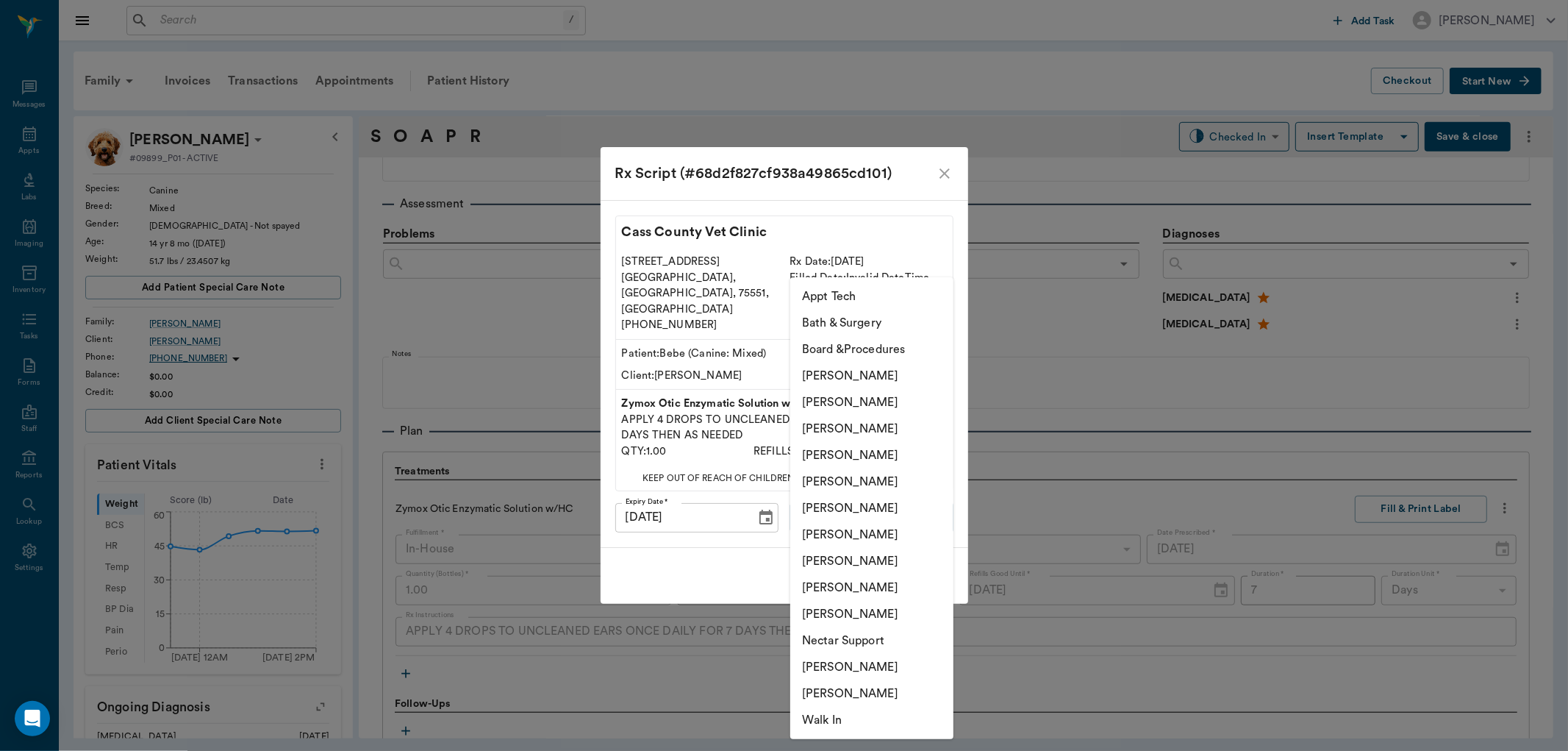
click at [818, 559] on li "Julie Dickerson" at bounding box center [872, 561] width 163 height 26
type input "63ec2e7e52e12b0ba117b124"
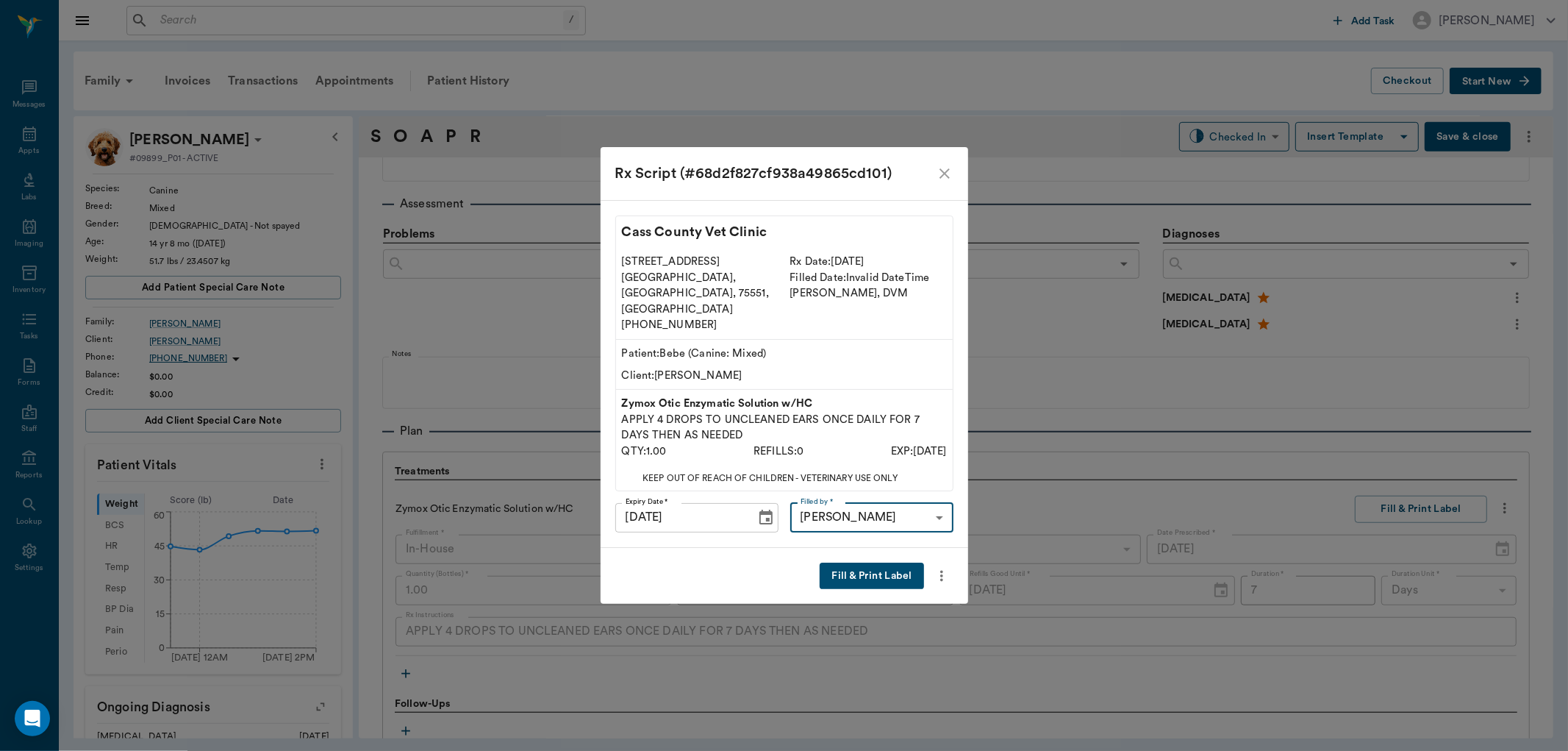
click at [880, 563] on button "Fill & Print Label" at bounding box center [871, 576] width 103 height 27
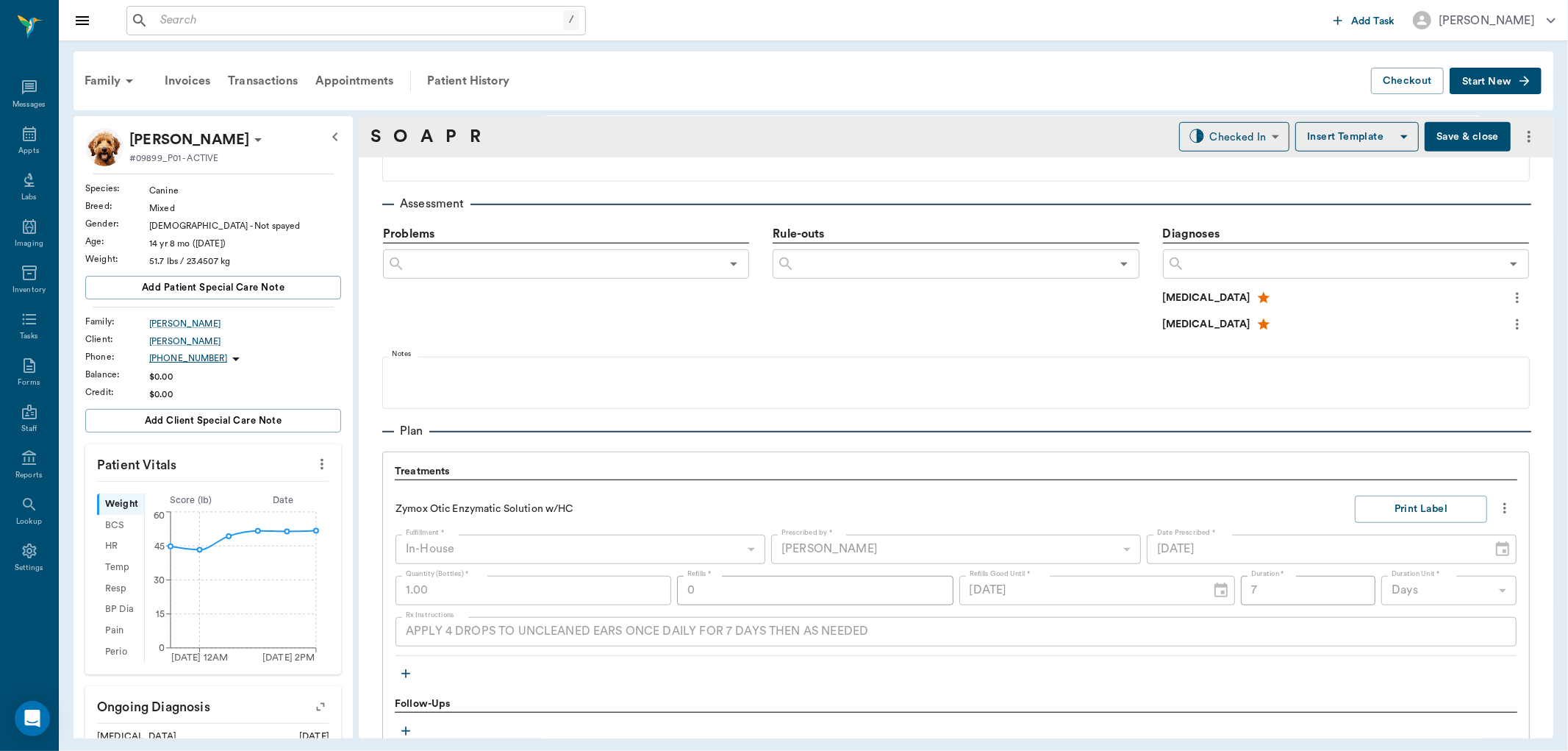
click at [408, 667] on icon "button" at bounding box center [405, 673] width 15 height 15
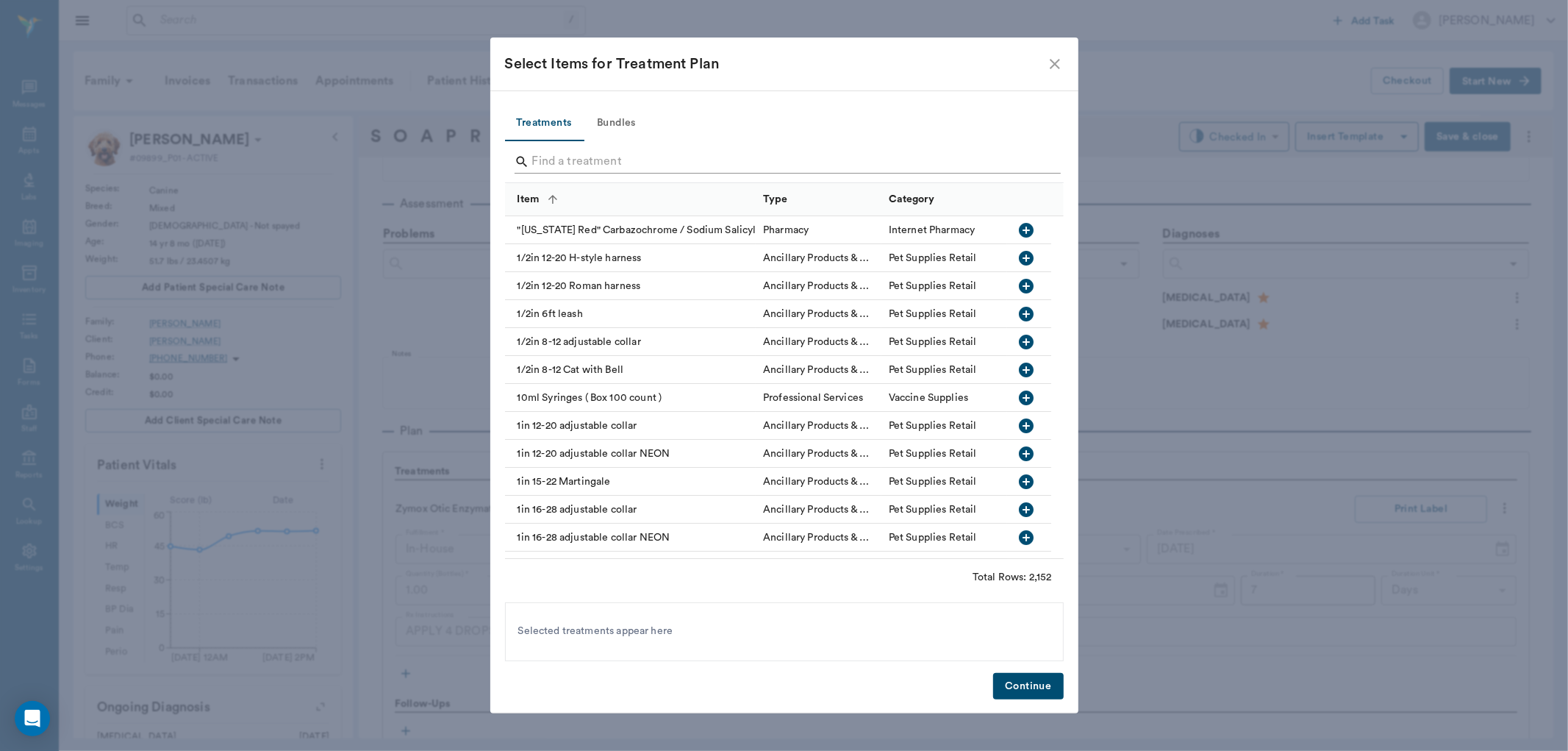
click at [562, 165] on input "Search" at bounding box center [785, 162] width 506 height 23
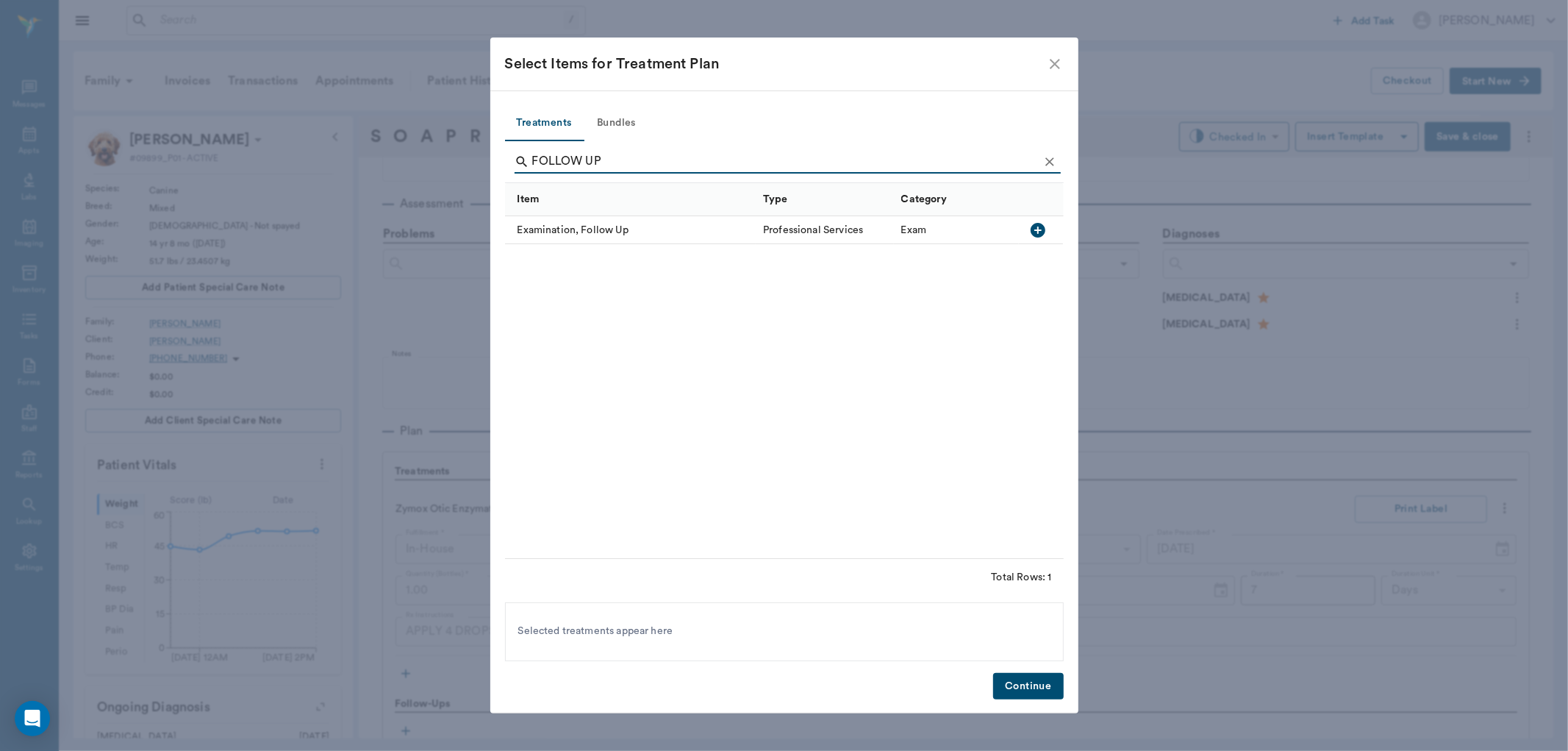
type input "FOLLOW UP"
click at [1041, 226] on icon "button" at bounding box center [1038, 230] width 15 height 15
click at [1032, 681] on button "Continue" at bounding box center [1028, 686] width 70 height 27
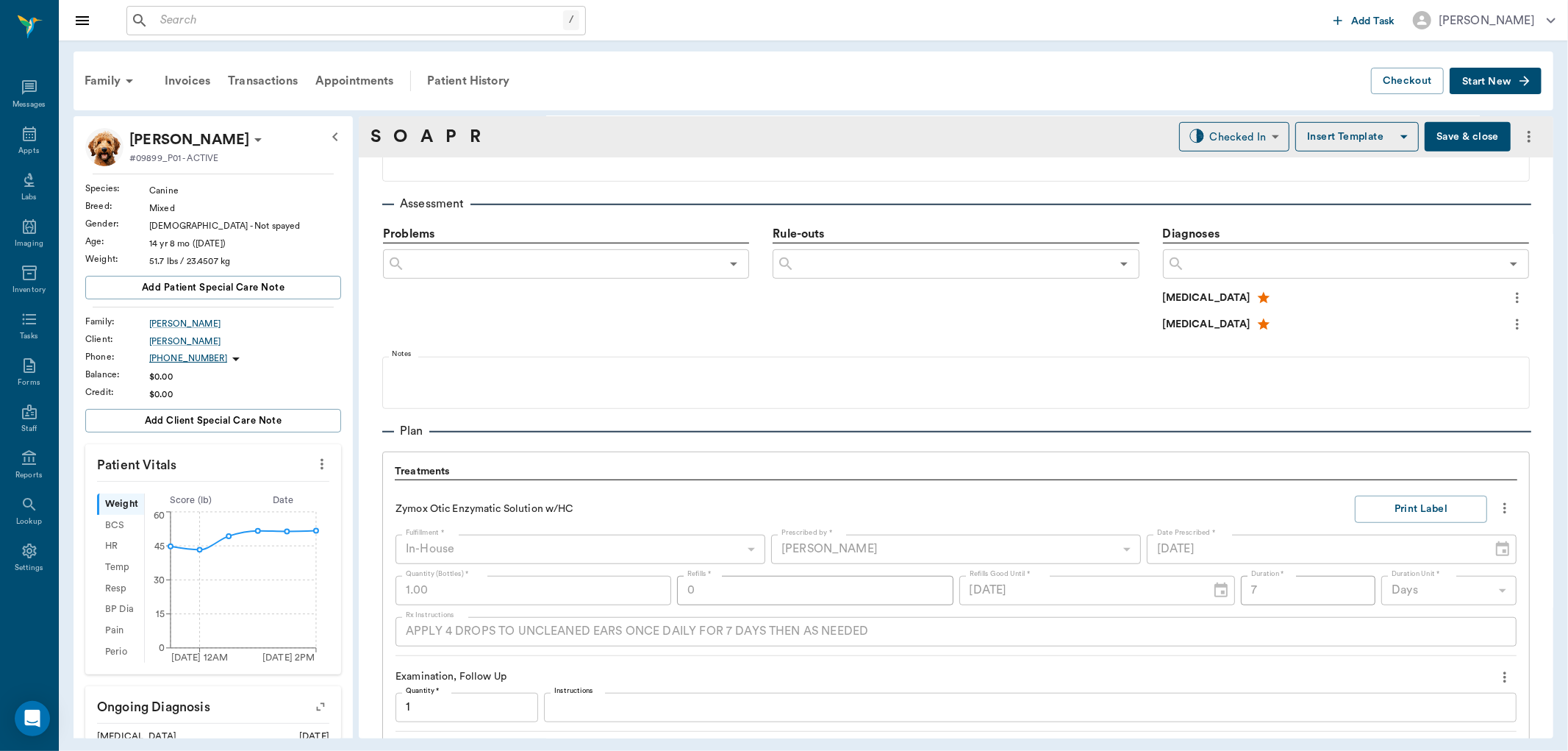
scroll to position [839, 0]
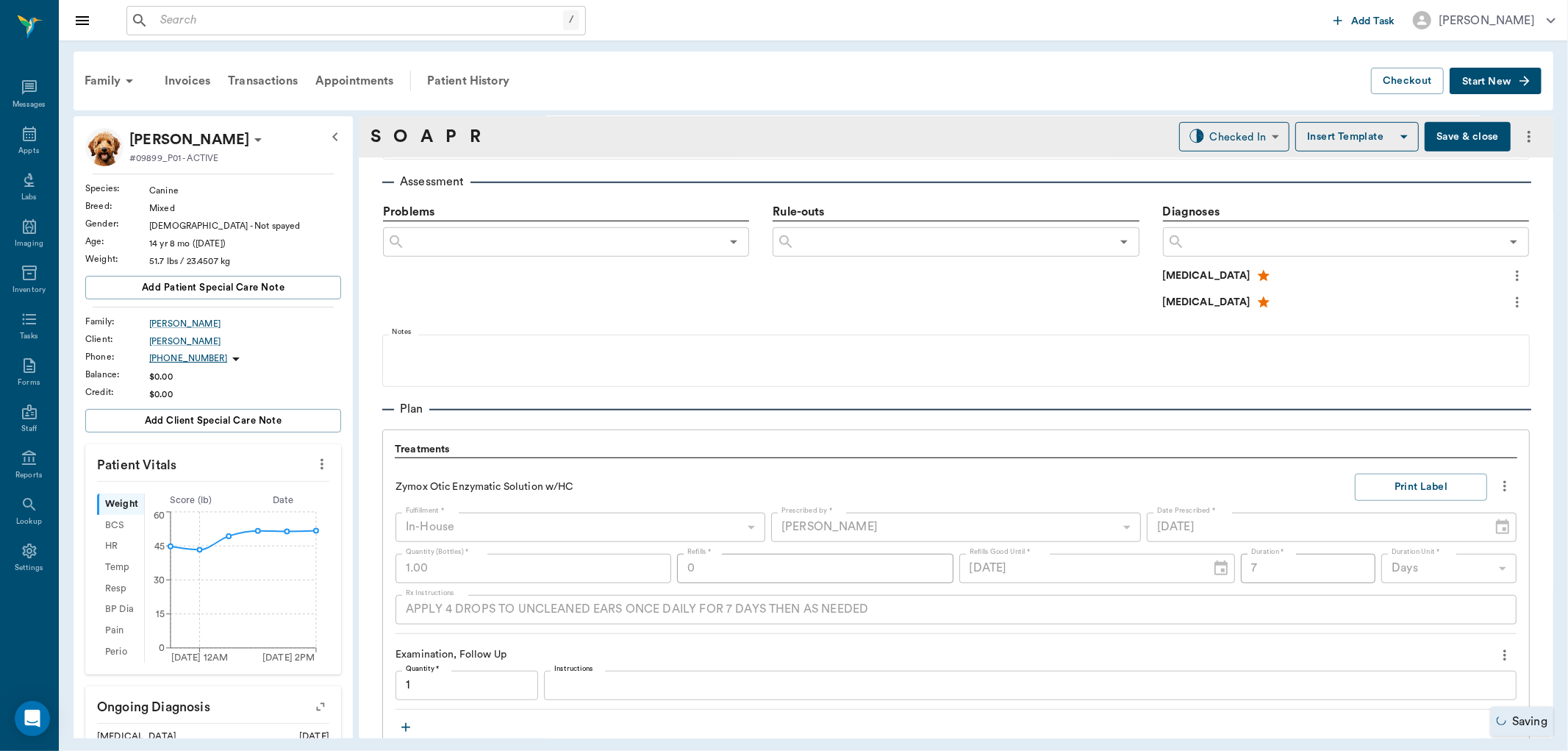
type input "1.00"
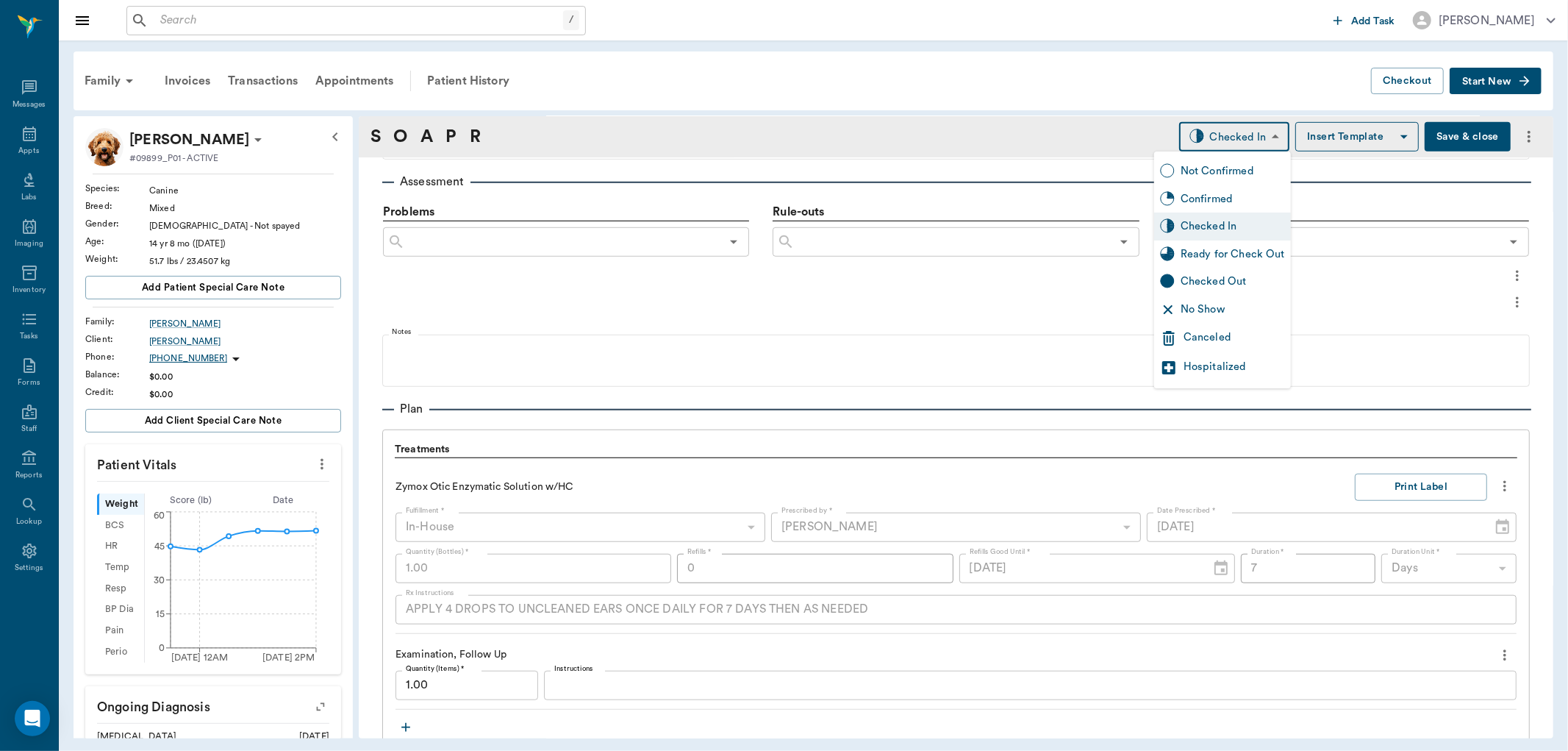
click at [1252, 131] on body "/ ​ Add Task Dr. Bert Ellsworth Nectar Messages Appts Labs Imaging Inventory Ta…" at bounding box center [784, 375] width 1568 height 751
click at [1223, 253] on div "Ready for Check Out" at bounding box center [1233, 254] width 104 height 16
type input "READY_TO_CHECKOUT"
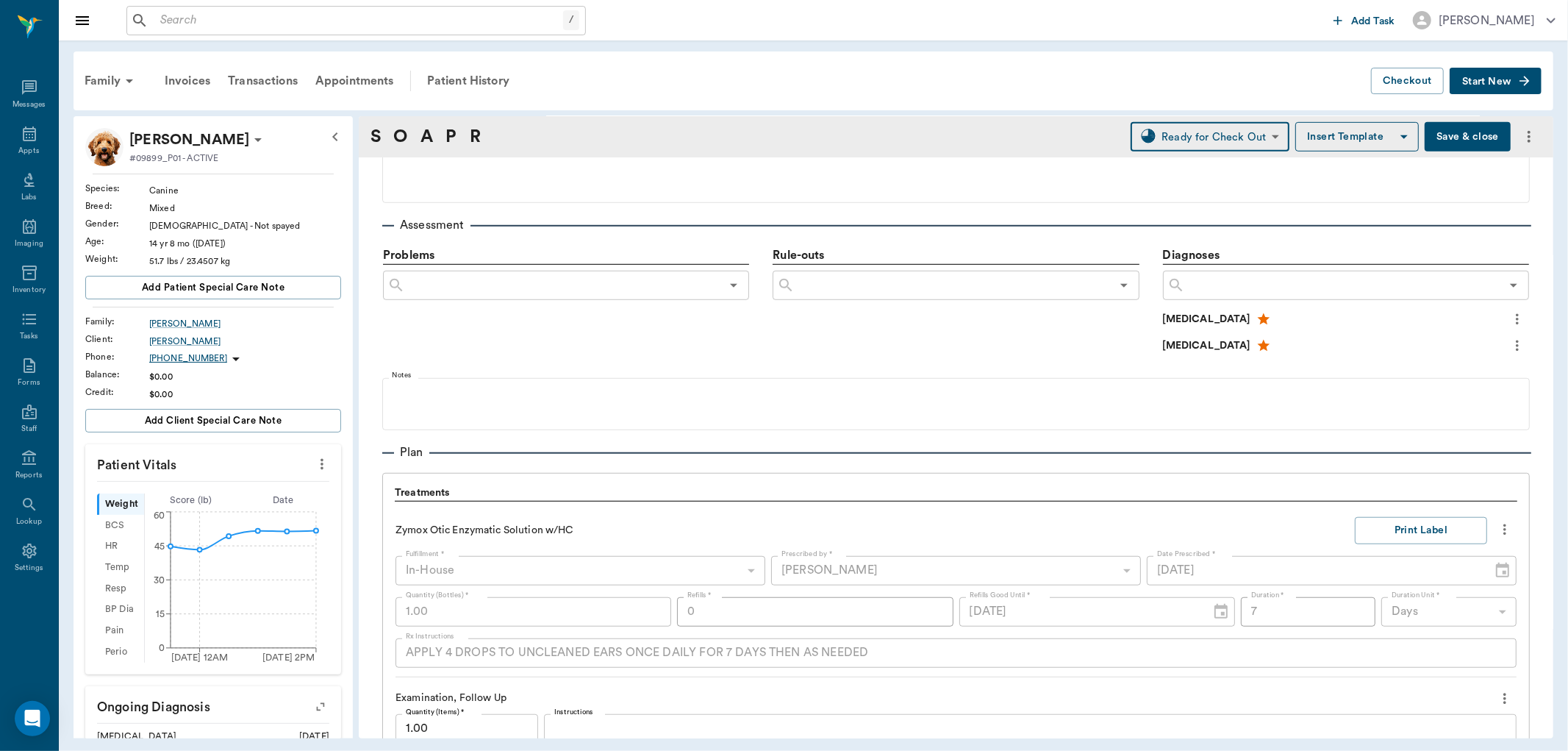
scroll to position [1134, 0]
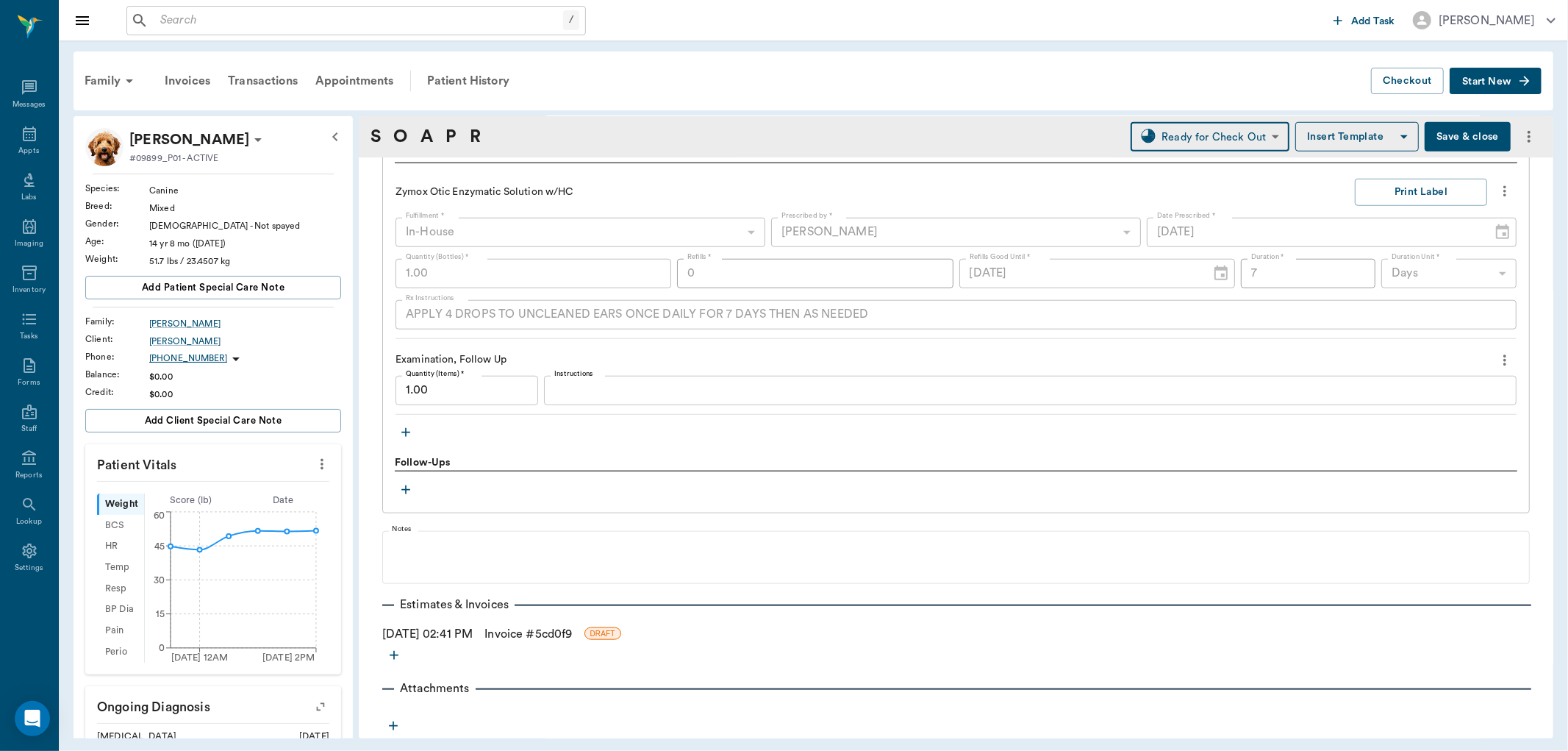
click at [534, 635] on link "Invoice # 5cd0f9" at bounding box center [528, 633] width 87 height 18
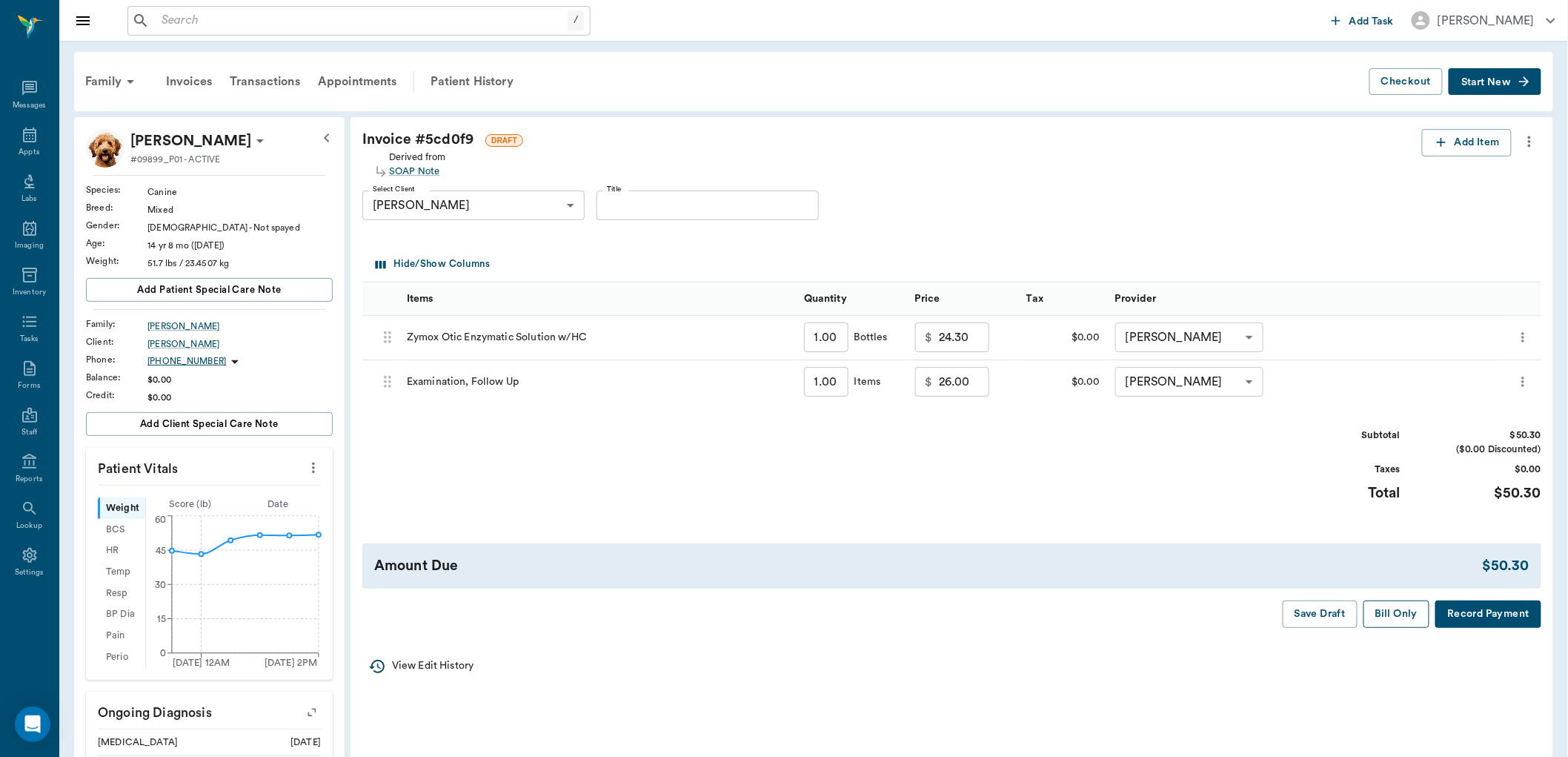
click at [1403, 615] on button "Bill Only" at bounding box center [1396, 614] width 67 height 27
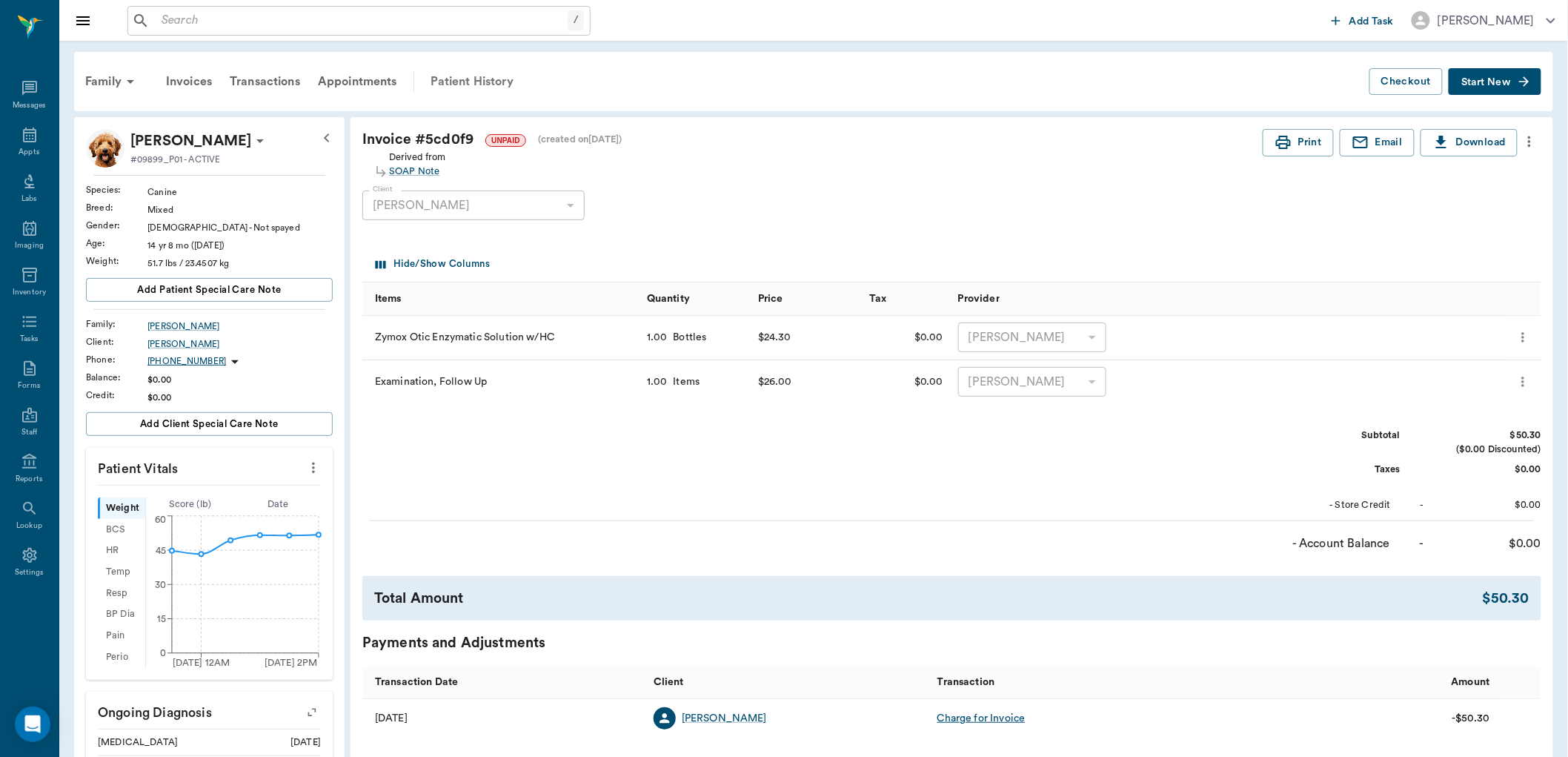
click at [455, 76] on div "Patient History" at bounding box center [472, 81] width 101 height 35
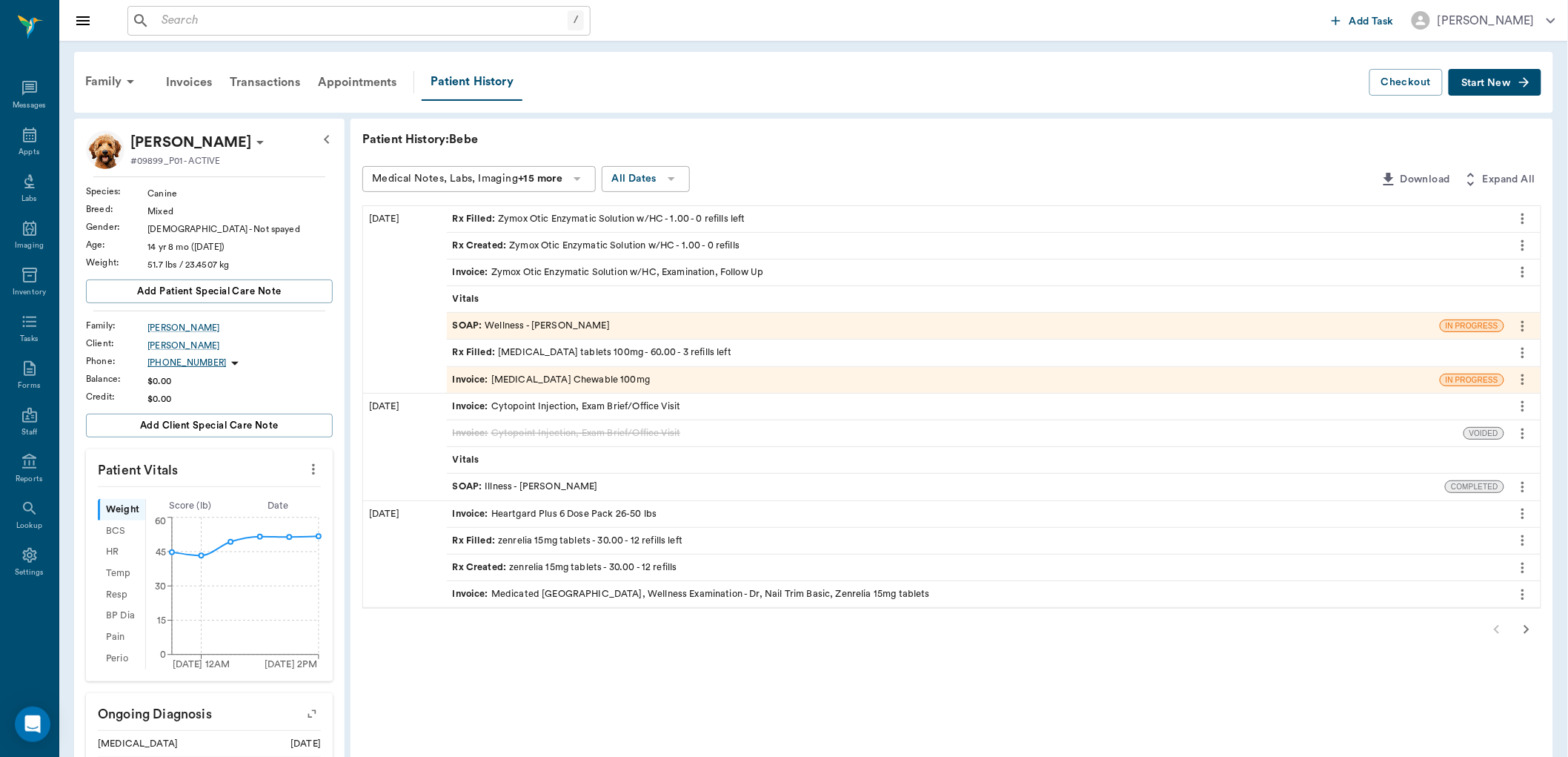
click at [539, 379] on div "Invoice : Carprofen Chewable 100mg" at bounding box center [551, 380] width 198 height 14
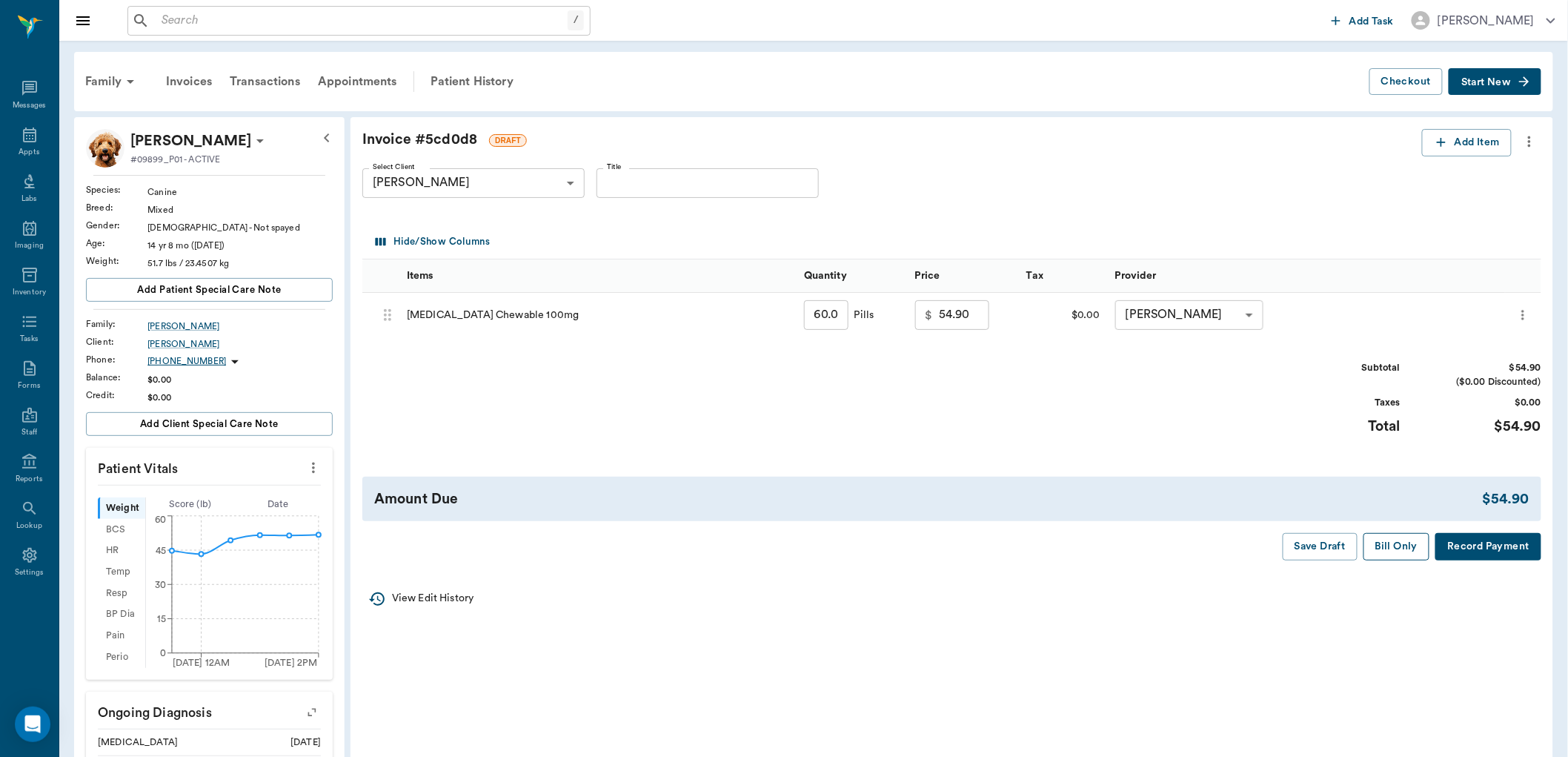
click at [1401, 547] on button "Bill Only" at bounding box center [1396, 547] width 67 height 27
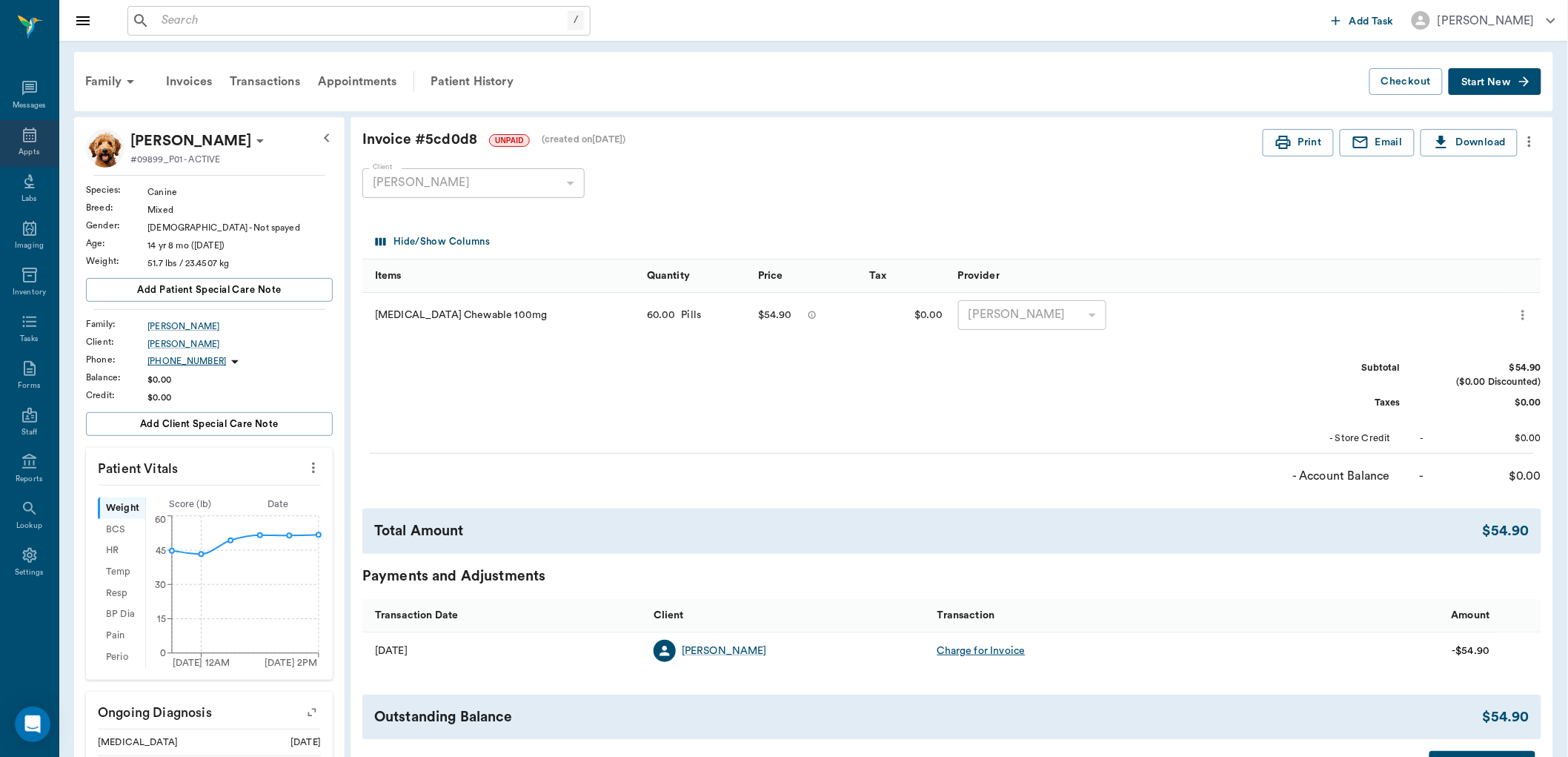
click at [27, 135] on icon at bounding box center [29, 135] width 18 height 18
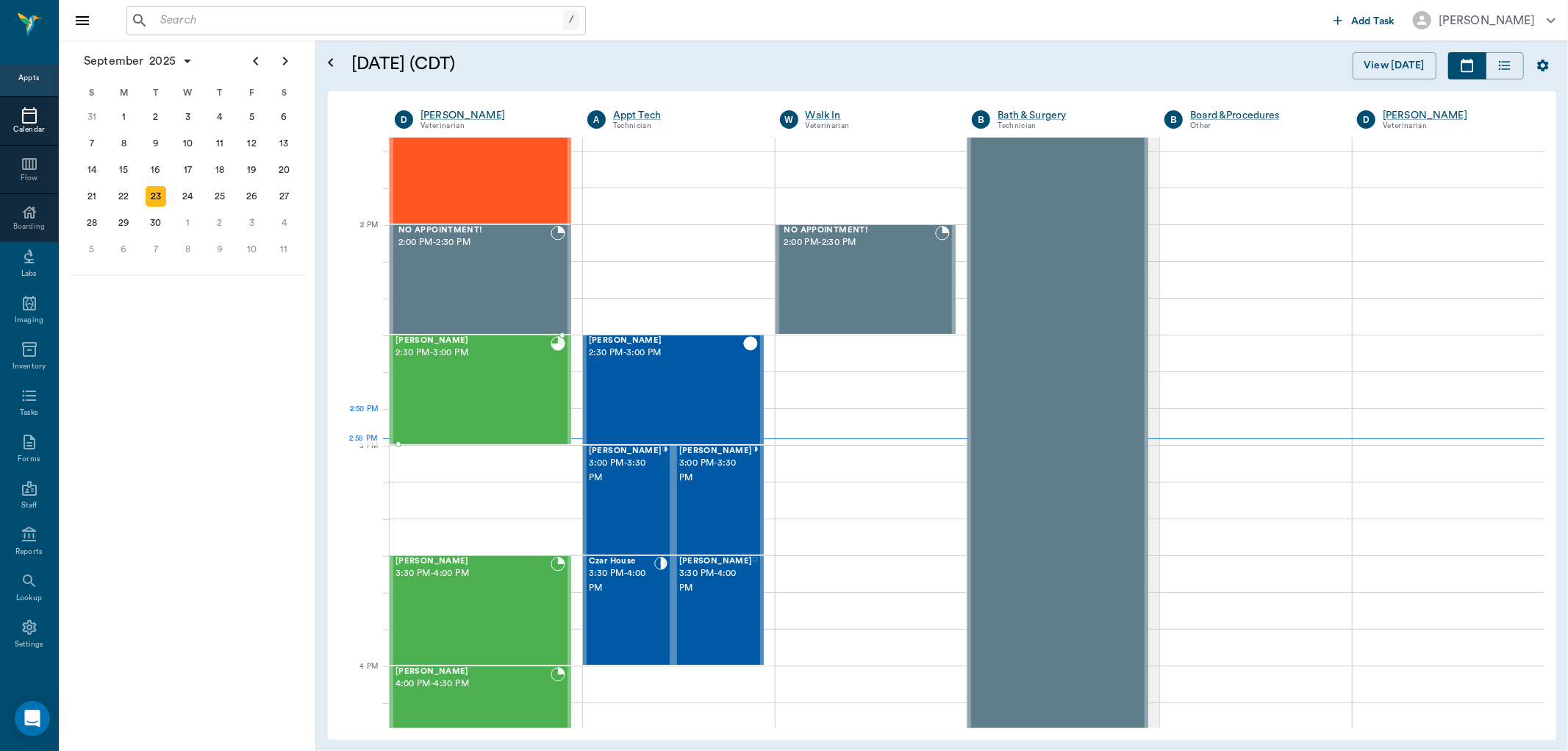
scroll to position [1241, 0]
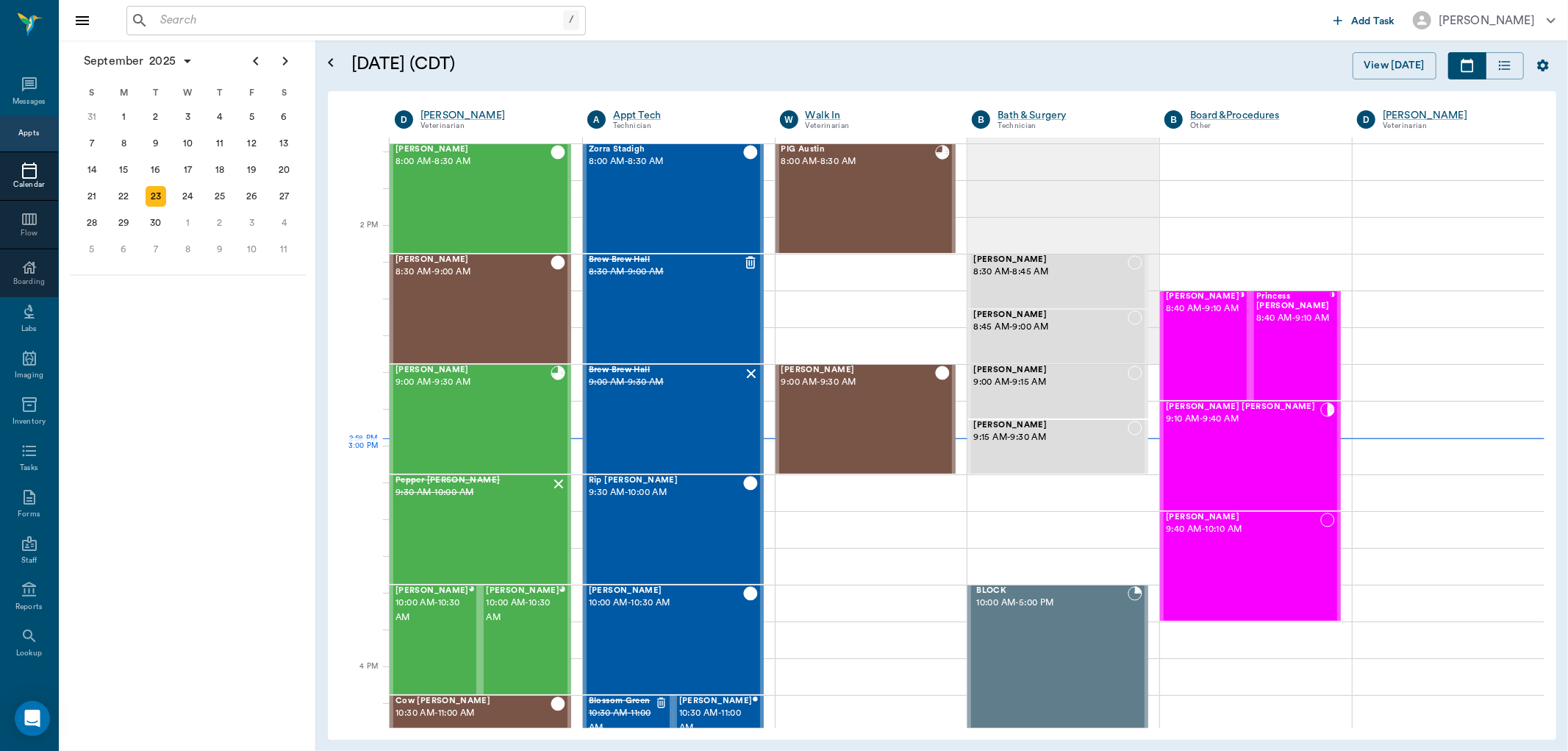
scroll to position [1241, 0]
